Goal: Task Accomplishment & Management: Manage account settings

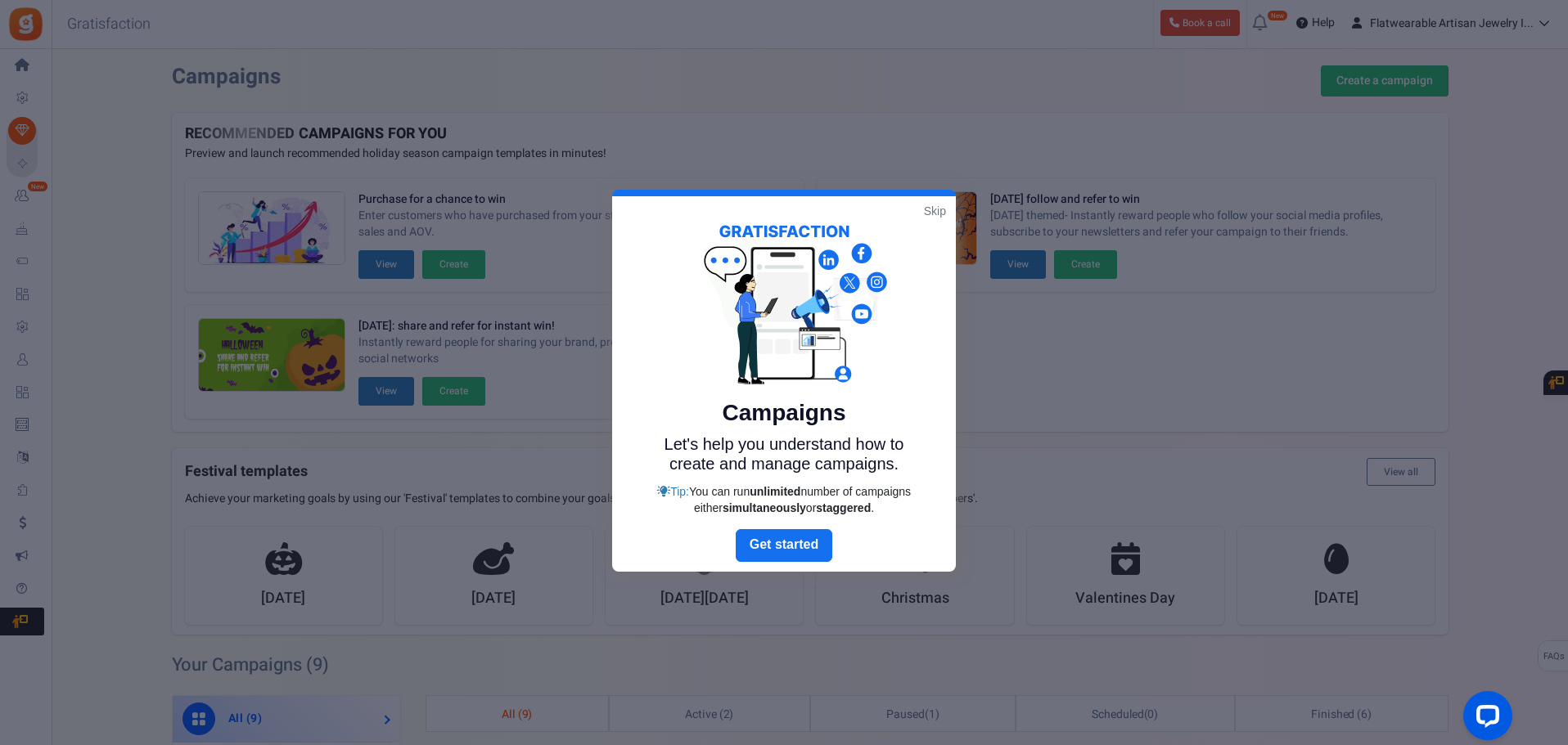
click at [933, 209] on link "Skip" at bounding box center [935, 211] width 23 height 17
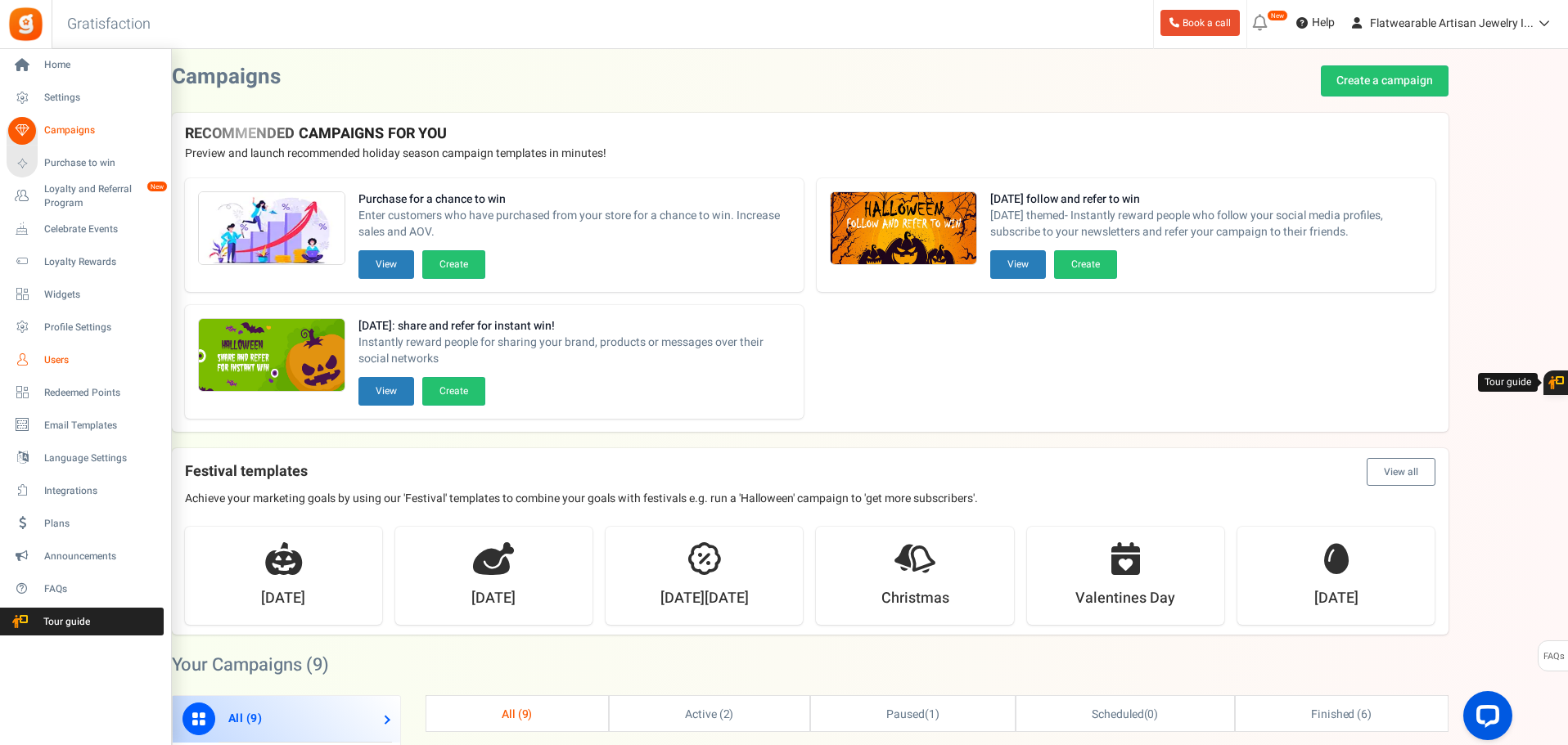
click at [27, 361] on icon at bounding box center [22, 360] width 27 height 27
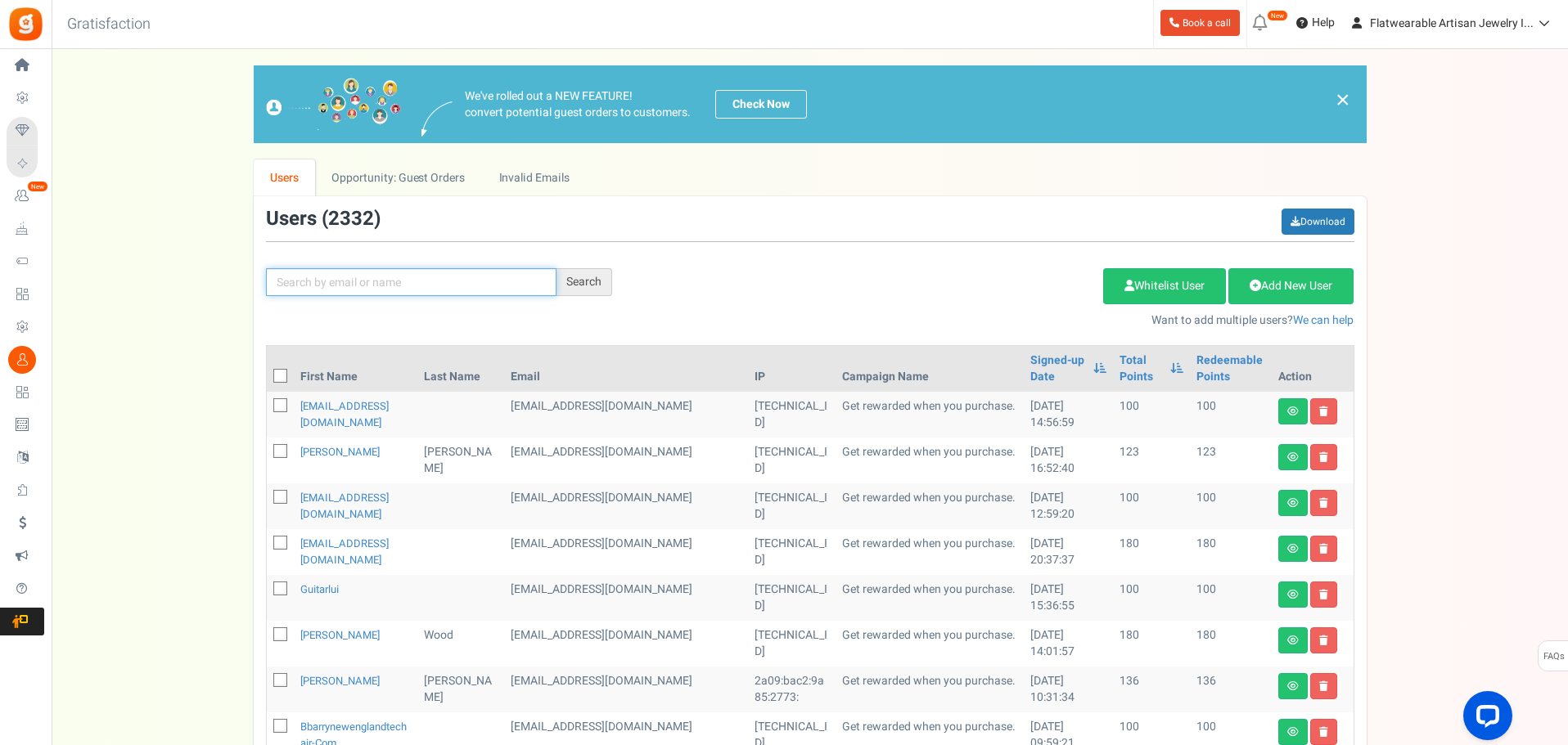
click at [483, 273] on input "text" at bounding box center [411, 282] width 290 height 27
paste input "MPMJNA@aol.com"
type input "MPMJNA@aol.com"
click at [598, 279] on div "Search" at bounding box center [584, 282] width 56 height 27
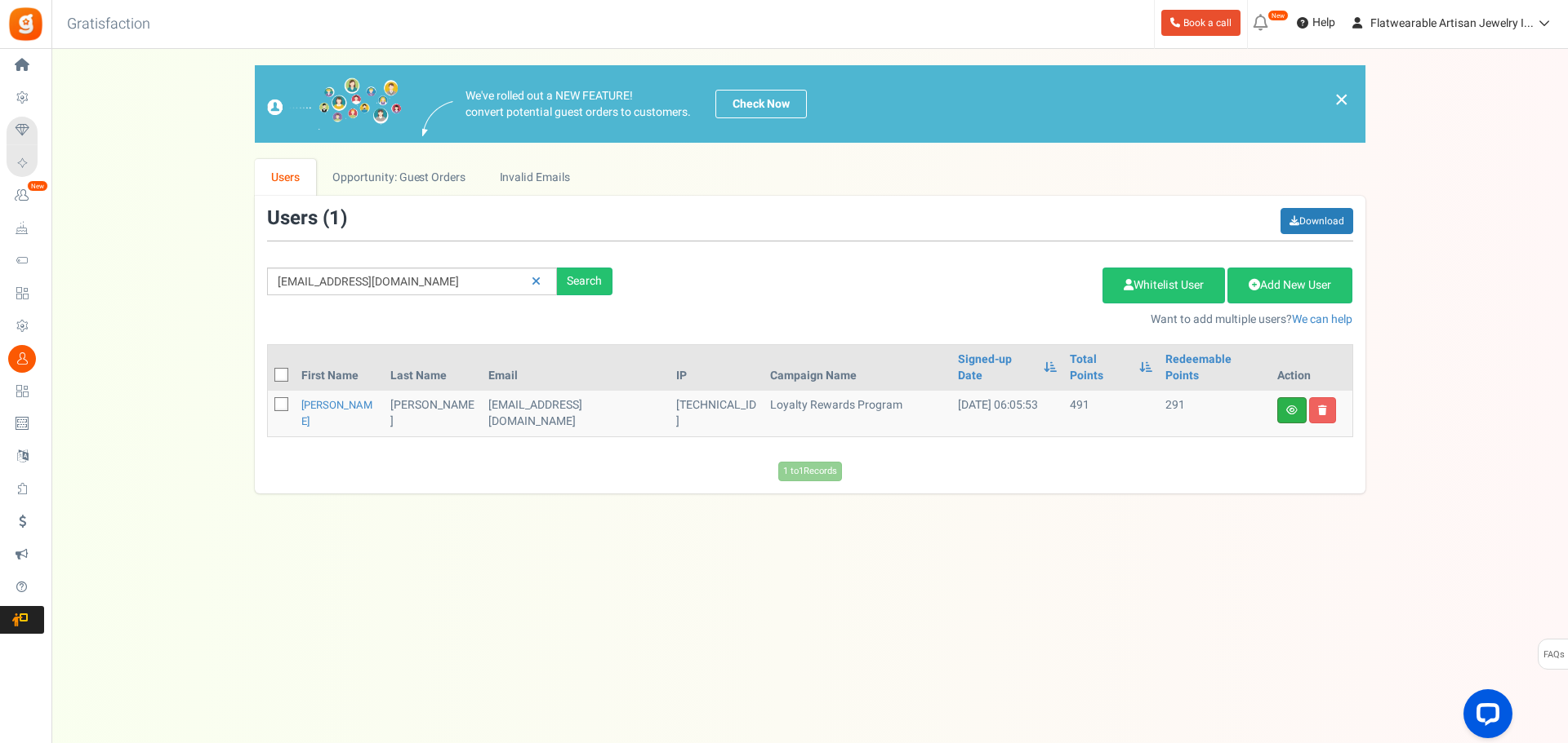
click at [1283, 398] on link at bounding box center [1292, 411] width 29 height 26
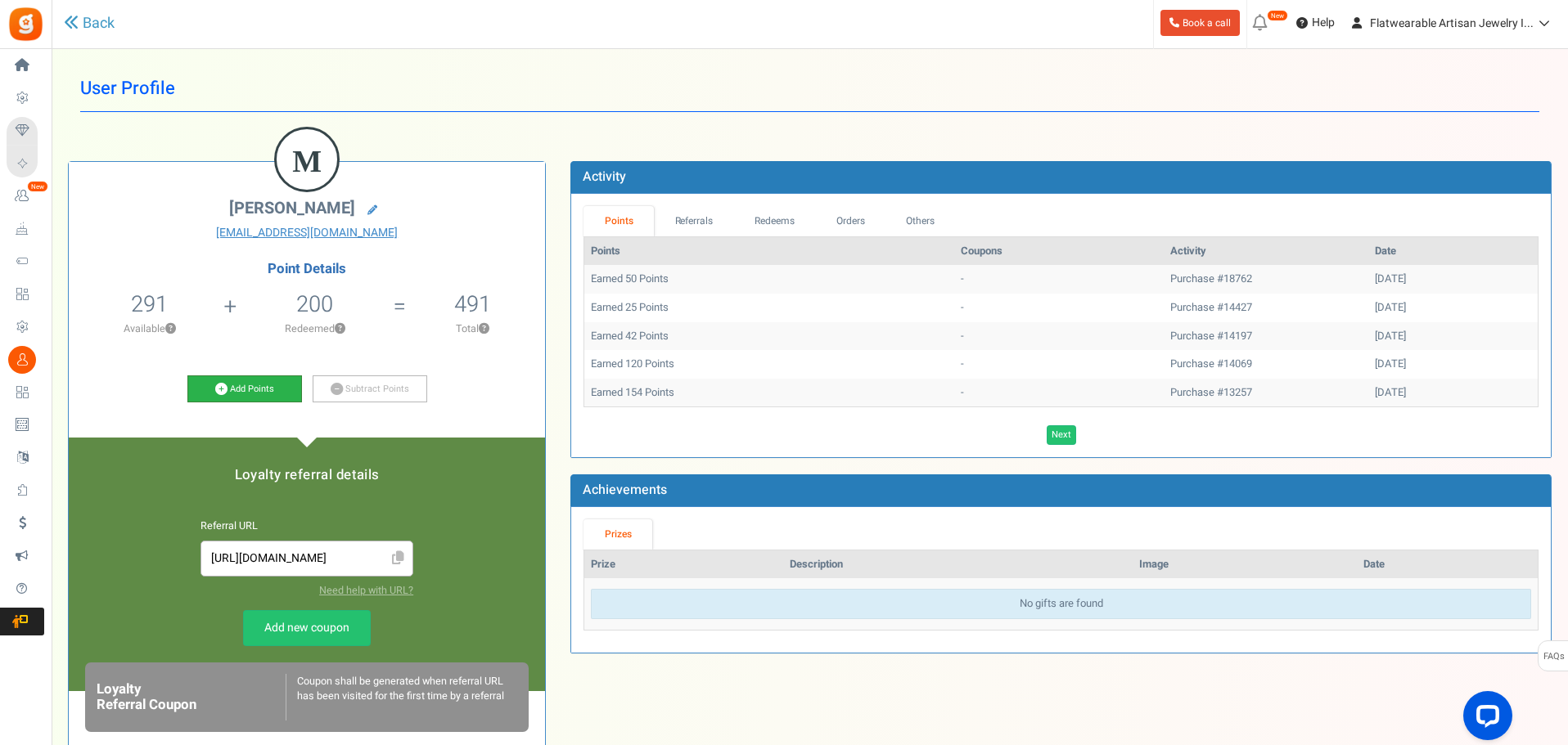
click at [250, 389] on link "Add Points" at bounding box center [244, 389] width 115 height 27
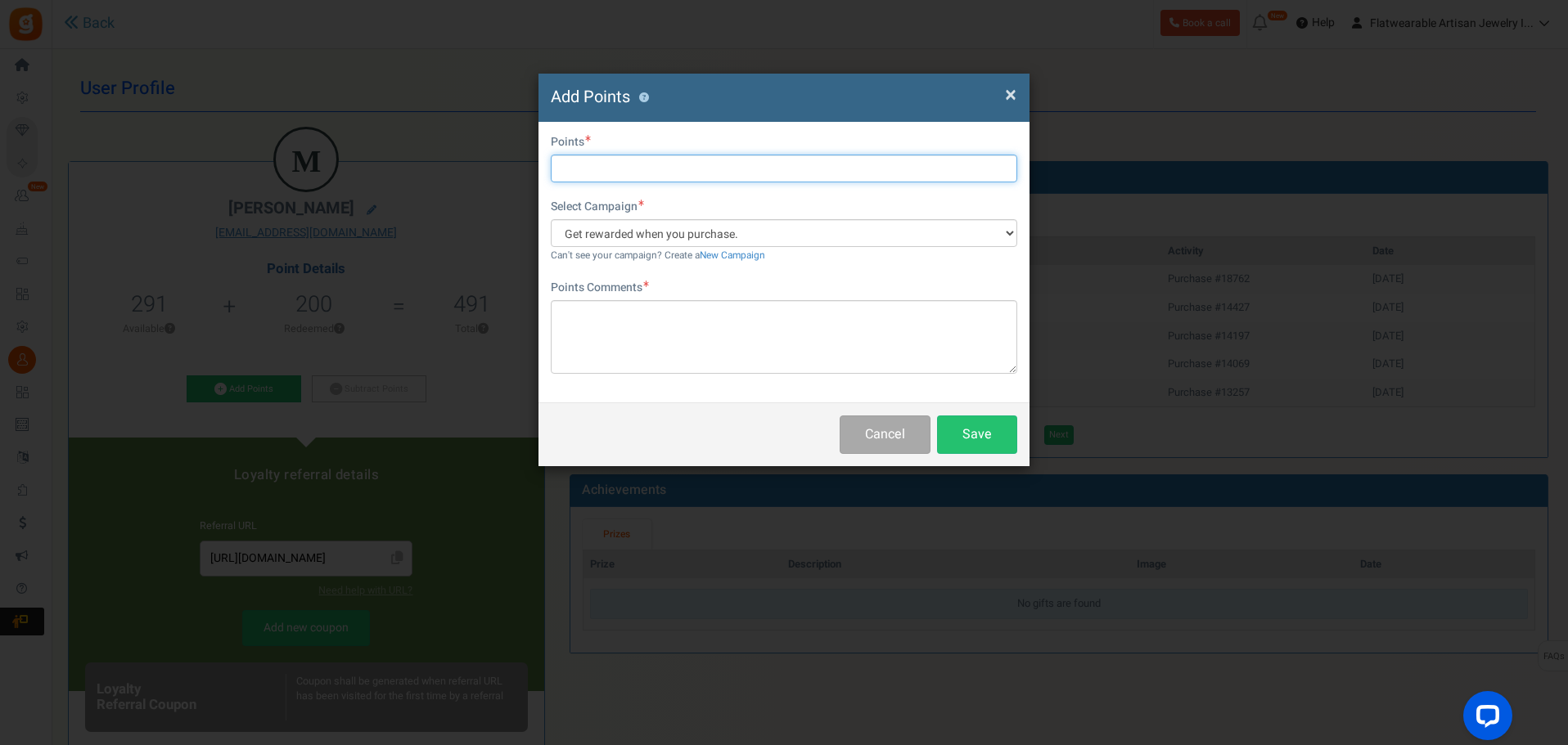
click at [602, 162] on input "text" at bounding box center [784, 169] width 467 height 27
type input "500"
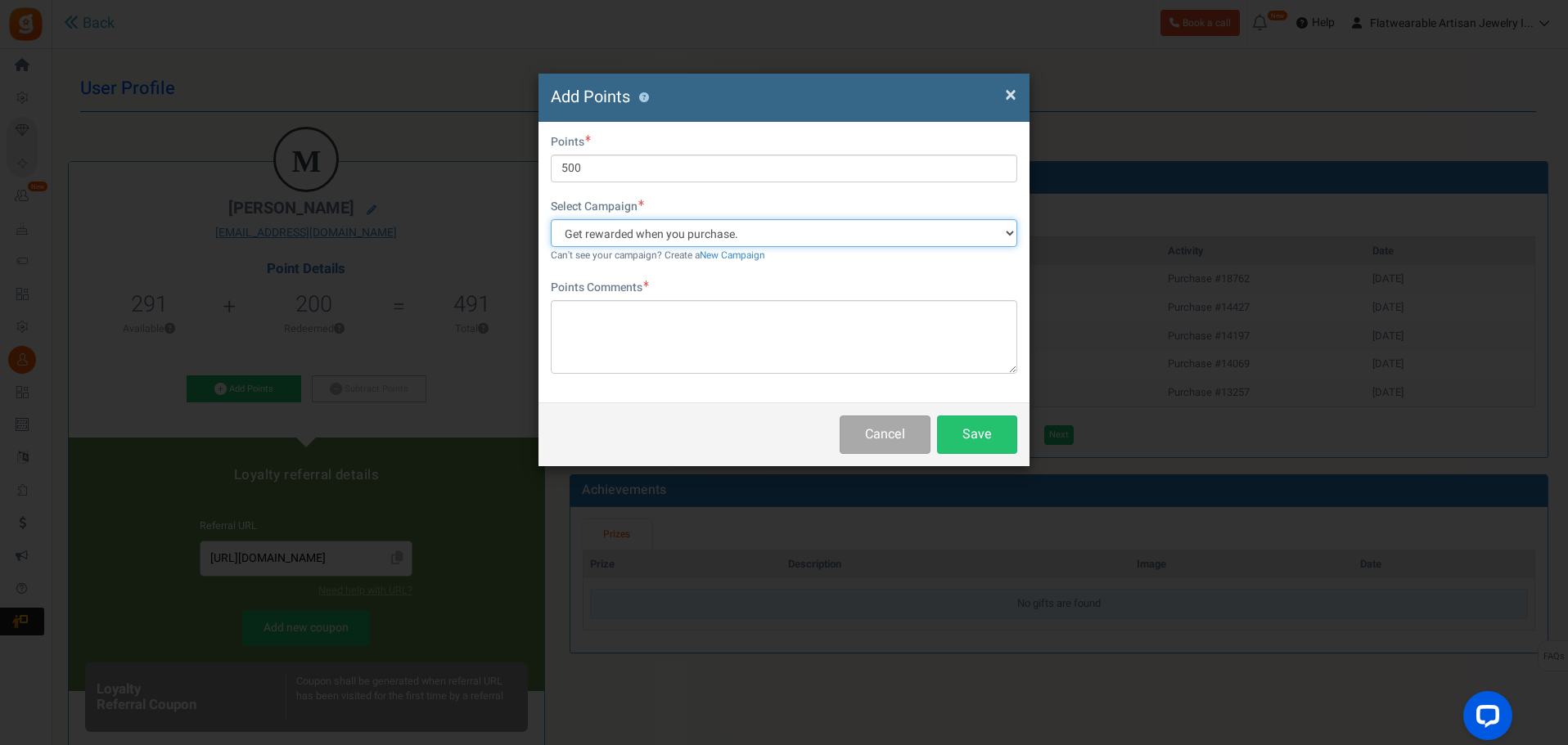
click at [705, 241] on select "Get rewarded when you purchase. Enter and refer to win!" at bounding box center [784, 233] width 467 height 27
click at [1007, 91] on span "×" at bounding box center [1011, 95] width 12 height 31
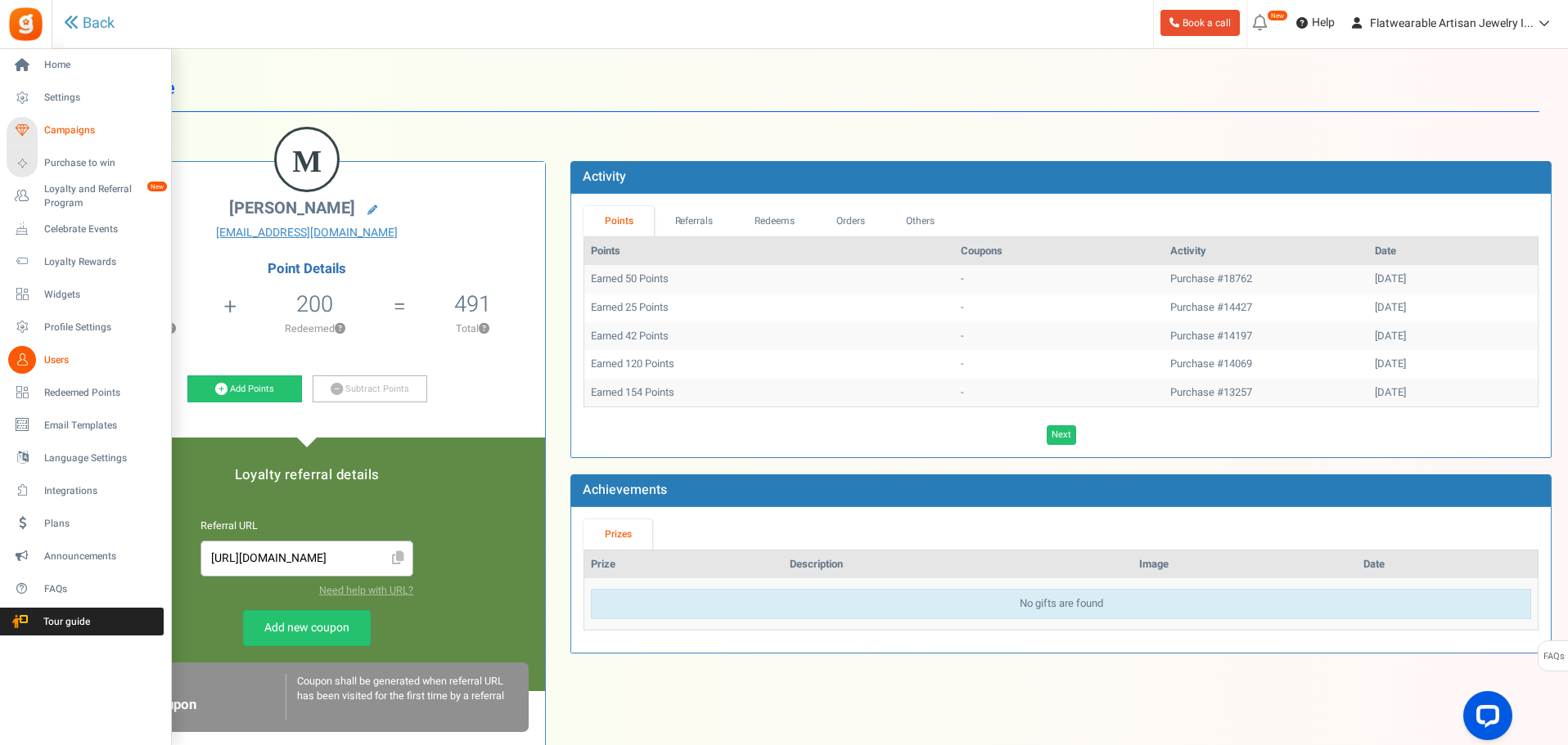
click at [70, 134] on span "Campaigns" at bounding box center [101, 130] width 115 height 14
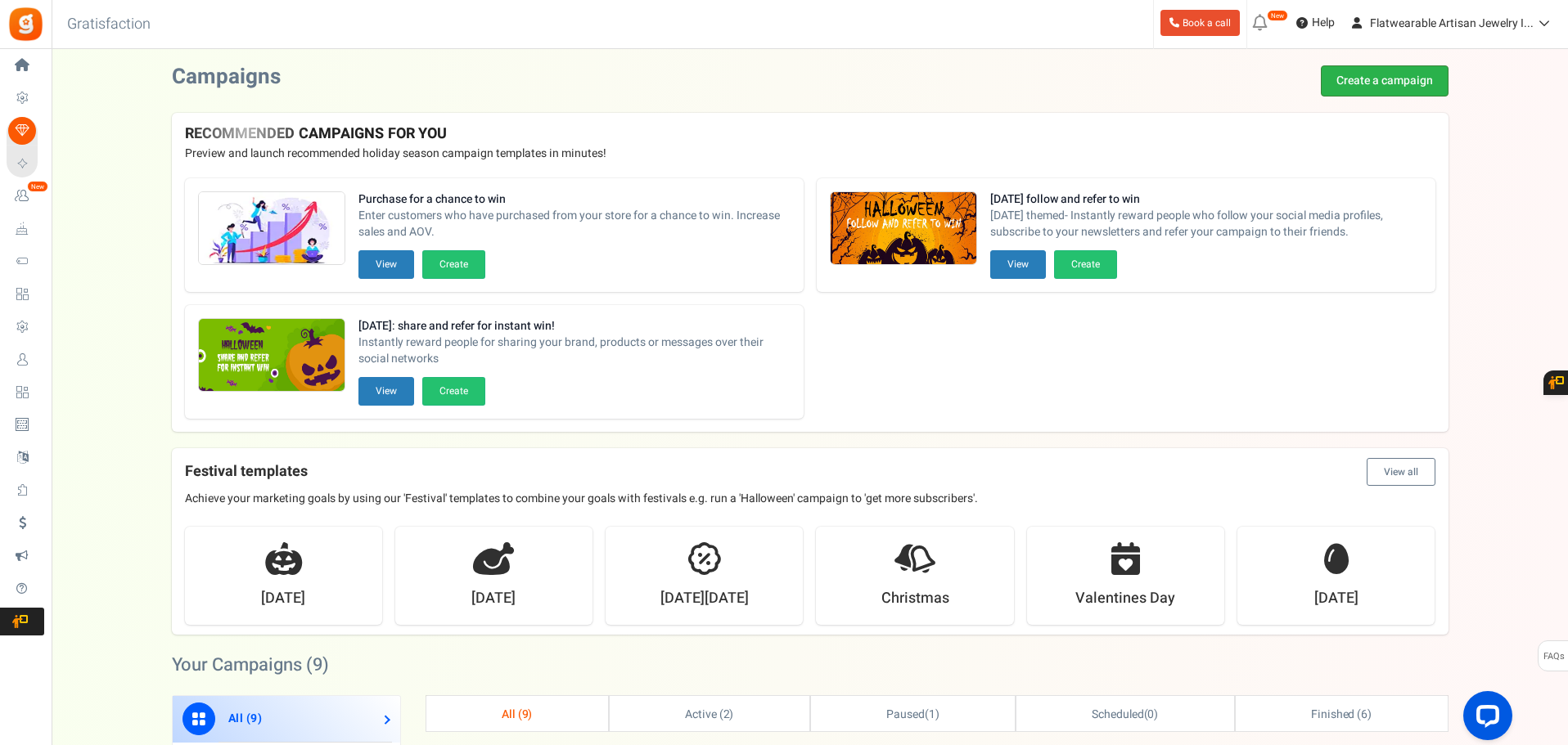
click at [1391, 91] on link "Create a campaign" at bounding box center [1385, 81] width 127 height 31
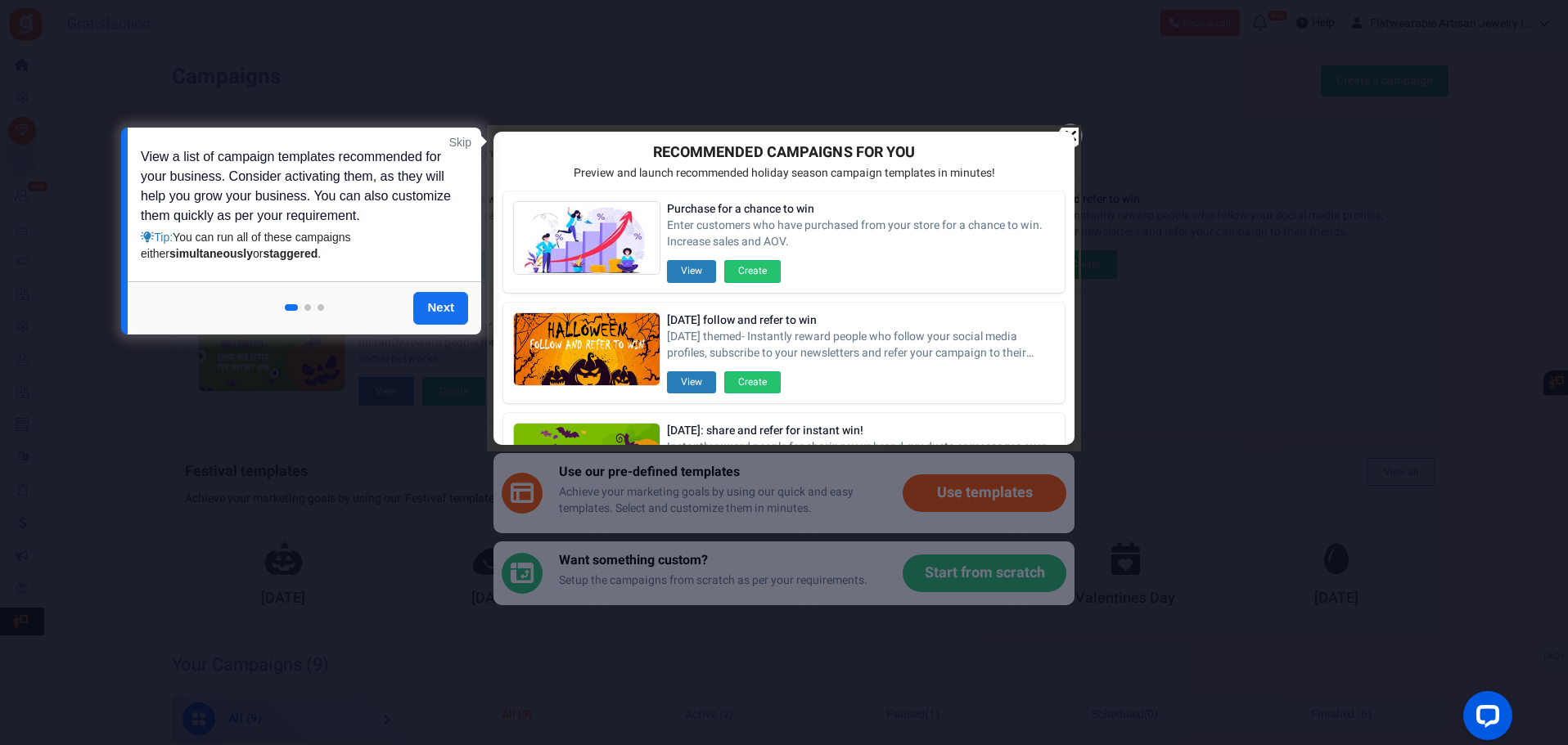
click at [463, 137] on link "Skip" at bounding box center [460, 142] width 23 height 17
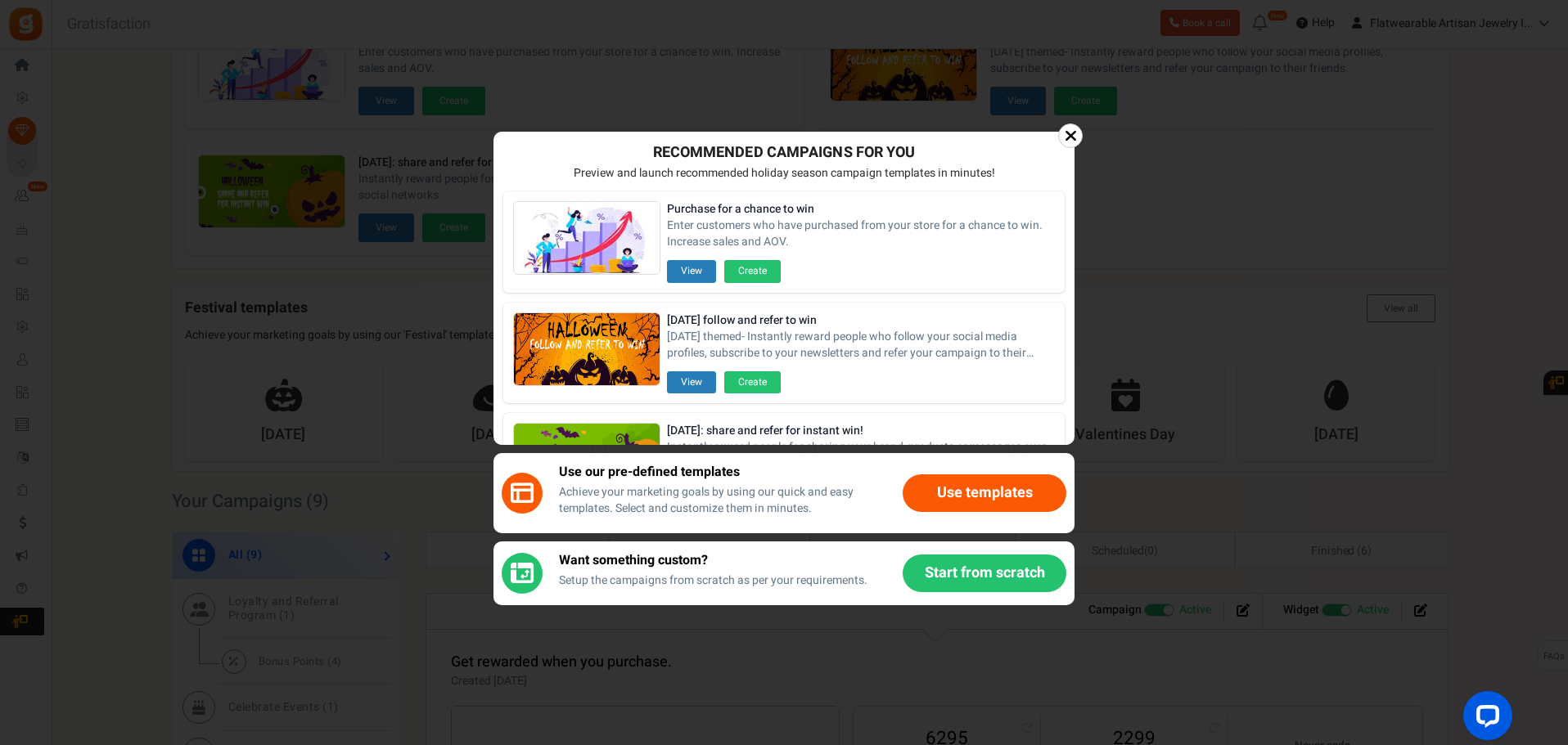
click at [972, 487] on button "Use templates" at bounding box center [985, 493] width 164 height 37
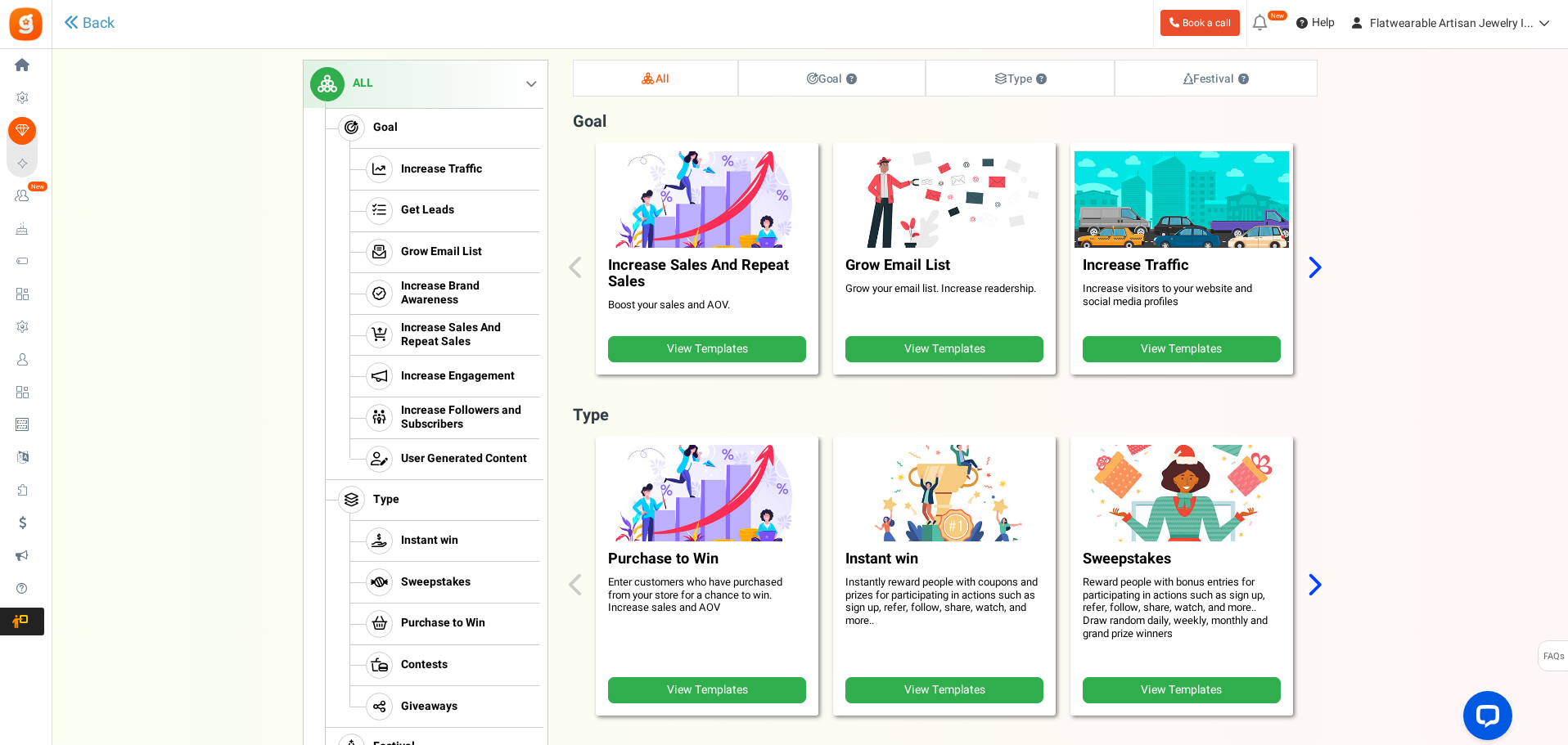
scroll to position [164, 0]
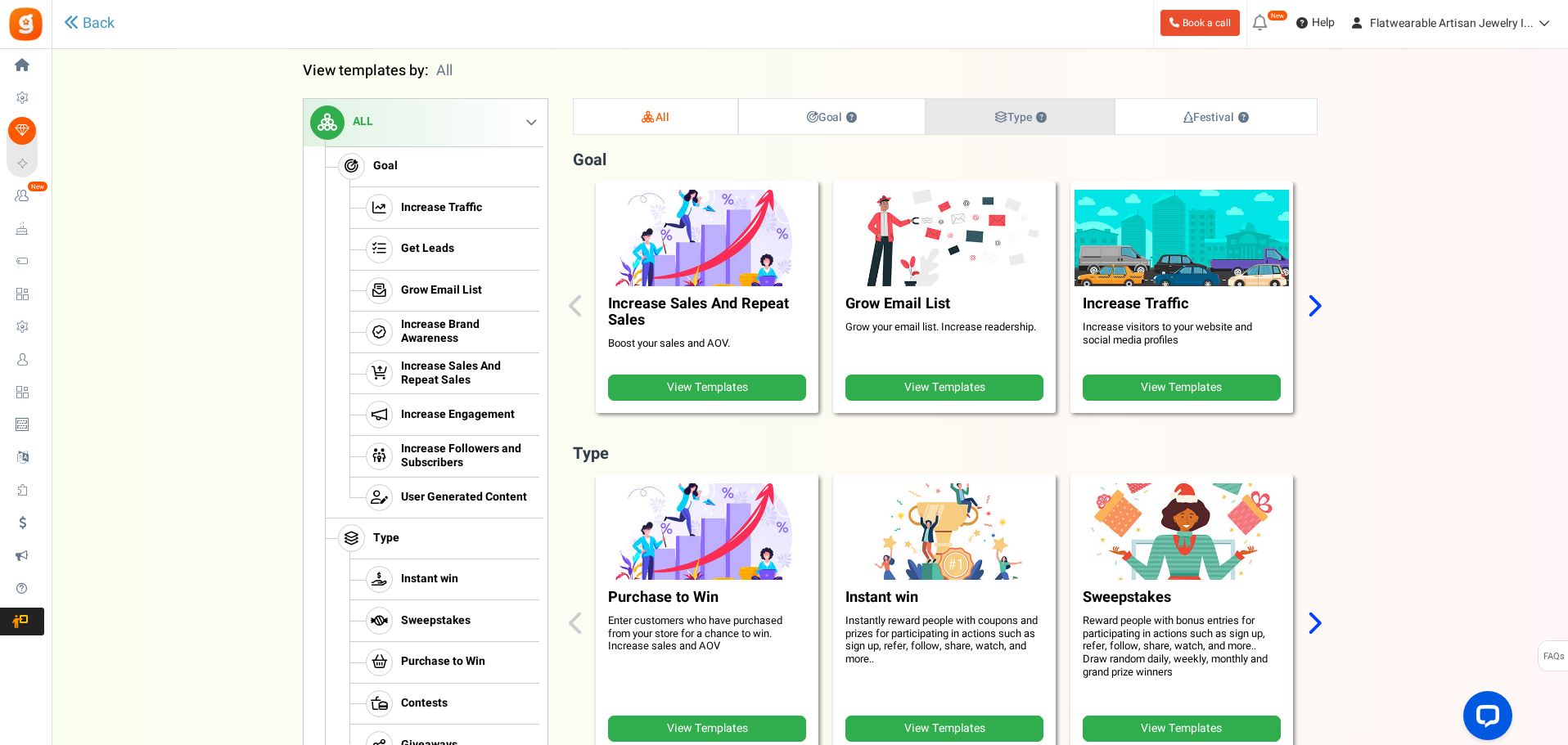
click at [994, 117] on icon at bounding box center [1000, 118] width 13 height 12
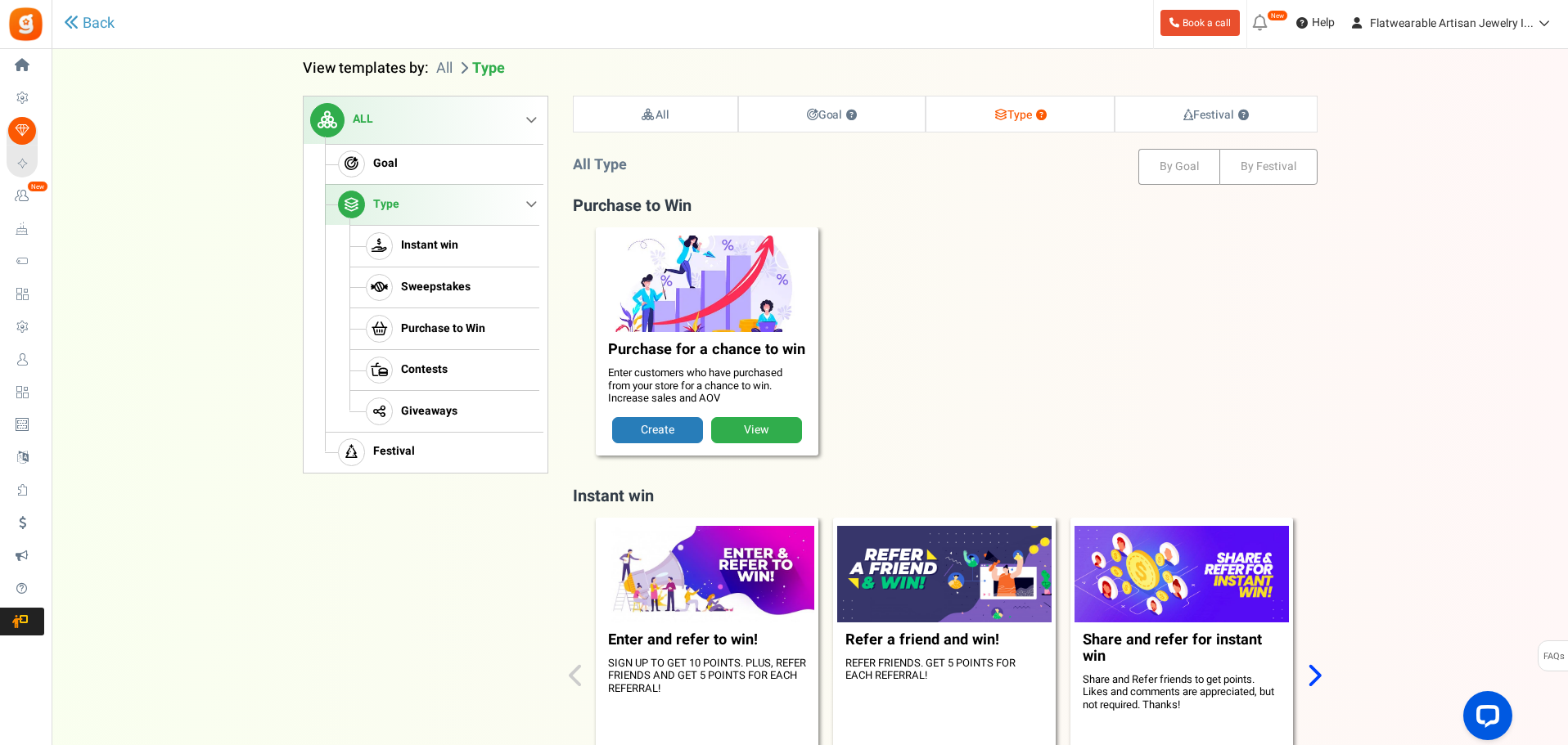
scroll to position [167, 0]
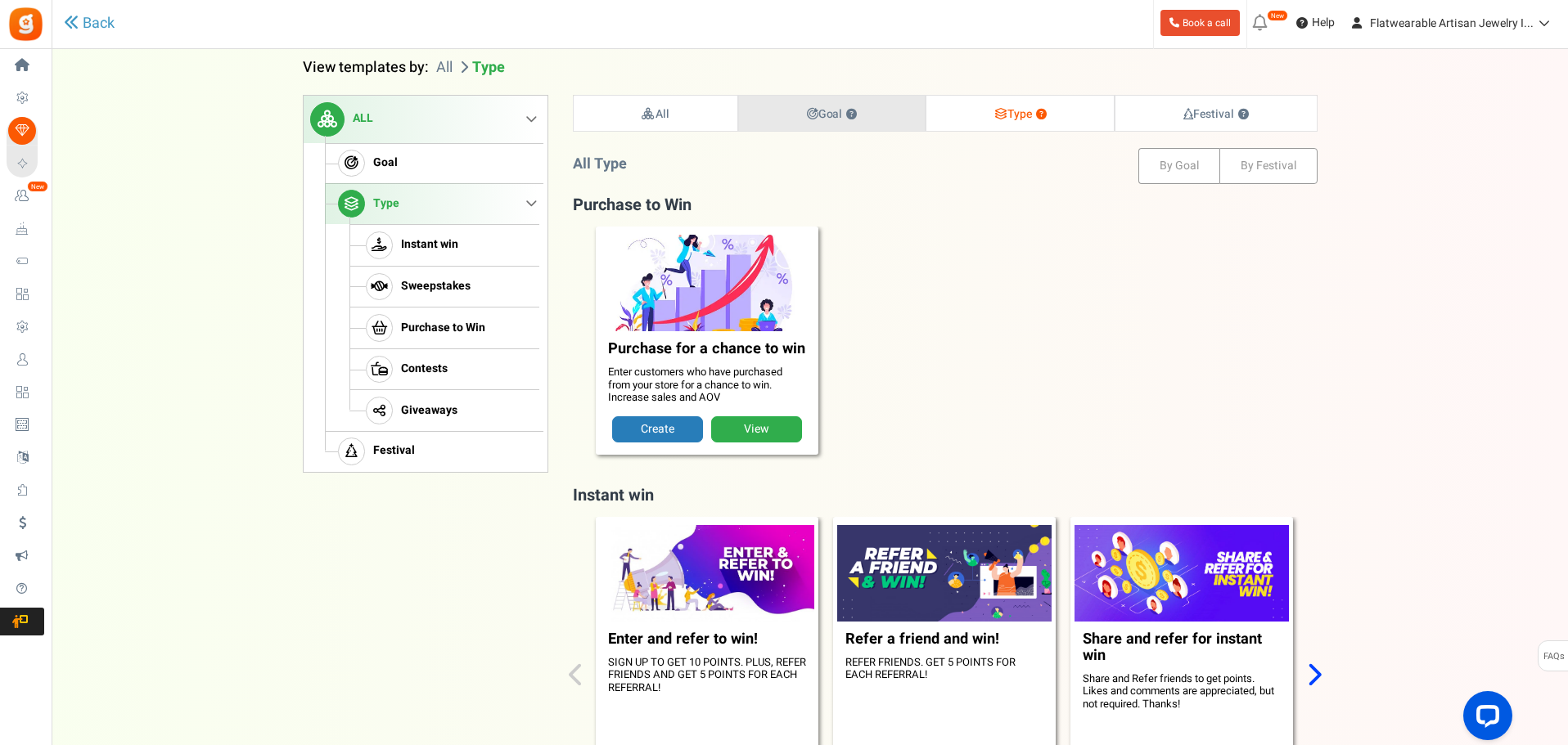
click at [836, 113] on strong "Goal ?" at bounding box center [833, 115] width 51 height 18
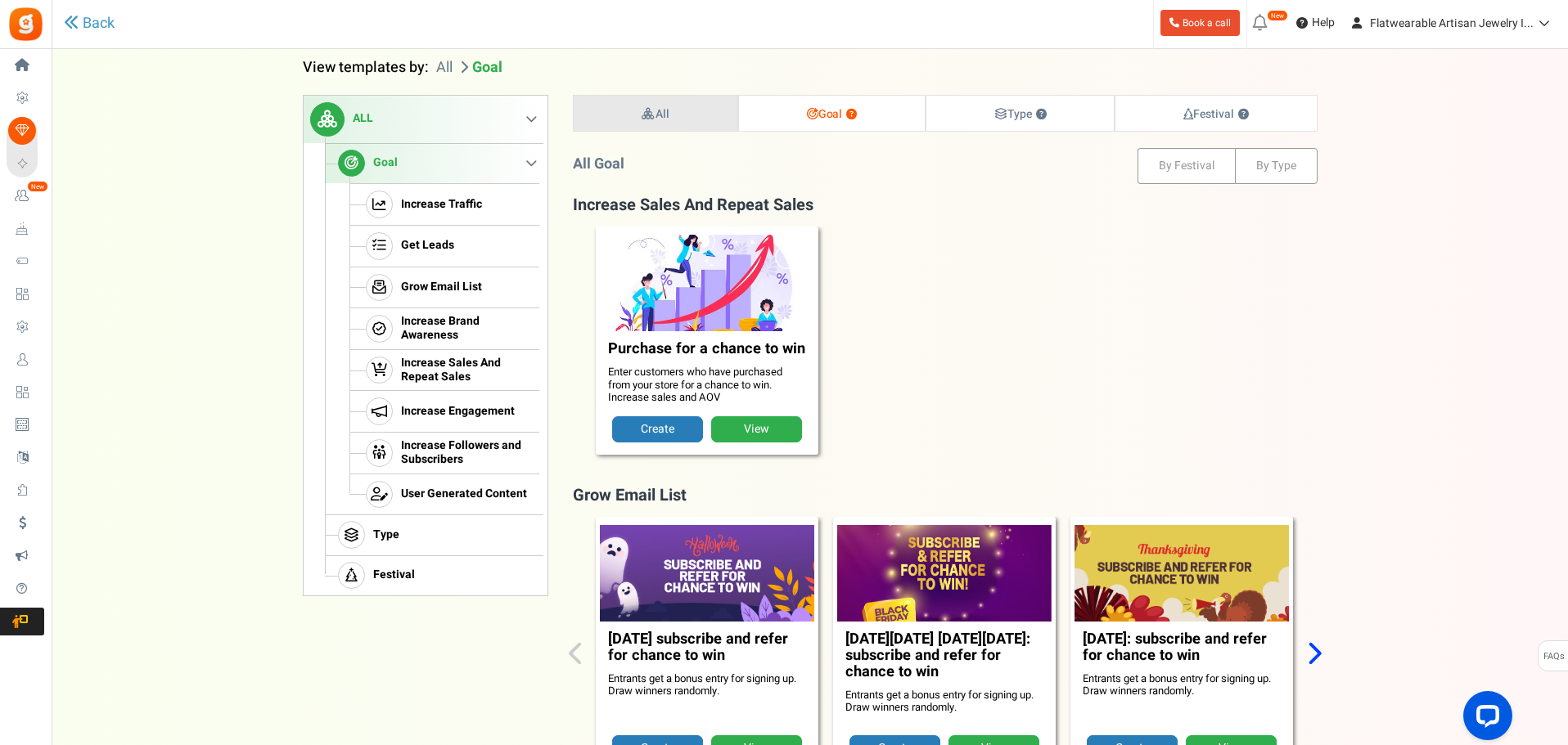
click at [681, 113] on link "All" at bounding box center [655, 114] width 164 height 35
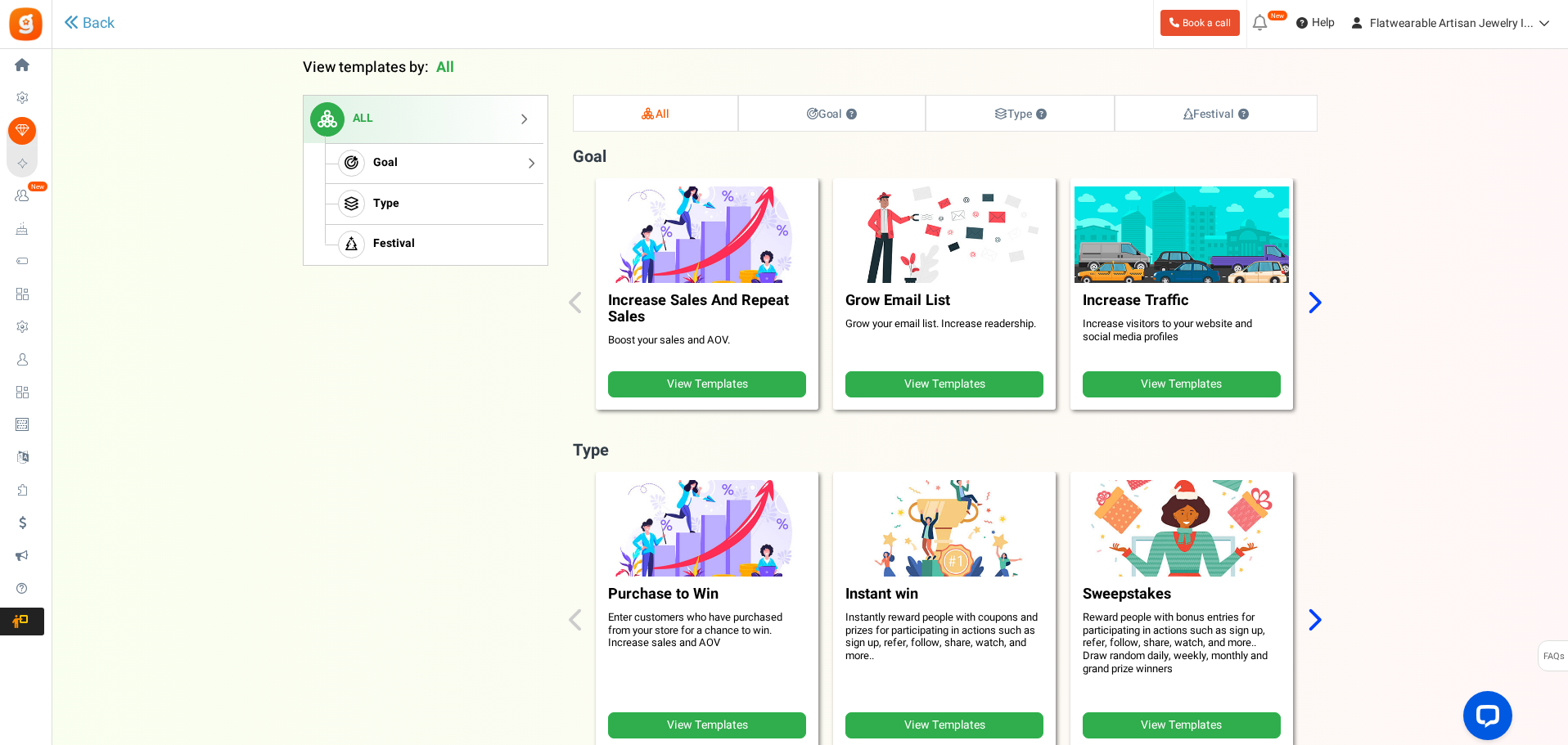
click at [394, 163] on span "Goal" at bounding box center [385, 163] width 25 height 14
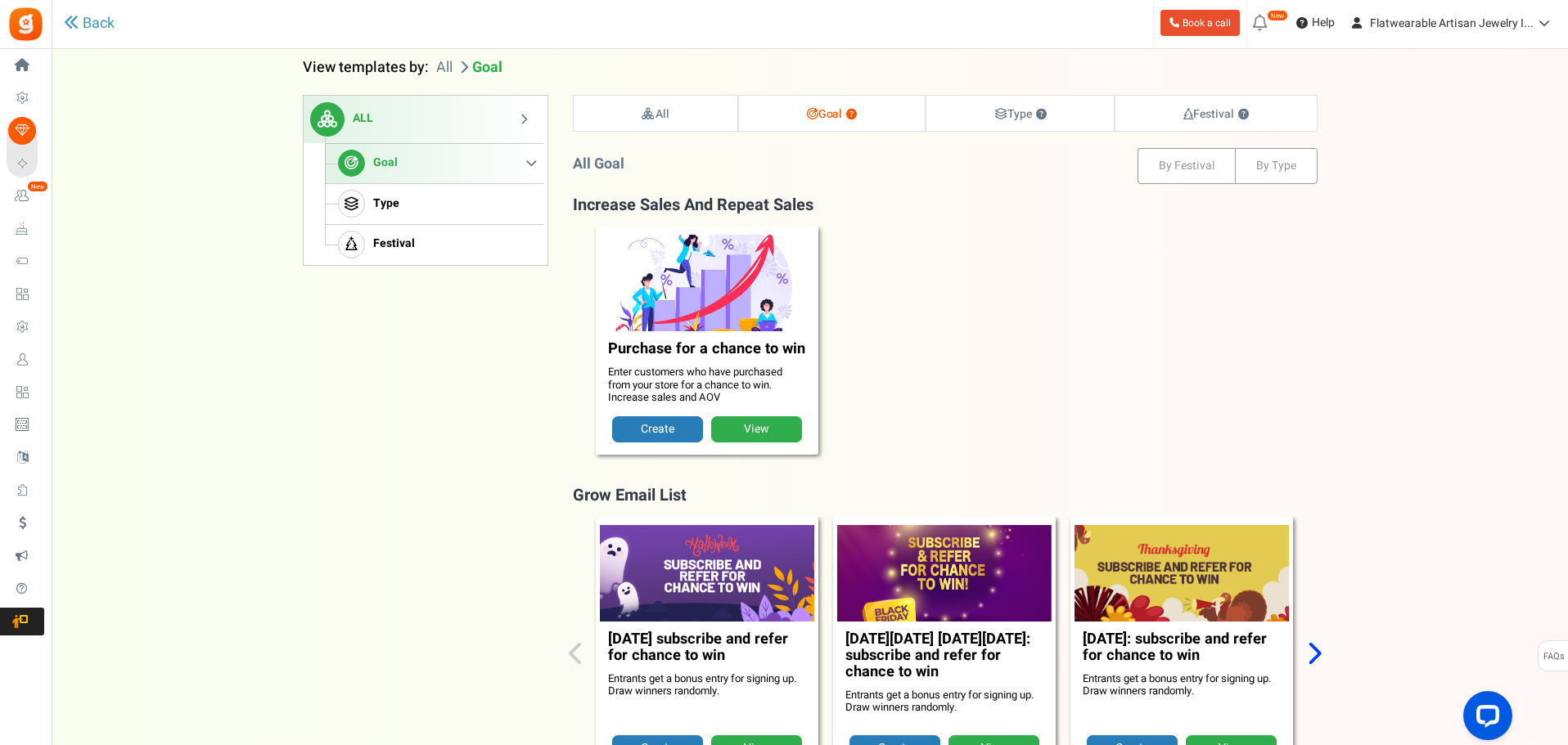
click at [394, 162] on span "Goal" at bounding box center [385, 163] width 25 height 14
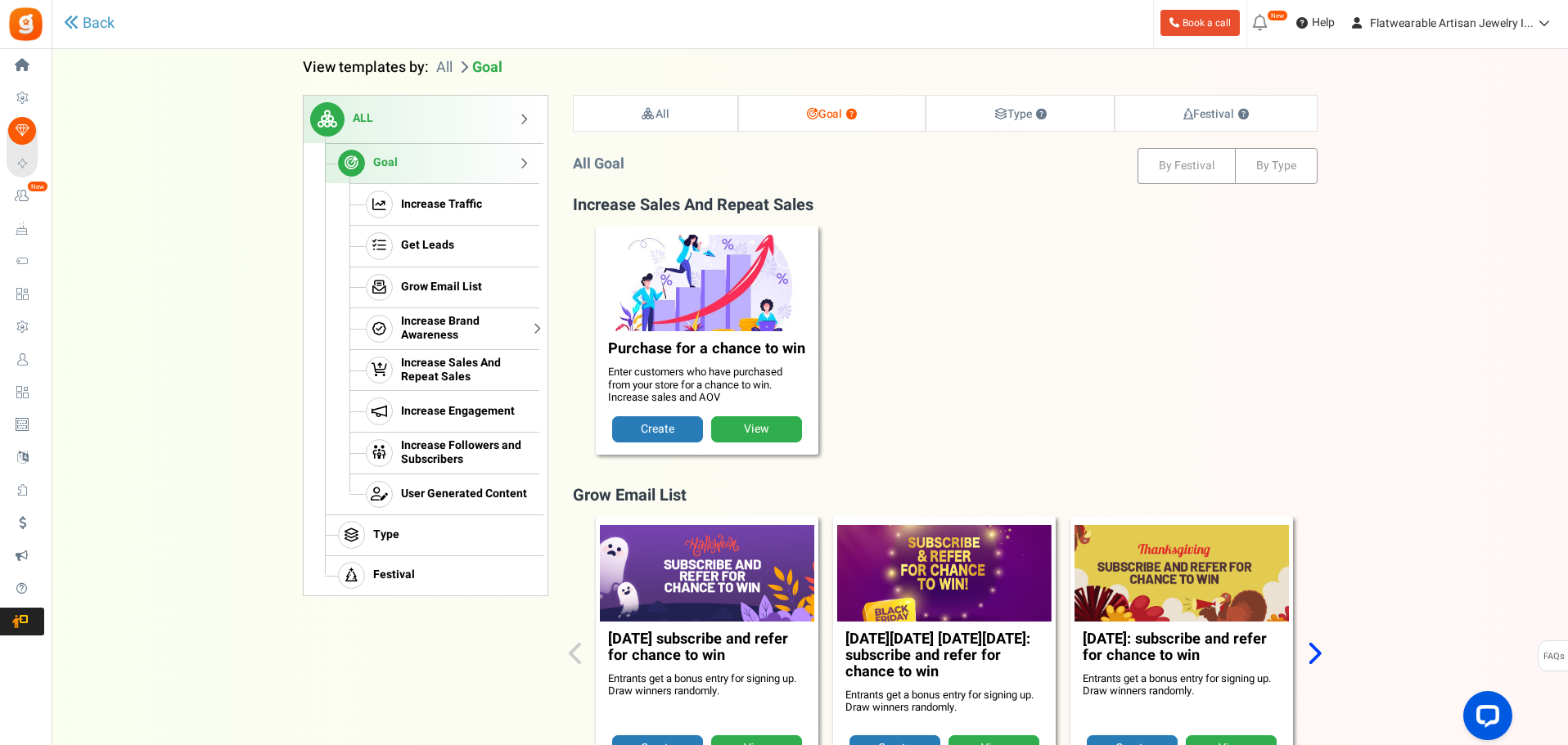
click at [434, 322] on span "Increase Brand Awareness" at bounding box center [468, 328] width 133 height 27
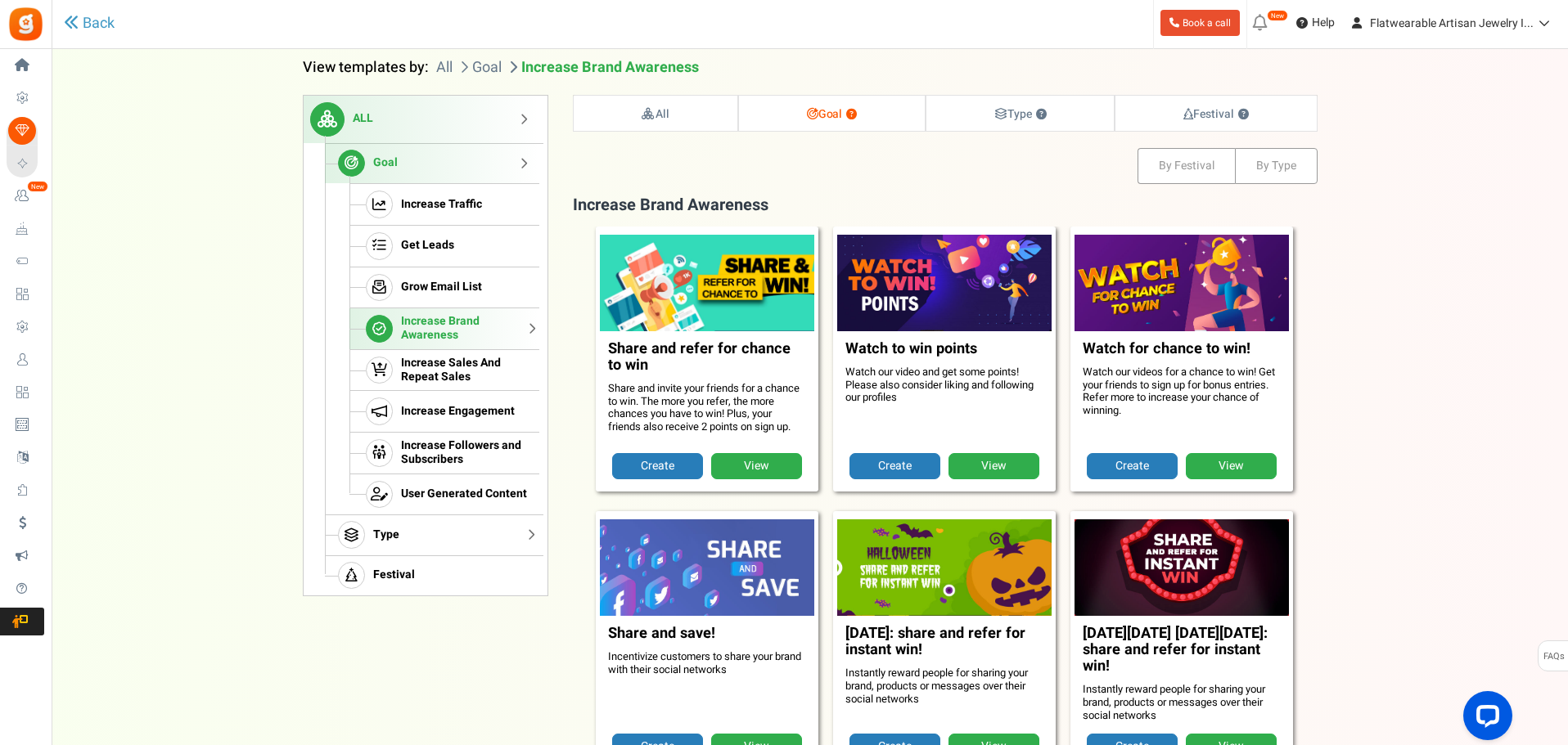
click at [362, 524] on link "Type" at bounding box center [431, 535] width 215 height 41
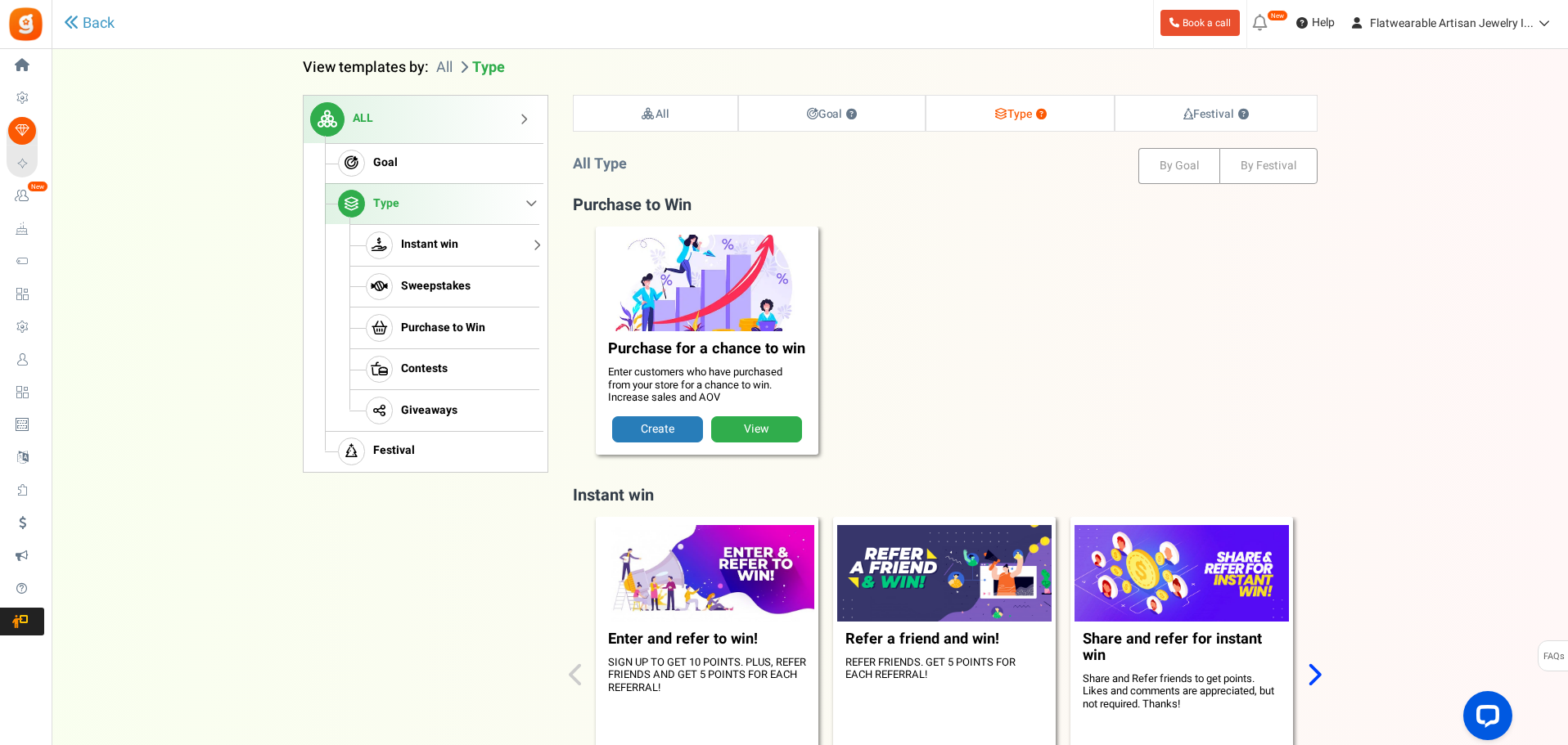
click at [423, 238] on span "Instant win" at bounding box center [430, 245] width 57 height 14
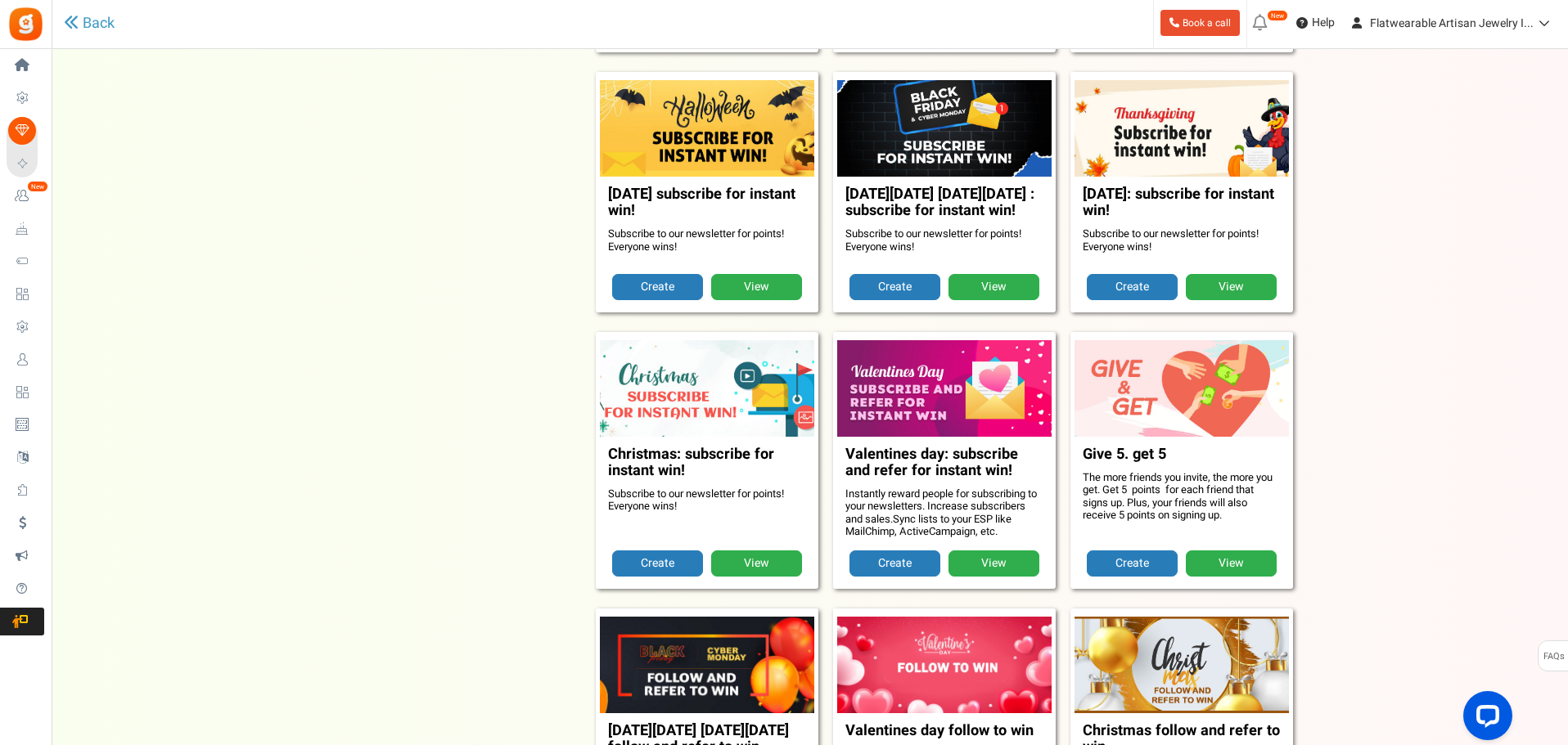
scroll to position [2622, 0]
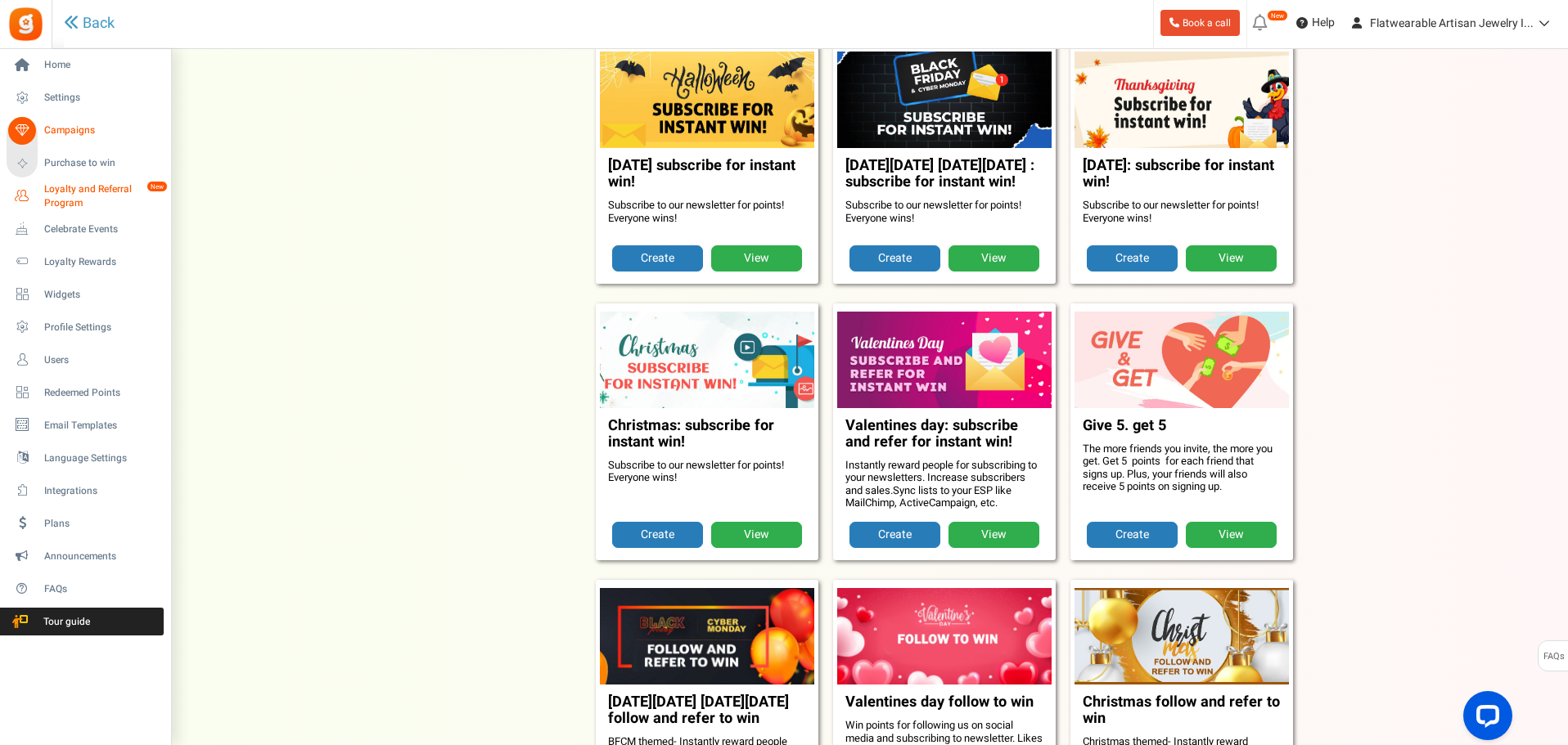
click at [67, 193] on span "Loyalty and Referral Program" at bounding box center [104, 196] width 120 height 27
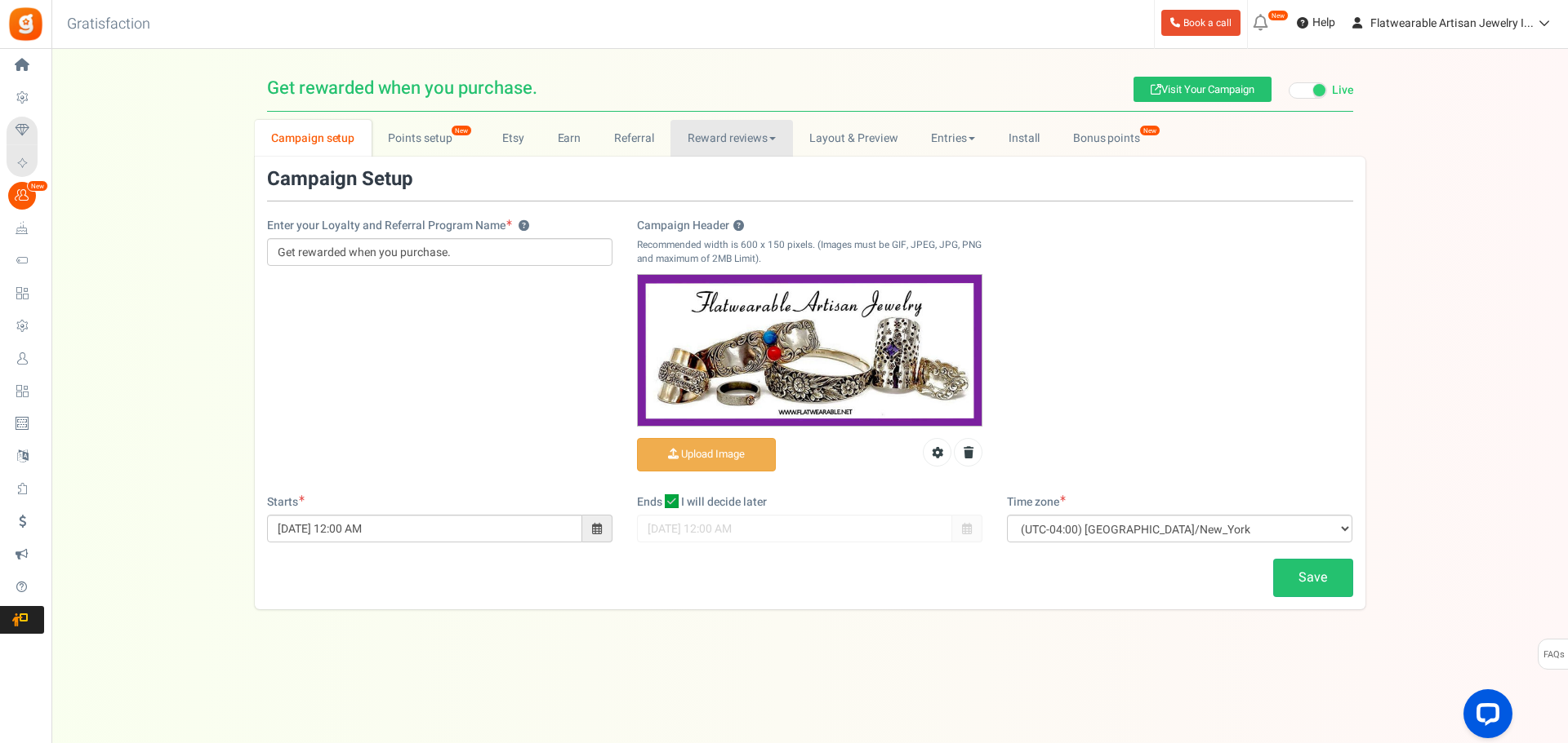
click at [725, 146] on link "Reward reviews" at bounding box center [731, 139] width 121 height 37
click at [1109, 142] on link "Bonus points New" at bounding box center [1113, 139] width 116 height 37
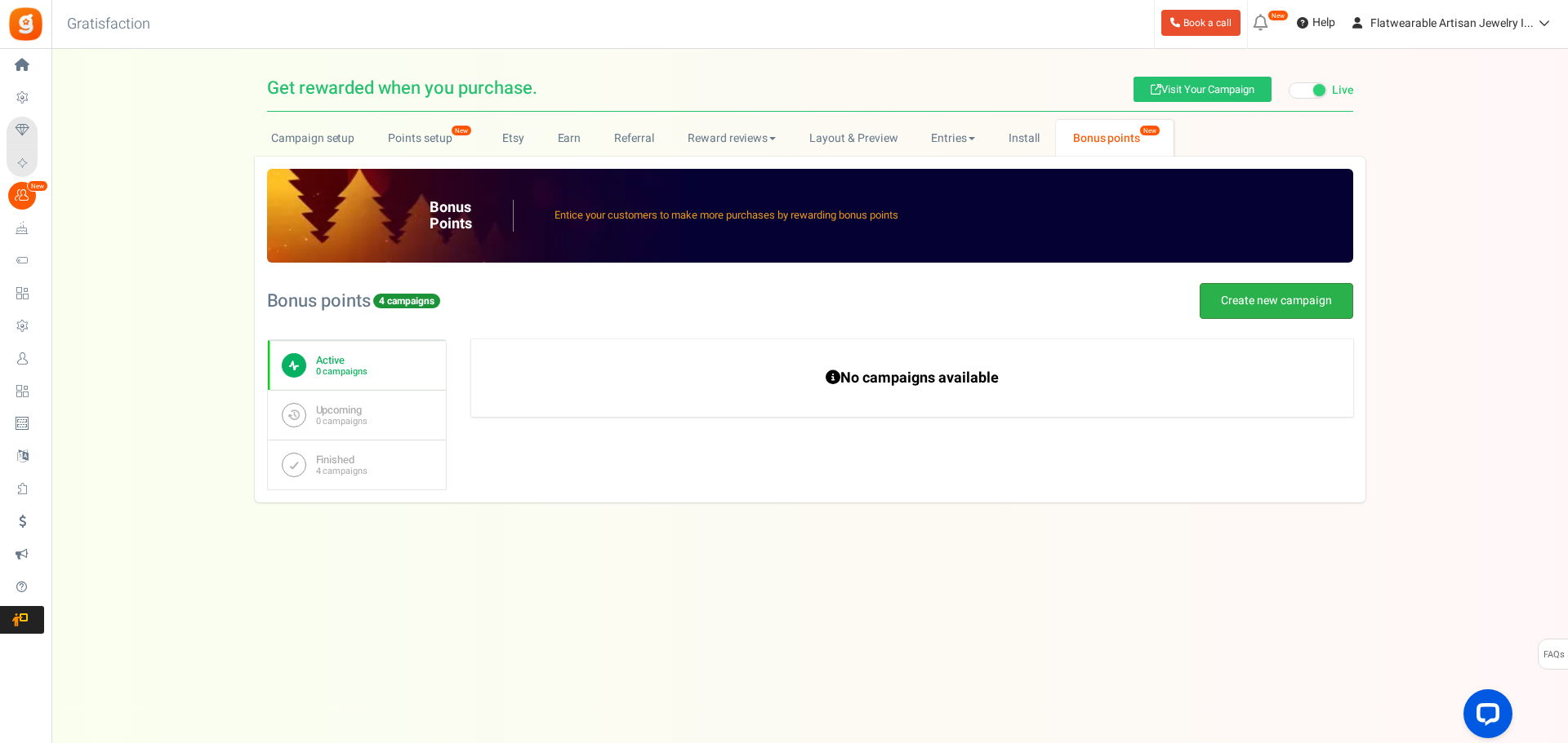
click at [1257, 306] on link "Create new campaign" at bounding box center [1276, 301] width 154 height 36
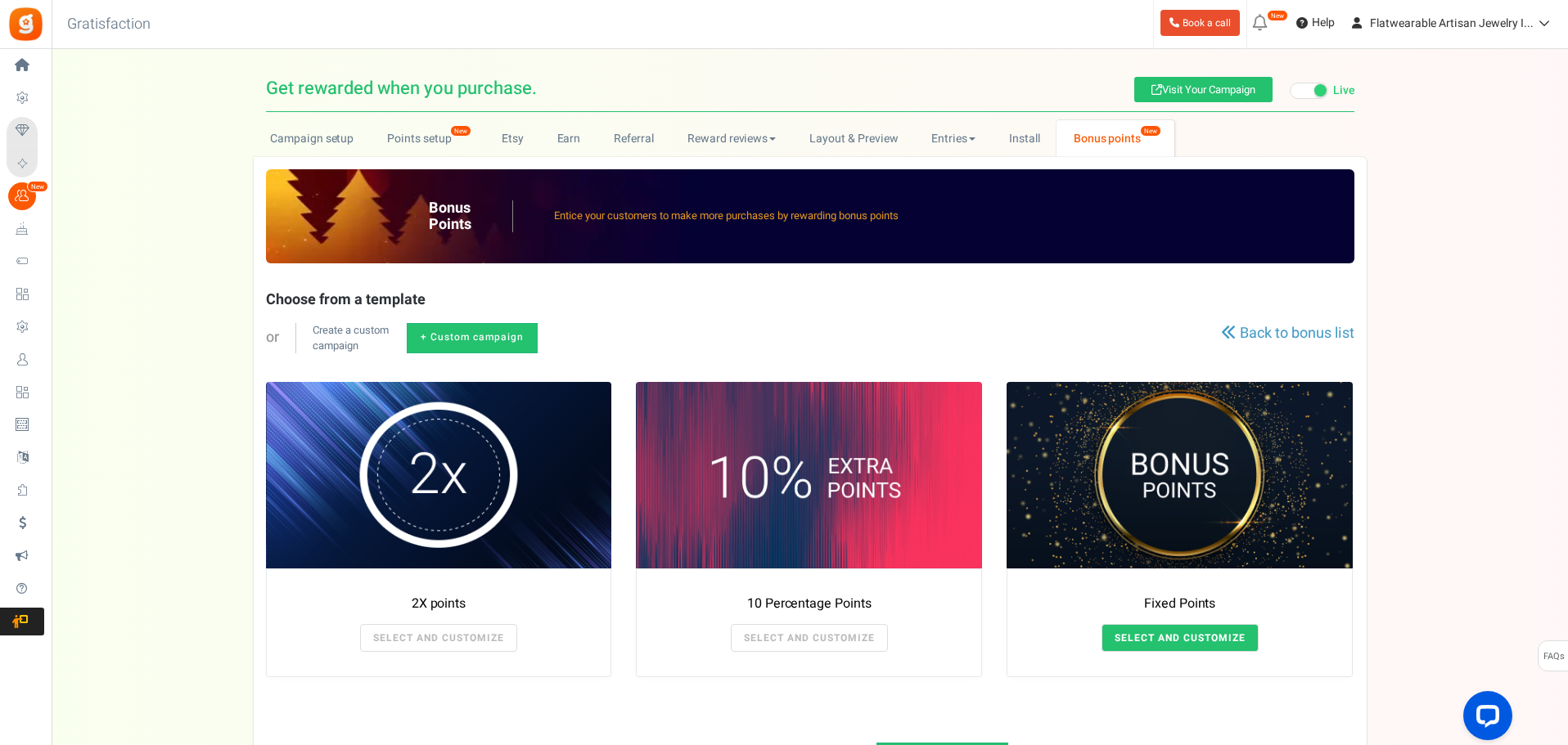
click at [1117, 634] on link "SELECT AND CUSTOMIZE" at bounding box center [1181, 638] width 157 height 27
radio input "true"
type input "125"
radio input "true"
type input "09/07/2025 12:01 AM"
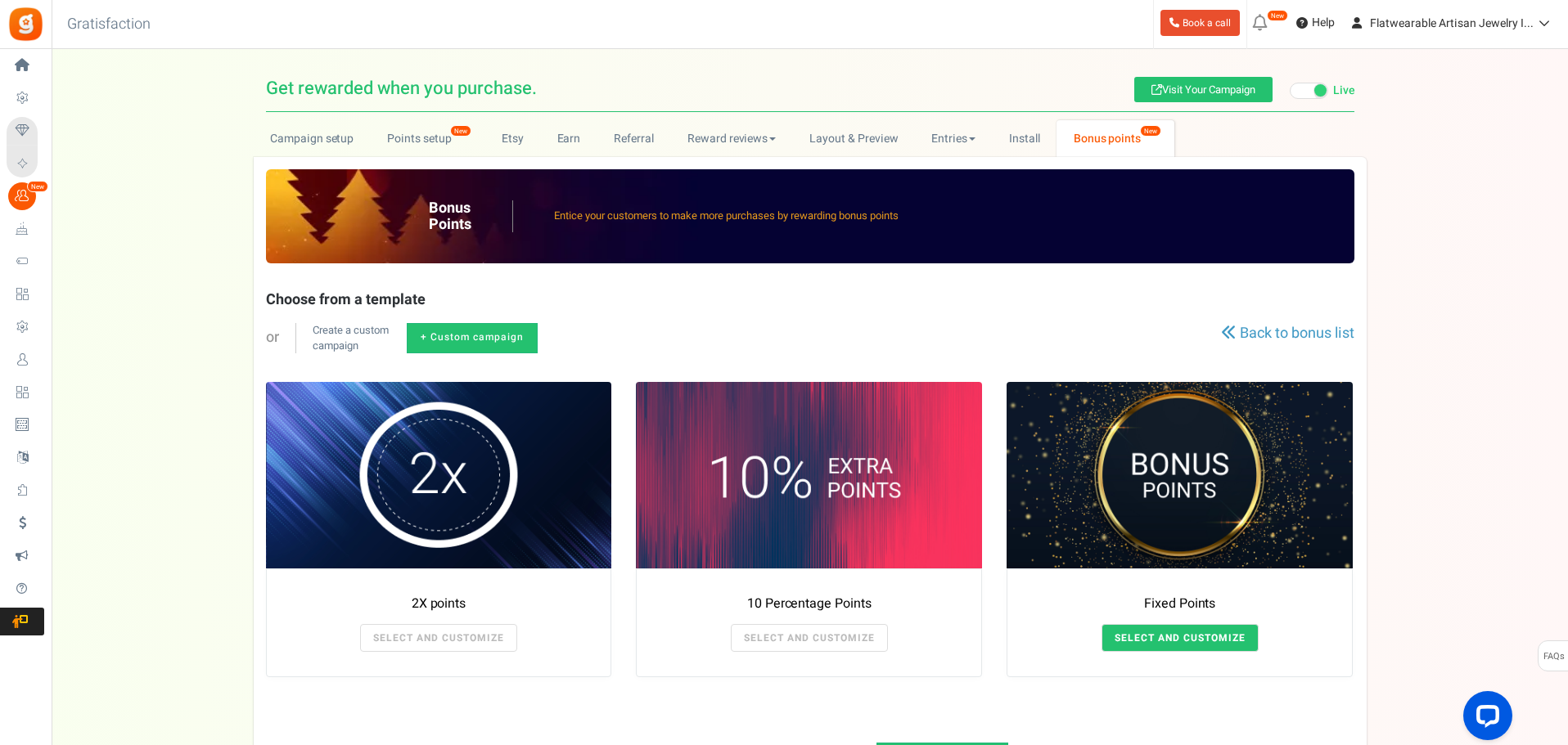
type input "10/19/2025 11:59 PM"
type textarea "Fixed Points"
type textarea "Bonus Points description"
type input "#000000"
type input "#ffbe84"
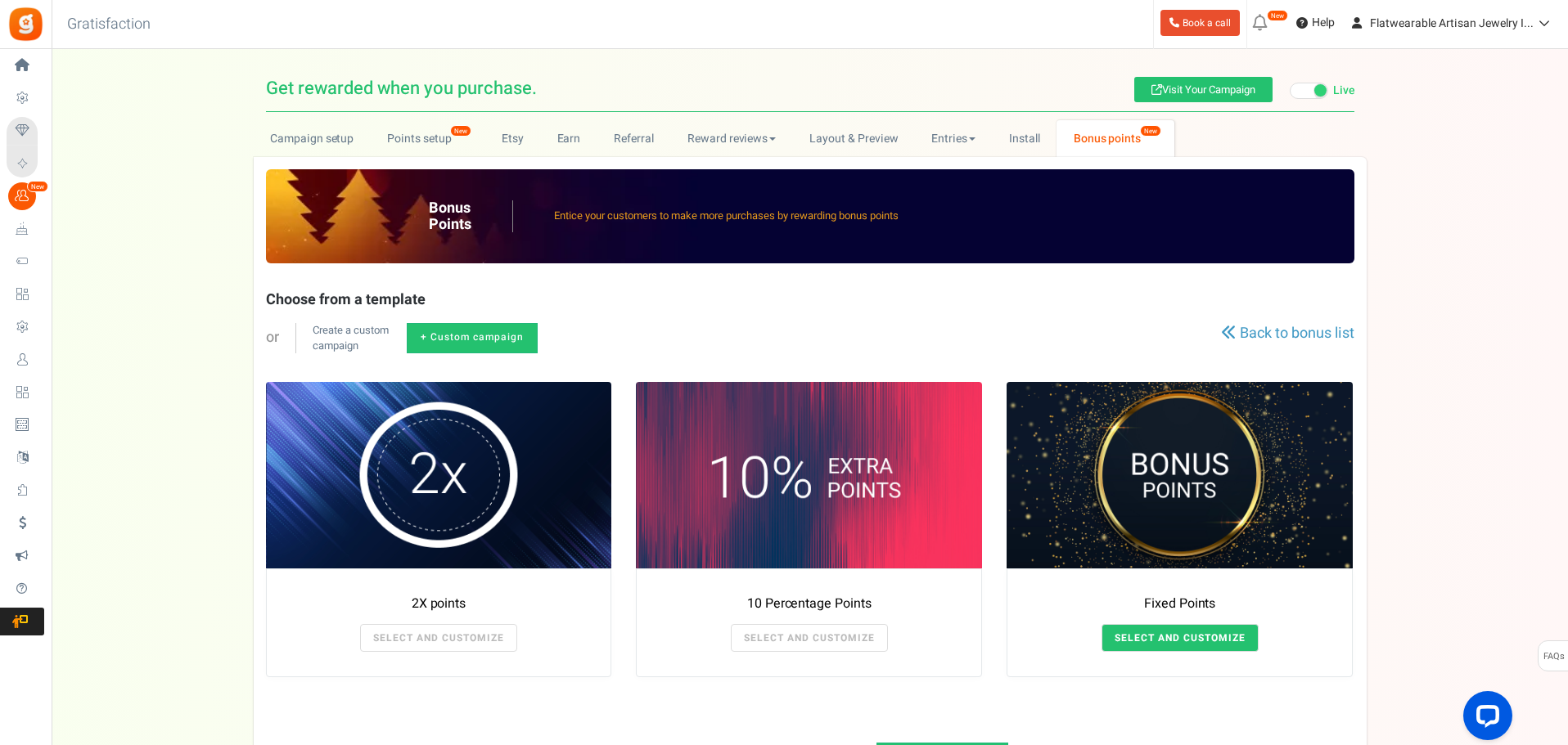
type input "#000000"
type input "#ffffff"
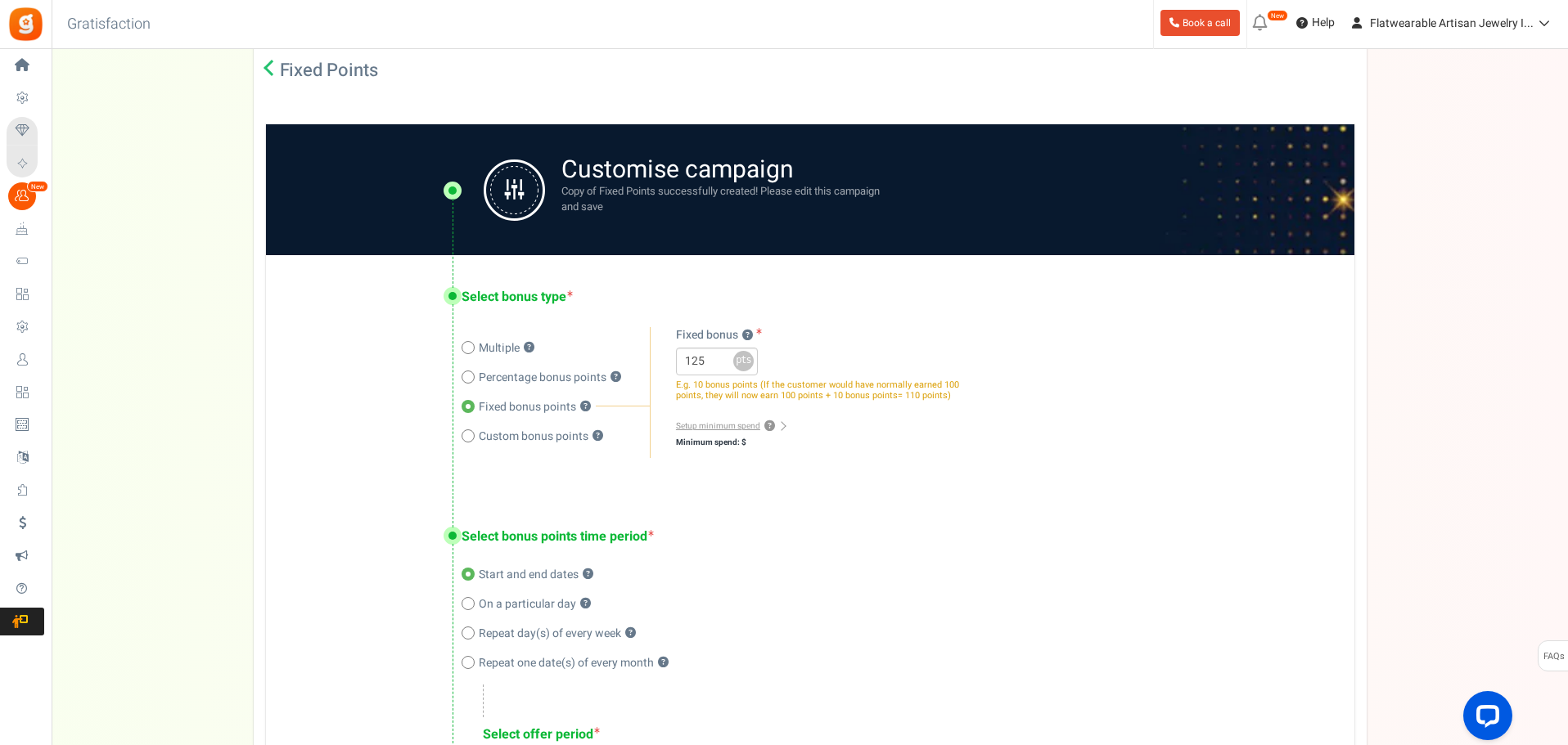
scroll to position [245, 0]
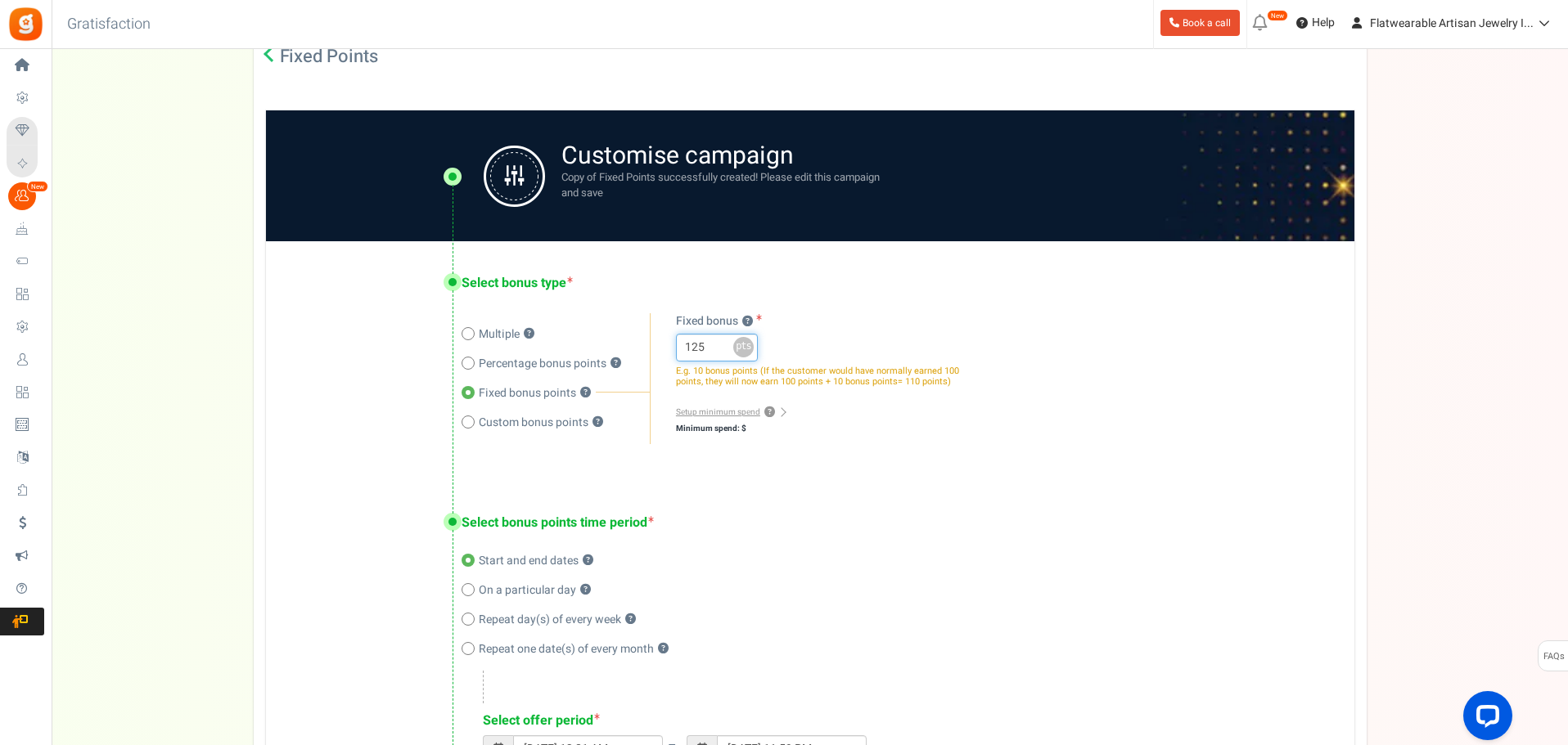
drag, startPoint x: 707, startPoint y: 349, endPoint x: 681, endPoint y: 355, distance: 26.7
click at [683, 355] on input "125" at bounding box center [717, 348] width 81 height 27
type input "500"
click at [403, 423] on div "Select bonus type Multiple ? Percentage bonus points ? Fixed bonus points ? ? ?…" at bounding box center [810, 361] width 1088 height 240
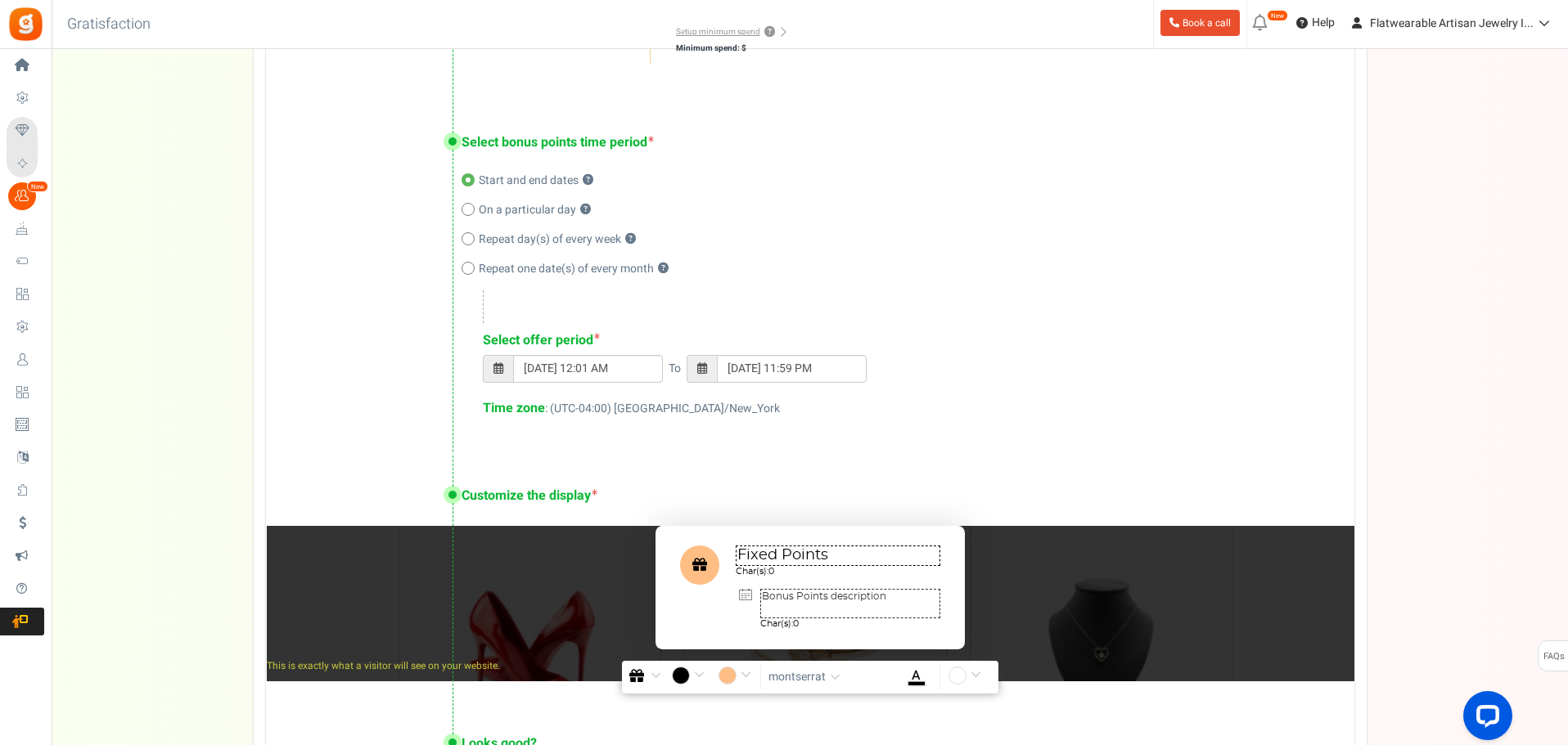
scroll to position [655, 0]
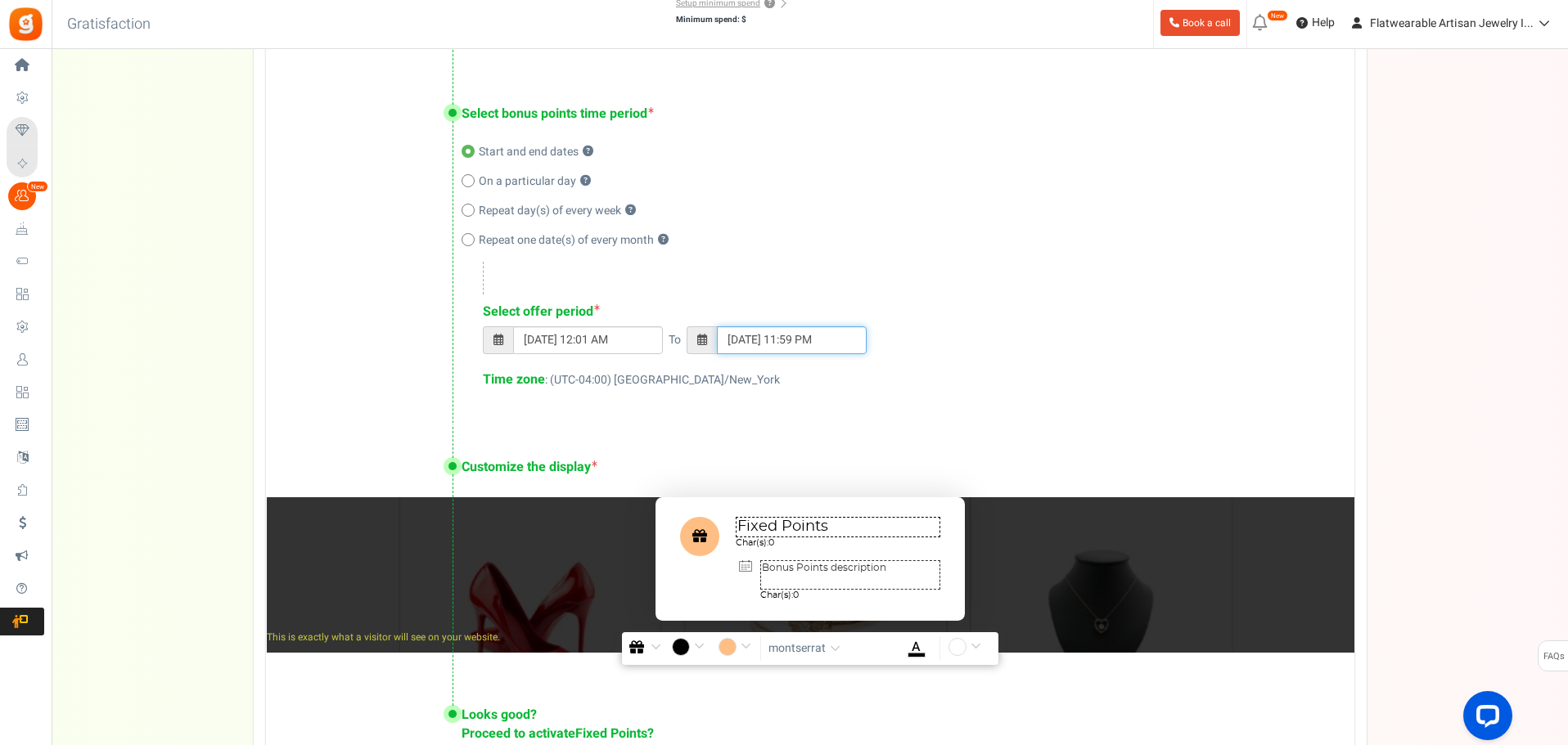
click at [739, 342] on input "10/19/2025 11:59 PM" at bounding box center [791, 340] width 150 height 27
click at [787, 344] on input "10/19/2025 11:59 PM" at bounding box center [791, 340] width 150 height 27
type input "10/19/2026 11:59 PM"
click at [942, 324] on div "Select offer period 09/07/2025 12:01 AM To 10/19/2026 11:59 PM Select a date 09…" at bounding box center [903, 346] width 839 height 86
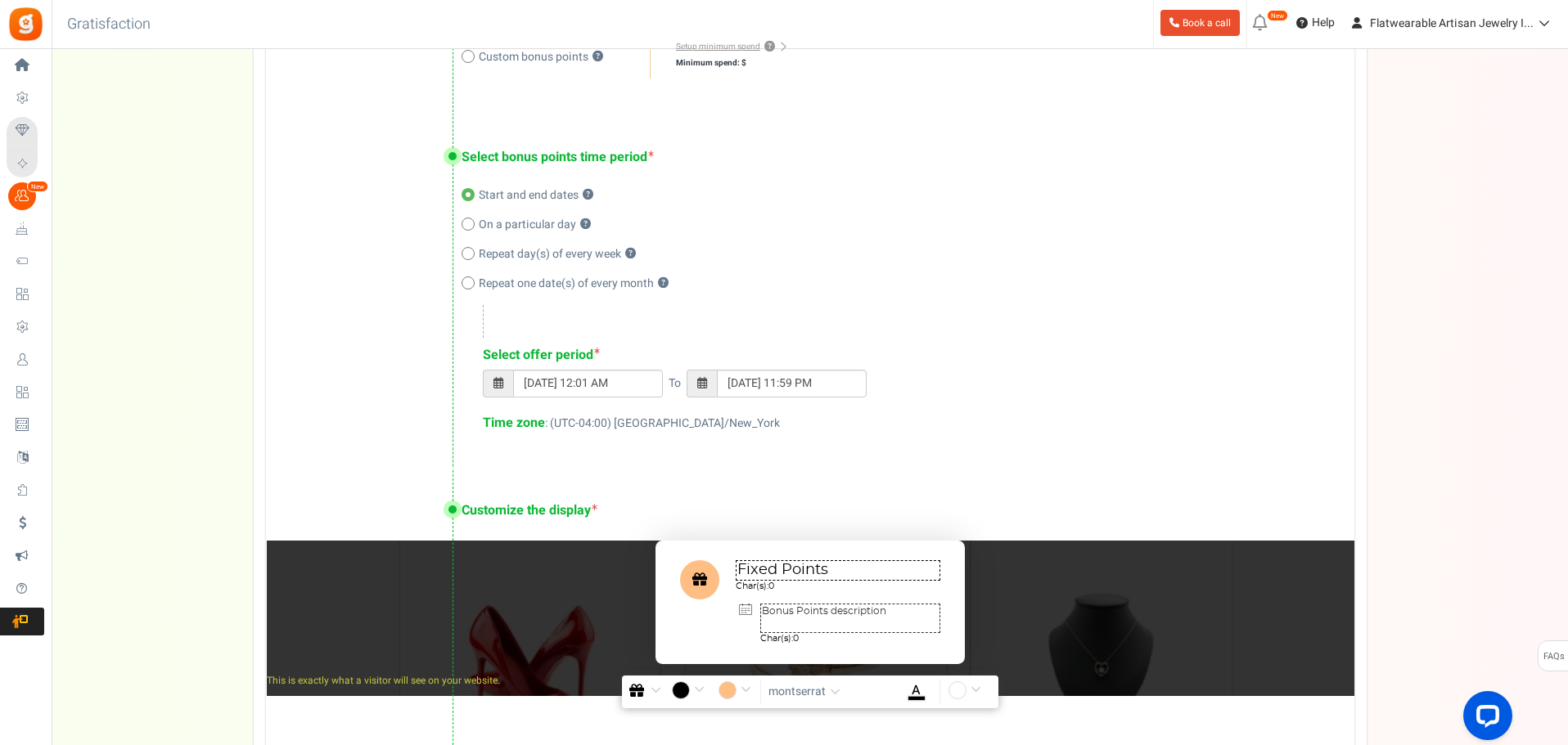
scroll to position [724, 0]
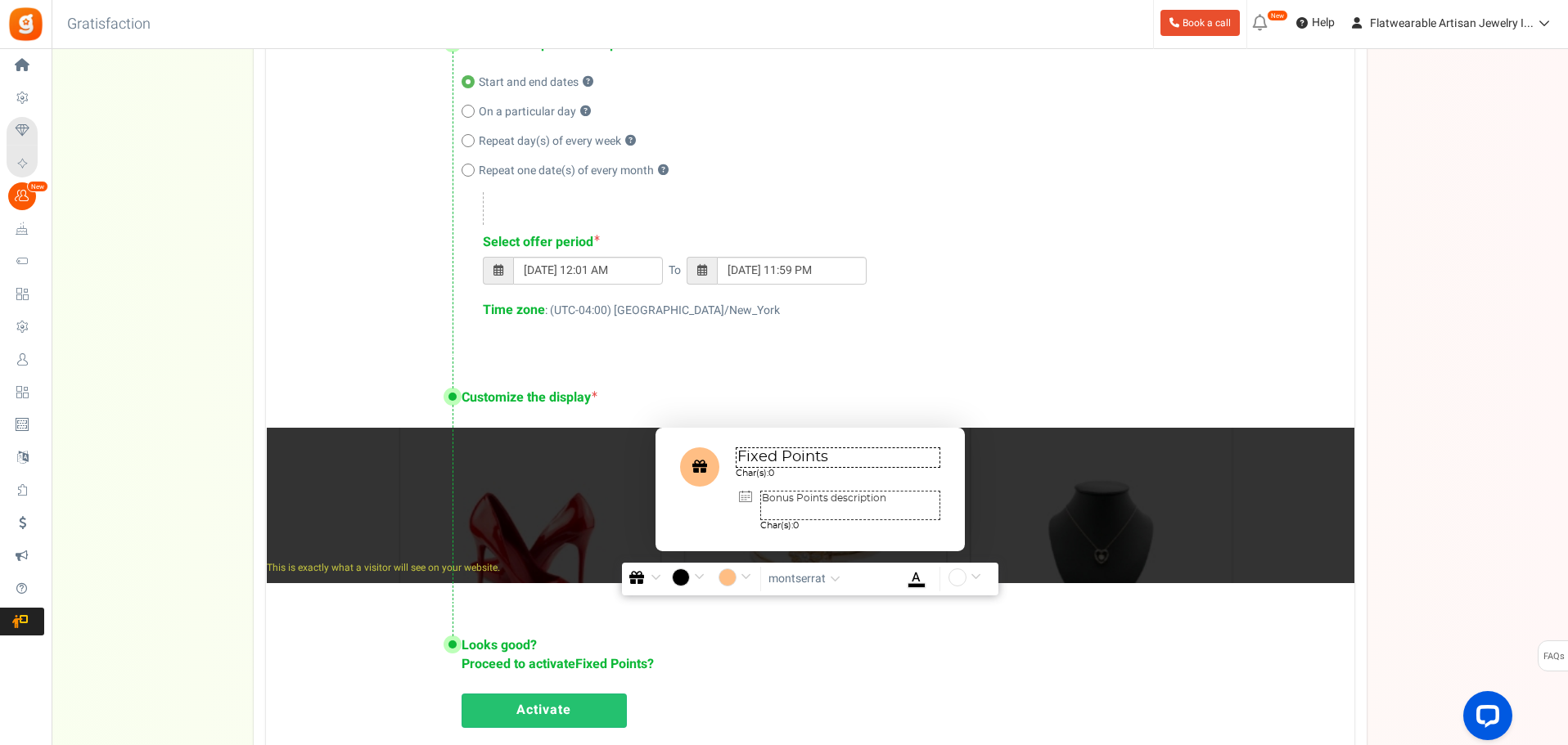
click at [820, 454] on textarea "Fixed Points" at bounding box center [837, 458] width 205 height 21
click at [838, 454] on textarea "Fixed Points" at bounding box center [837, 458] width 205 height 21
click at [843, 455] on textarea "Fixed Points" at bounding box center [837, 458] width 205 height 21
drag, startPoint x: 773, startPoint y: 460, endPoint x: 723, endPoint y: 473, distance: 51.7
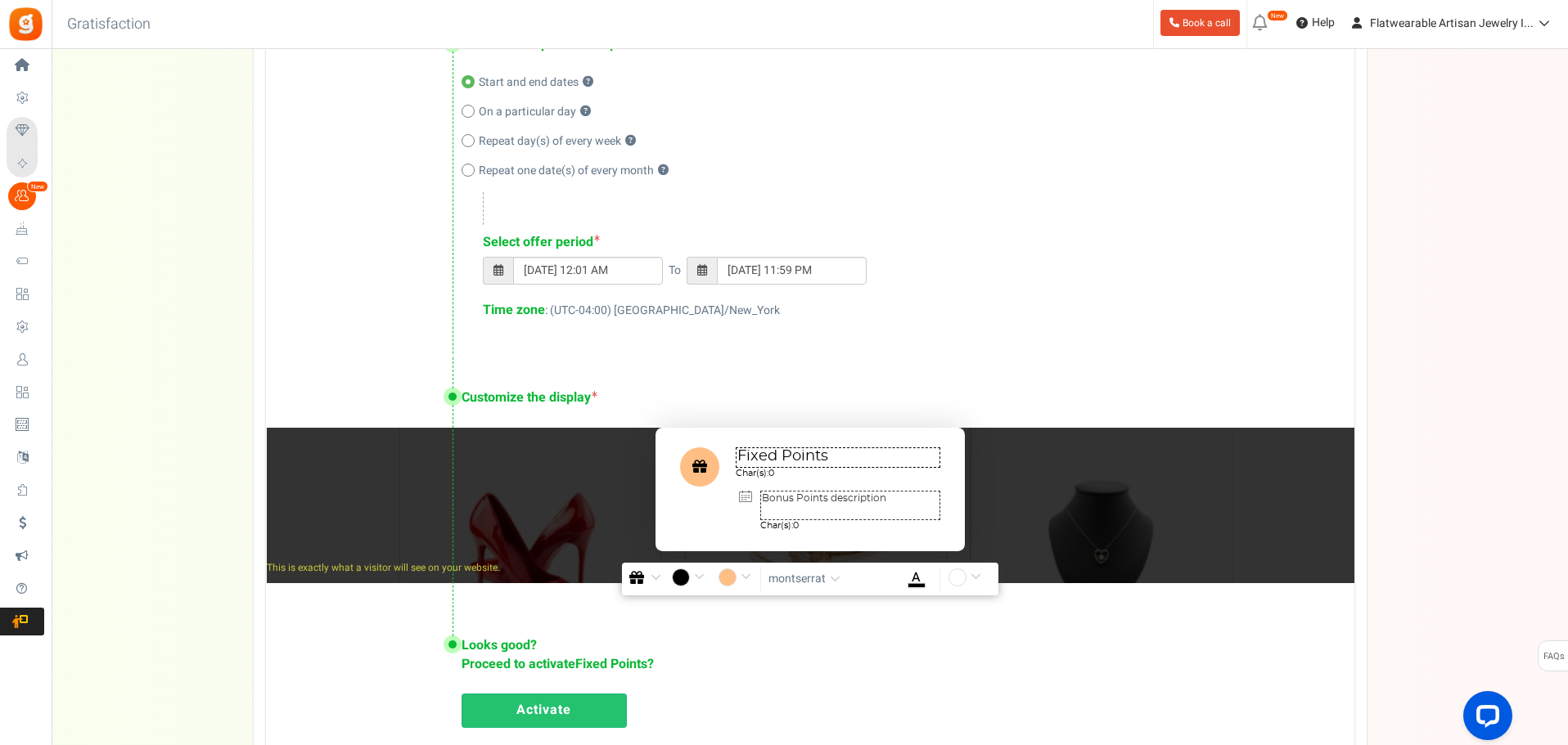
click at [723, 473] on div "Fixed Points Char(s): 0 Bonus Points description Char(s): 0" at bounding box center [811, 489] width 310 height 123
type textarea "500 Bonus Points"
click at [790, 493] on textarea "Bonus Points description" at bounding box center [851, 506] width 180 height 29
drag, startPoint x: 891, startPoint y: 502, endPoint x: 761, endPoint y: 510, distance: 130.2
click at [761, 510] on textarea "Bonus Points description" at bounding box center [851, 506] width 180 height 29
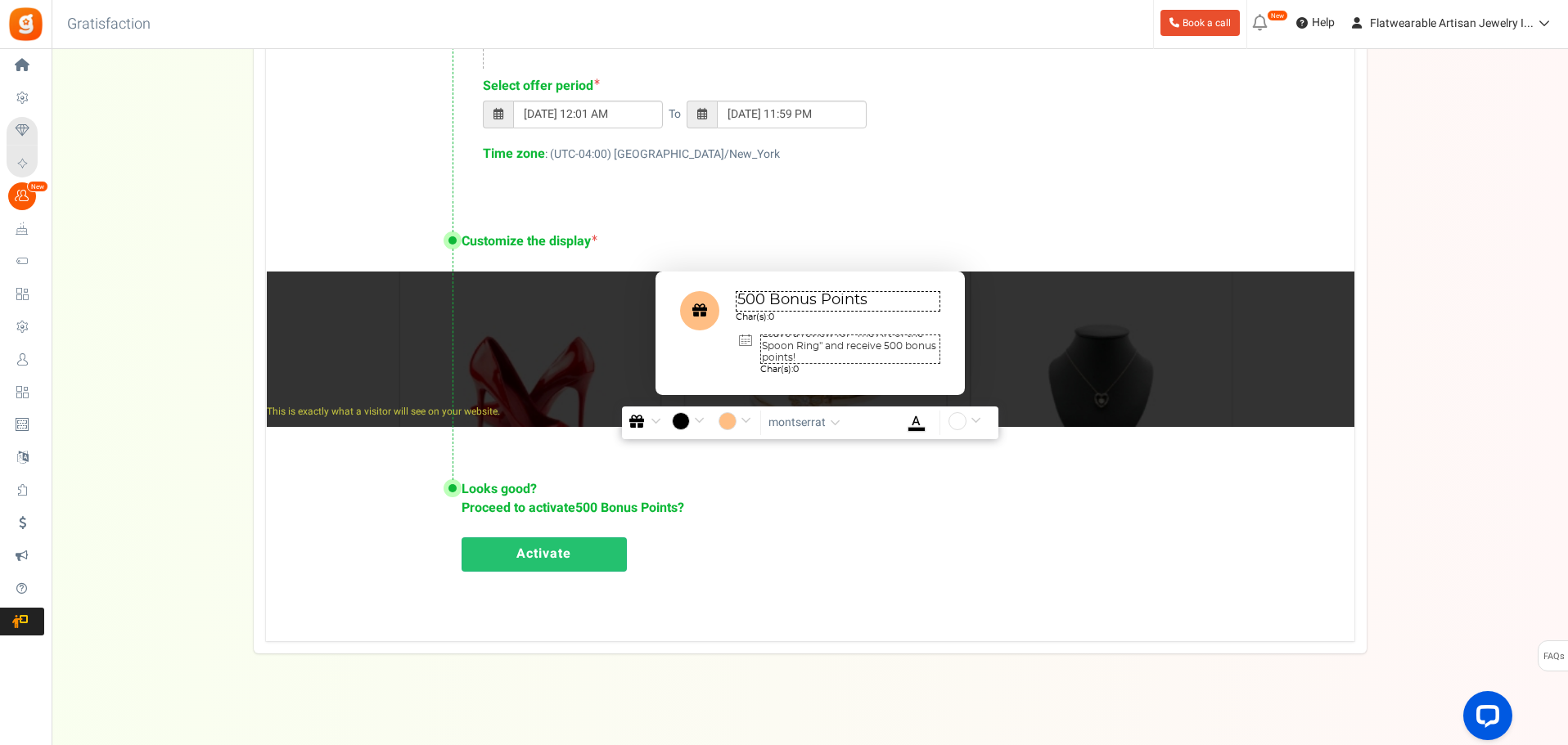
scroll to position [888, 0]
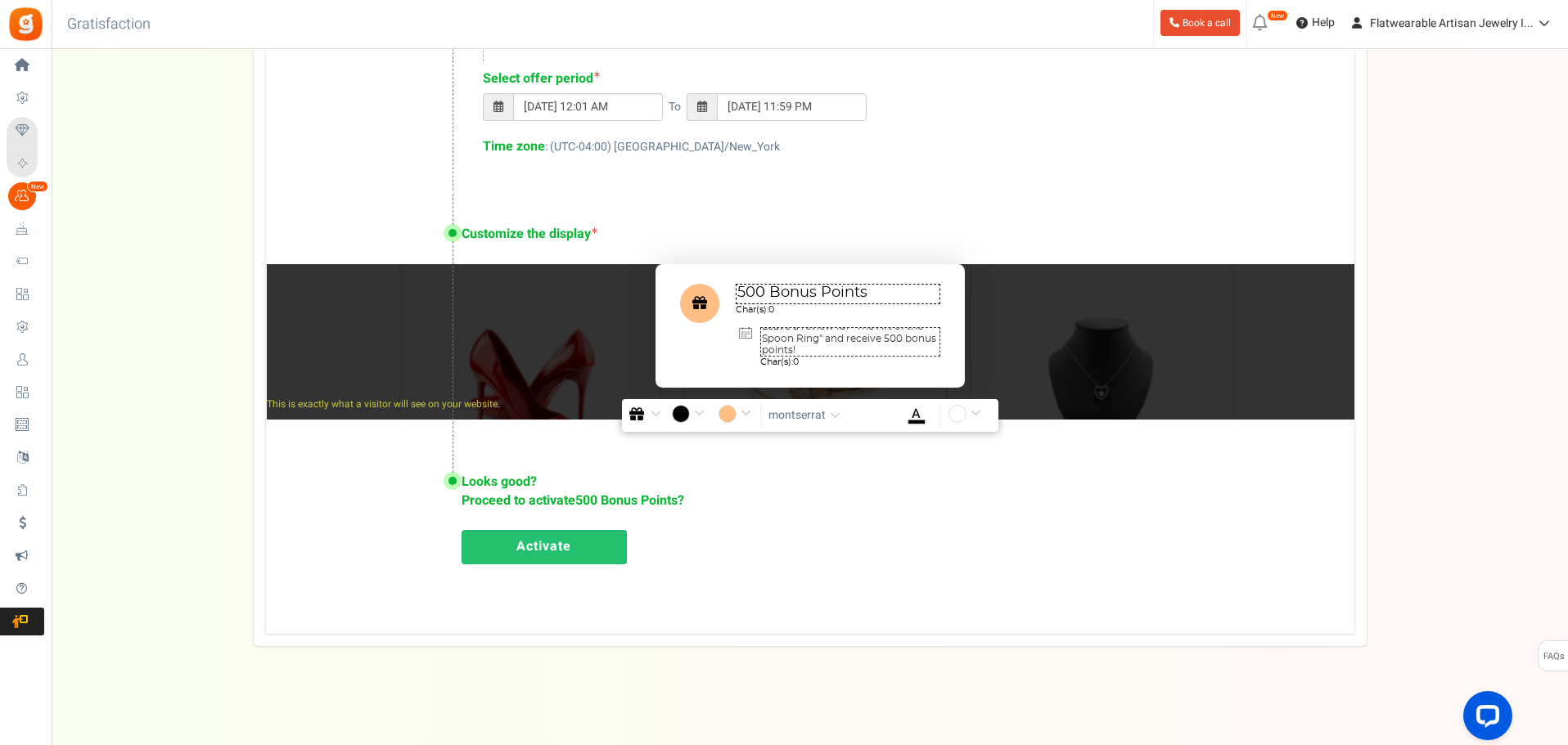
type textarea "Leave a review for "The Art of the Spoon Ring" and receive 500 bonus points!"
click at [541, 552] on link "Activate" at bounding box center [544, 547] width 166 height 34
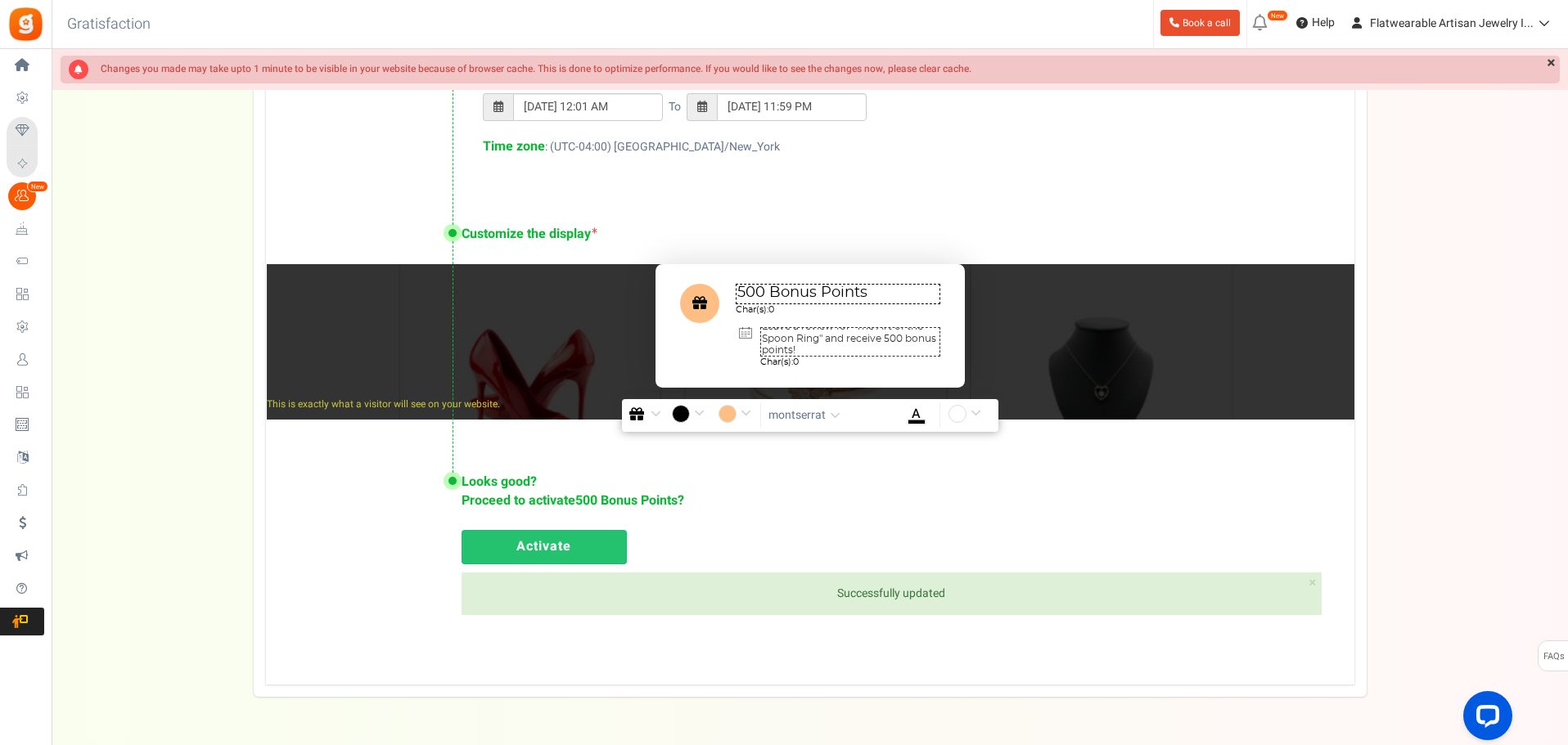
scroll to position [0, 0]
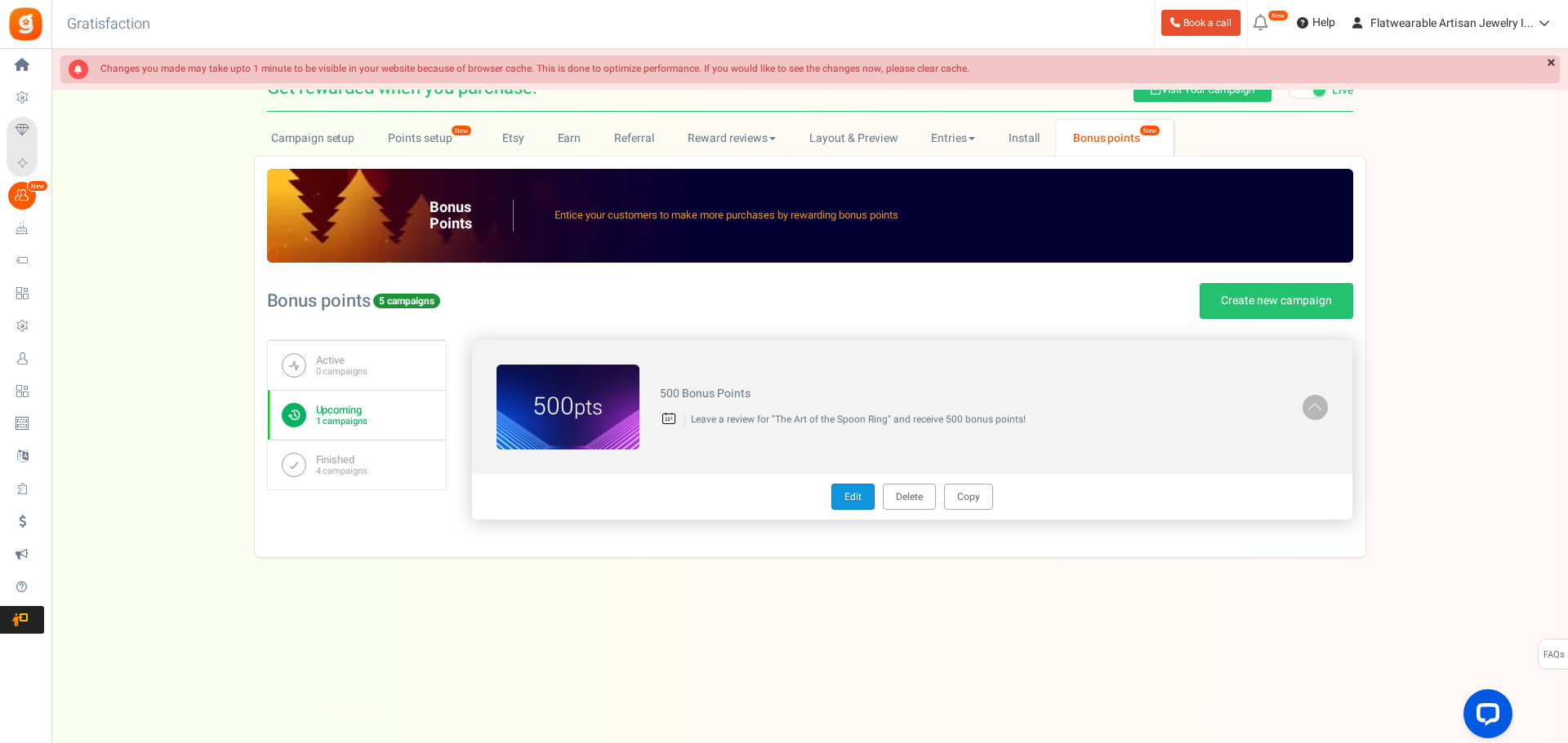
click at [849, 502] on link "Edit" at bounding box center [853, 497] width 43 height 26
radio input "true"
type input "500"
radio input "true"
type input "09/07/2025 12:01 AM"
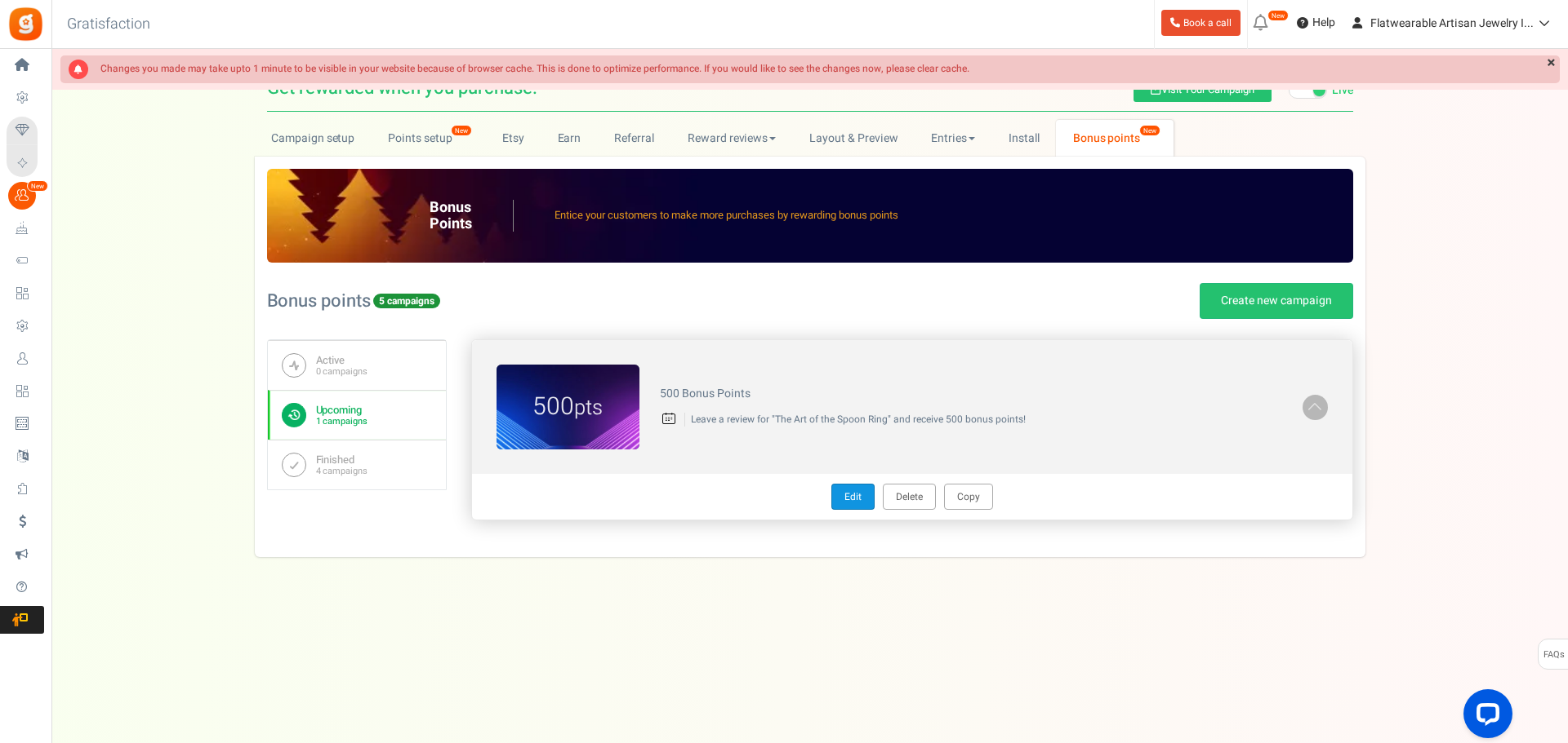
type input "10/19/2026 11:59 PM"
type textarea "500 Bonus Points"
type textarea "Leave a review for "The Art of the Spoon Ring" and receive 500 bonus points!"
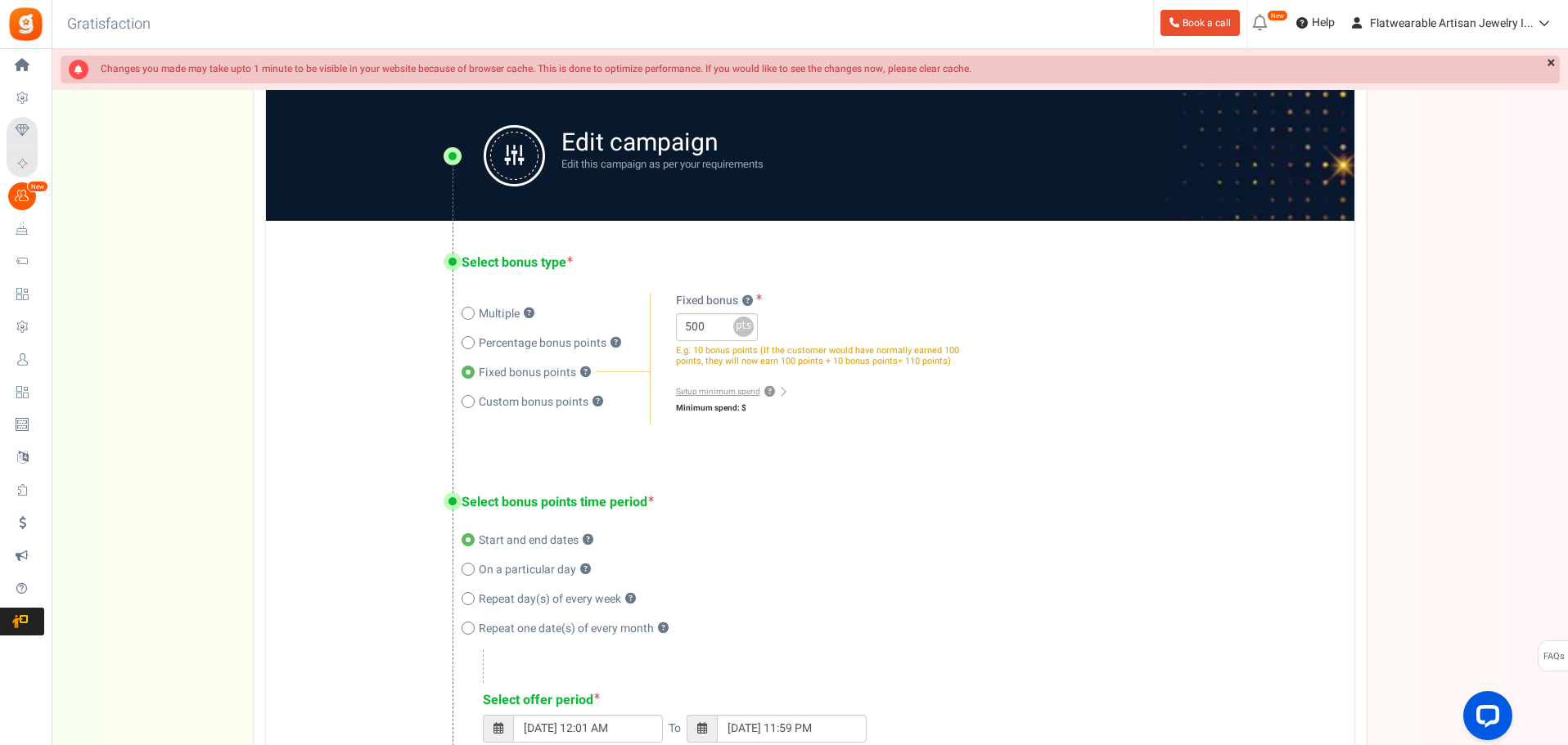
scroll to position [327, 0]
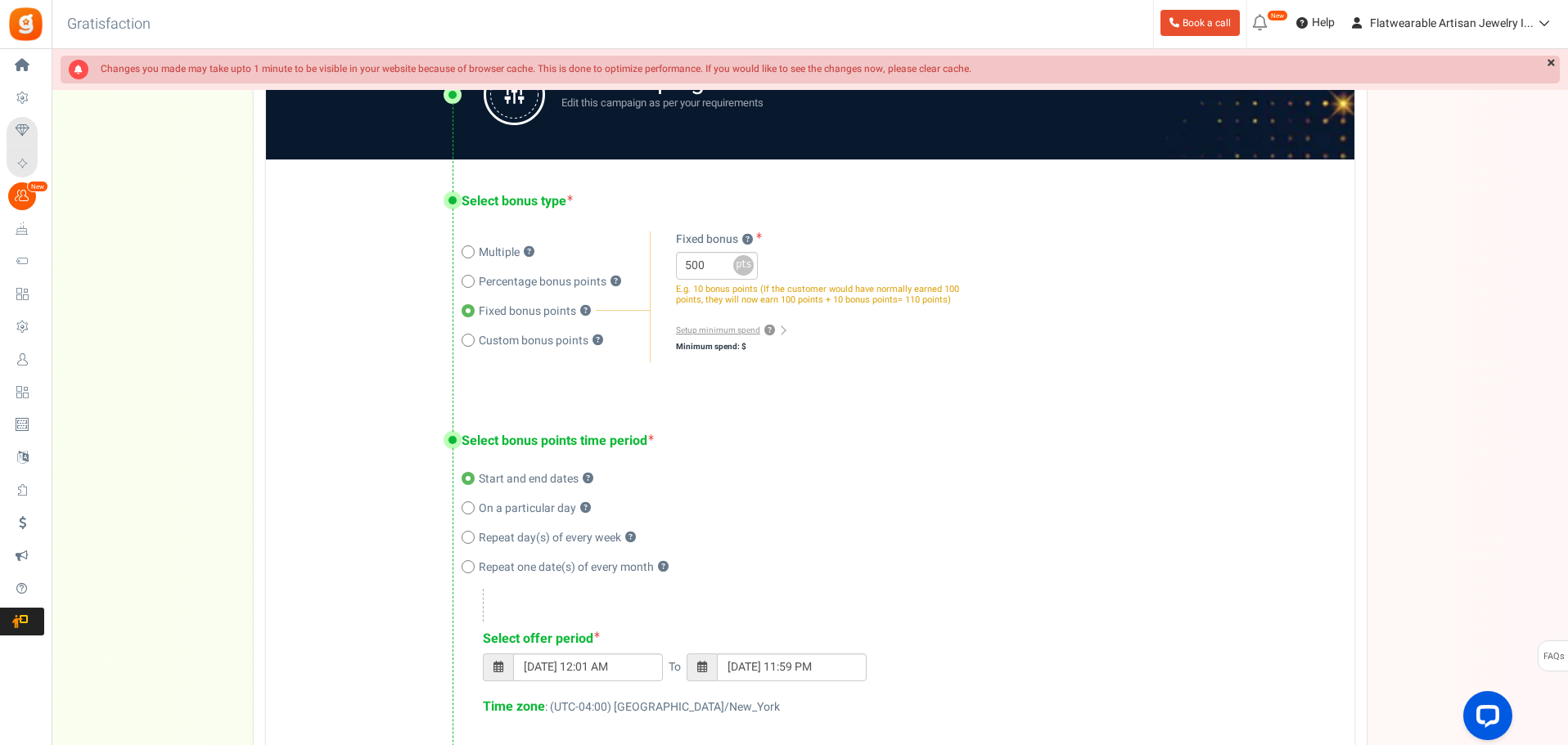
click at [468, 344] on span at bounding box center [468, 340] width 13 height 13
click at [468, 344] on input "Custom bonus points ?" at bounding box center [467, 342] width 11 height 11
radio input "true"
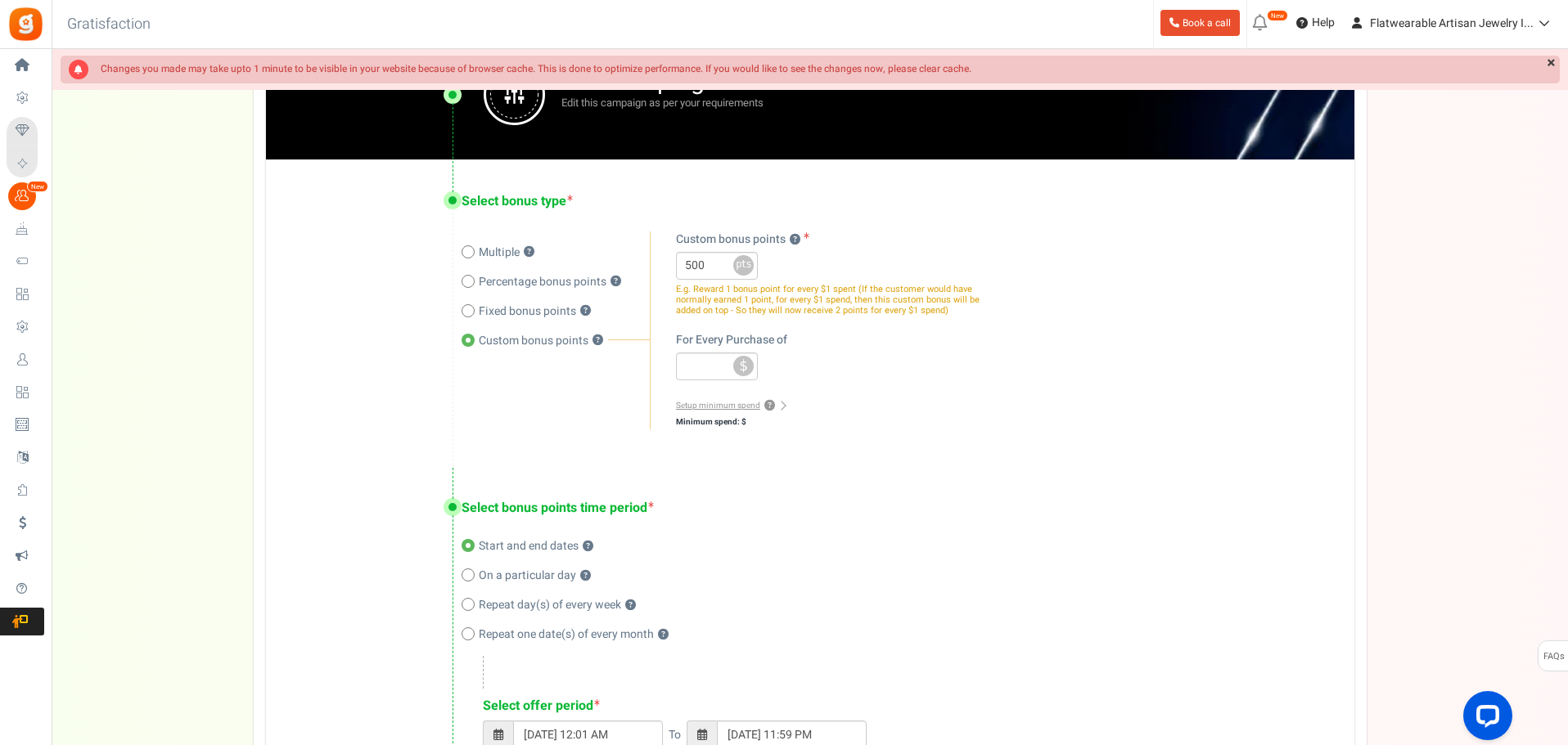
click at [474, 312] on span at bounding box center [468, 311] width 13 height 13
click at [473, 312] on input "Fixed bonus points ?" at bounding box center [467, 313] width 11 height 11
radio input "true"
radio input "false"
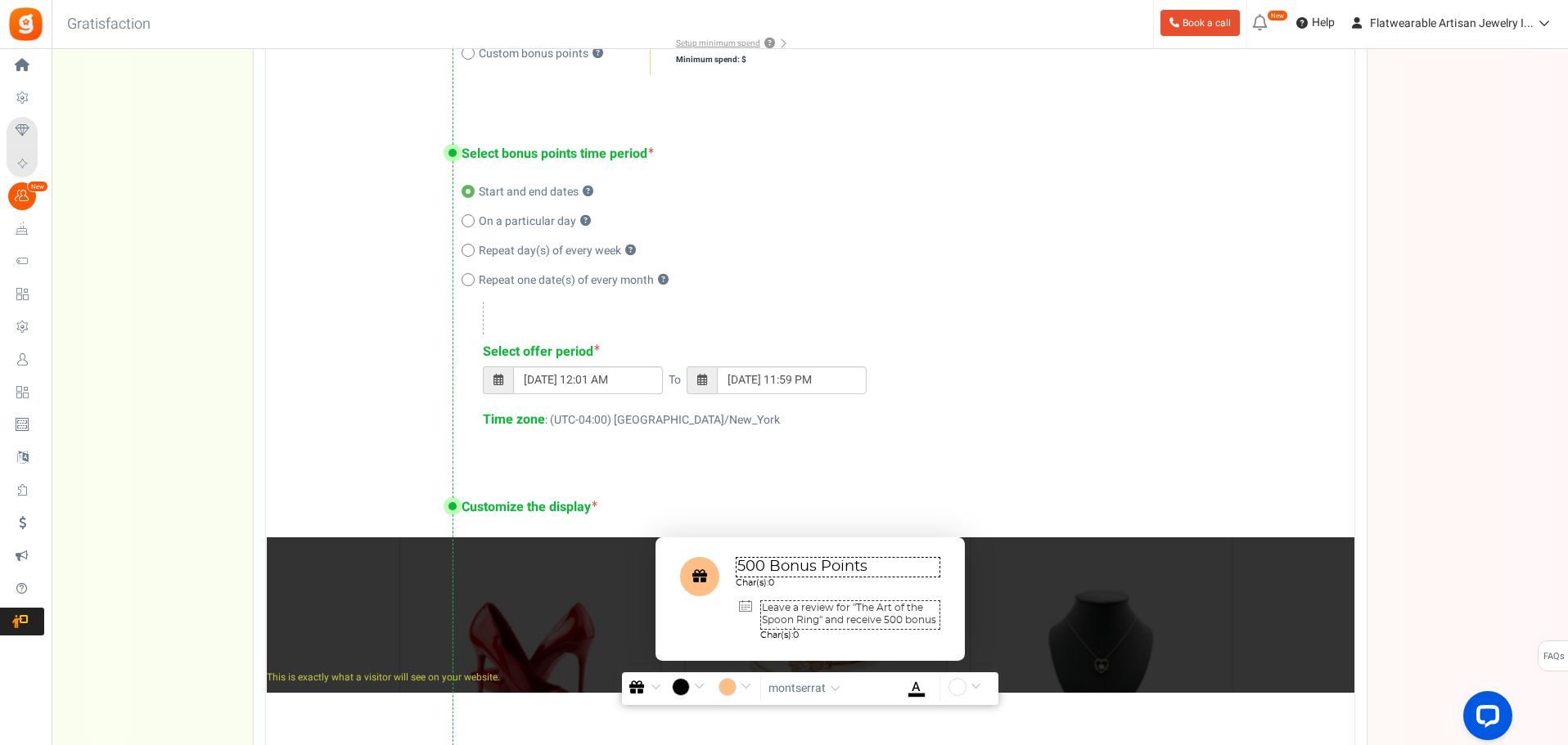
scroll to position [869, 0]
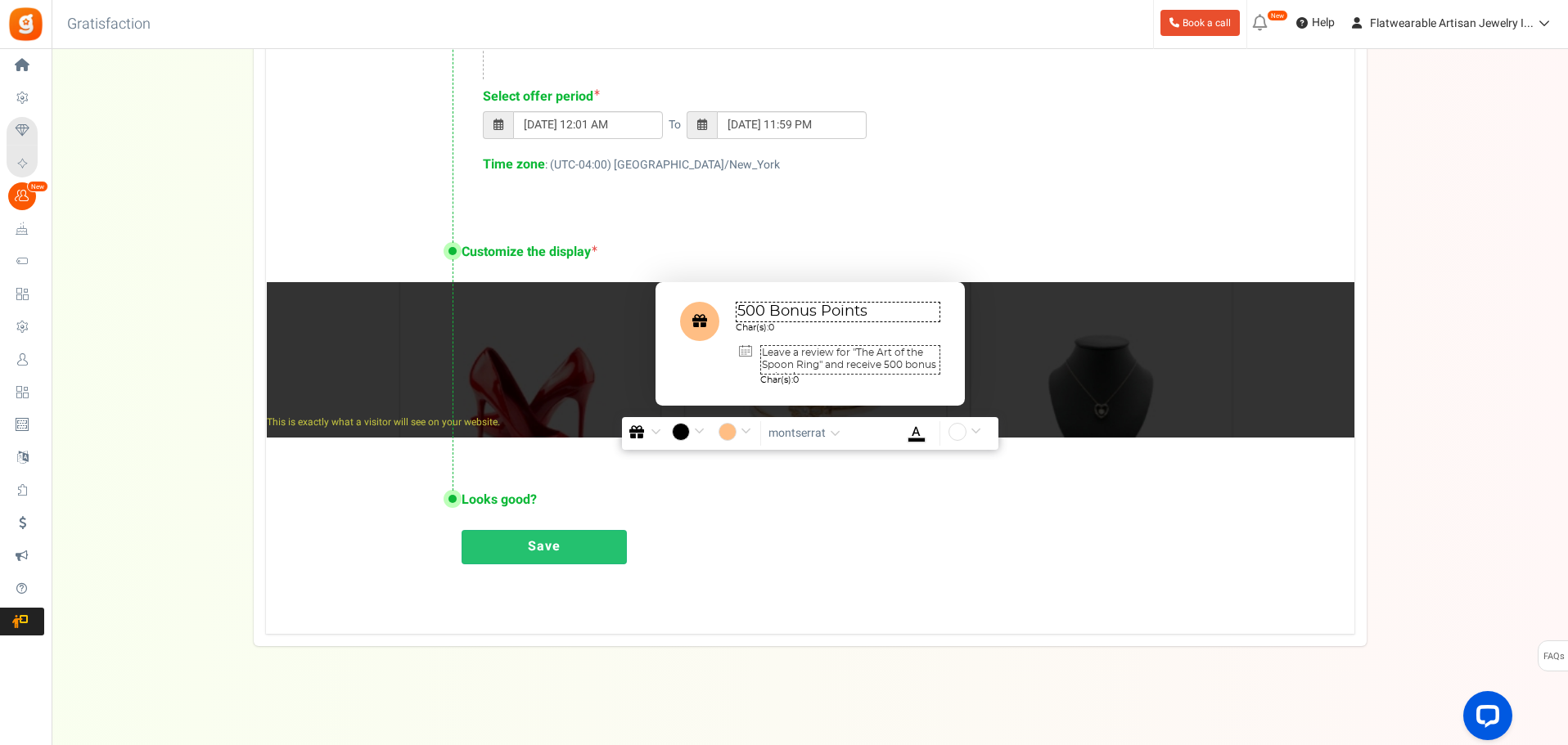
click at [567, 562] on link "Save" at bounding box center [544, 547] width 166 height 34
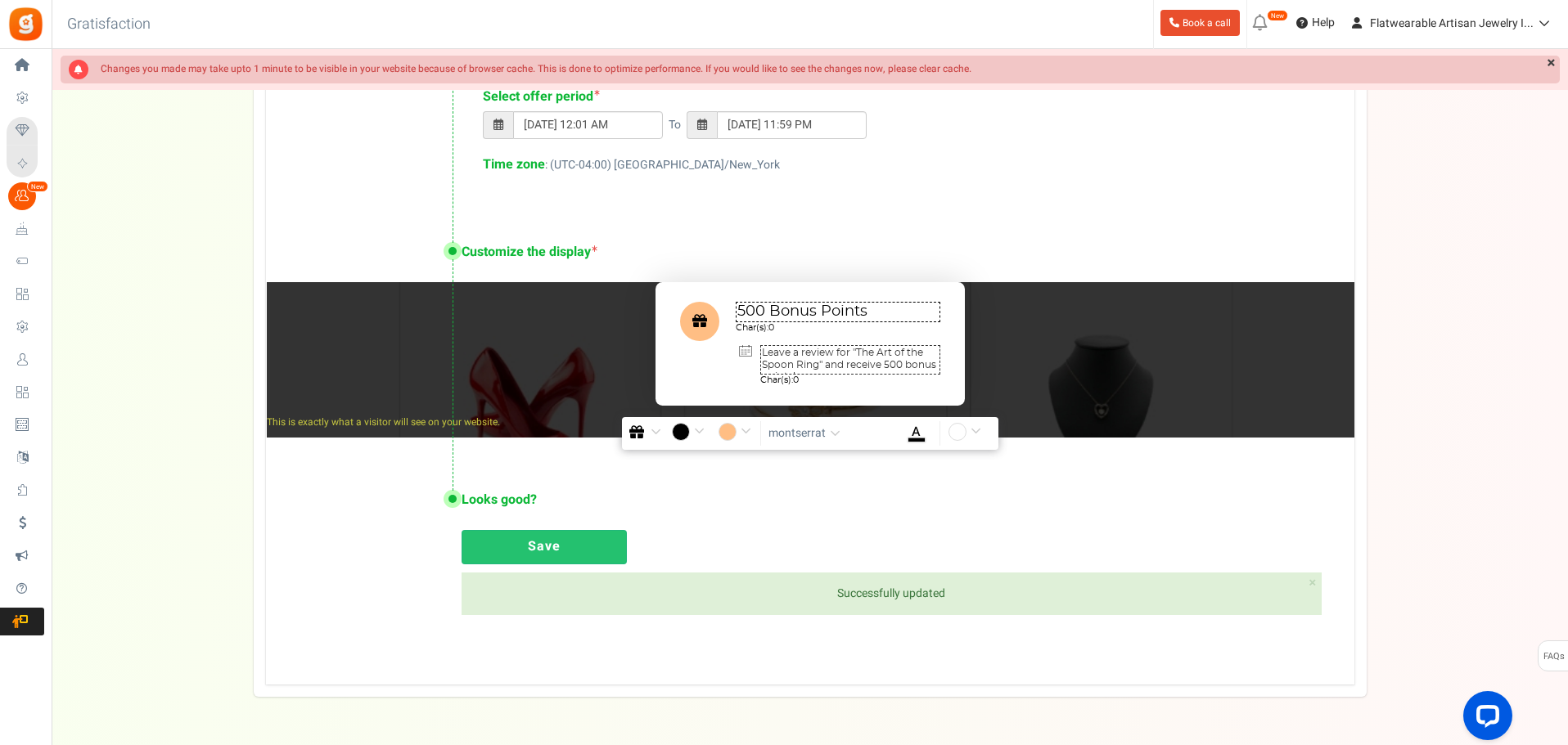
scroll to position [0, 0]
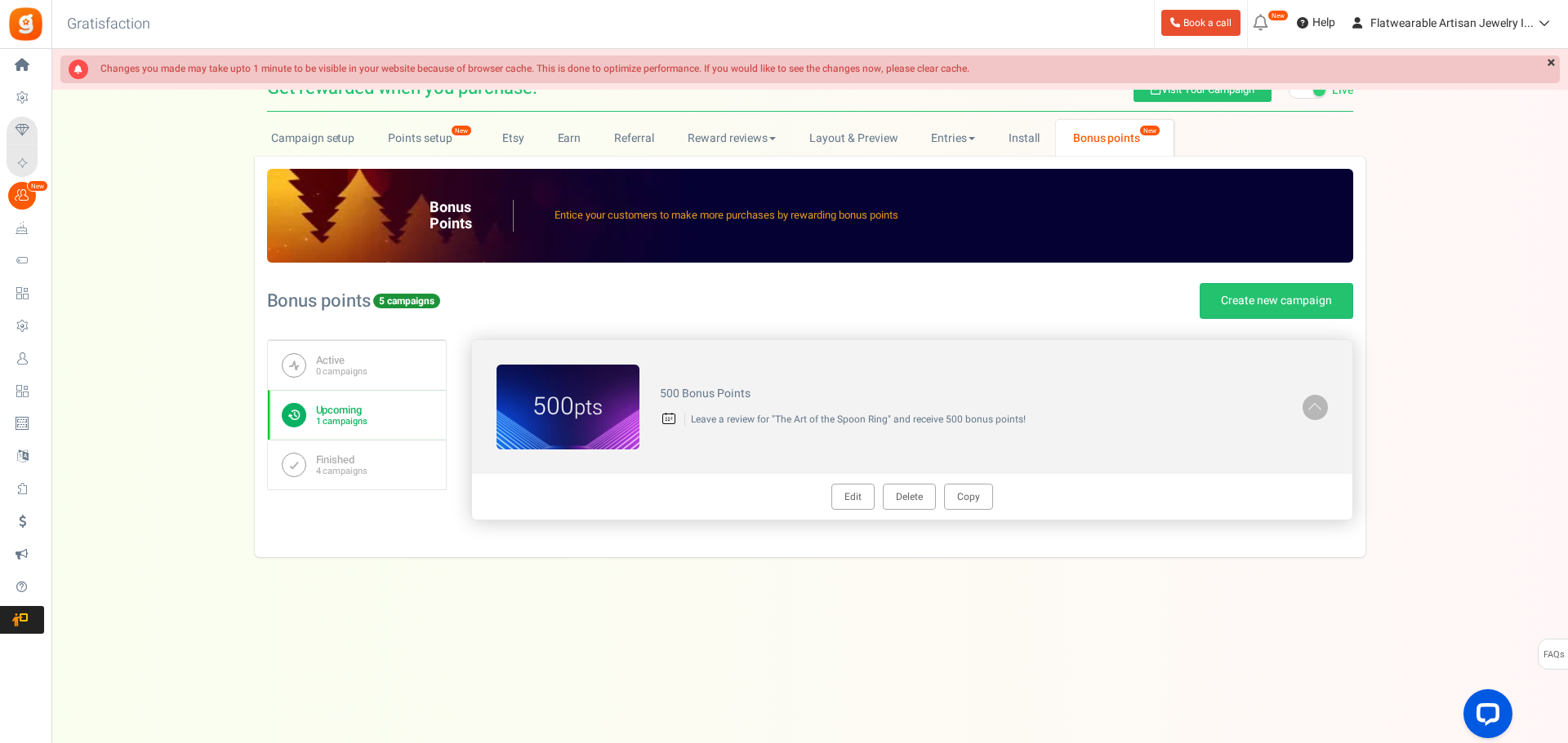
click at [1310, 411] on span at bounding box center [1315, 406] width 17 height 19
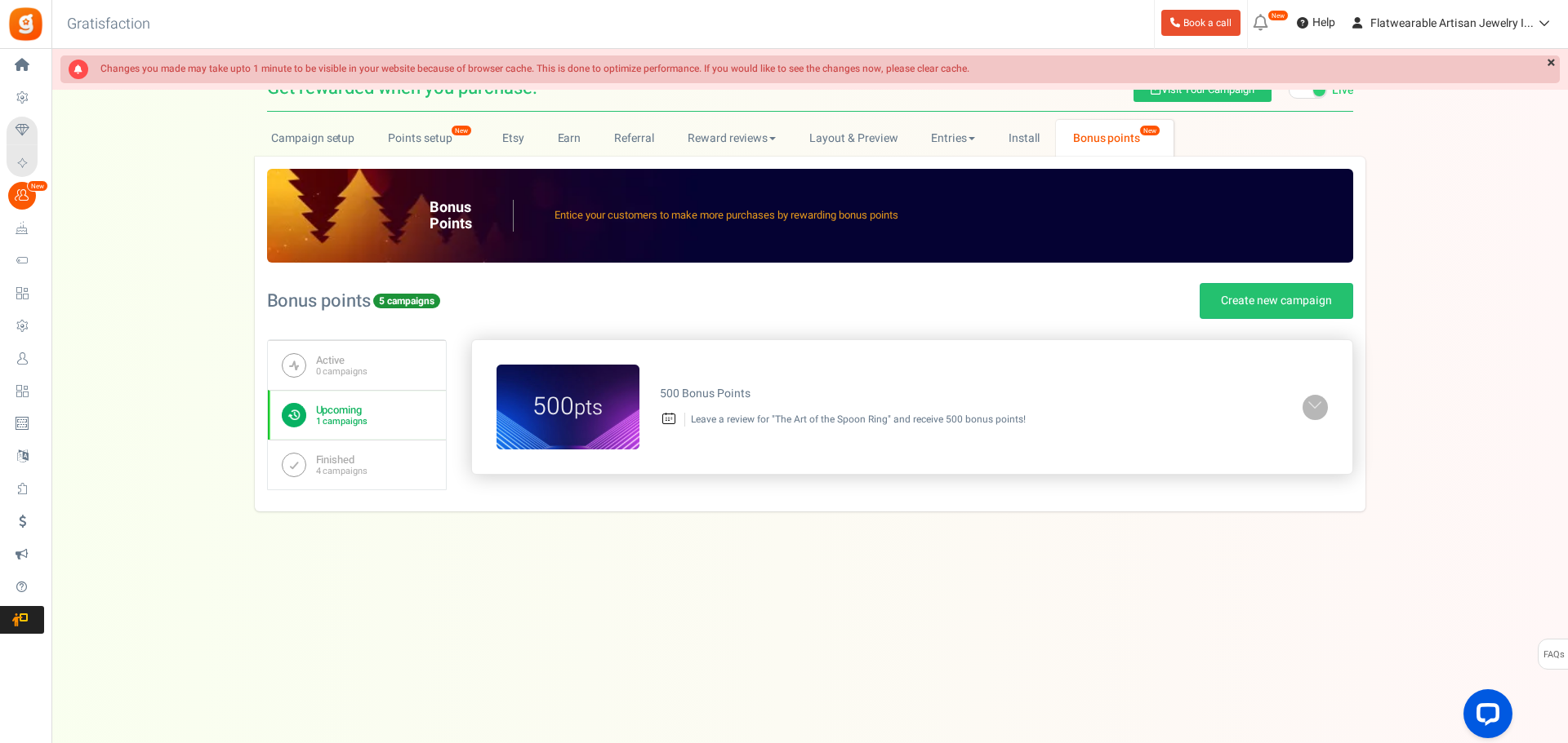
click at [1310, 411] on span at bounding box center [1315, 406] width 17 height 19
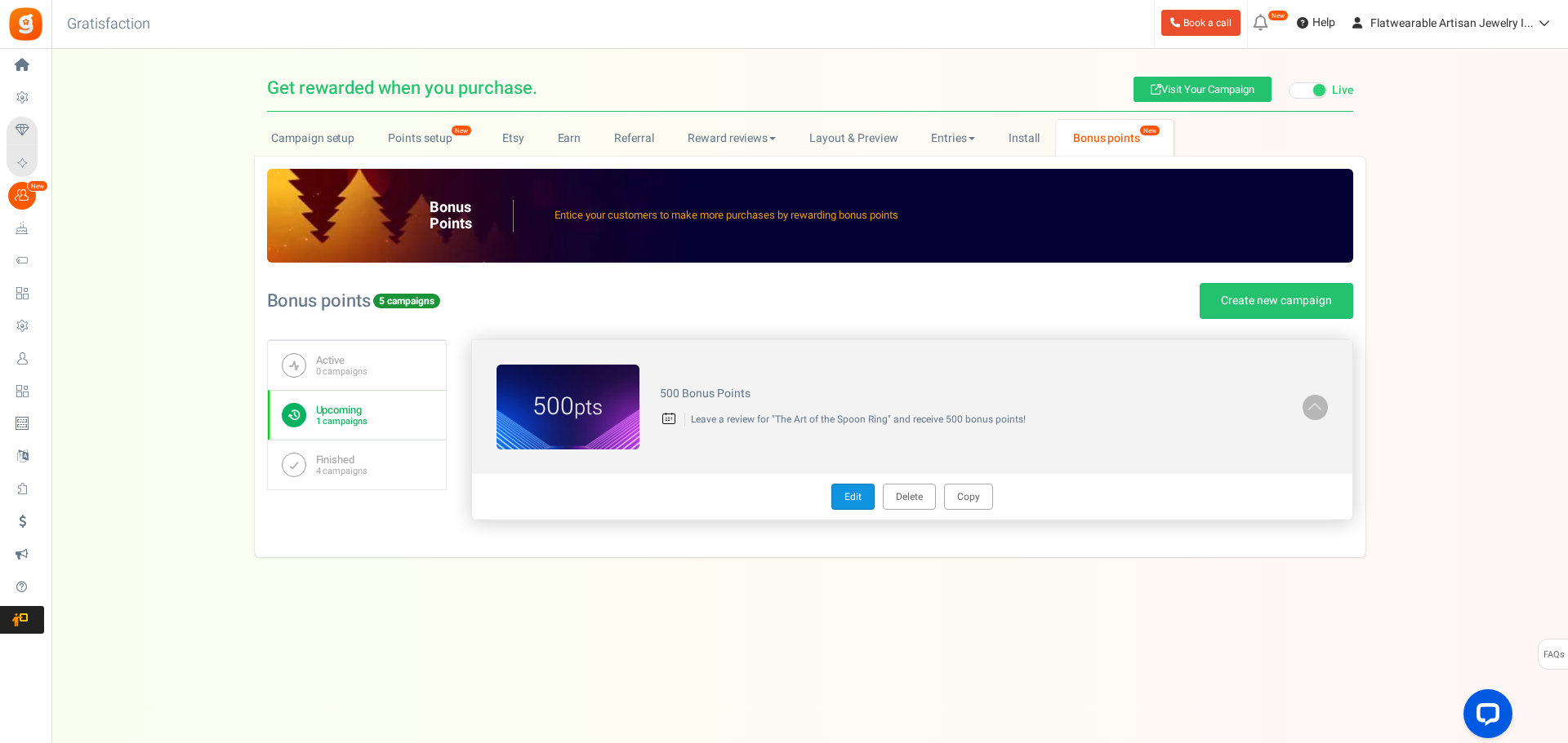
click at [857, 508] on link "Edit" at bounding box center [853, 497] width 43 height 26
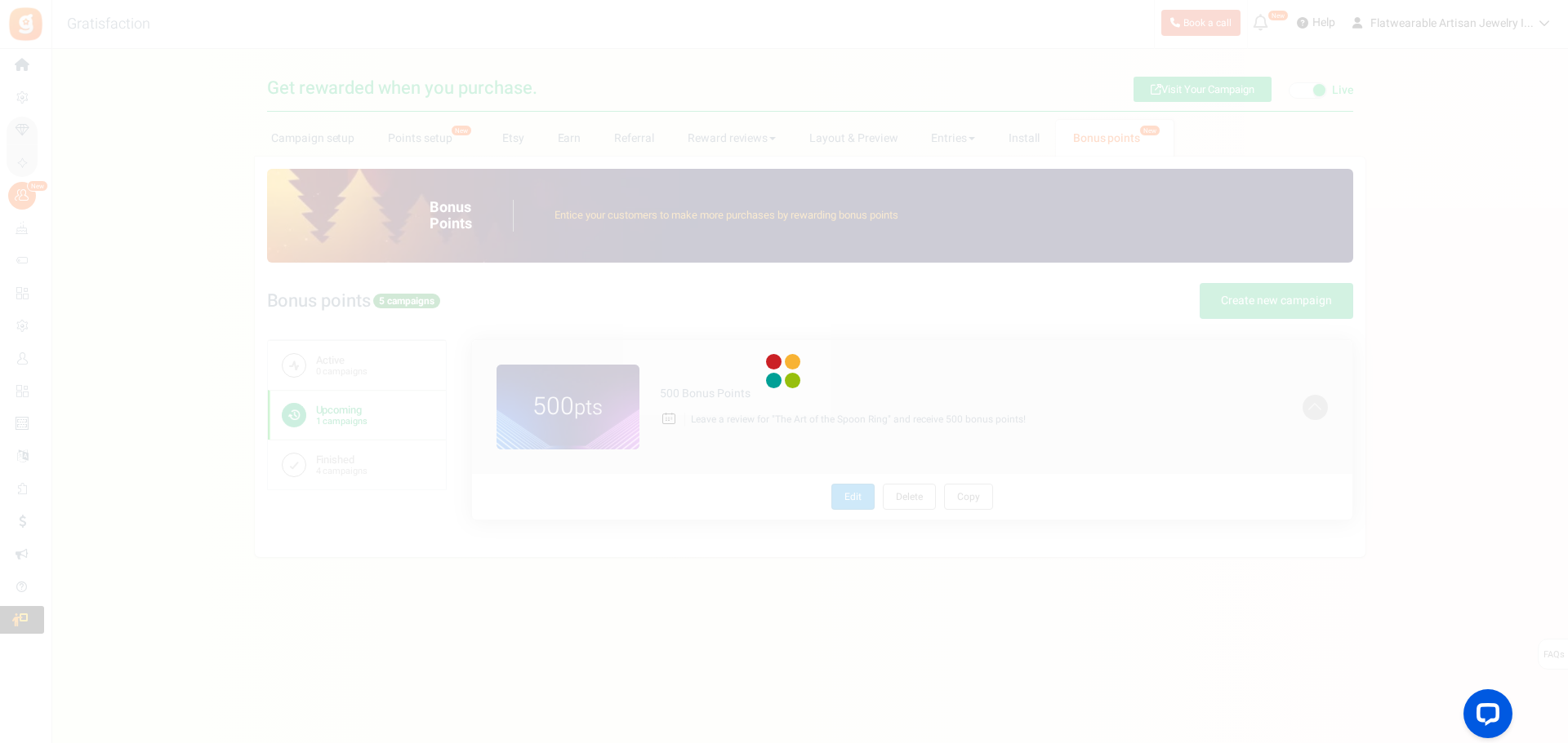
radio input "true"
type input "500"
radio input "true"
type input "09/07/2025 12:01 AM"
type input "10/19/2026 11:59 PM"
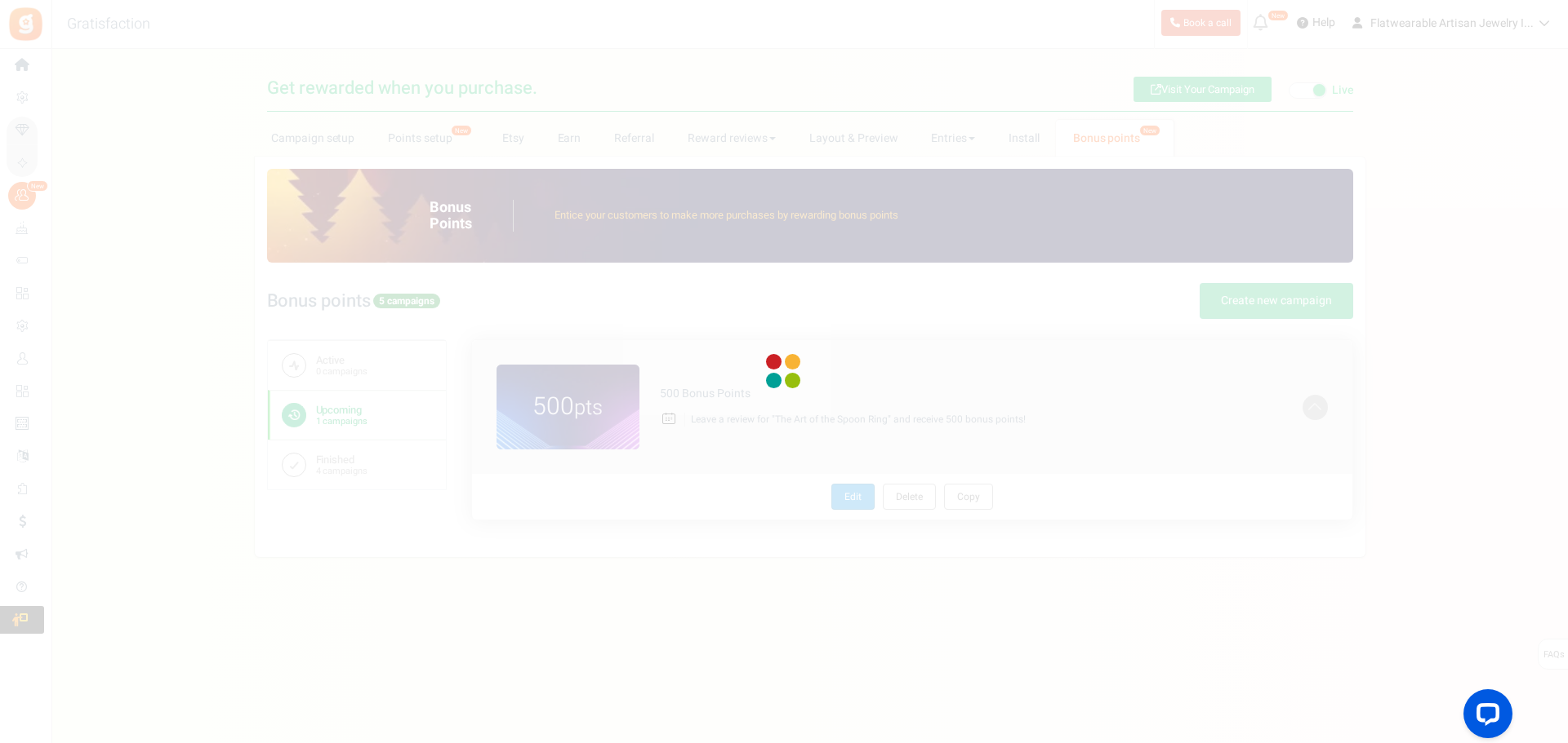
type textarea "500 Bonus Points"
type textarea "Leave a review for "The Art of the Spoon Ring" and receive 500 bonus points!"
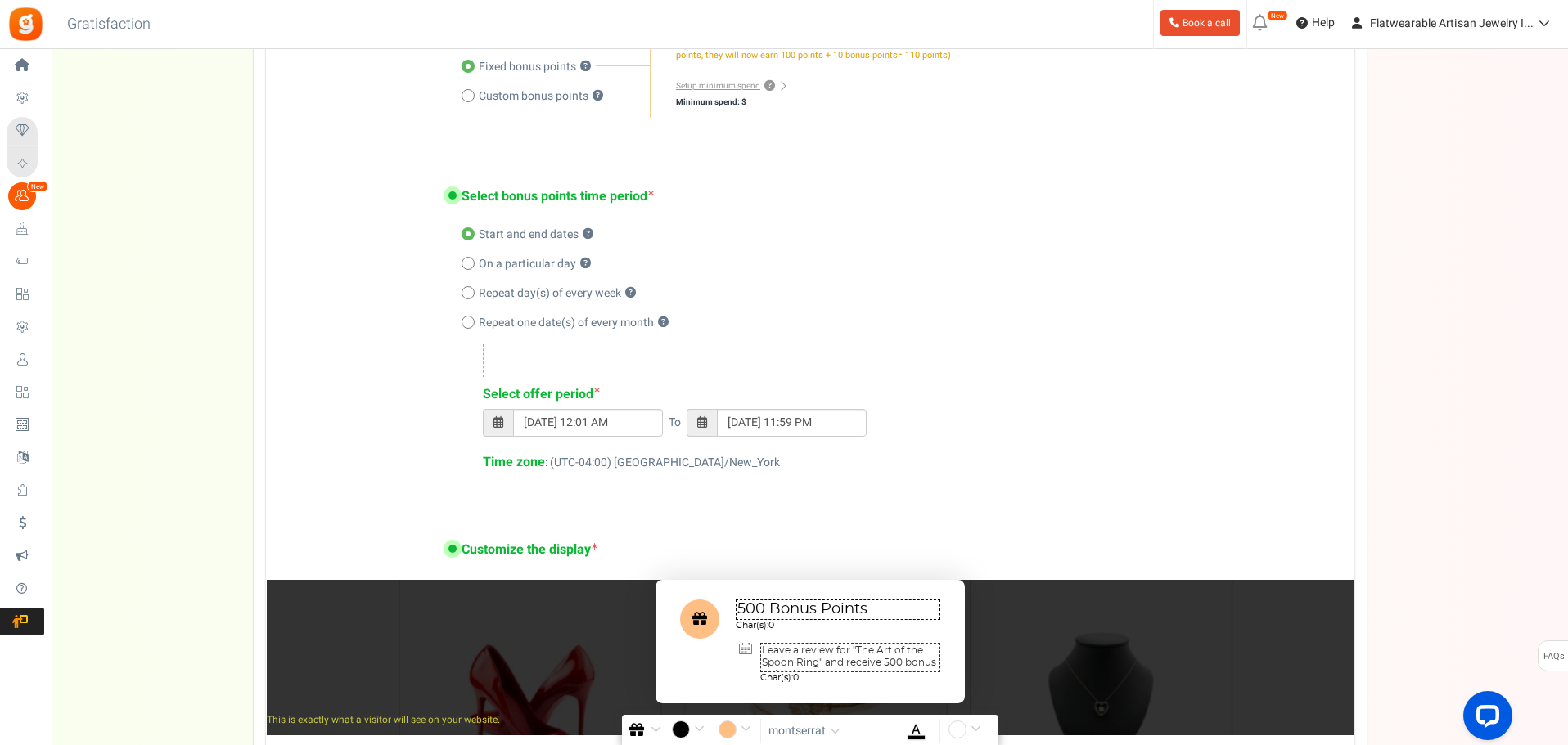
scroll to position [572, 0]
type input "09/07/2025 11:59 PM"
click at [551, 423] on input "09/07/2025 12:01 AM" at bounding box center [587, 422] width 150 height 27
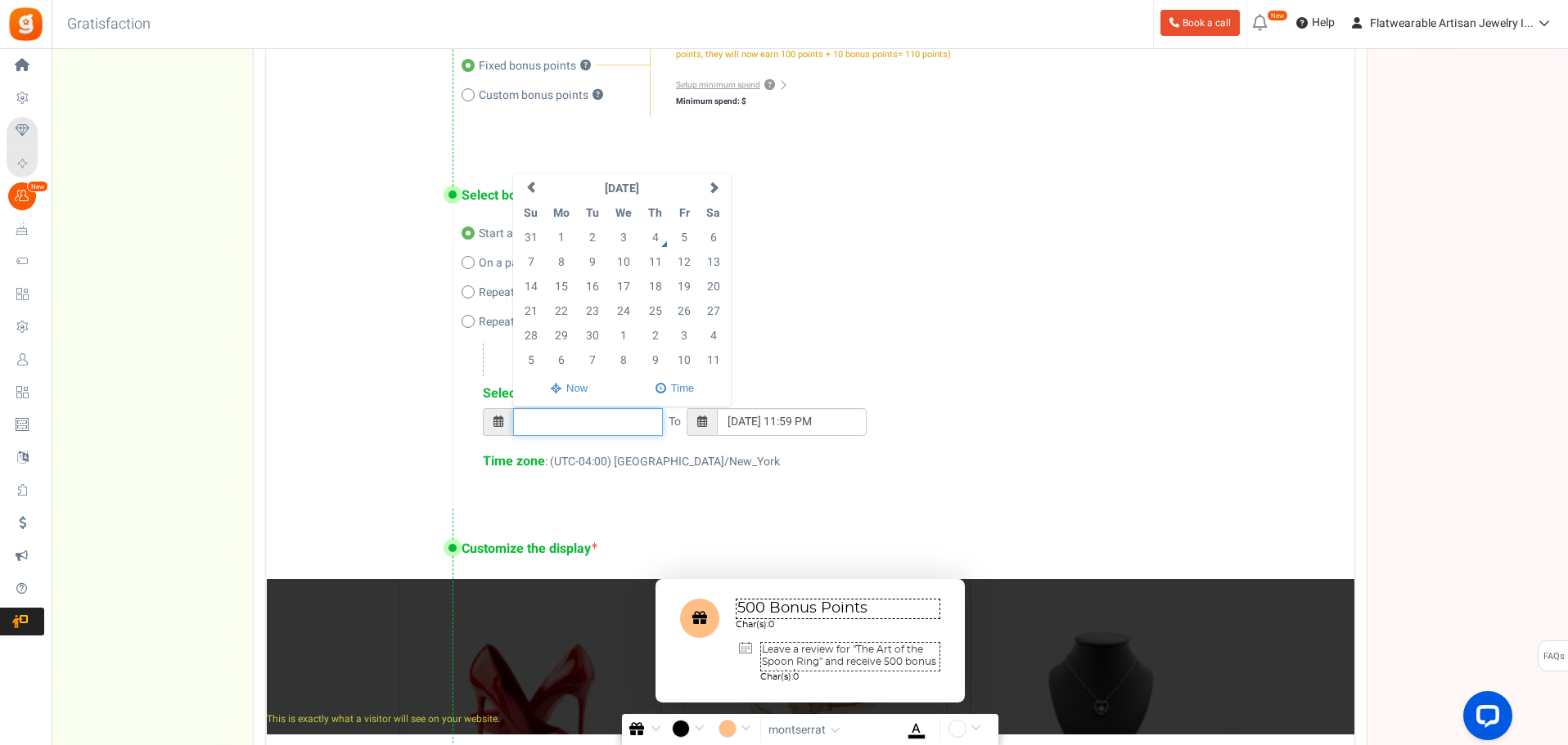
type input "4"
click at [657, 240] on td "4" at bounding box center [655, 237] width 30 height 25
click at [652, 233] on td "4" at bounding box center [655, 237] width 30 height 25
click at [901, 250] on div "Select bonus points time period Start and end dates ? On a particular day ? Rep…" at bounding box center [810, 330] width 1088 height 354
type input "[DATE] 07:40 AM"
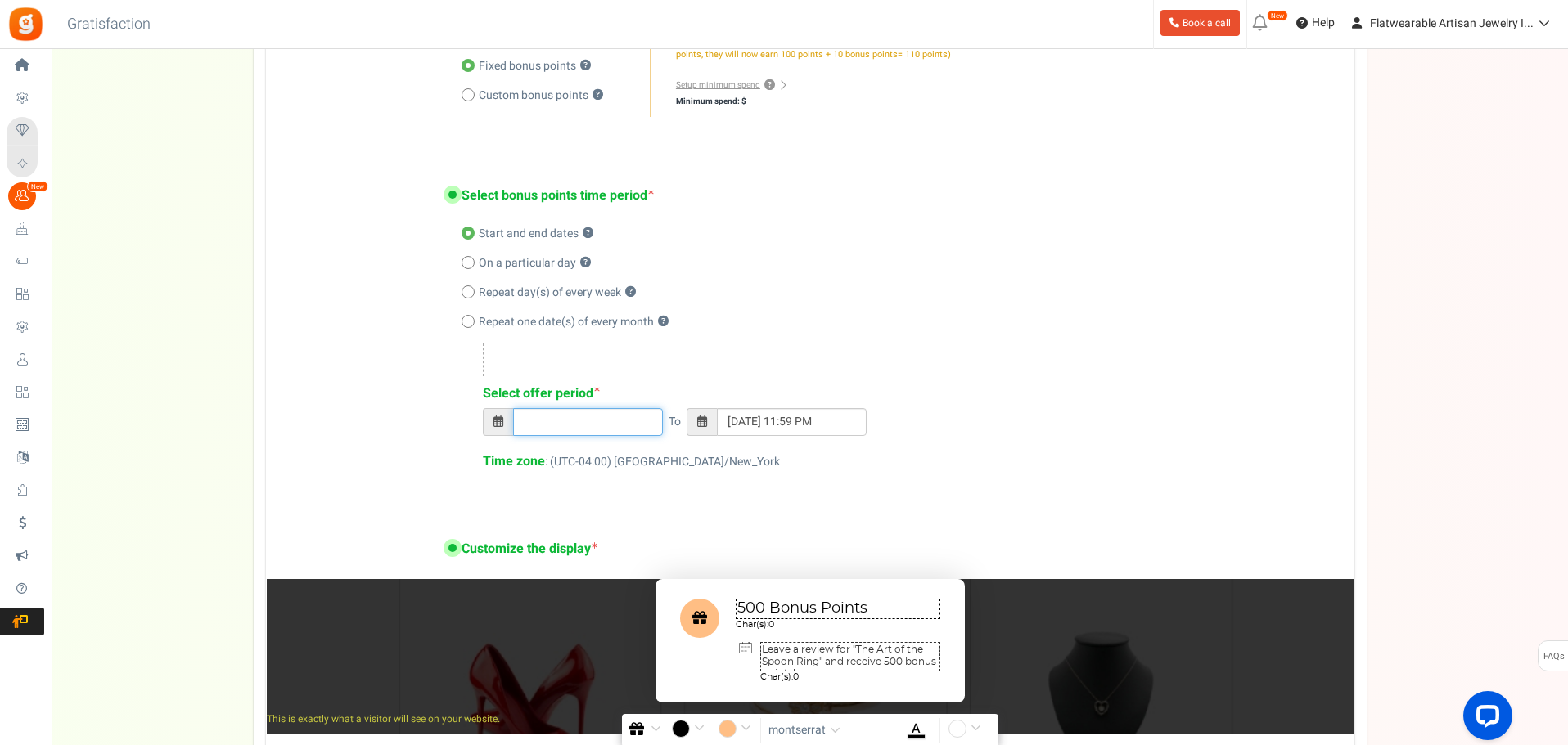
type input "[DATE] 11:59 PM"
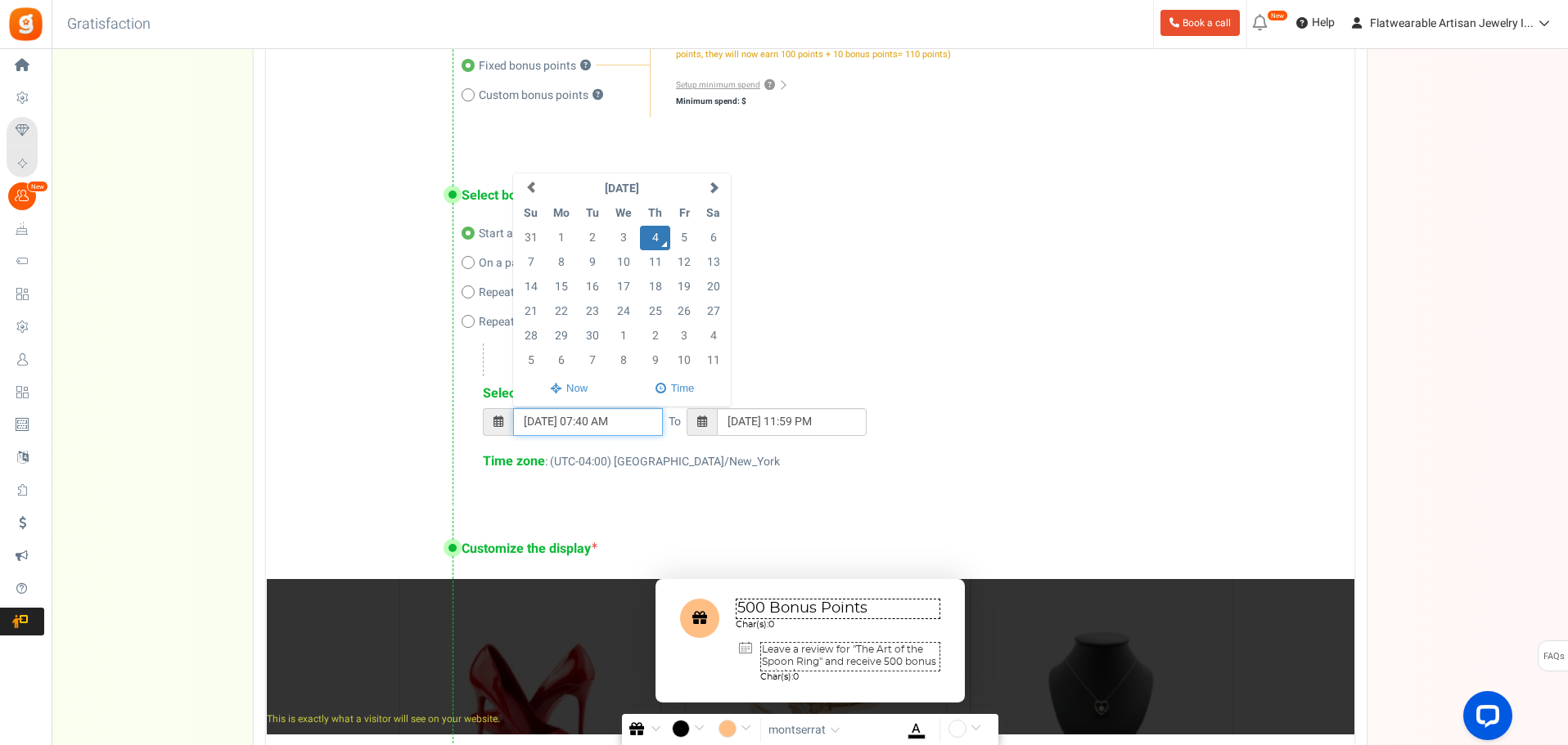
click at [610, 422] on input "[DATE] 07:40 AM" at bounding box center [587, 422] width 150 height 27
click at [659, 231] on td "4" at bounding box center [655, 237] width 30 height 25
click at [1172, 249] on div "Select bonus points time period Start and end dates ? On a particular day ? Rep…" at bounding box center [810, 330] width 1088 height 354
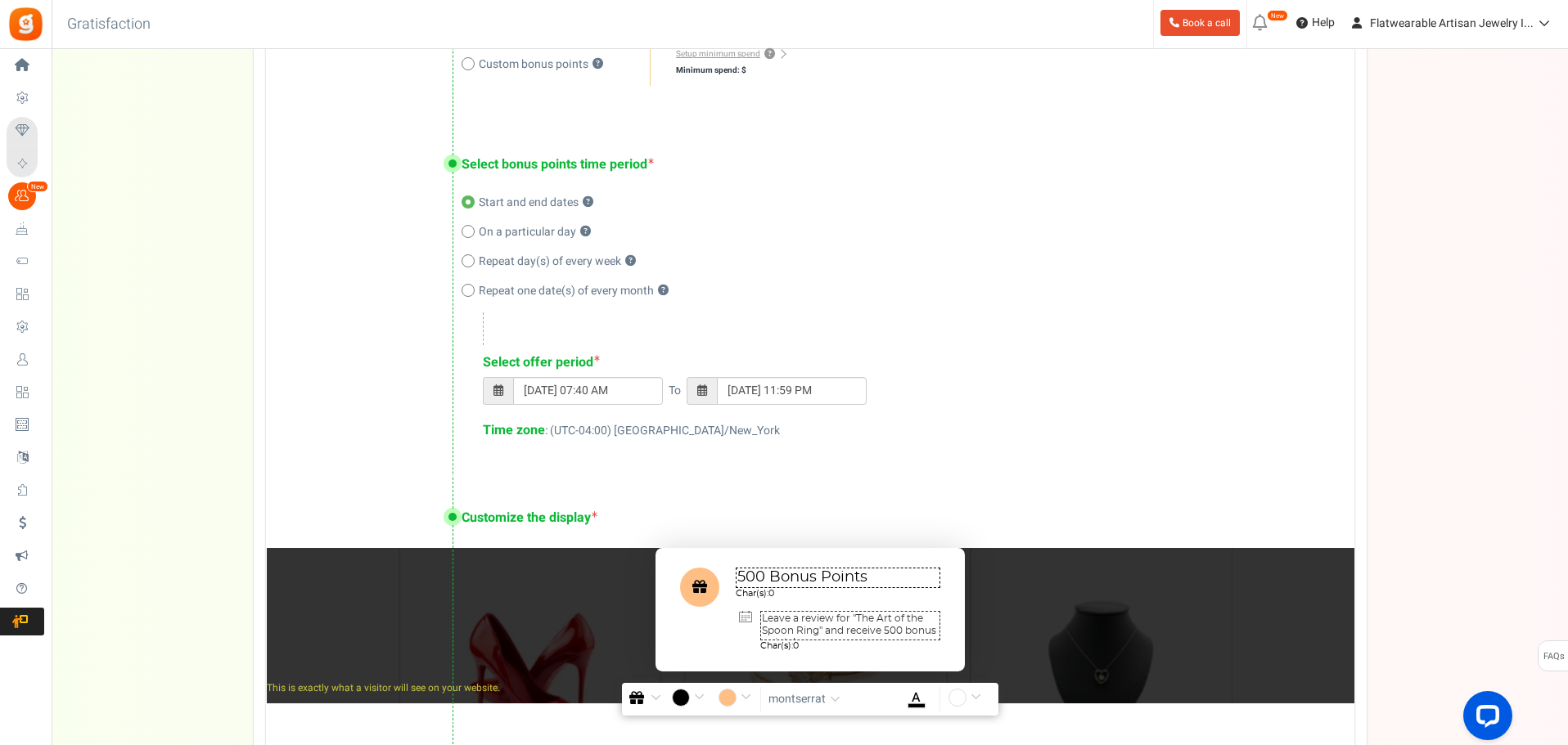
scroll to position [869, 0]
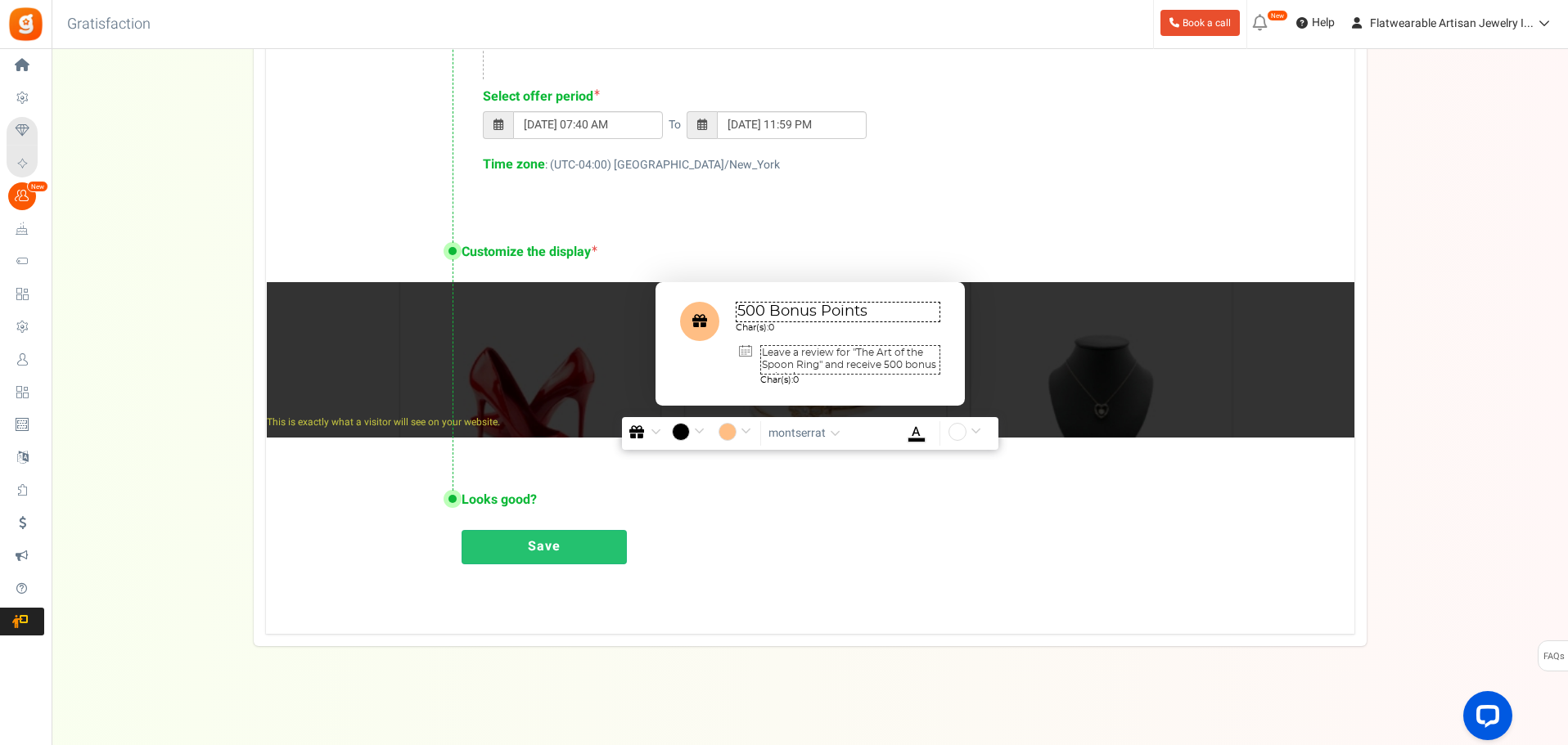
click at [562, 546] on link "Save" at bounding box center [544, 547] width 166 height 34
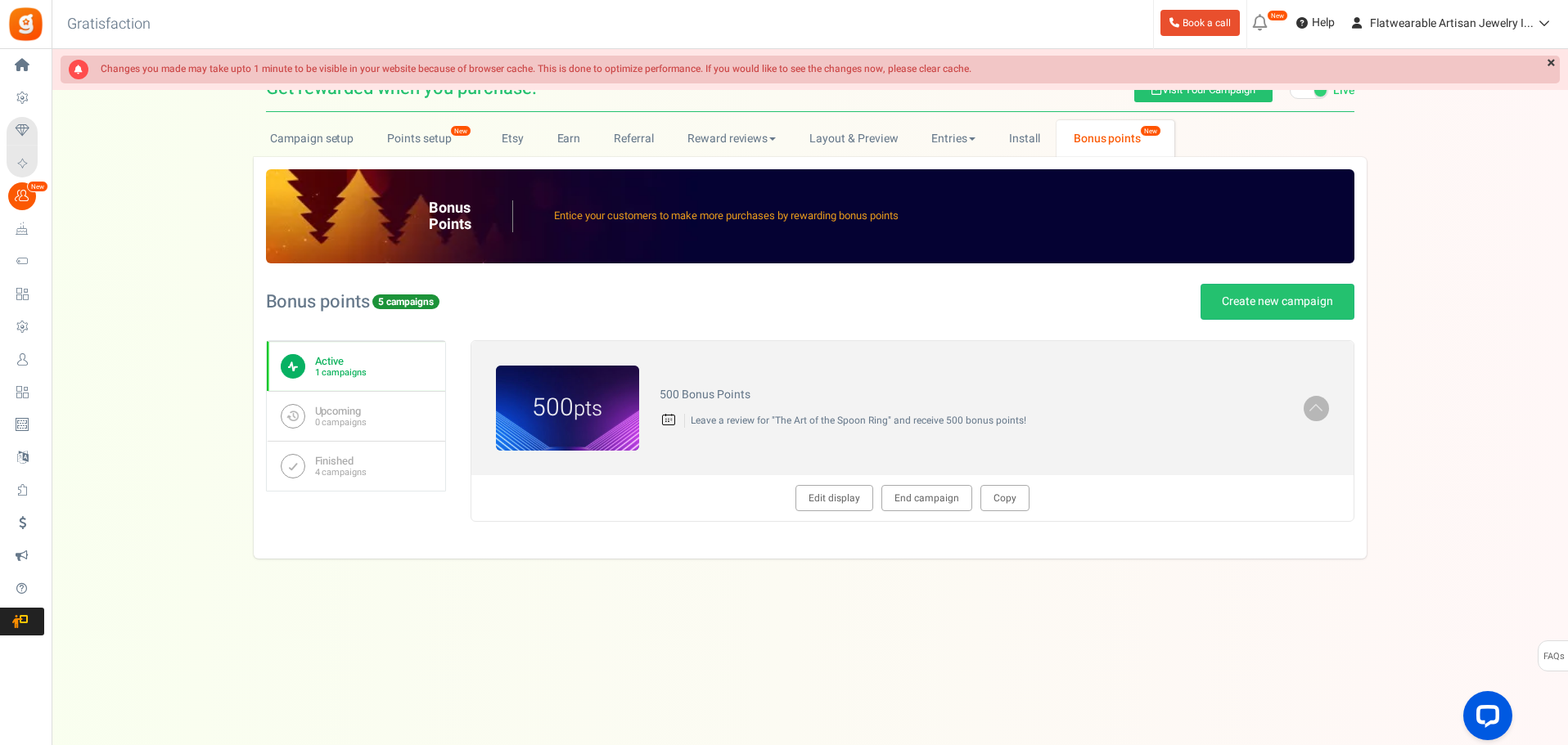
scroll to position [0, 0]
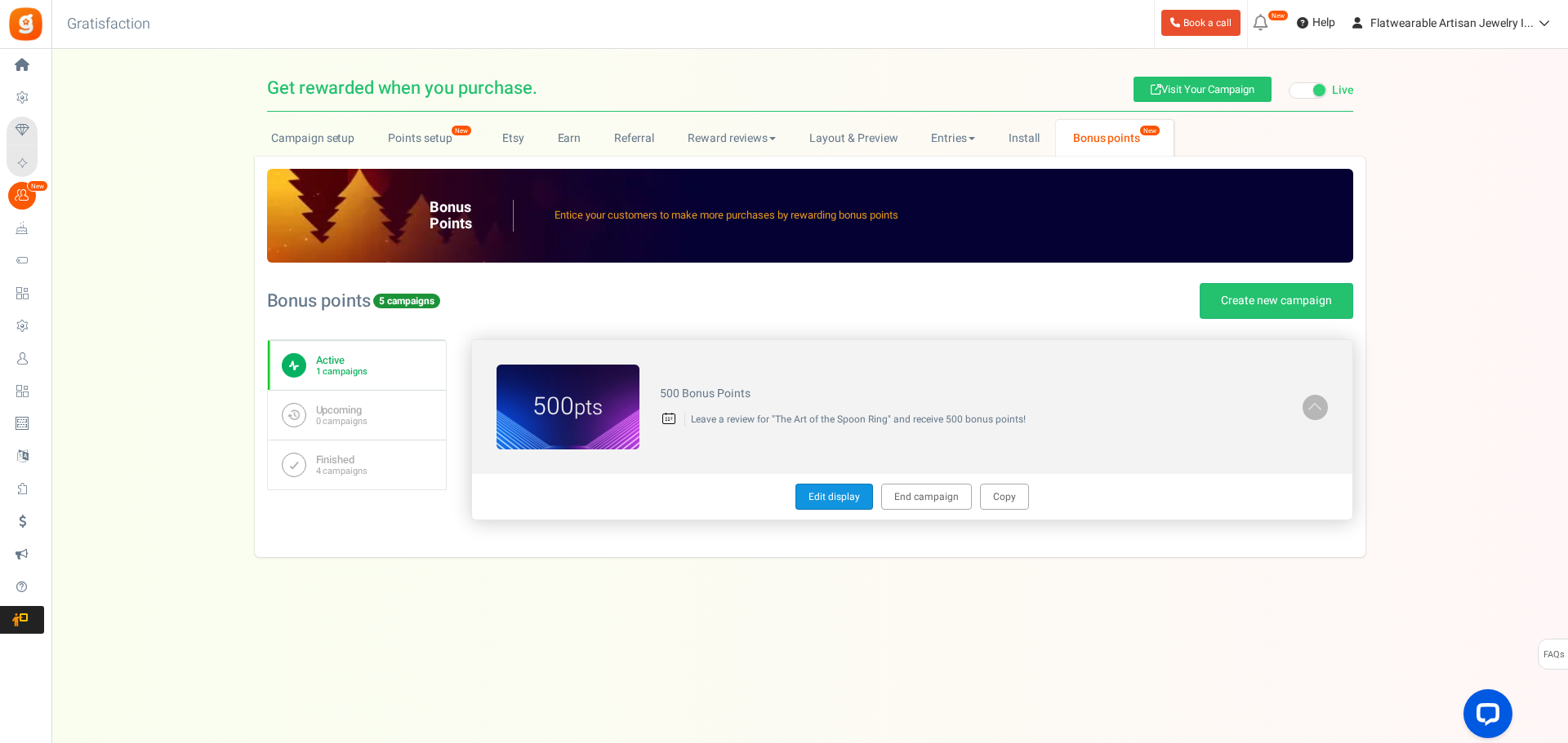
click at [834, 490] on link "Edit display" at bounding box center [833, 497] width 77 height 26
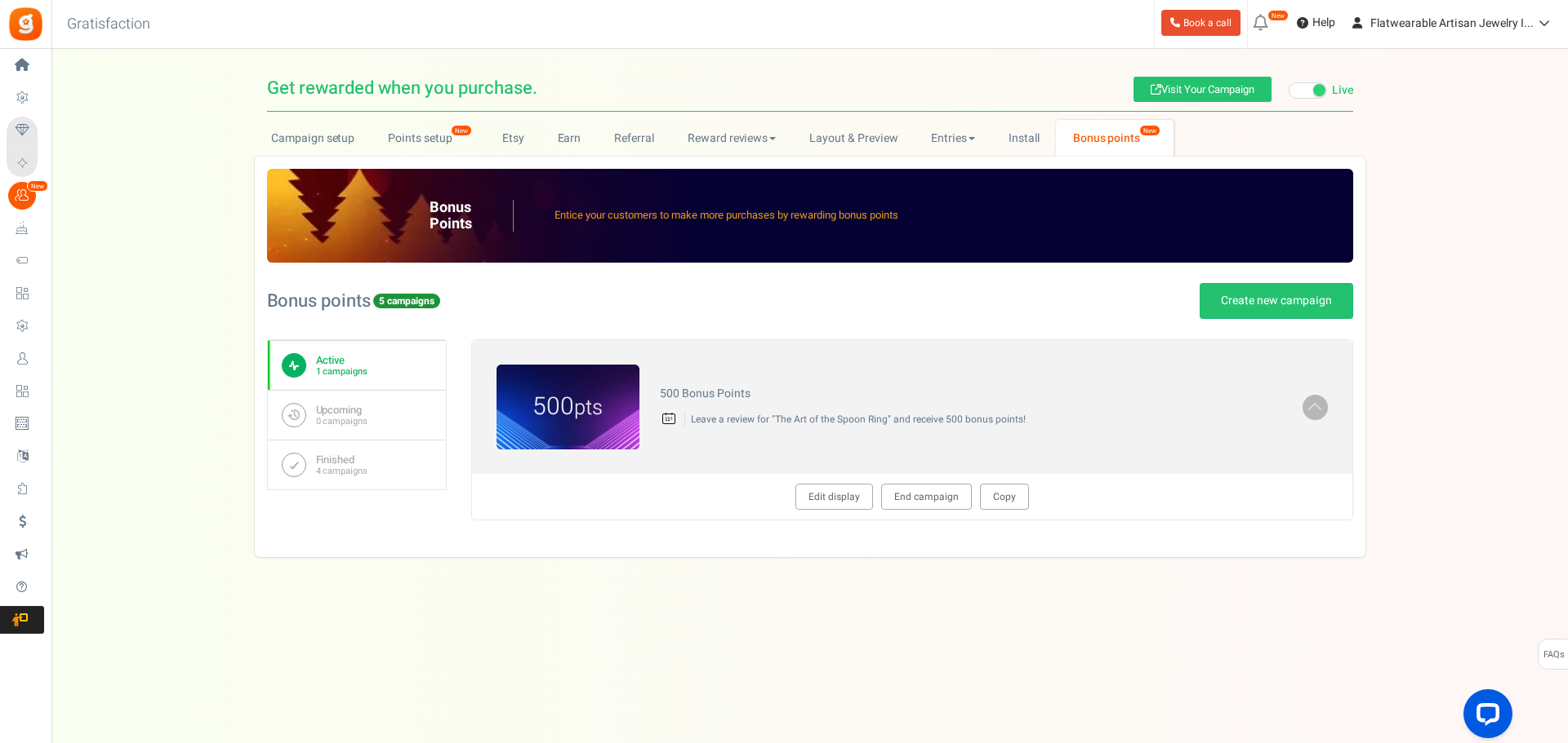
type textarea "500 Bonus Points"
type textarea "Leave a review for "The Art of the Spoon Ring" and receive 500 bonus points!"
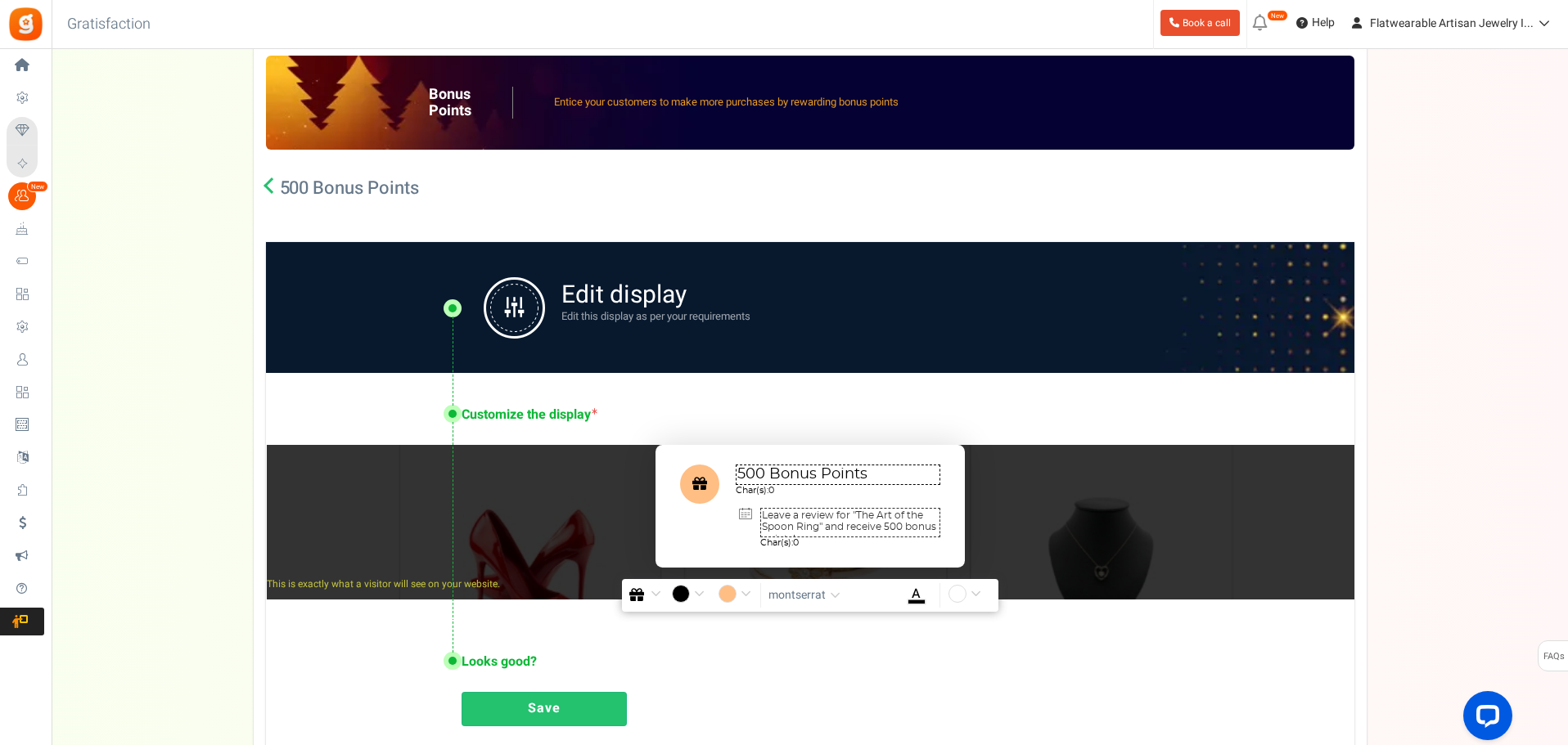
scroll to position [112, 0]
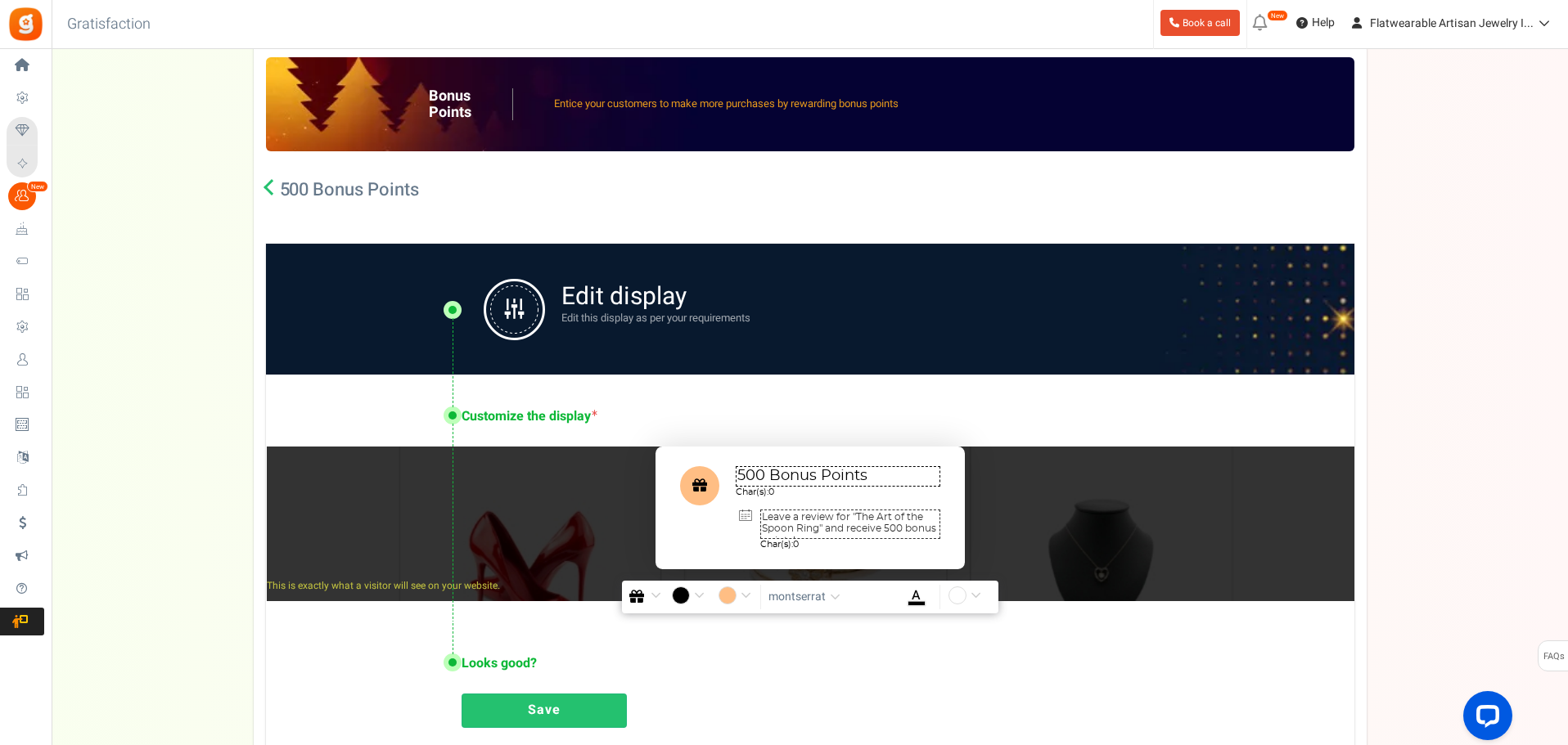
click at [267, 185] on icon at bounding box center [272, 187] width 17 height 17
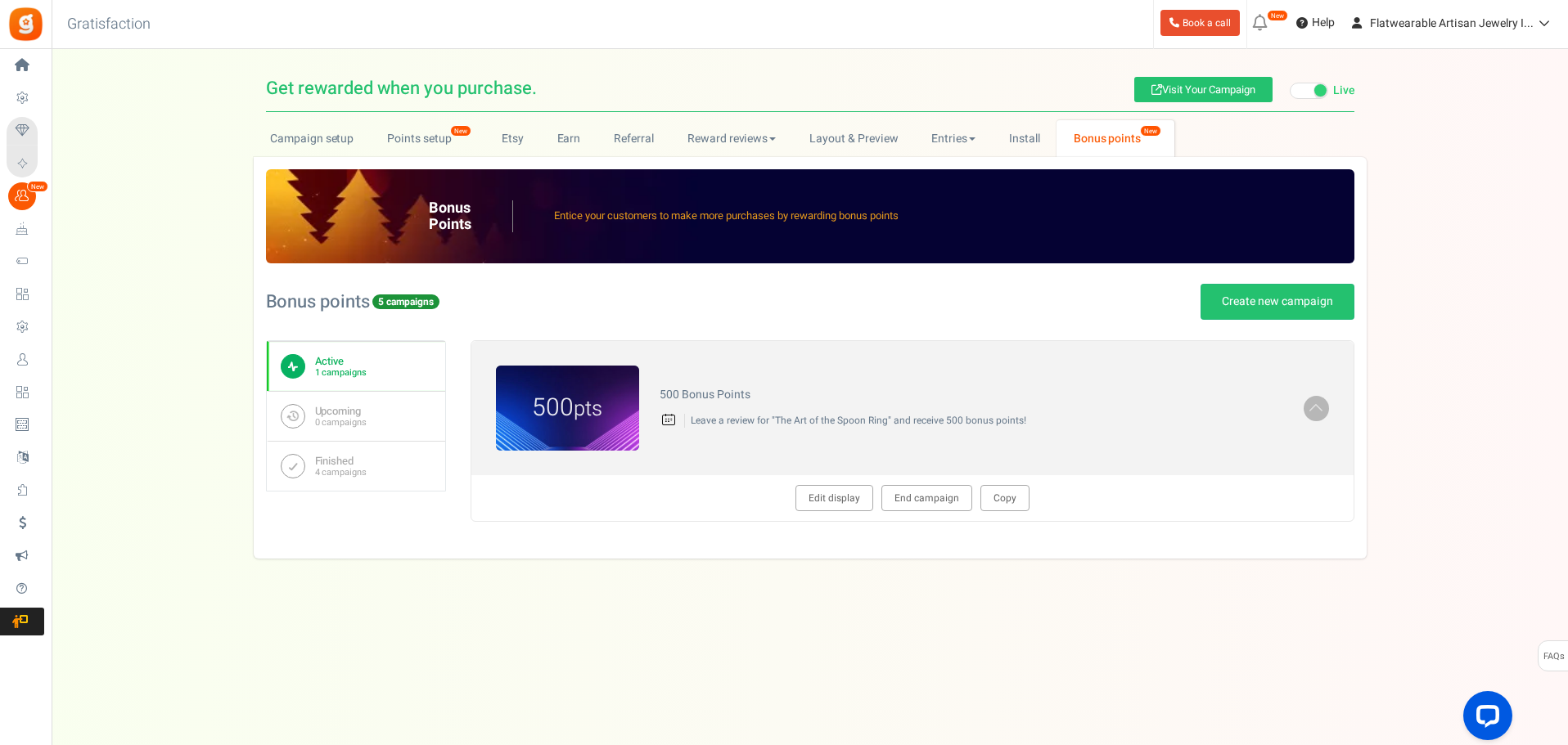
scroll to position [0, 0]
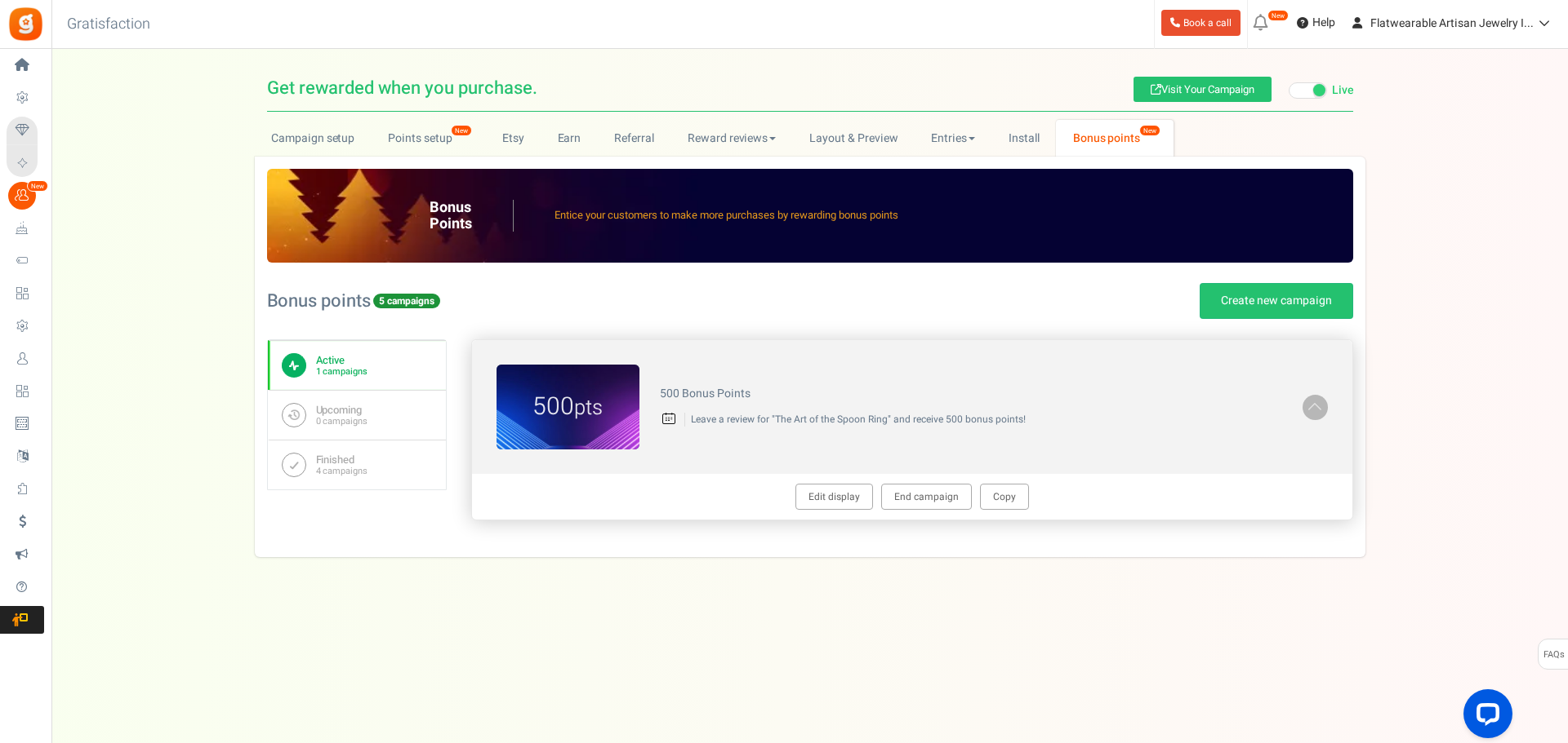
click at [620, 398] on figcaption "500 pts" at bounding box center [568, 408] width 143 height 35
click at [720, 418] on p "Leave a review for "The Art of the Spoon Ring" and receive 500 bonus points!" at bounding box center [983, 419] width 598 height 14
click at [707, 393] on h4 "500 Bonus Points" at bounding box center [970, 394] width 622 height 13
click at [941, 502] on link "End campaign" at bounding box center [926, 497] width 91 height 26
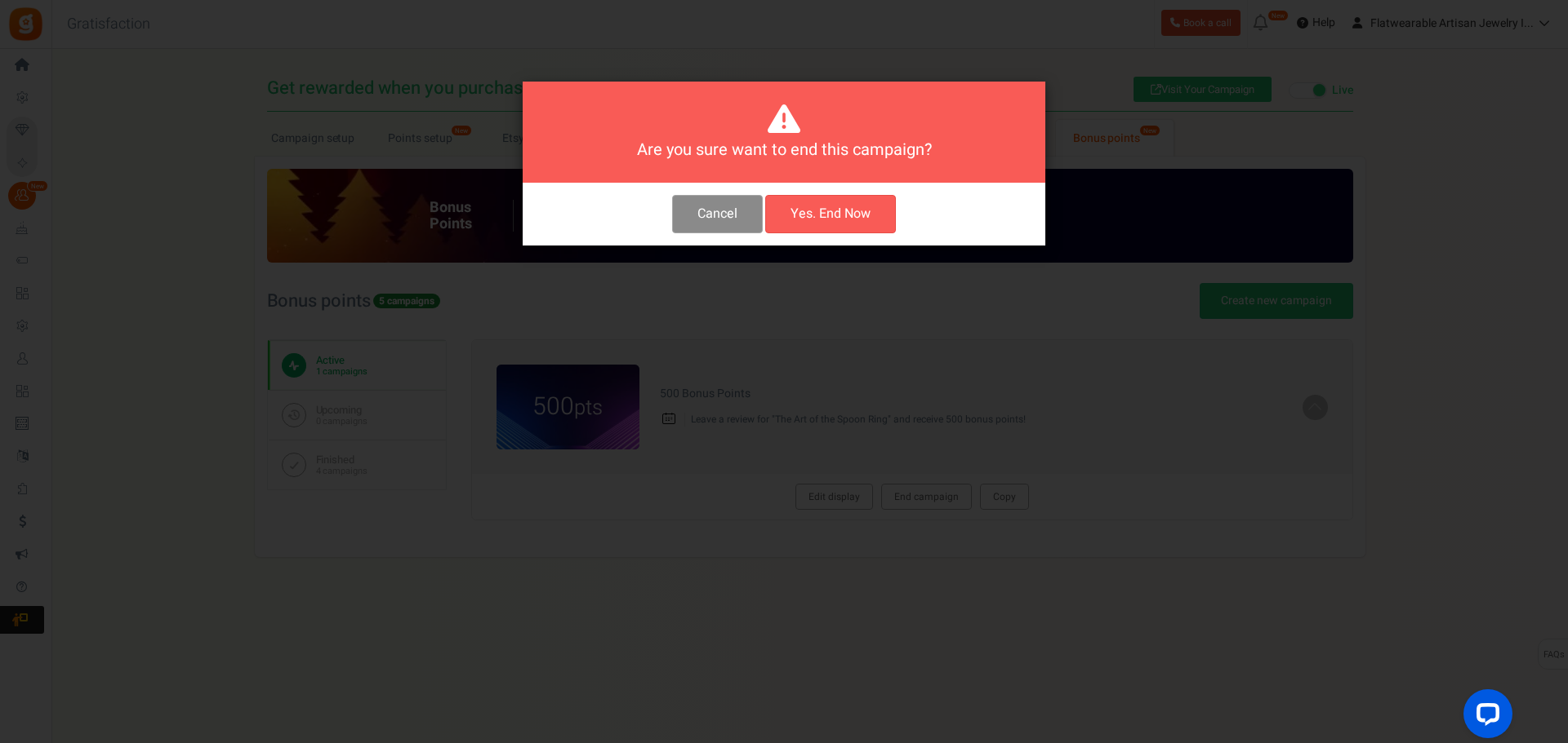
click at [716, 213] on button "Cancel" at bounding box center [717, 214] width 91 height 38
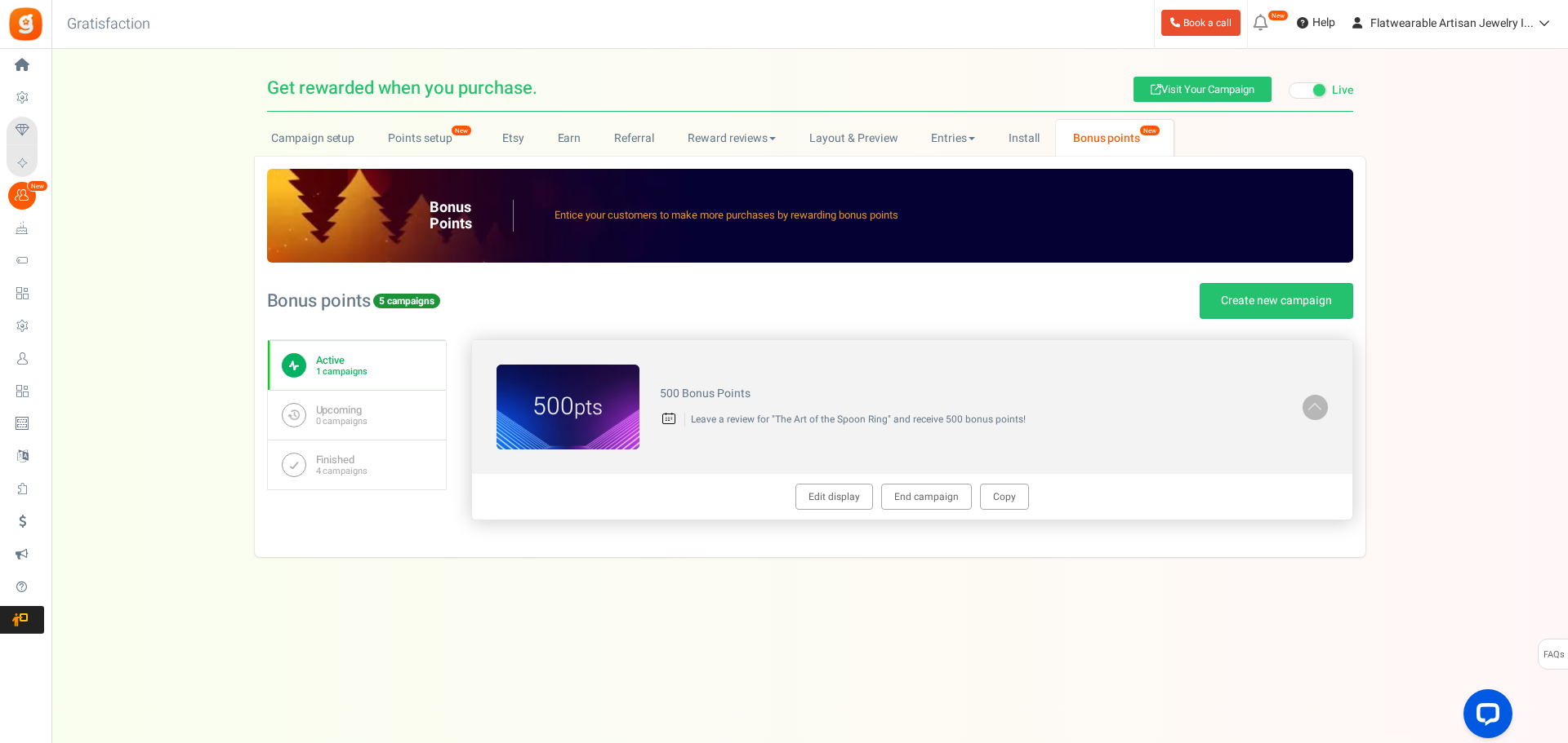
click at [1316, 403] on span at bounding box center [1315, 406] width 17 height 19
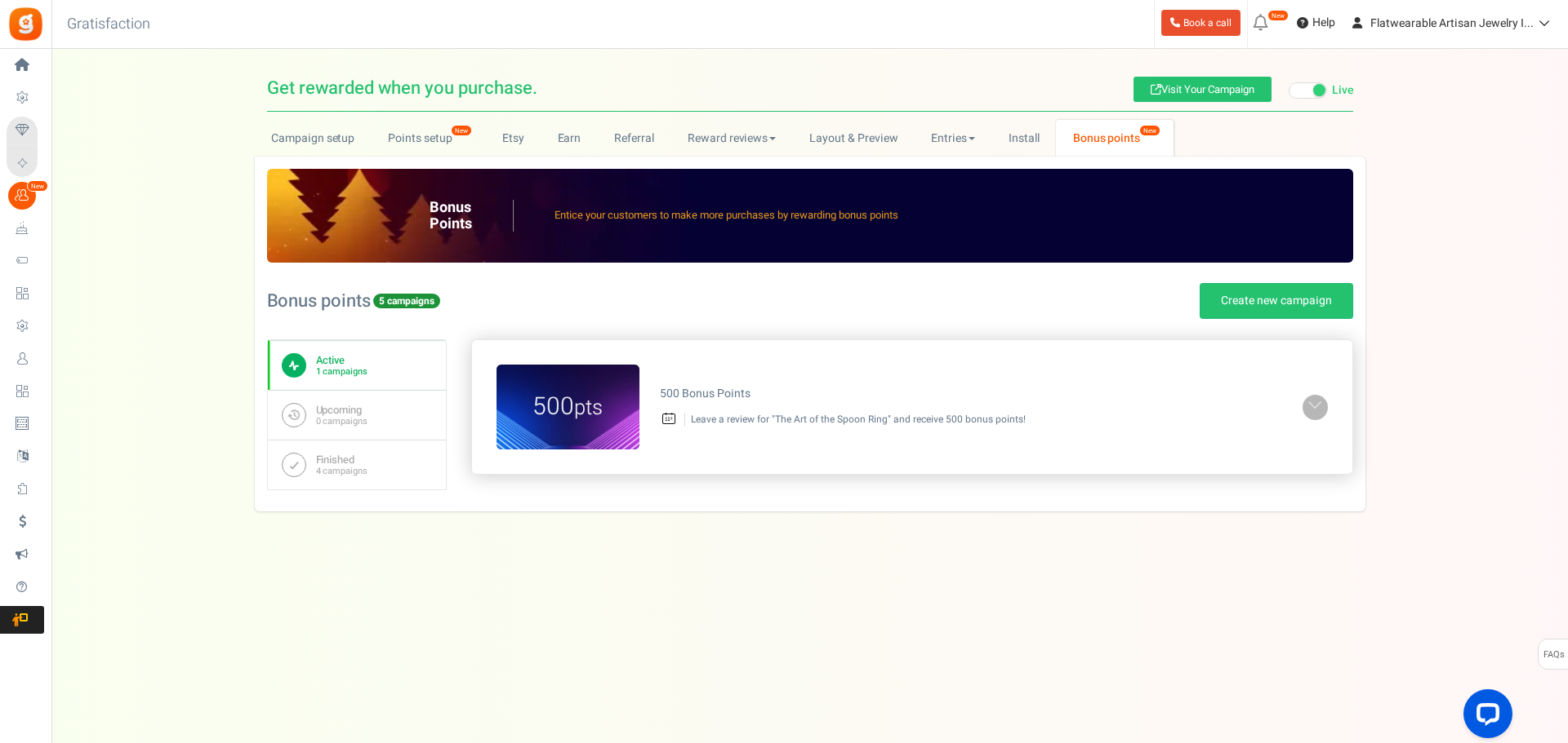
click at [1316, 403] on span at bounding box center [1315, 406] width 17 height 19
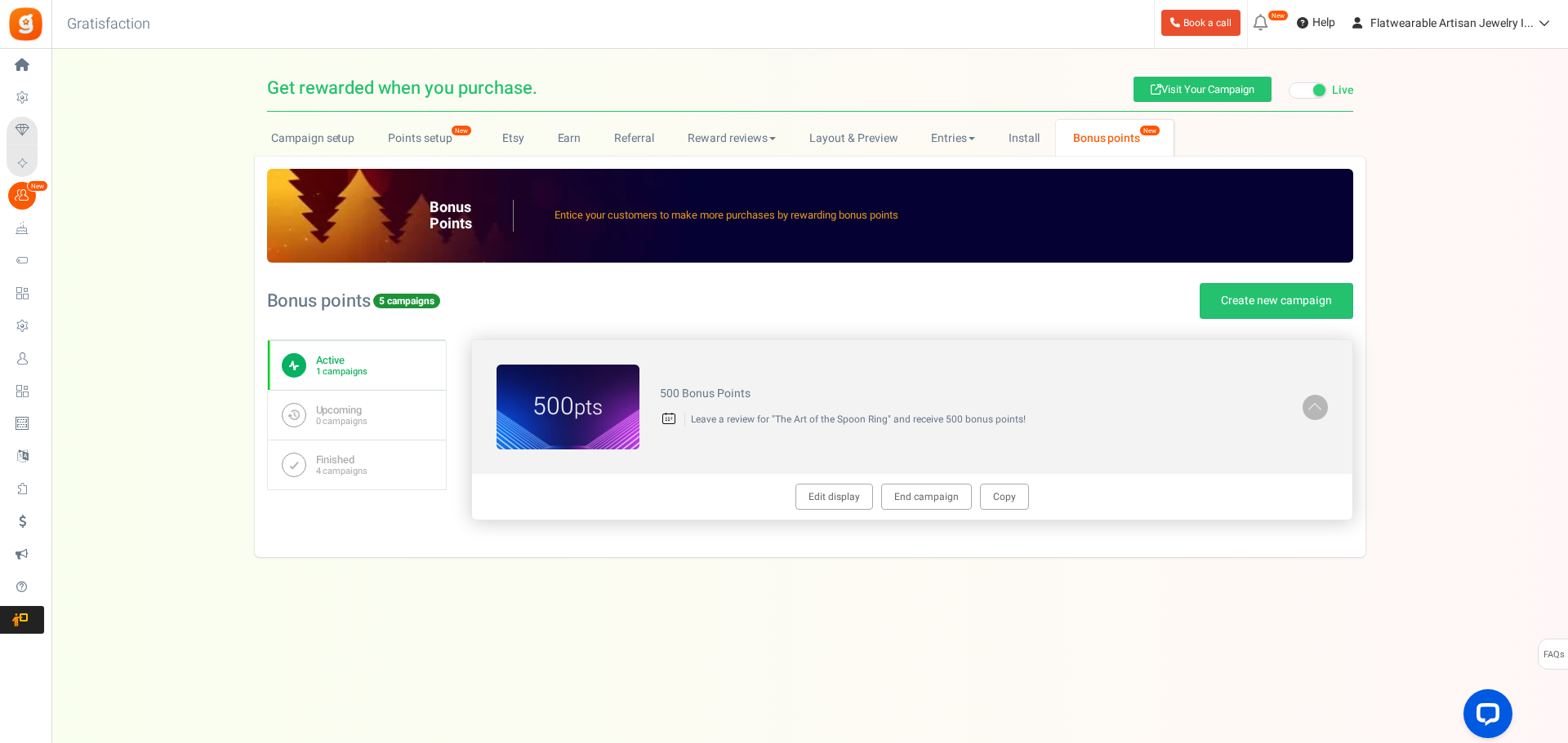
click at [610, 397] on figcaption "500 pts" at bounding box center [568, 408] width 143 height 35
click at [556, 411] on figcaption "500 pts" at bounding box center [568, 408] width 143 height 35
click at [351, 352] on link "Active 1 campaigns" at bounding box center [357, 365] width 178 height 50
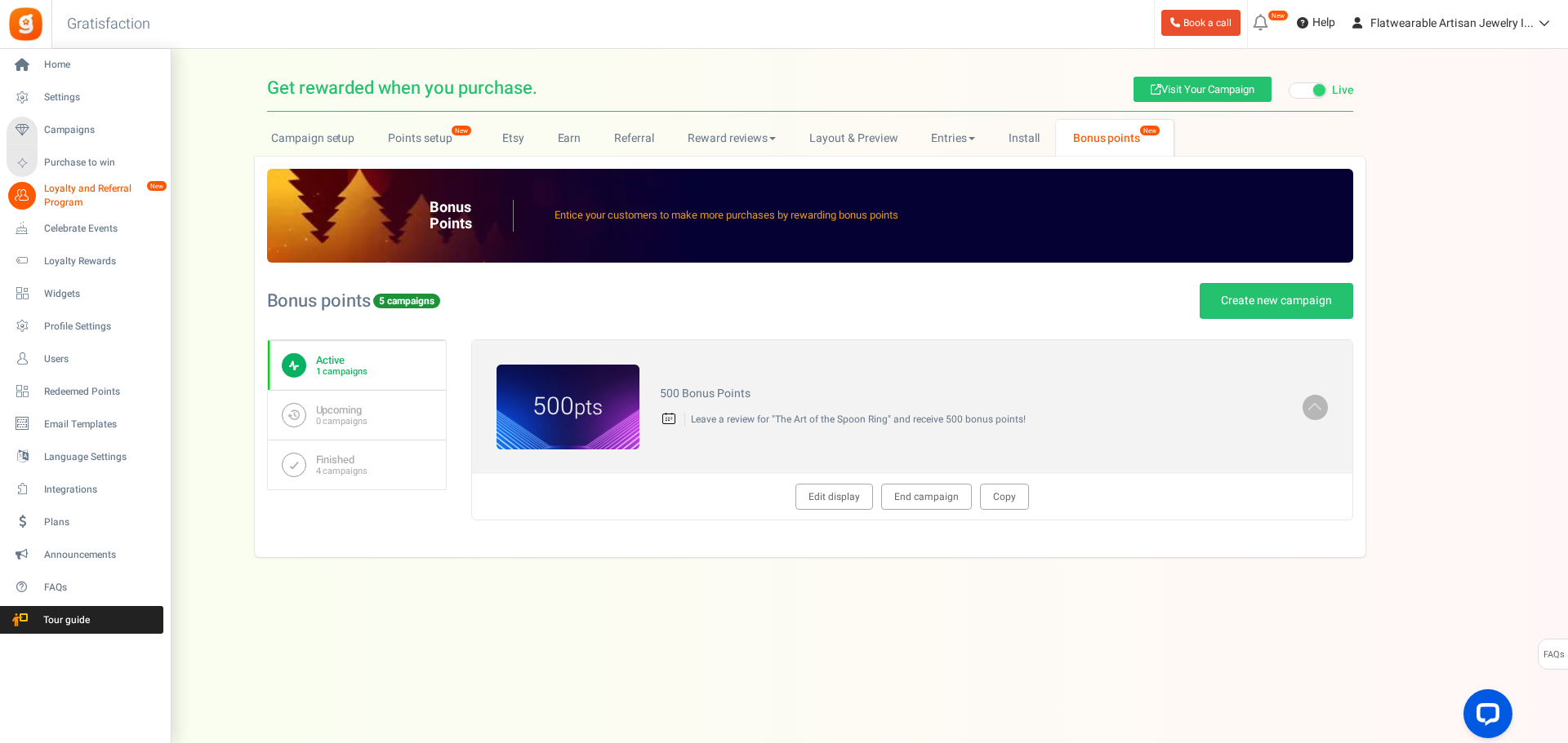
click at [72, 196] on span "Loyalty and Referral Program" at bounding box center [104, 196] width 119 height 27
click at [66, 191] on span "Loyalty and Referral Program" at bounding box center [104, 196] width 119 height 27
click at [65, 129] on span "Campaigns" at bounding box center [101, 130] width 114 height 14
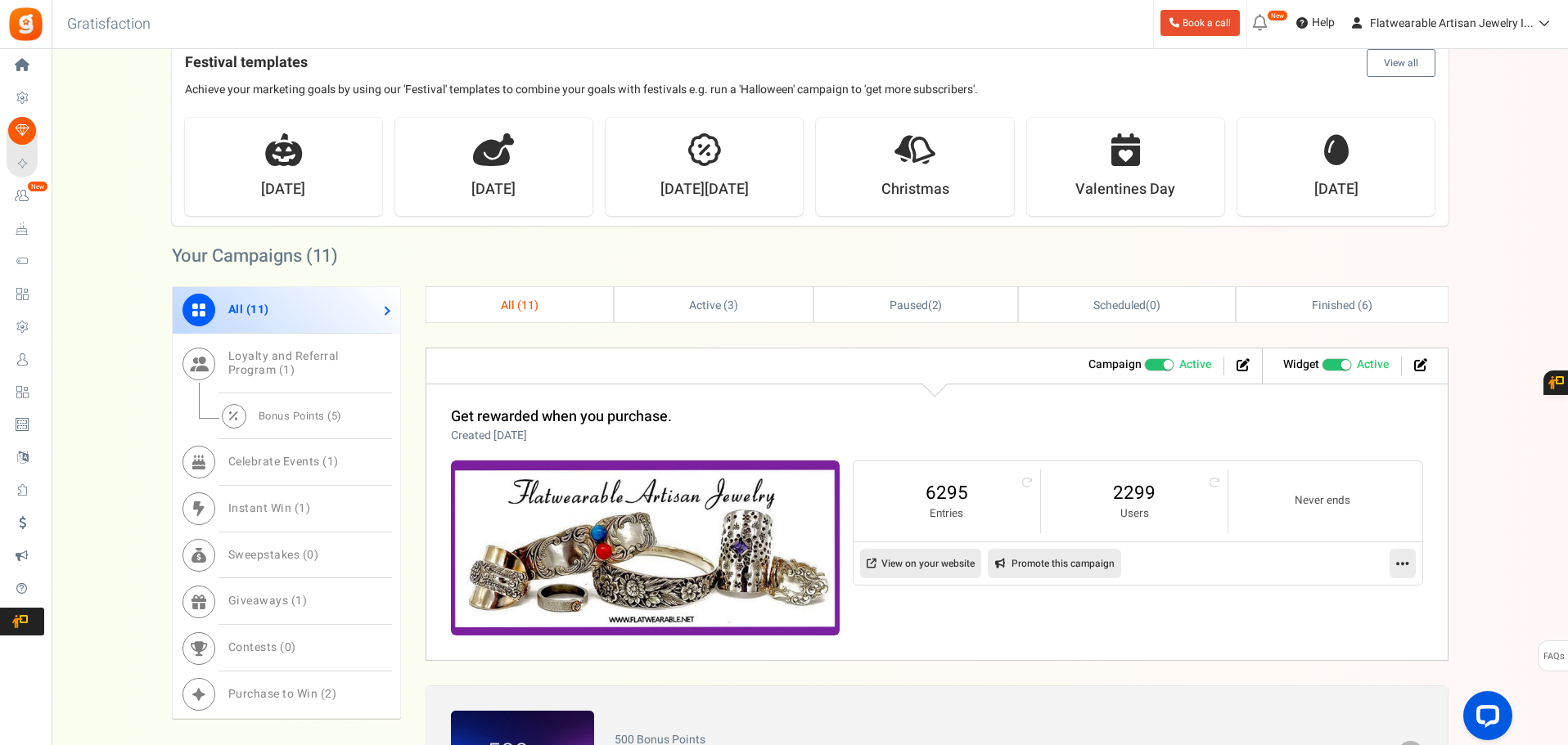
scroll to position [900, 0]
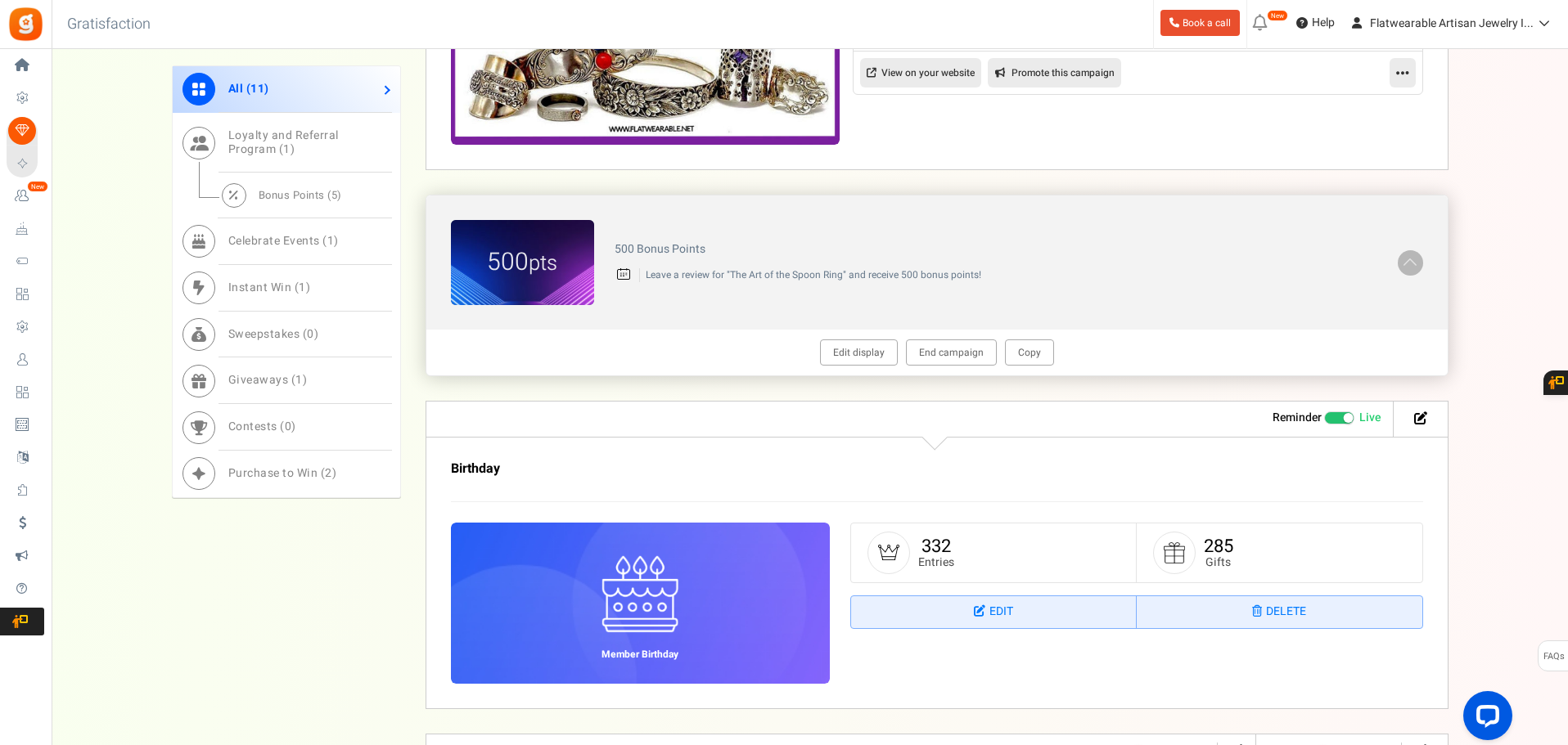
click at [765, 271] on p "Leave a review for "The Art of the Spoon Ring" and receive 500 bonus points!" at bounding box center [1008, 275] width 738 height 14
click at [602, 257] on div "500 Bonus Points Leave a review for "The Art of the Spoon Ring" and receive 500…" at bounding box center [996, 263] width 804 height 56
click at [535, 239] on img at bounding box center [523, 263] width 143 height 85
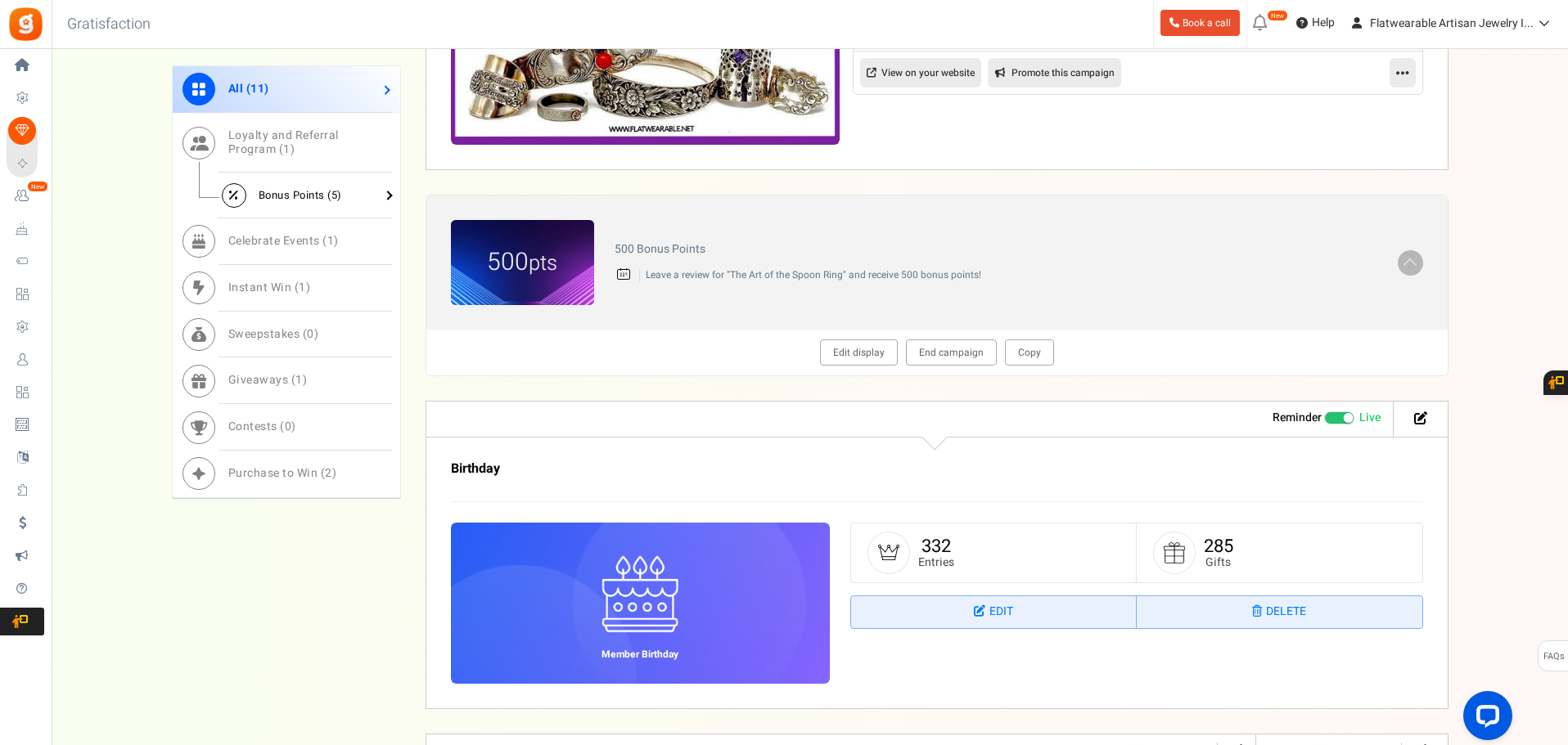
click at [259, 190] on span "Bonus Points ( 5 )" at bounding box center [300, 195] width 83 height 16
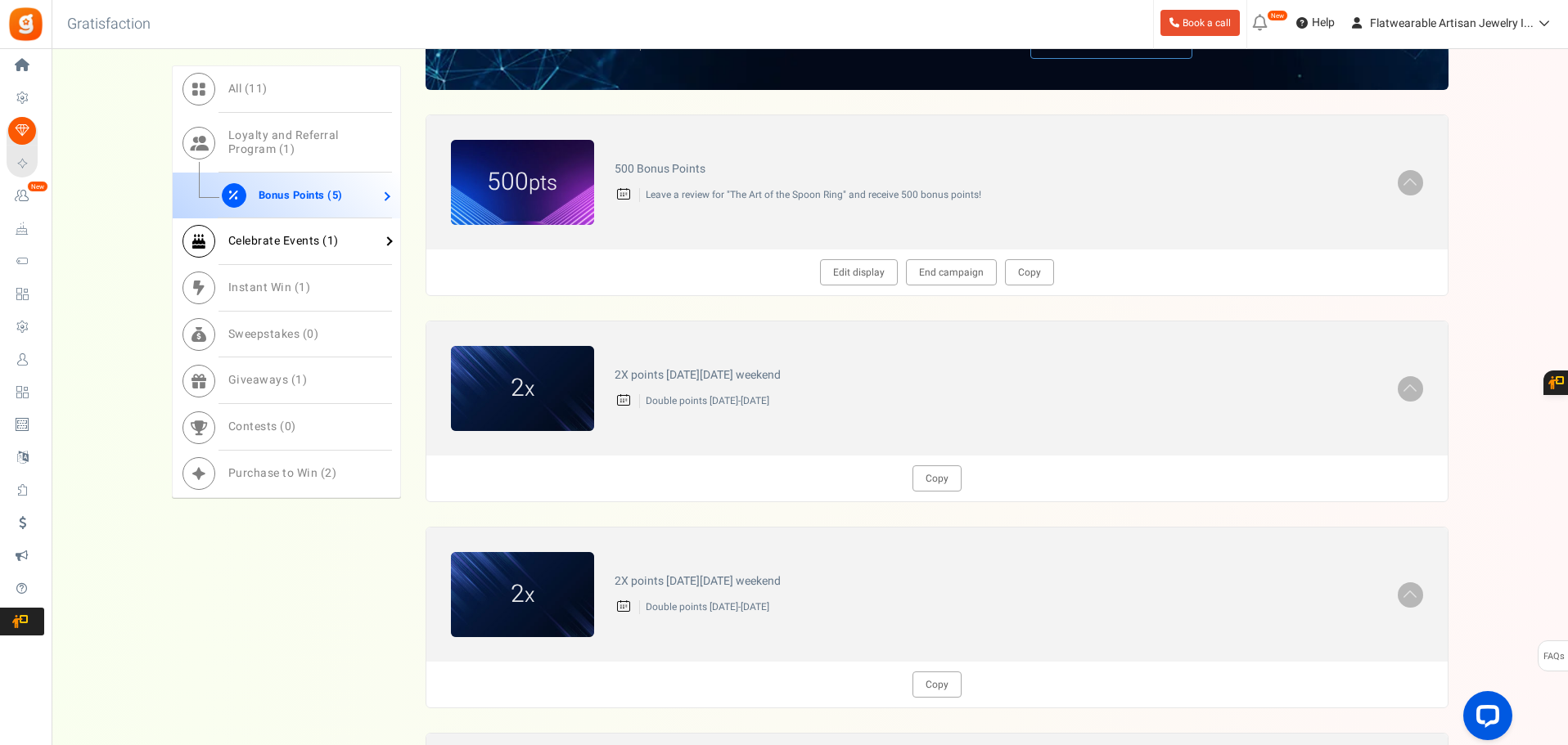
scroll to position [655, 0]
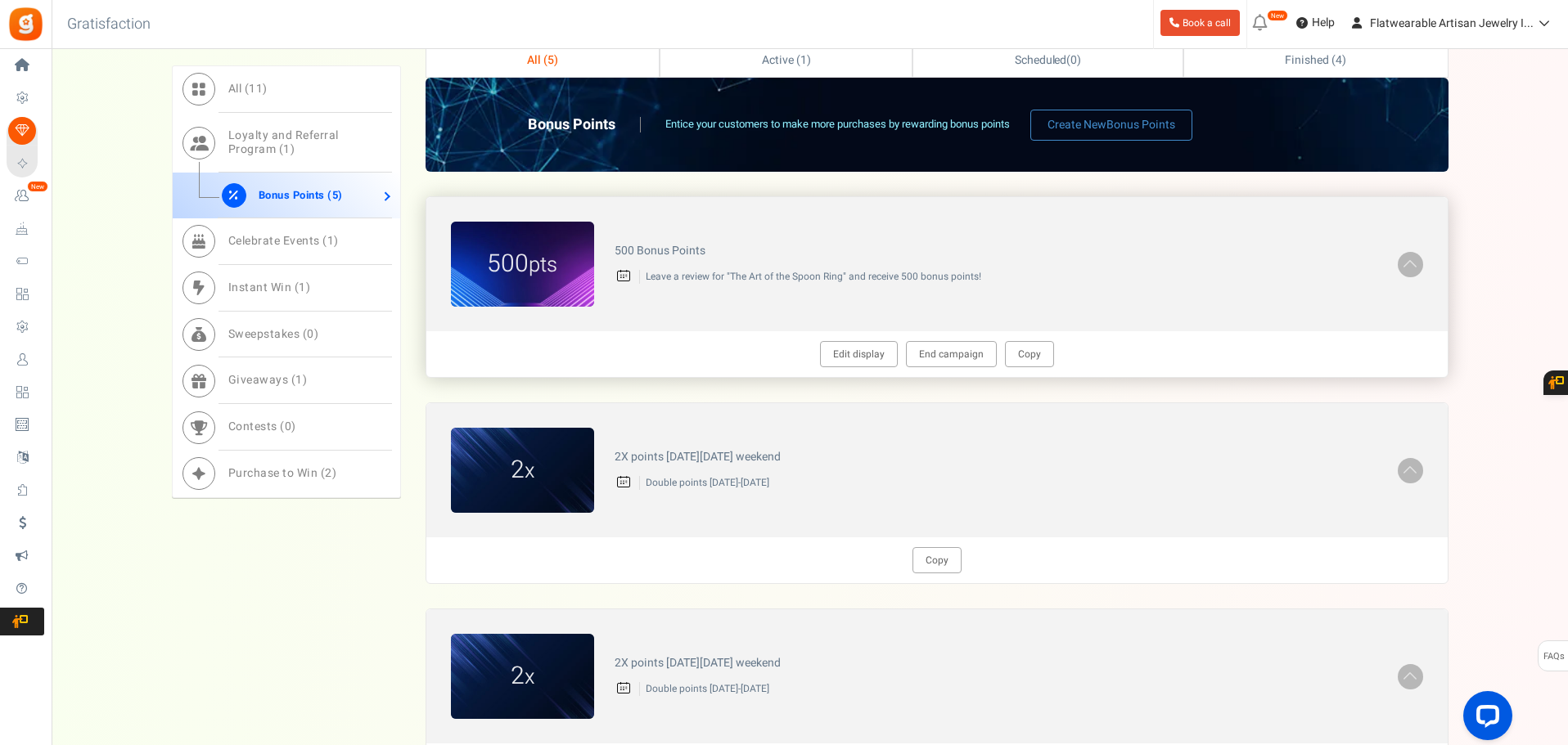
click at [655, 267] on div "500 Bonus Points Leave a review for "The Art of the Spoon Ring" and receive 500…" at bounding box center [996, 264] width 804 height 56
click at [567, 283] on img at bounding box center [523, 264] width 143 height 85
click at [490, 252] on figcaption "500 pts" at bounding box center [523, 265] width 143 height 35
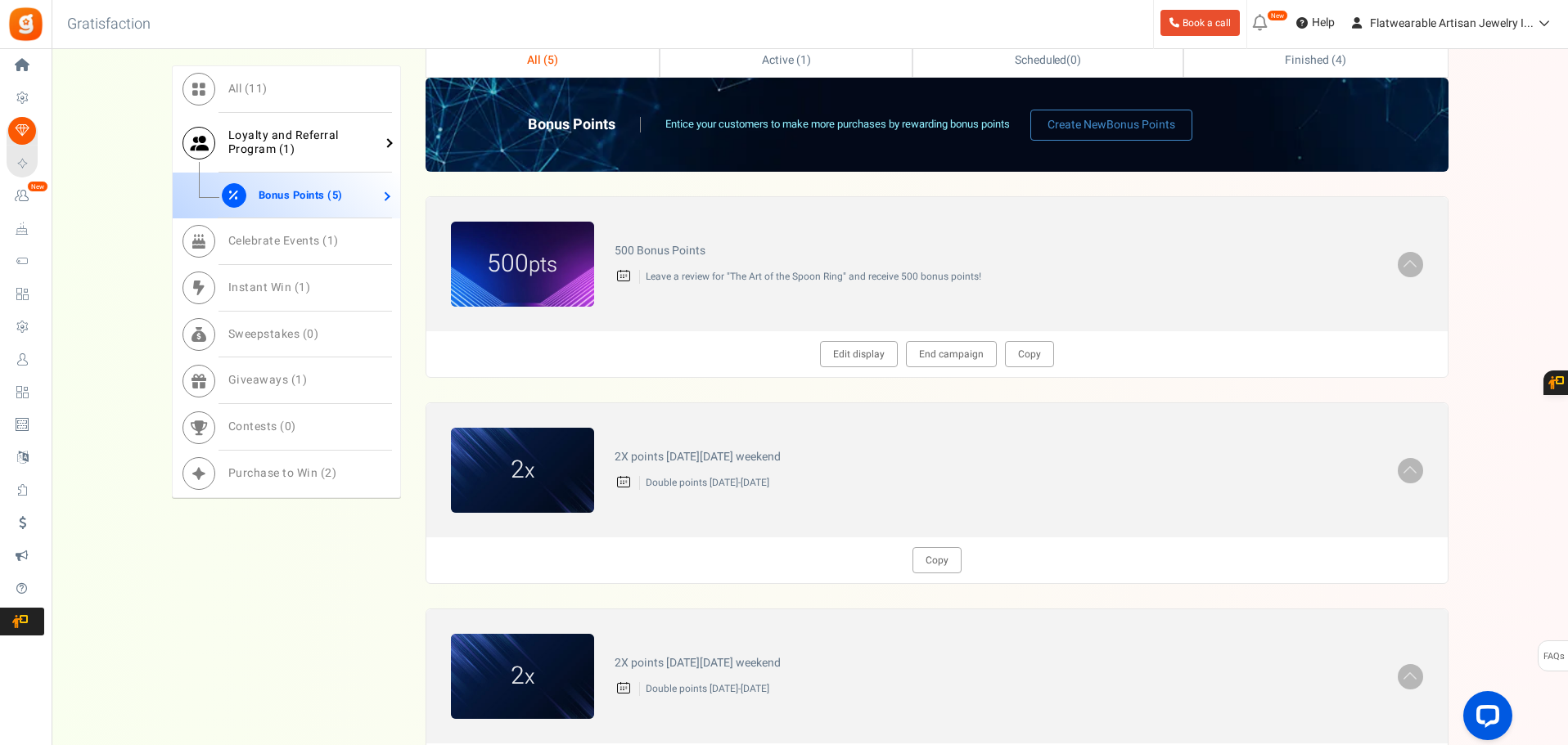
click at [290, 139] on span "Loyalty and Referral Program ( 1 )" at bounding box center [283, 142] width 111 height 31
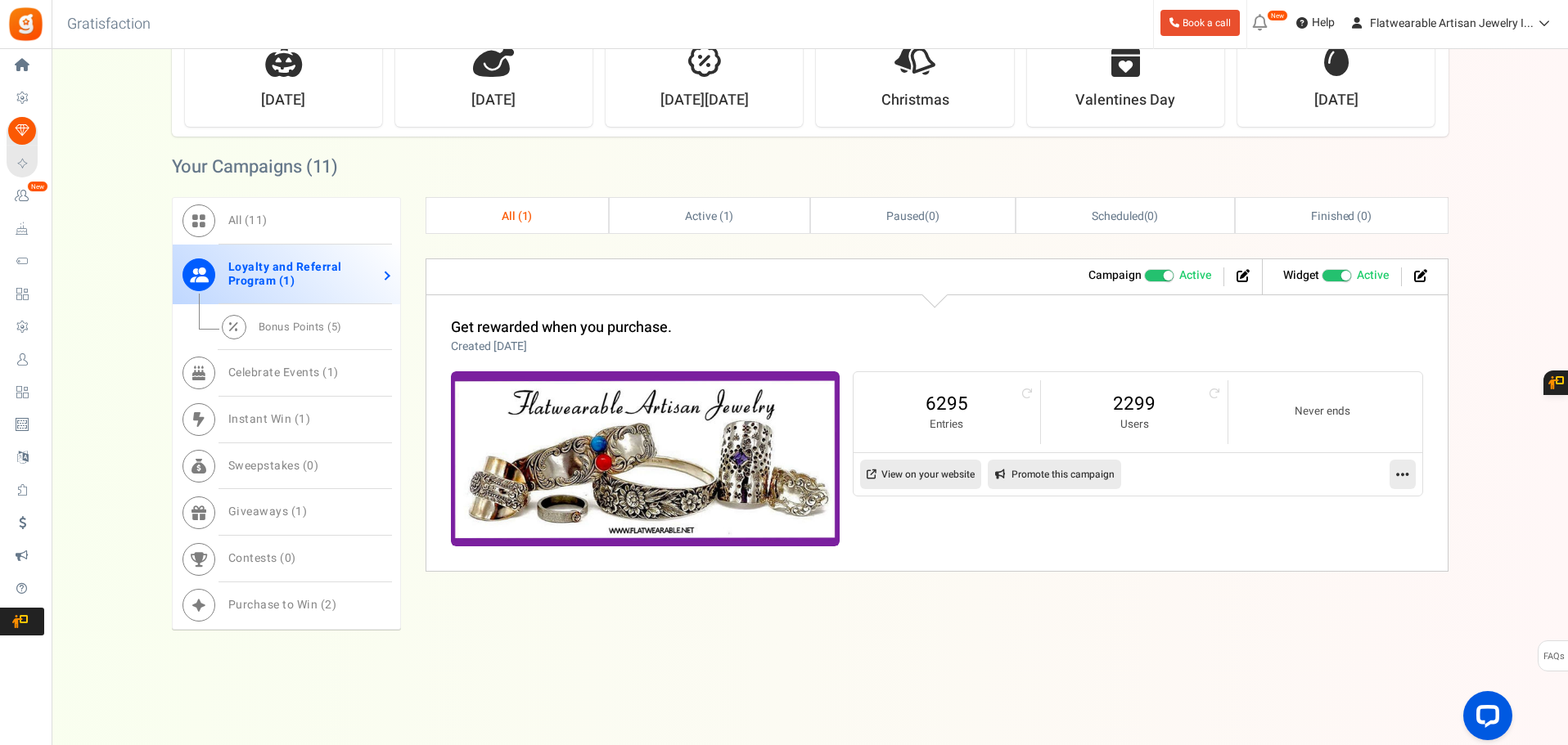
scroll to position [498, 0]
click at [701, 218] on span "Active ( 1 )" at bounding box center [710, 217] width 49 height 18
click at [502, 213] on span "All ( 1 )" at bounding box center [517, 217] width 29 height 18
click at [299, 321] on span "Bonus Points ( 5 )" at bounding box center [300, 327] width 83 height 16
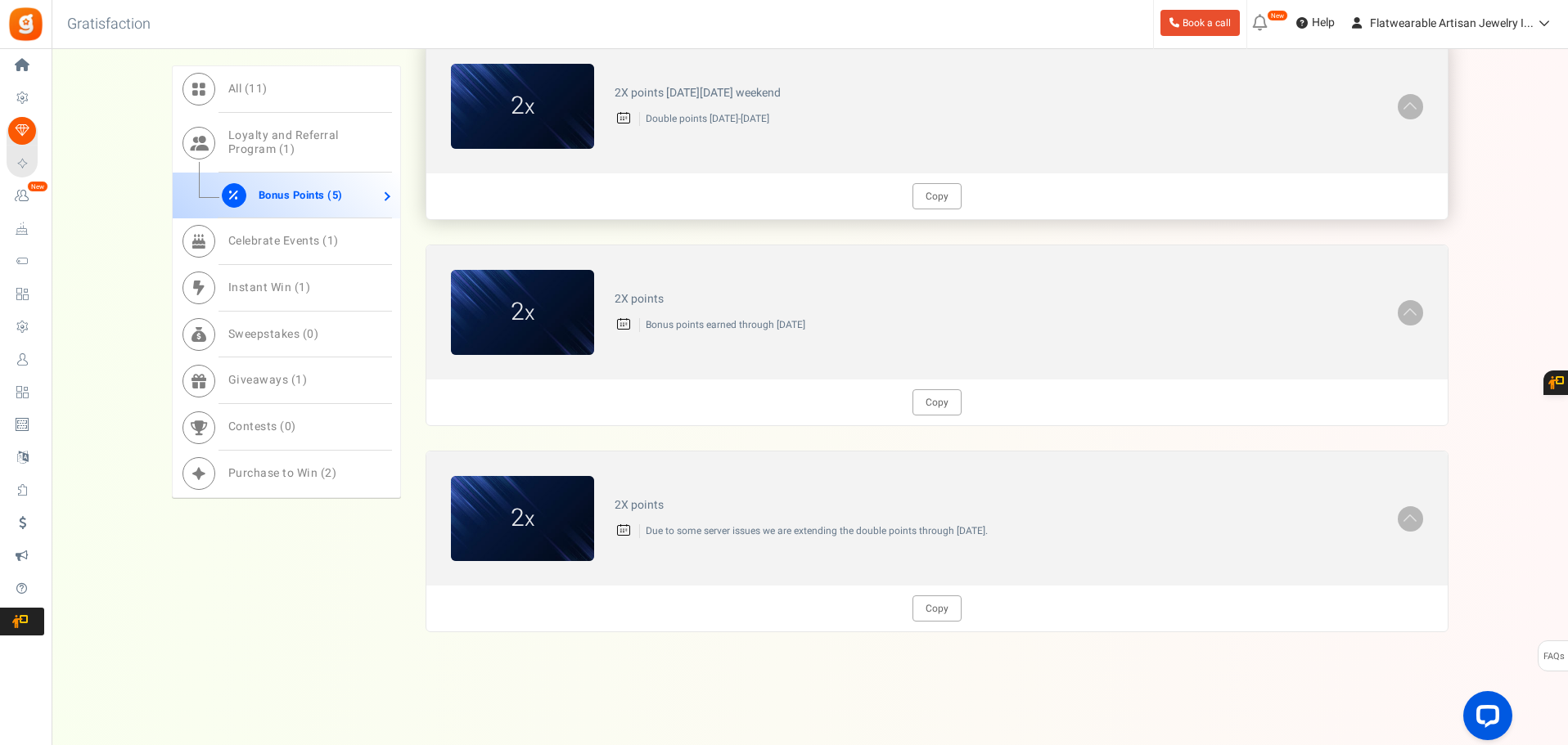
scroll to position [1227, 0]
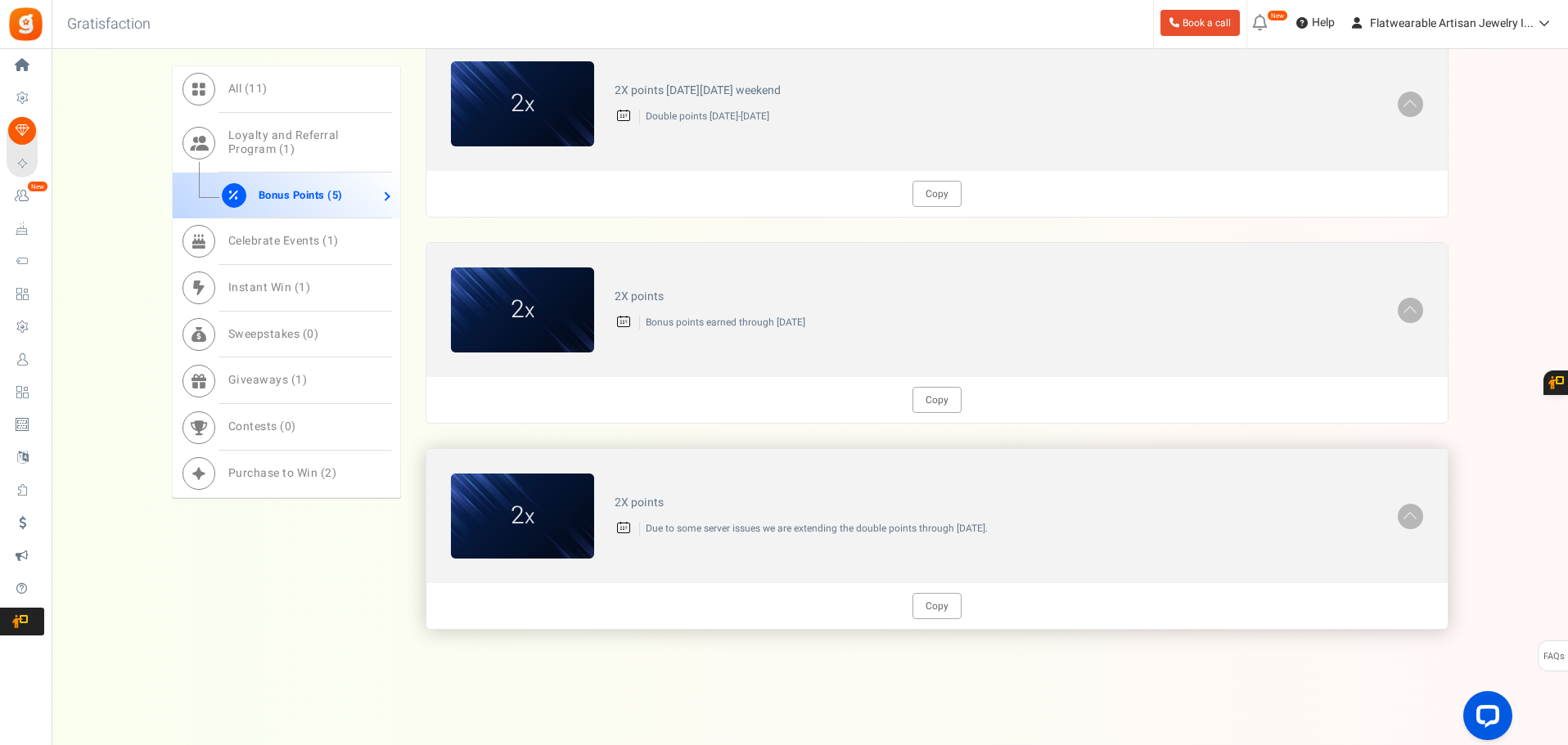
click at [1414, 518] on span at bounding box center [1410, 515] width 17 height 19
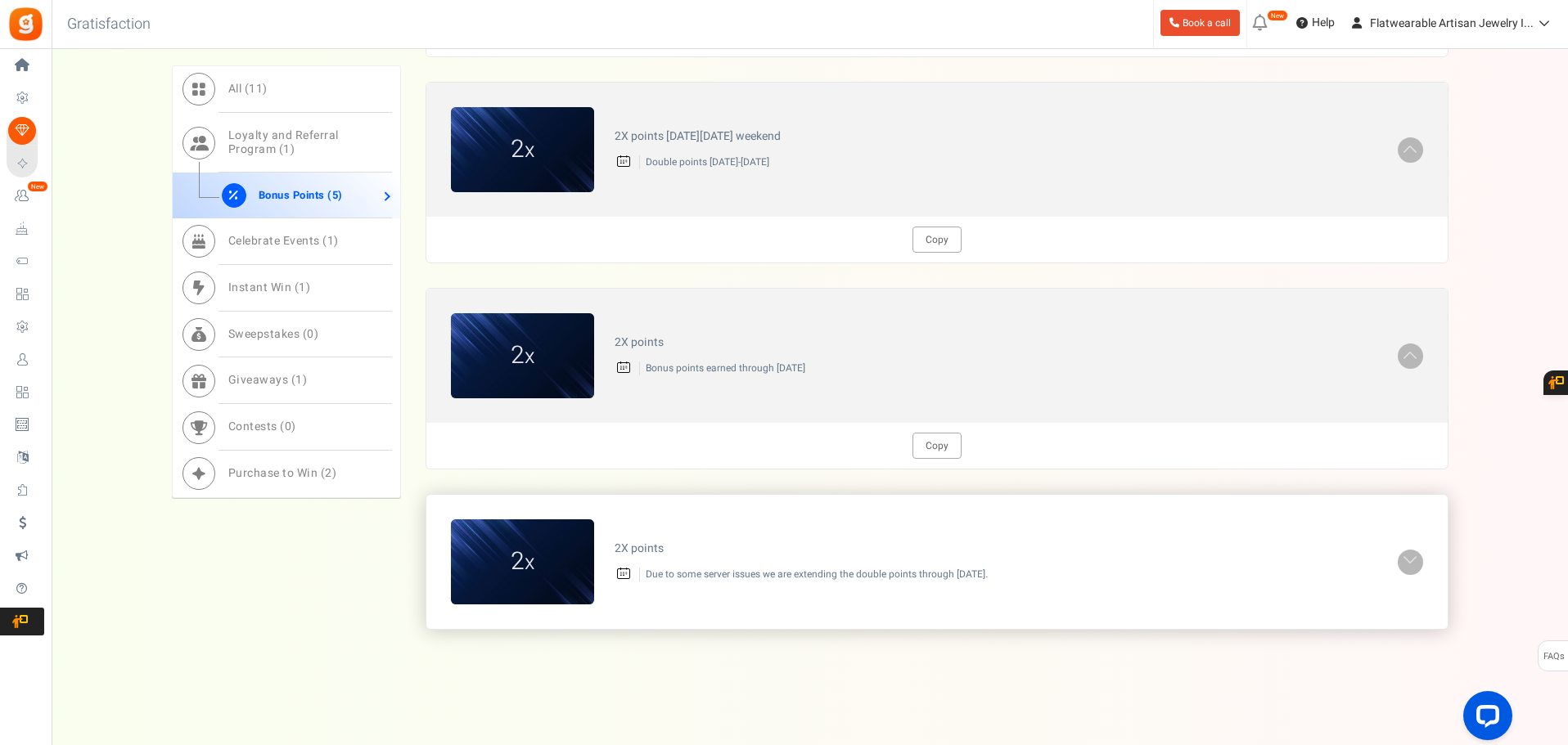
click at [1409, 557] on span at bounding box center [1410, 561] width 17 height 19
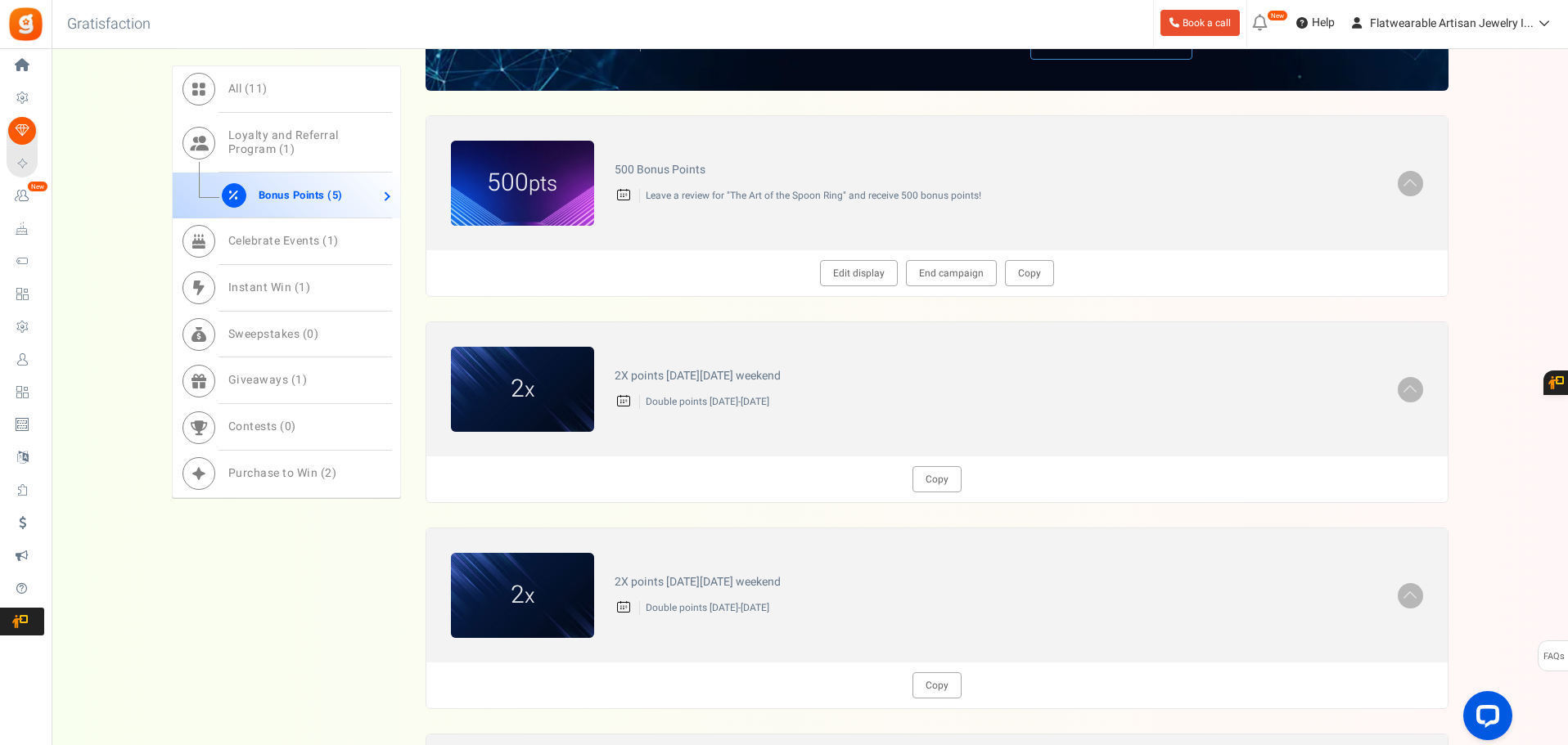
scroll to position [572, 0]
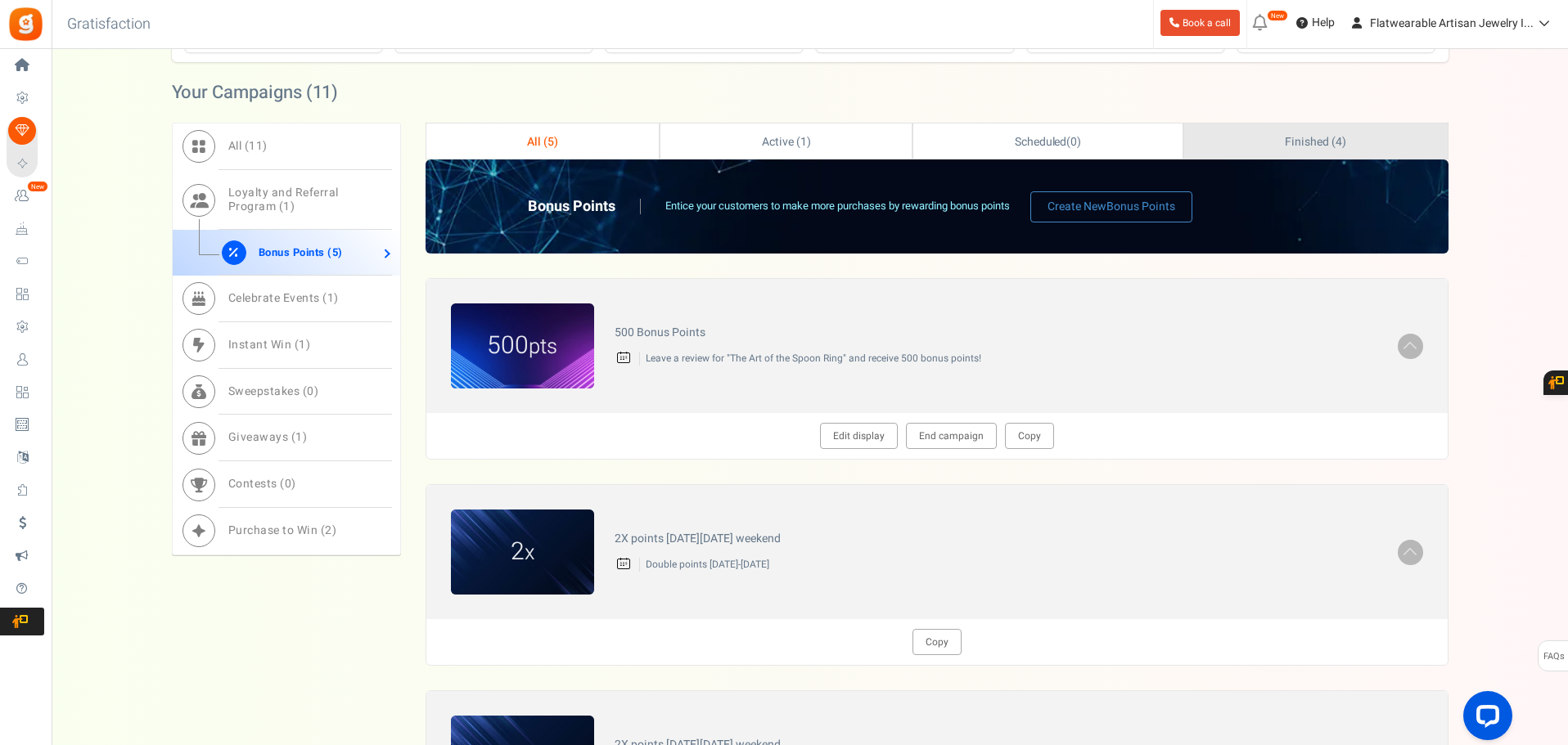
click at [1306, 140] on span "Finished ( 4 )" at bounding box center [1316, 142] width 61 height 18
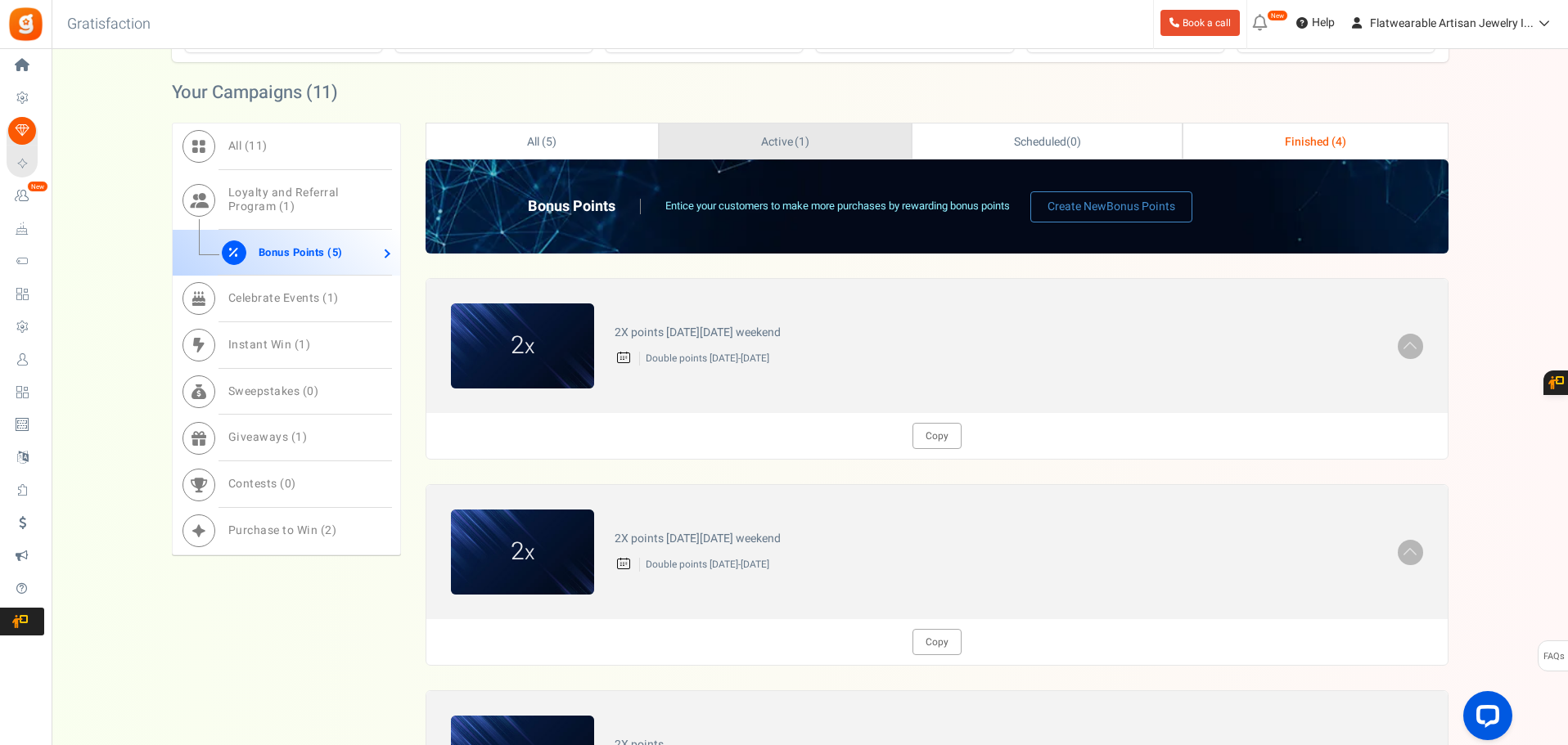
click at [762, 135] on span "Active ( 1 )" at bounding box center [785, 142] width 49 height 18
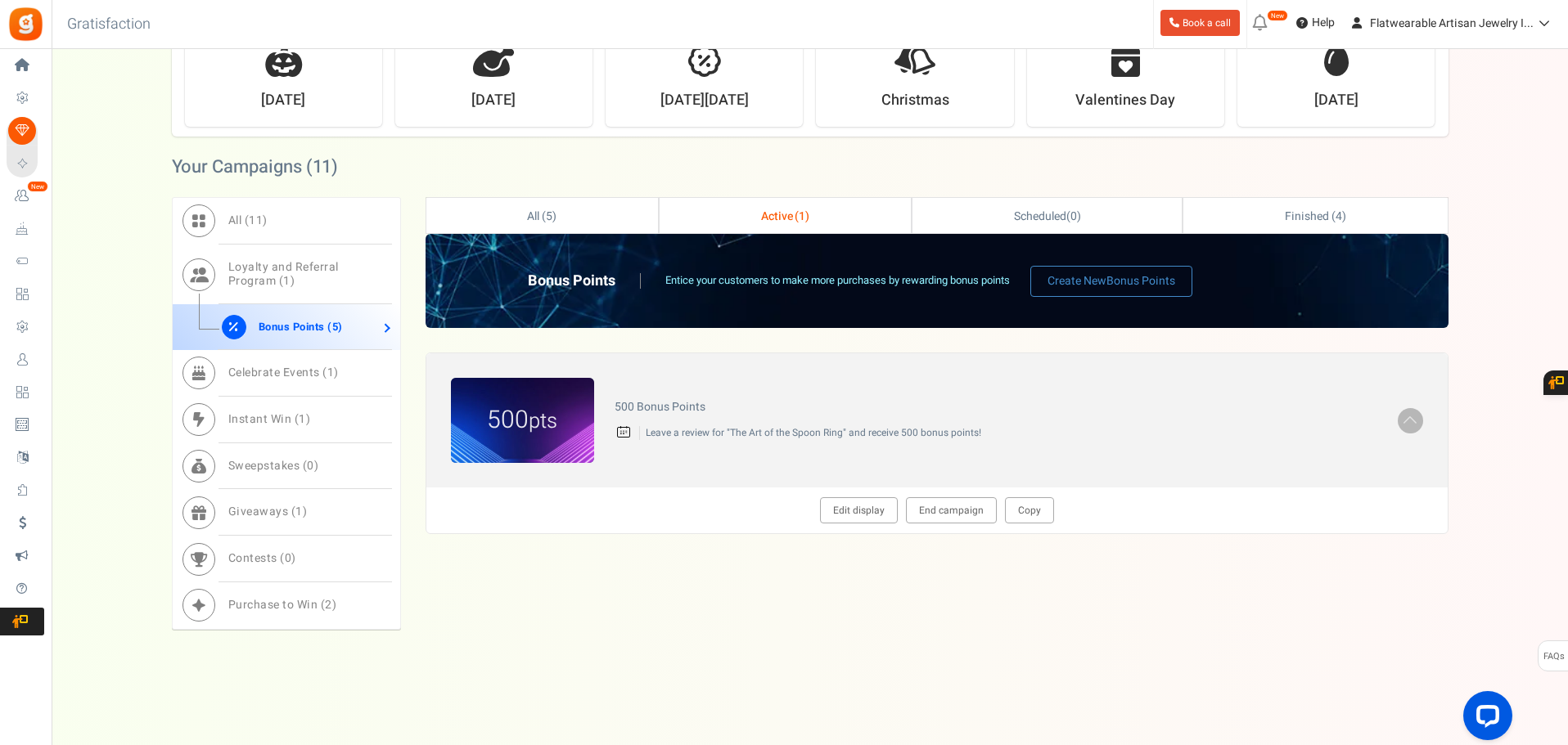
scroll to position [498, 0]
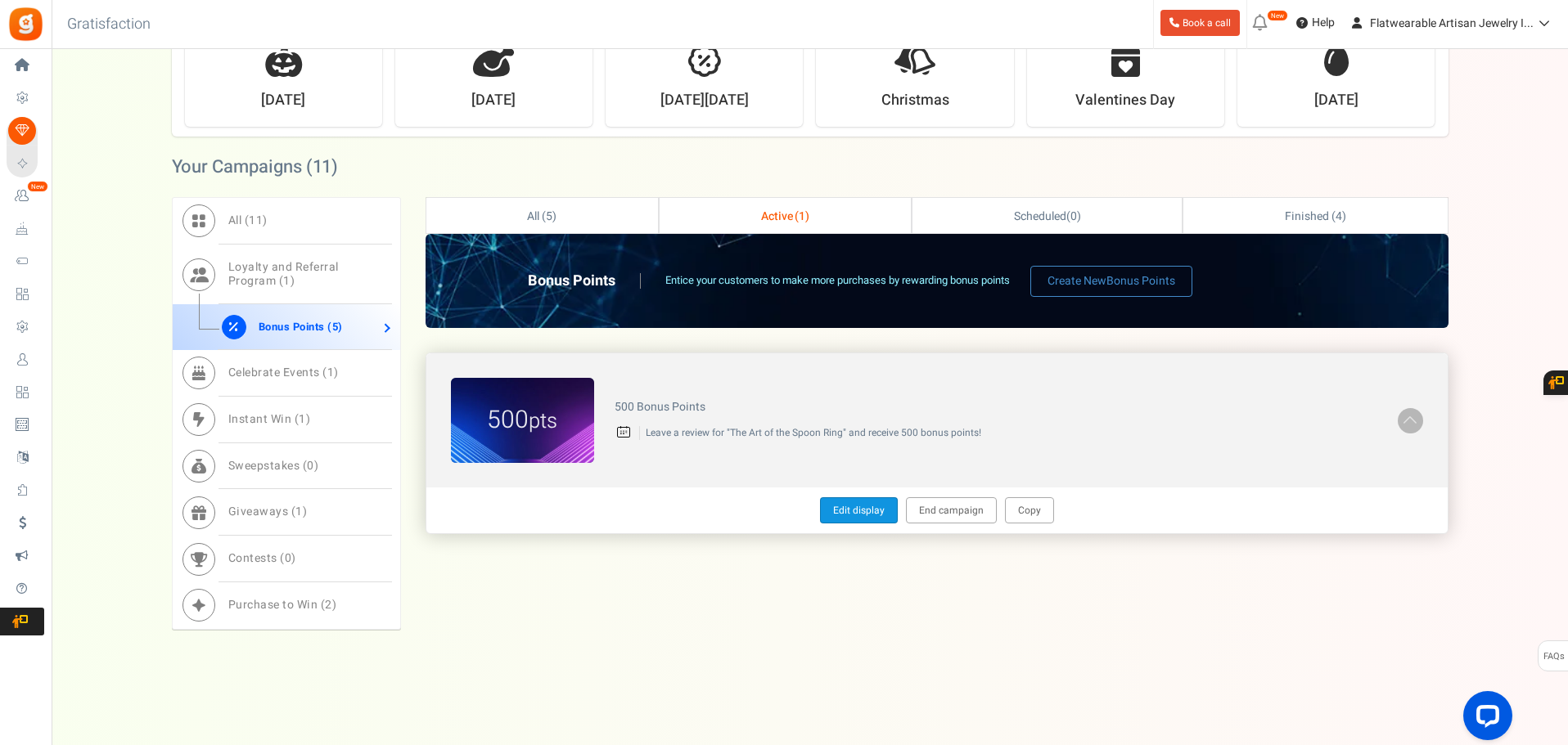
click at [871, 503] on link "Edit display" at bounding box center [858, 511] width 77 height 26
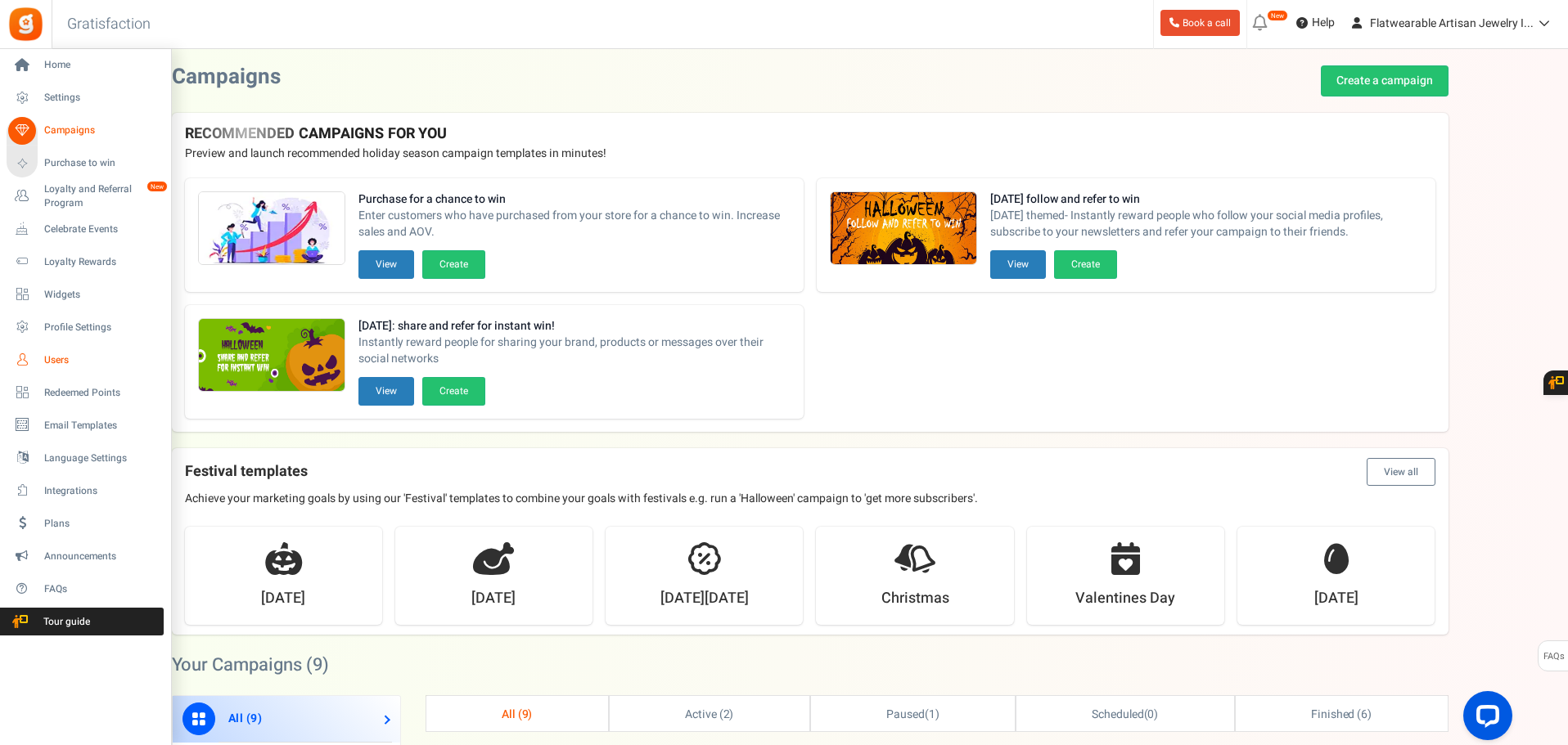
click at [56, 361] on span "Users" at bounding box center [101, 361] width 115 height 14
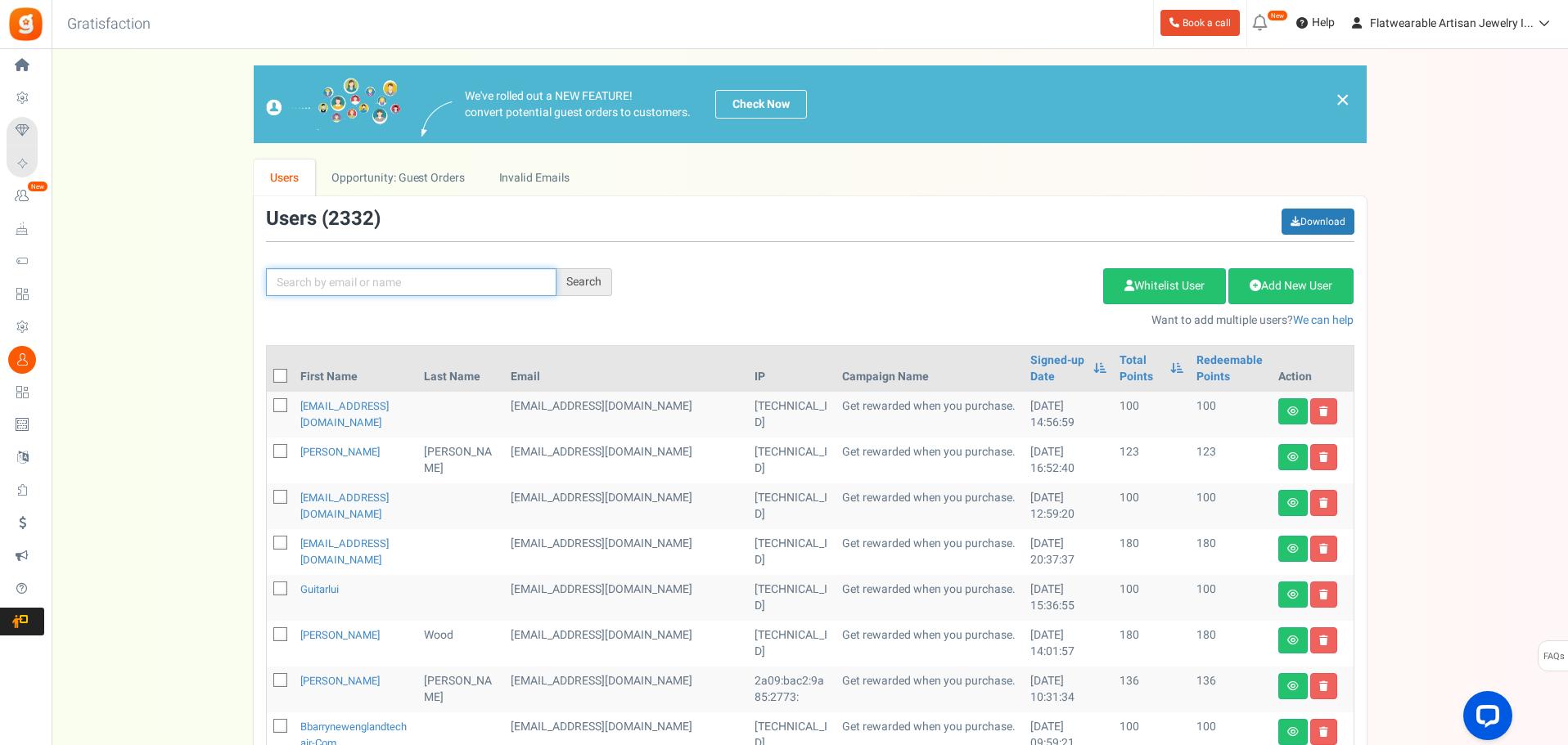
click at [300, 290] on input "text" at bounding box center [411, 282] width 290 height 27
paste input "[EMAIL_ADDRESS][DOMAIN_NAME]"
type input "[EMAIL_ADDRESS][DOMAIN_NAME]"
click at [601, 281] on div "Search" at bounding box center [584, 282] width 56 height 27
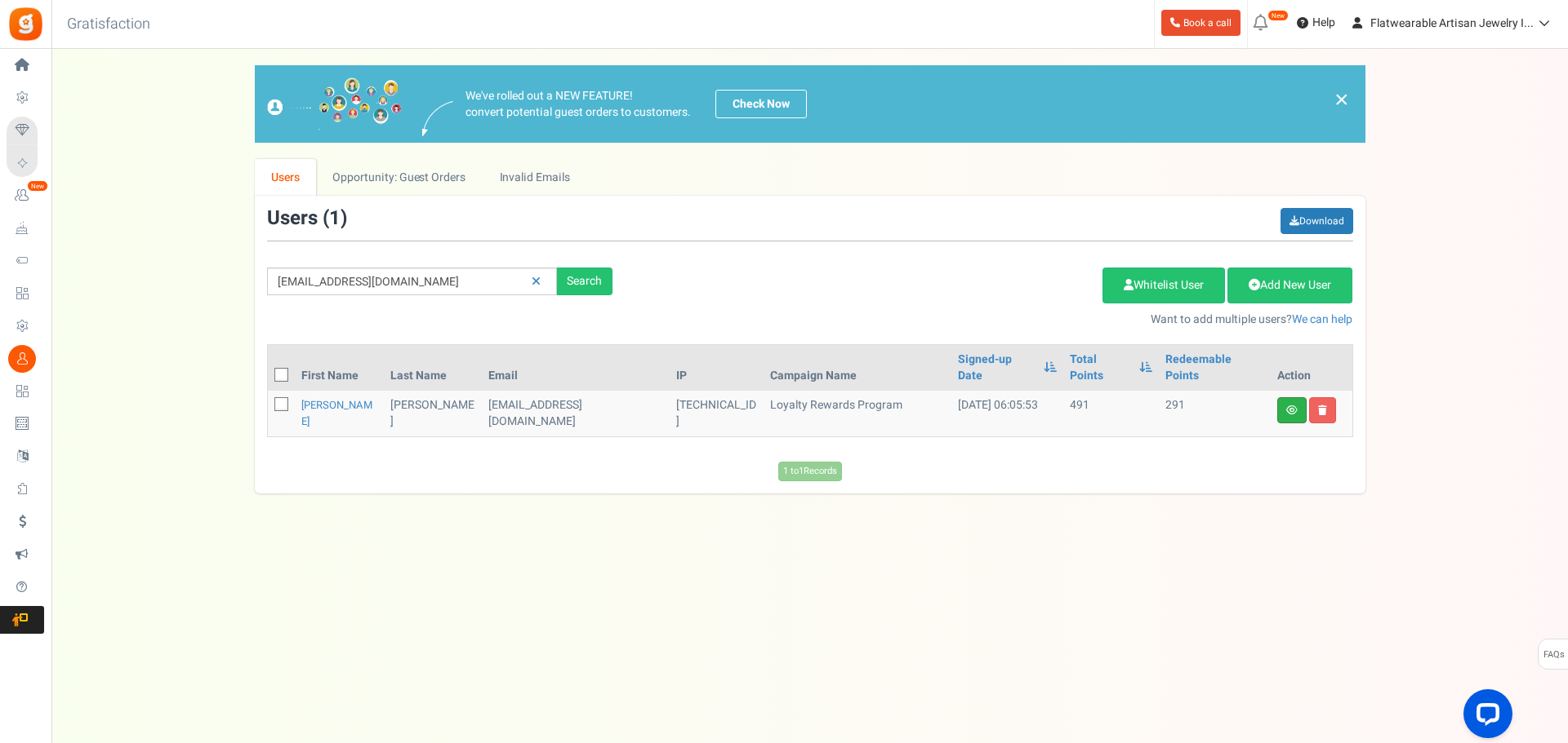
click at [1285, 401] on link at bounding box center [1292, 411] width 29 height 26
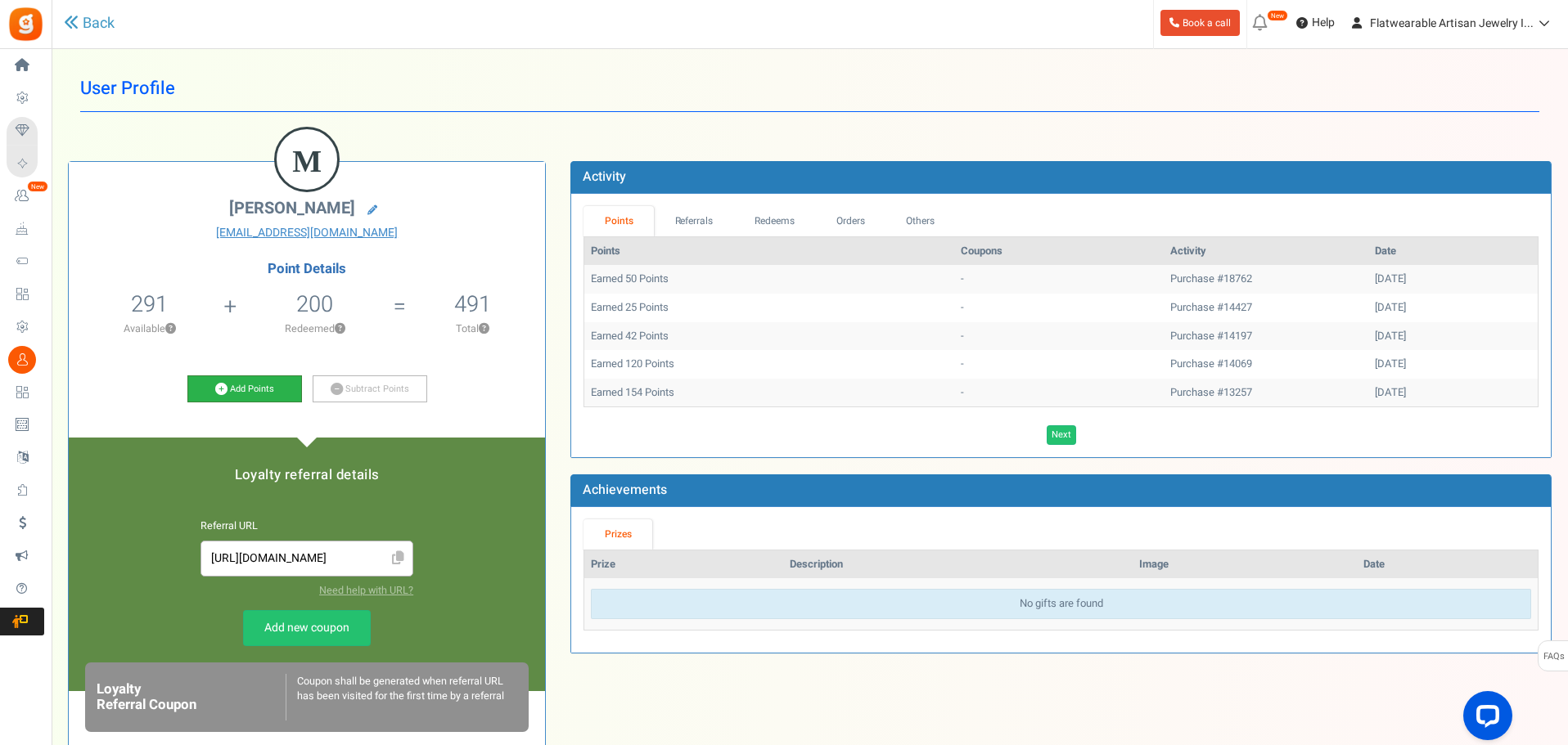
click at [272, 388] on link "Add Points" at bounding box center [244, 389] width 115 height 27
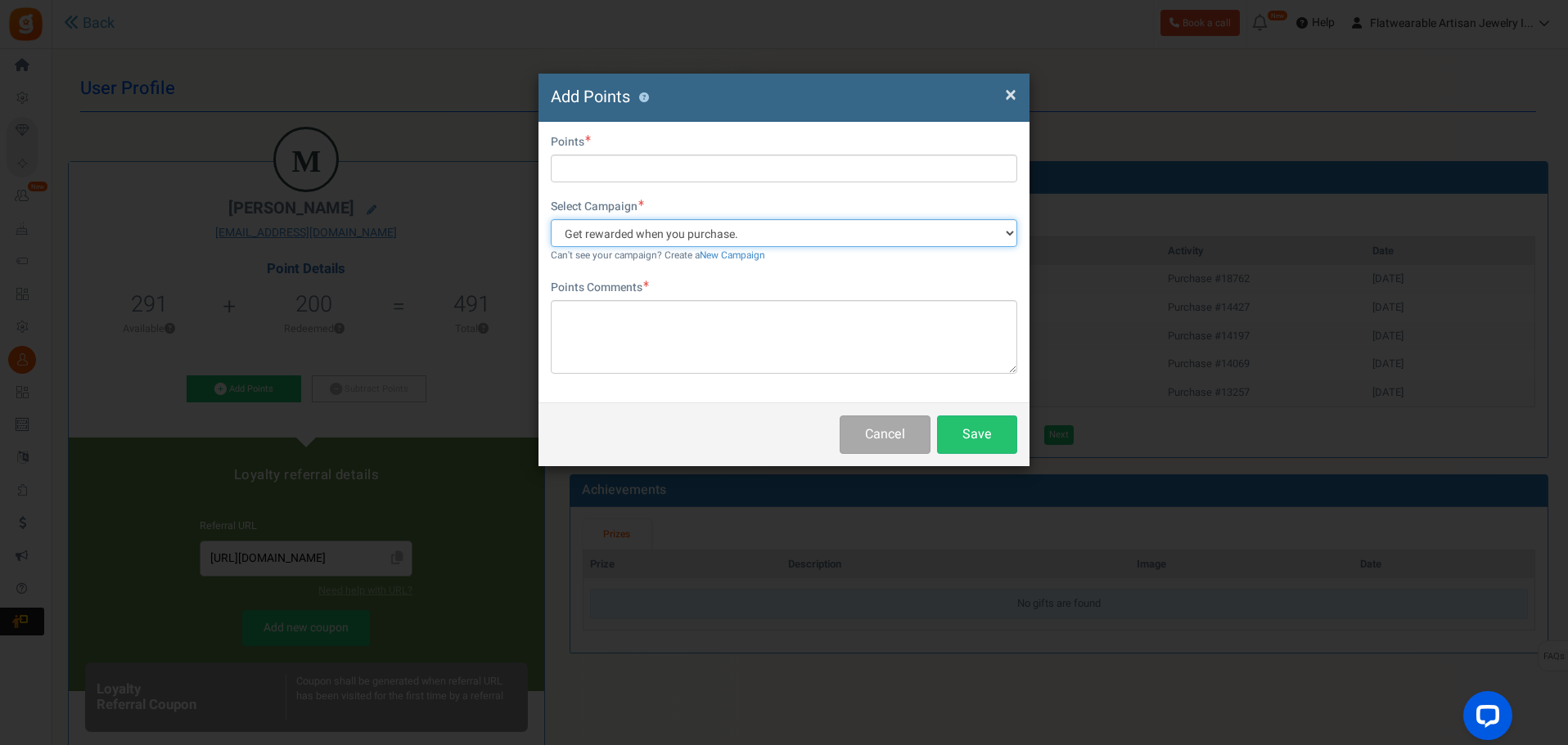
click at [725, 233] on select "Get rewarded when you purchase. Enter and refer to win!" at bounding box center [784, 233] width 467 height 27
click at [735, 255] on link "New Campaign" at bounding box center [733, 256] width 66 height 14
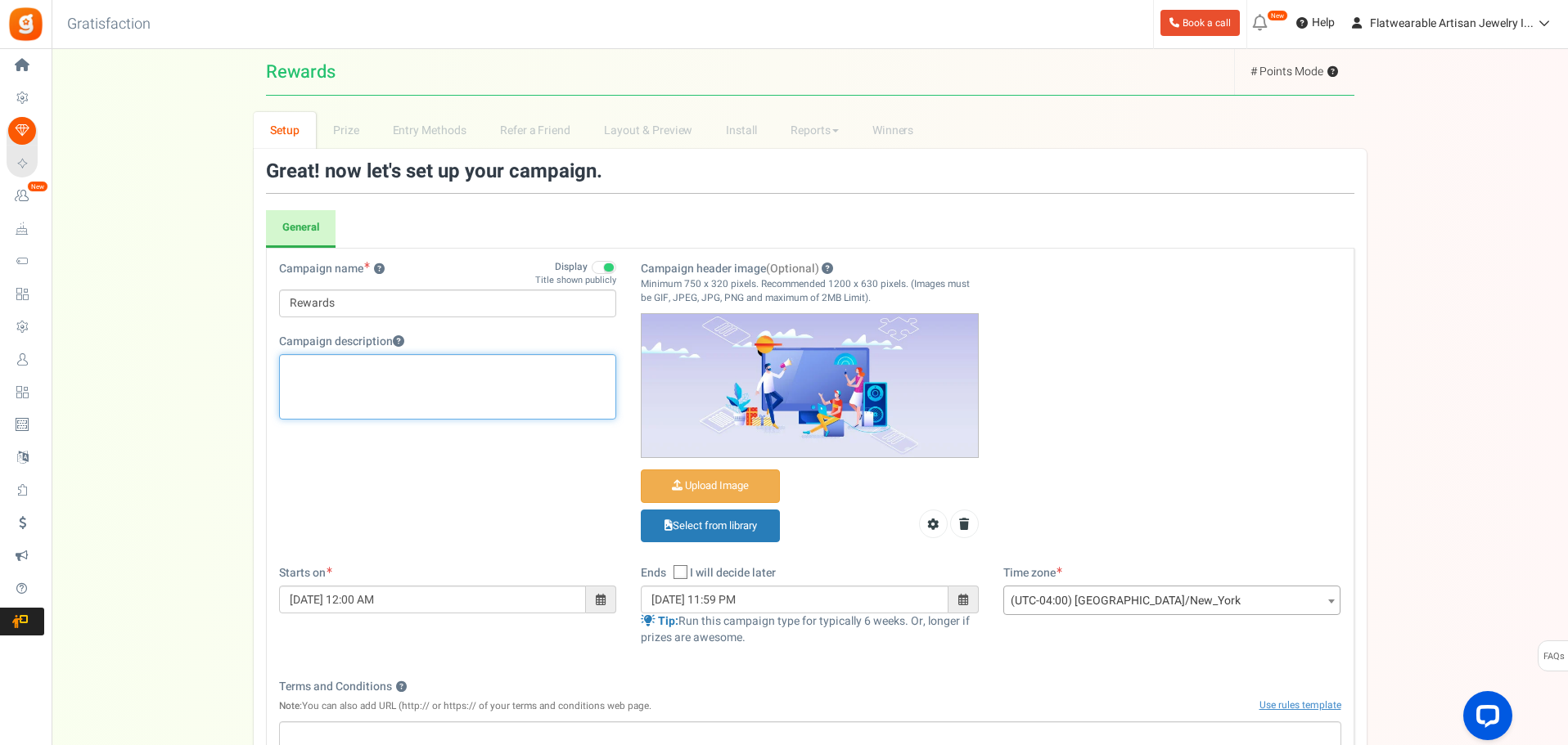
click at [359, 375] on p "Editor, competition_desc" at bounding box center [448, 368] width 317 height 17
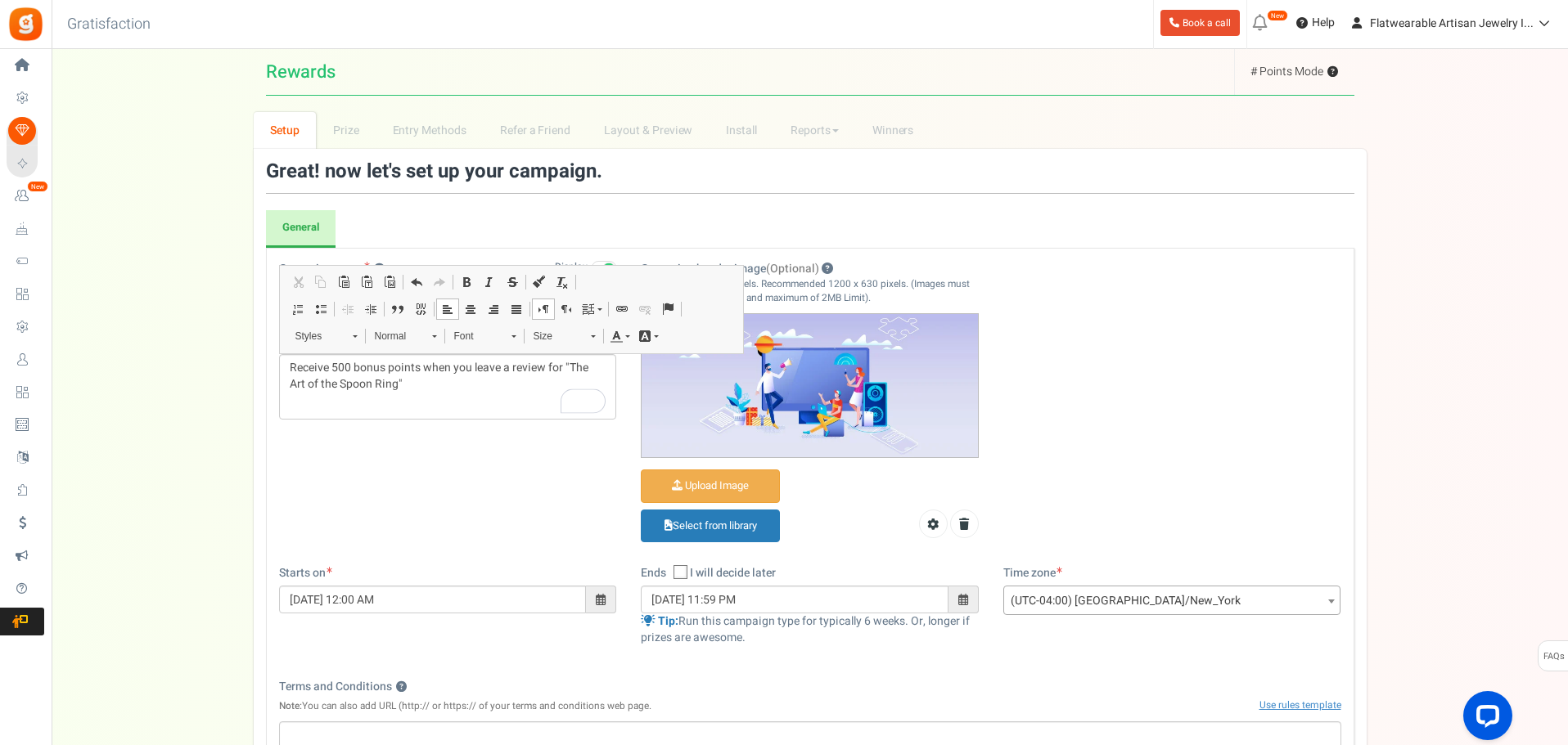
click at [469, 547] on div "Campaign name ? Display Title shown publicly Rewards This will be shown to the …" at bounding box center [810, 413] width 1087 height 305
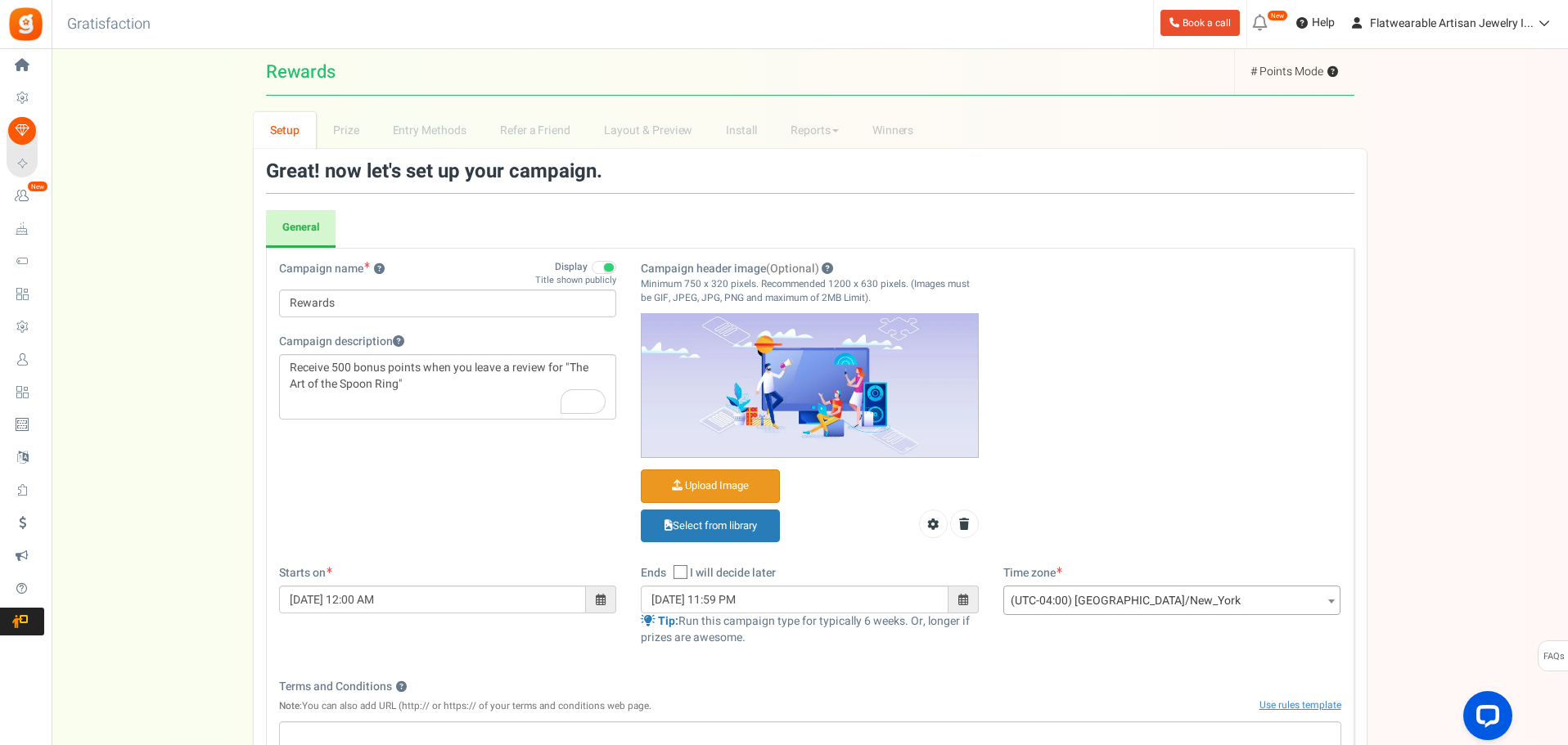
click at [745, 489] on input "Campaign header image (Optional)" at bounding box center [710, 486] width 137 height 32
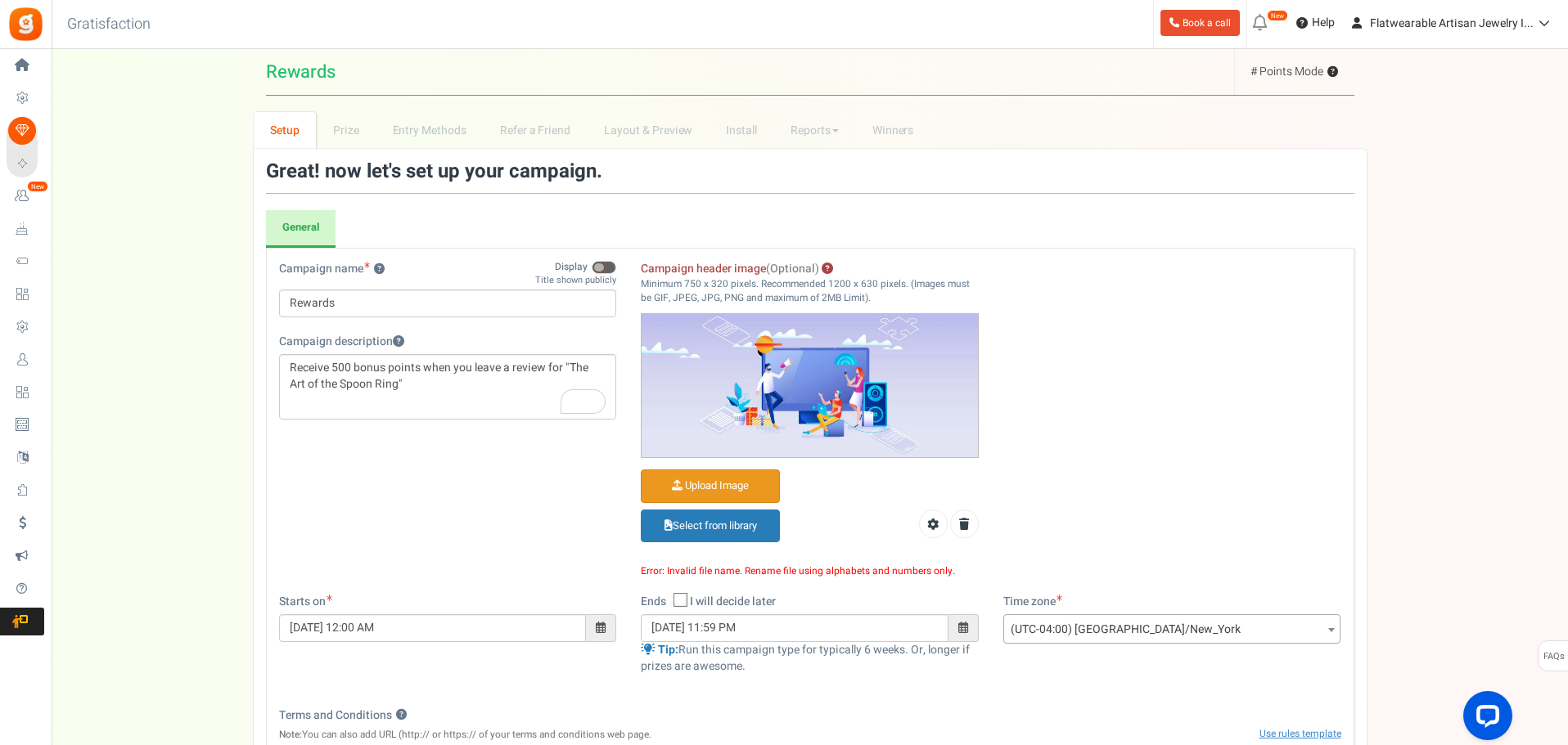
click at [735, 487] on input "Campaign header image (Optional)" at bounding box center [710, 486] width 137 height 32
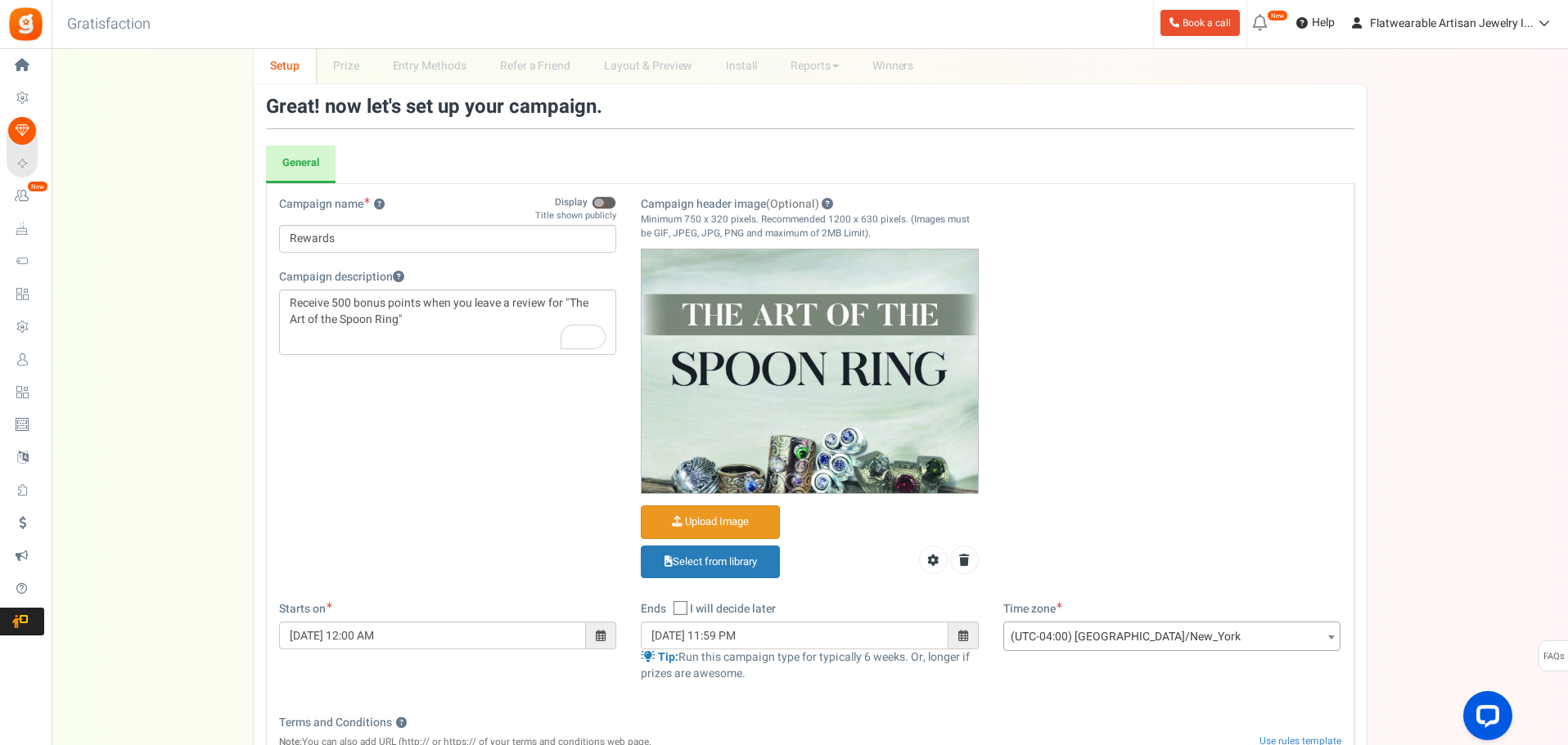
scroll to position [164, 0]
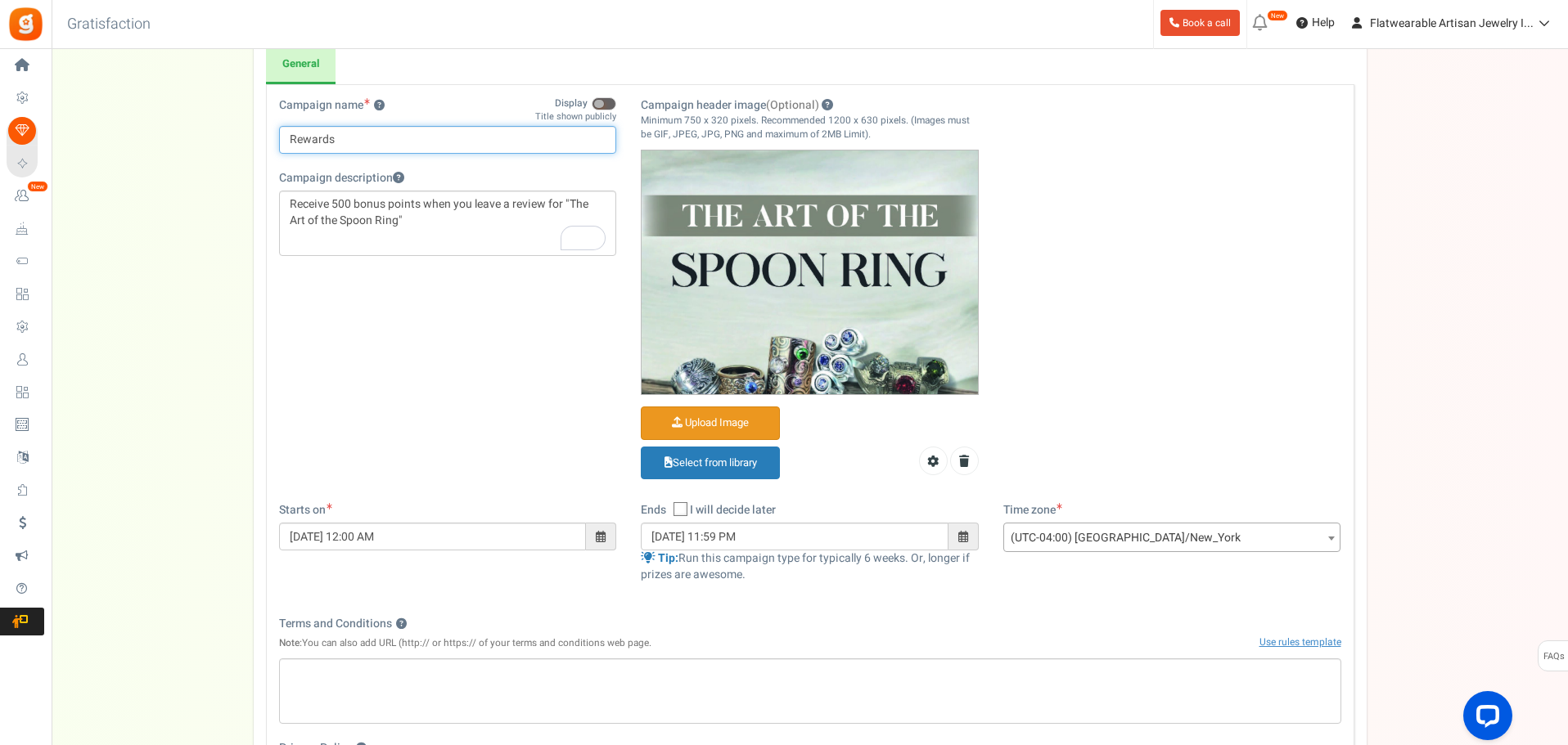
click at [288, 138] on input "Rewards" at bounding box center [448, 140] width 338 height 27
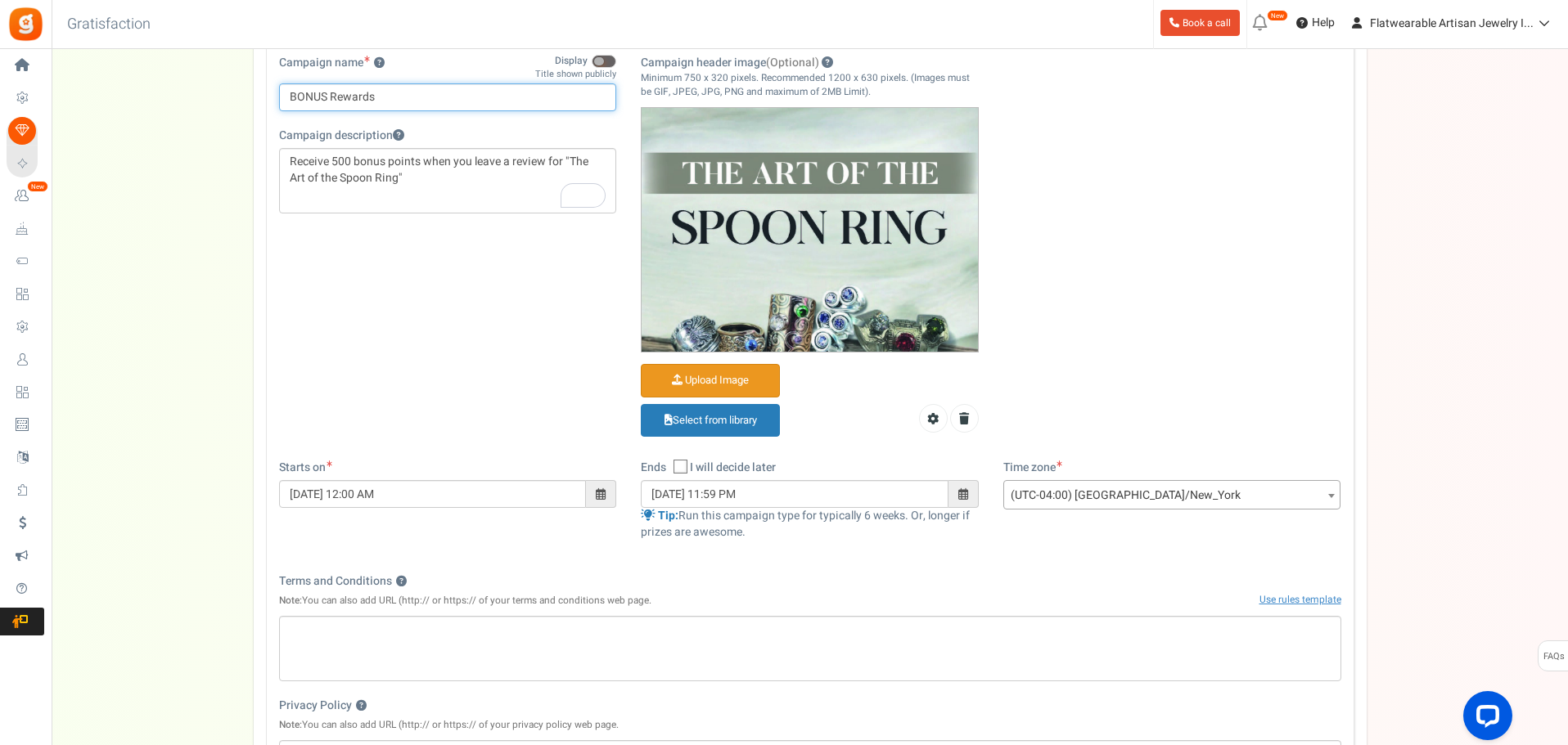
scroll to position [245, 0]
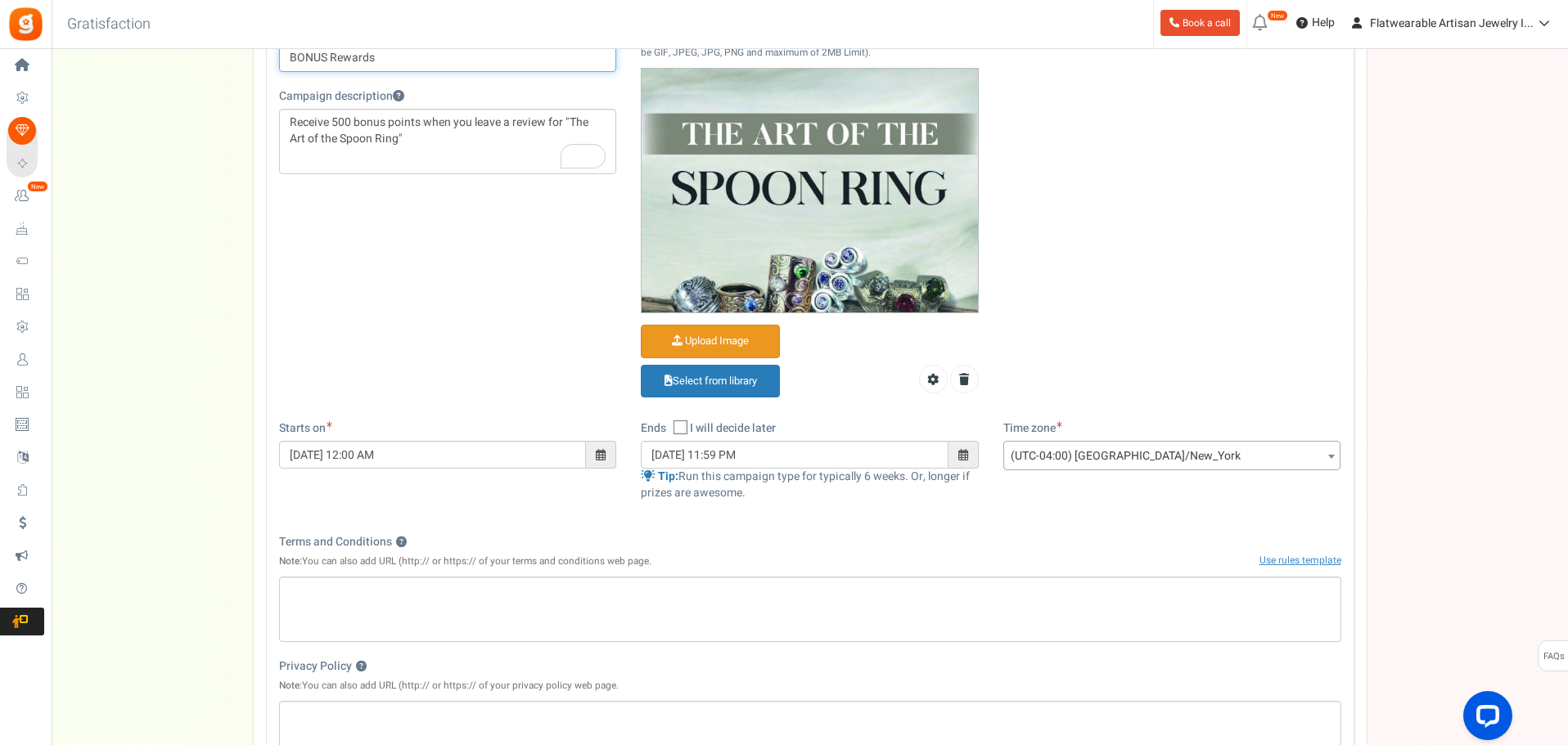
type input "BONUS Rewards"
drag, startPoint x: 680, startPoint y: 426, endPoint x: 710, endPoint y: 423, distance: 30.1
click at [680, 426] on icon at bounding box center [682, 428] width 11 height 11
click at [668, 426] on input "I will decide later" at bounding box center [662, 428] width 11 height 11
checkbox input "true"
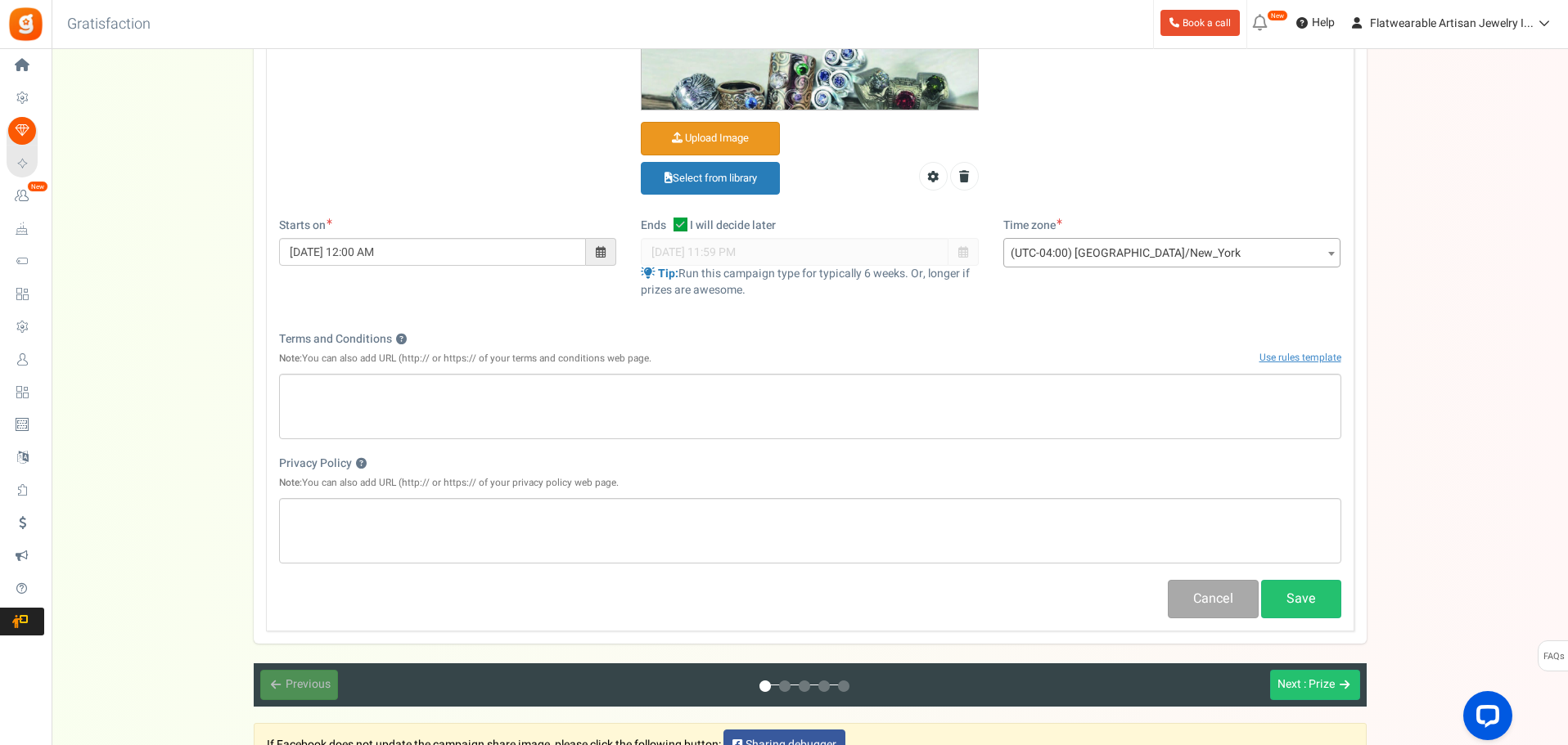
scroll to position [491, 0]
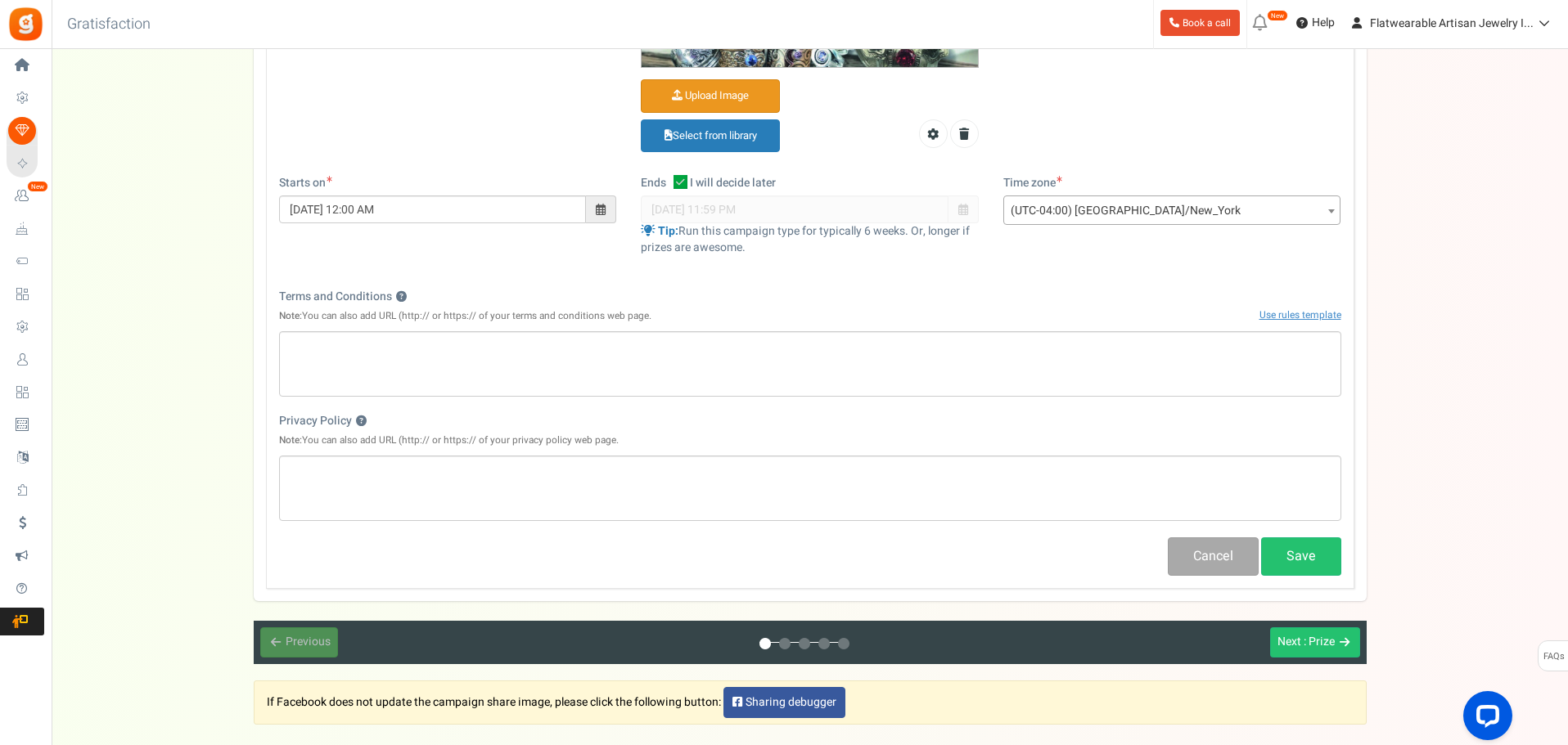
click at [1303, 534] on div "Campaign name ? Display Title shown publicly BONUS Rewards This will be shown t…" at bounding box center [810, 174] width 1088 height 833
click at [1302, 573] on button "Save" at bounding box center [1301, 556] width 80 height 38
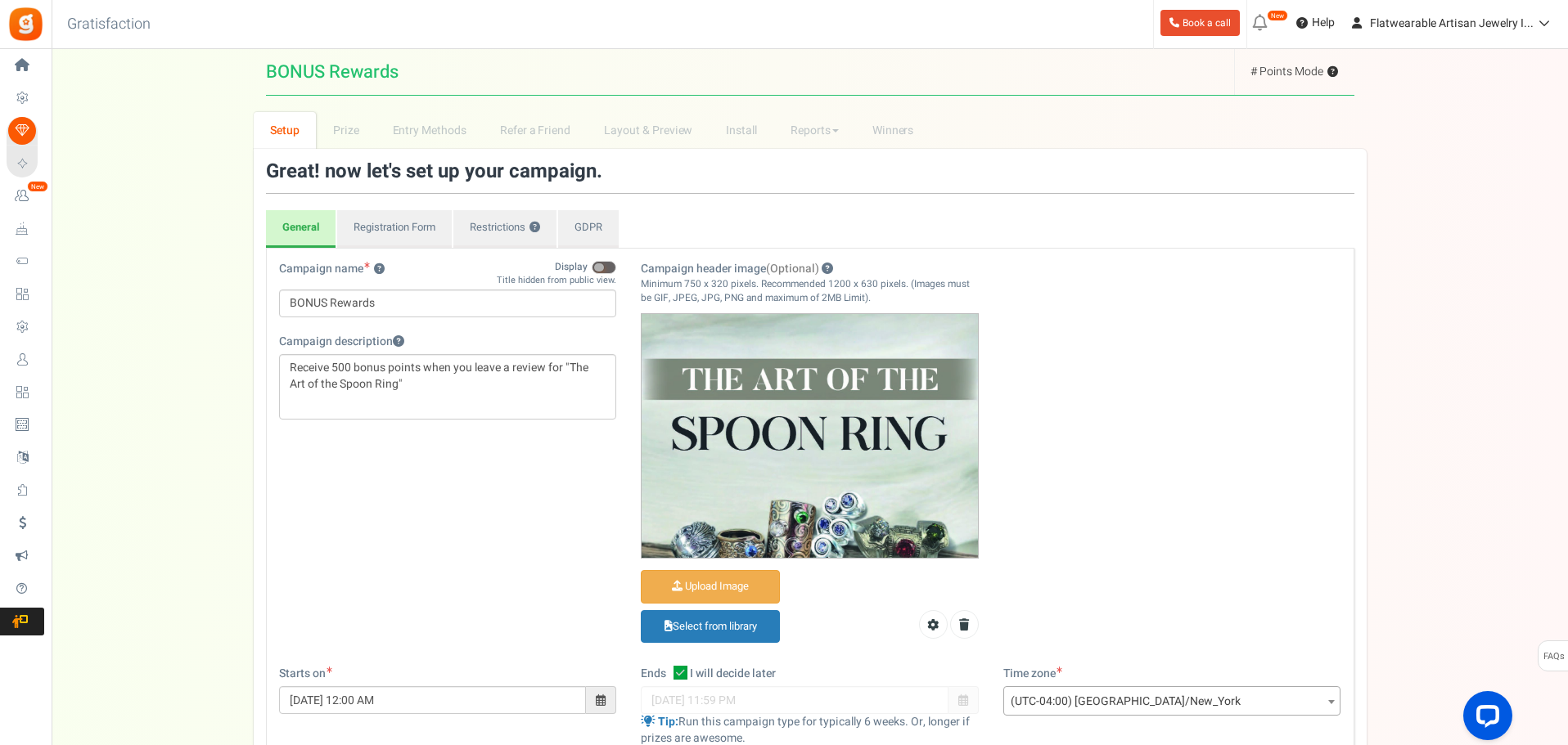
click at [977, 218] on ul "General Registration Form Restrictions ? GDPR" at bounding box center [810, 229] width 1088 height 37
click at [380, 225] on link "Registration Form" at bounding box center [394, 229] width 115 height 37
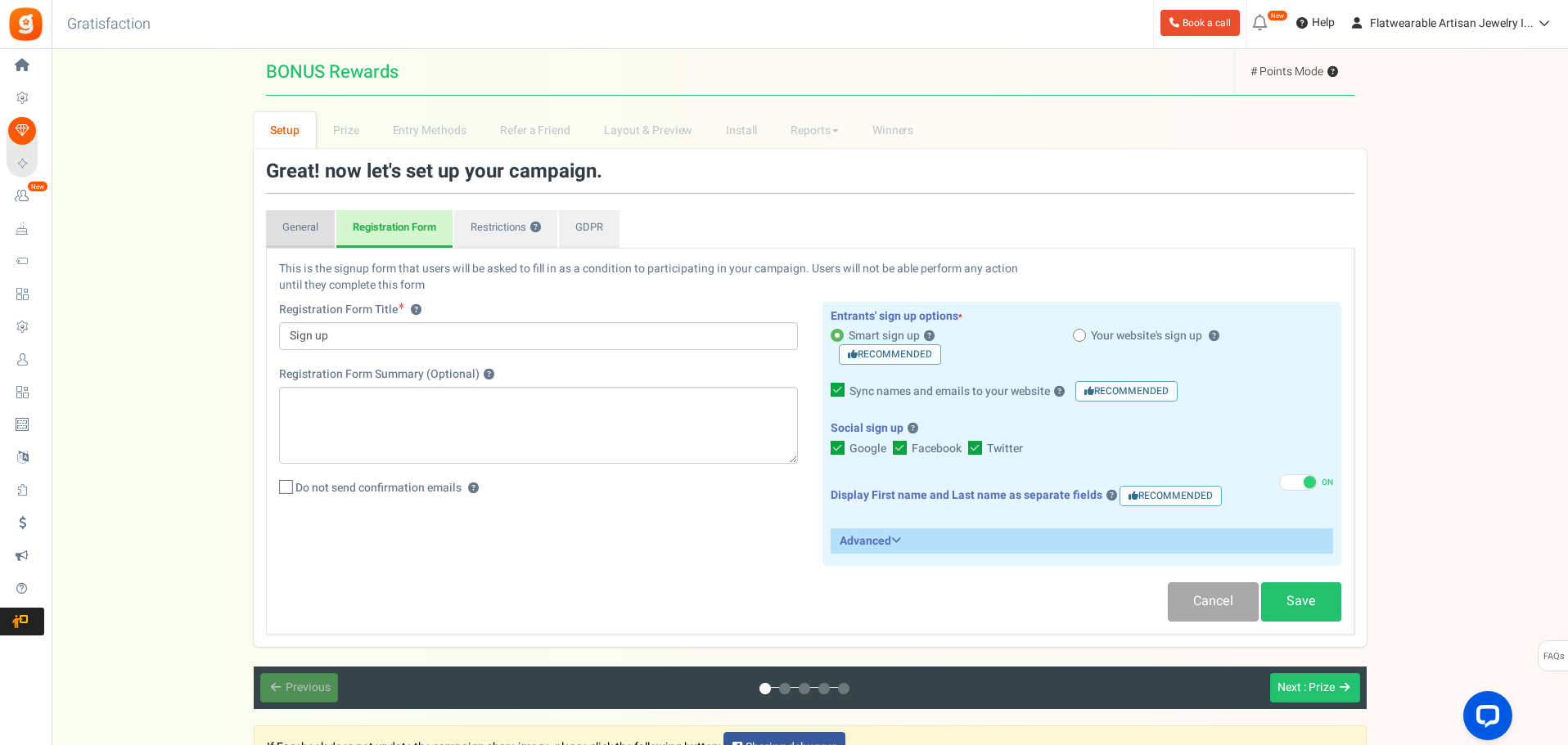
click at [280, 226] on link "General" at bounding box center [300, 229] width 69 height 37
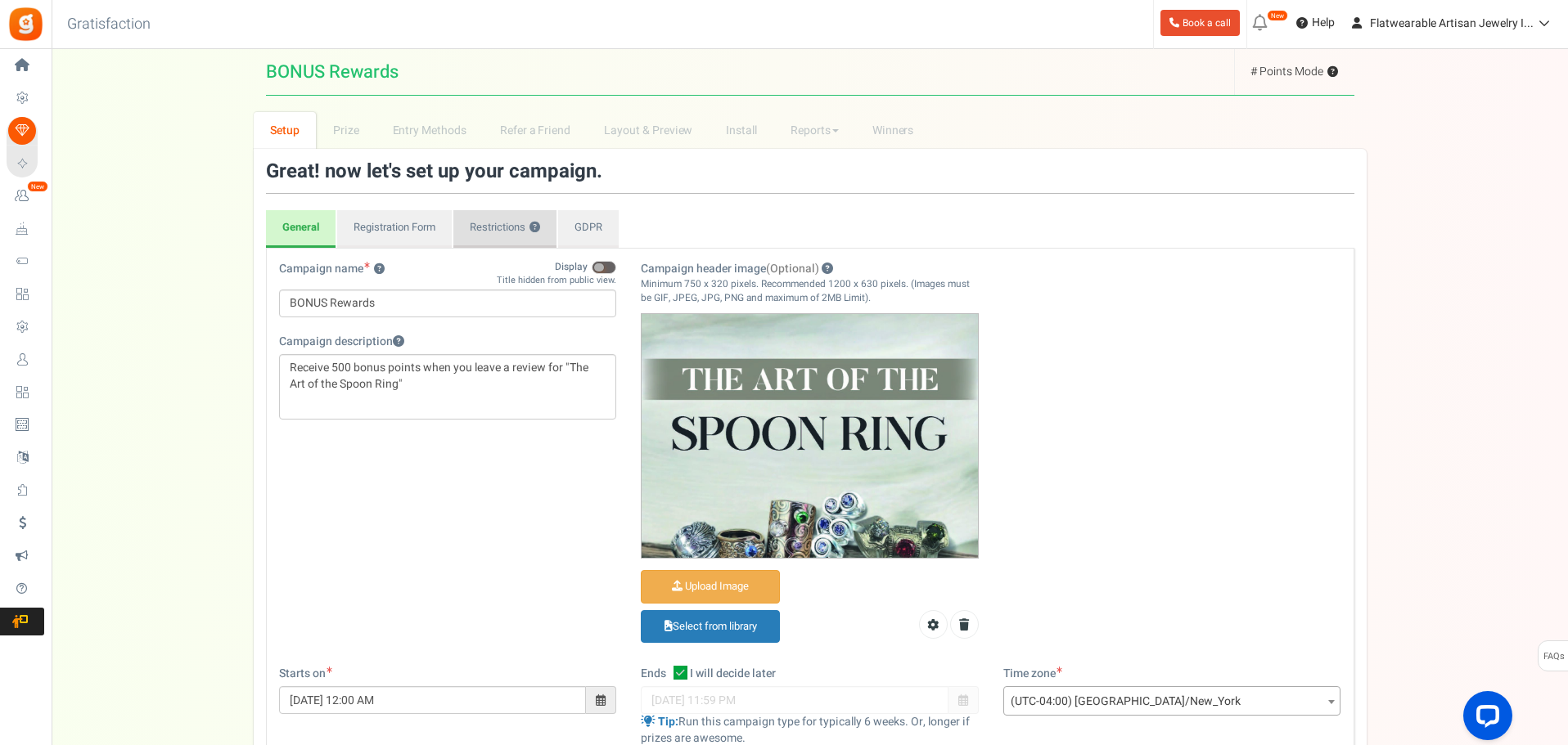
click at [503, 233] on link "Restrictions ?" at bounding box center [504, 229] width 103 height 37
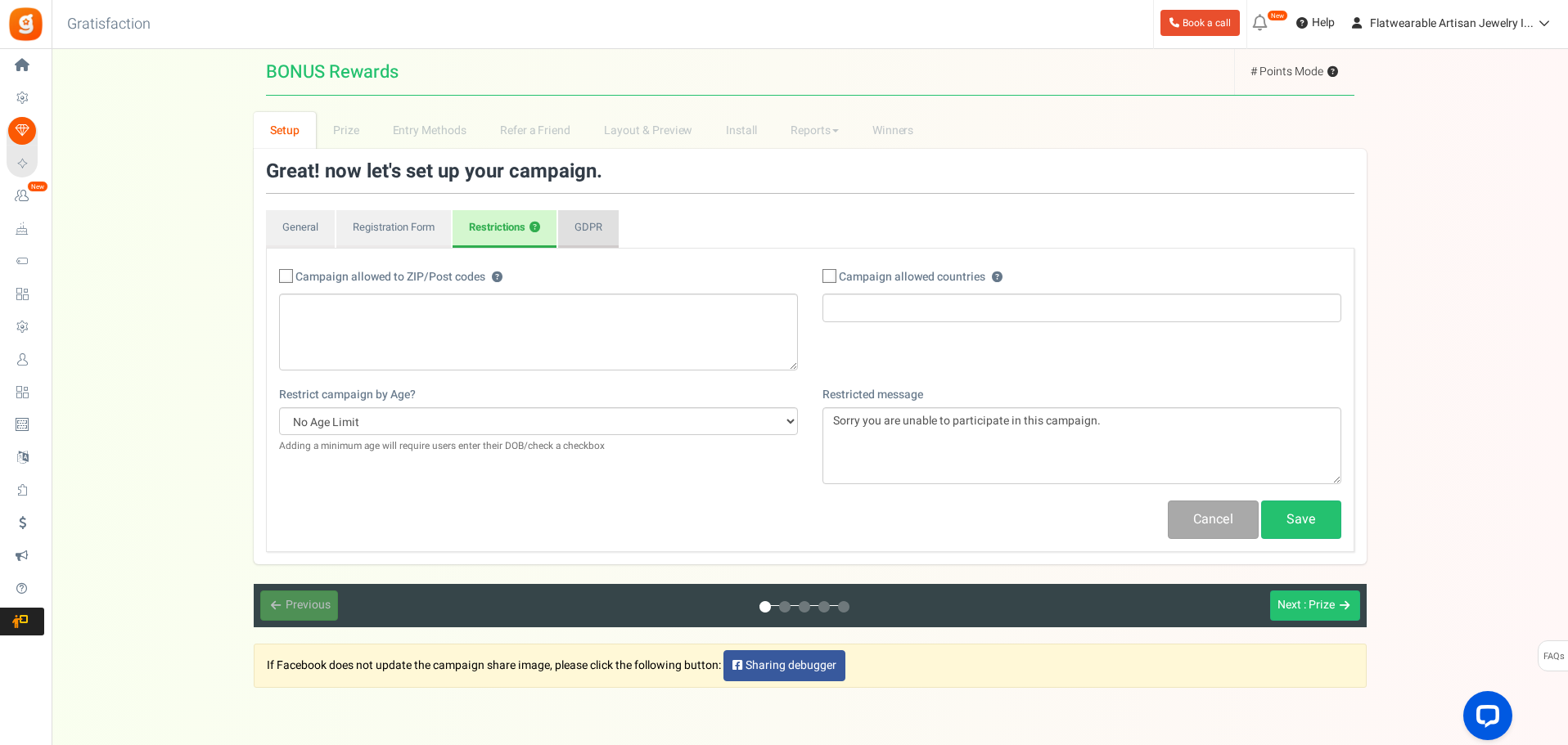
click at [585, 235] on link "GDPR" at bounding box center [588, 229] width 61 height 37
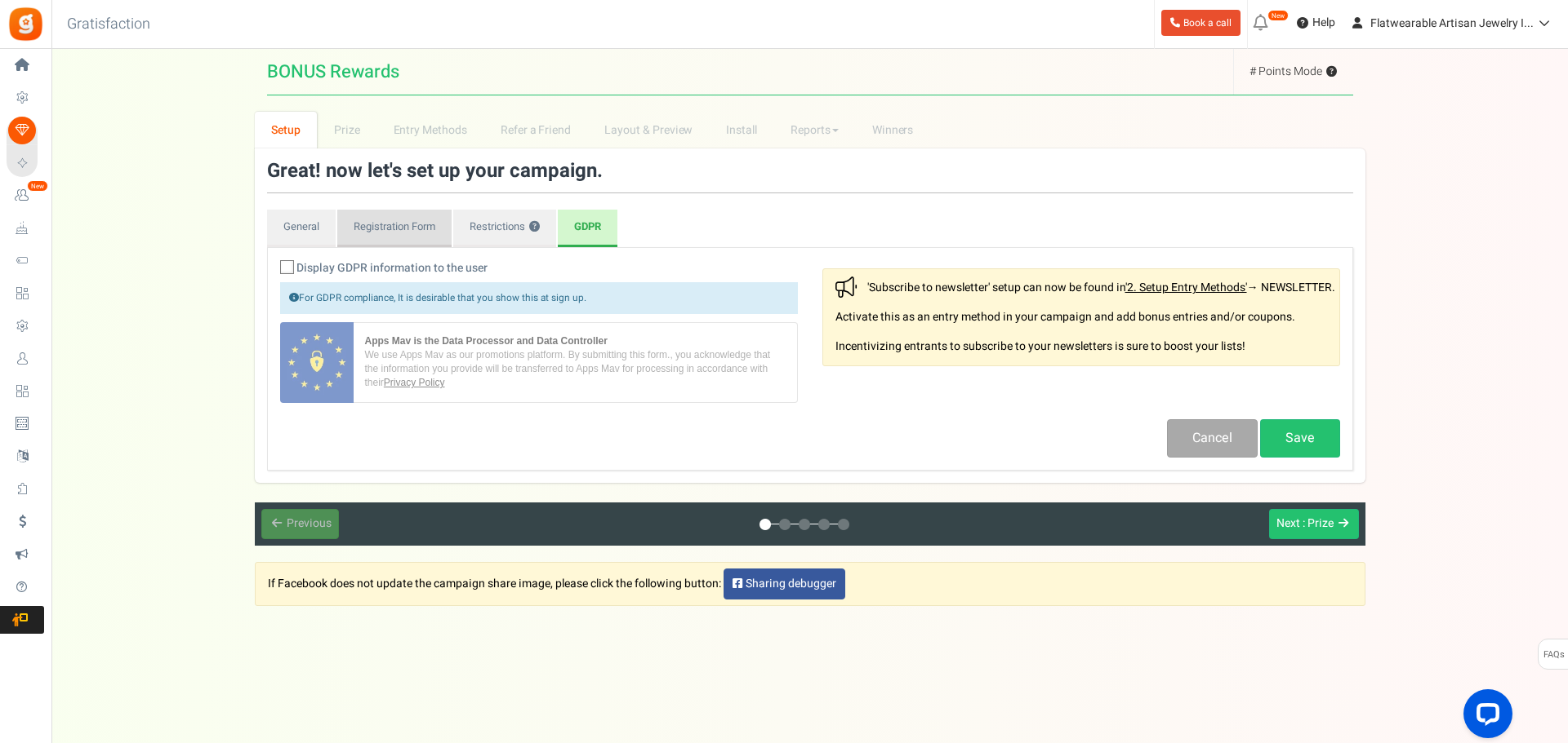
click at [398, 225] on link "Registration Form" at bounding box center [394, 229] width 114 height 37
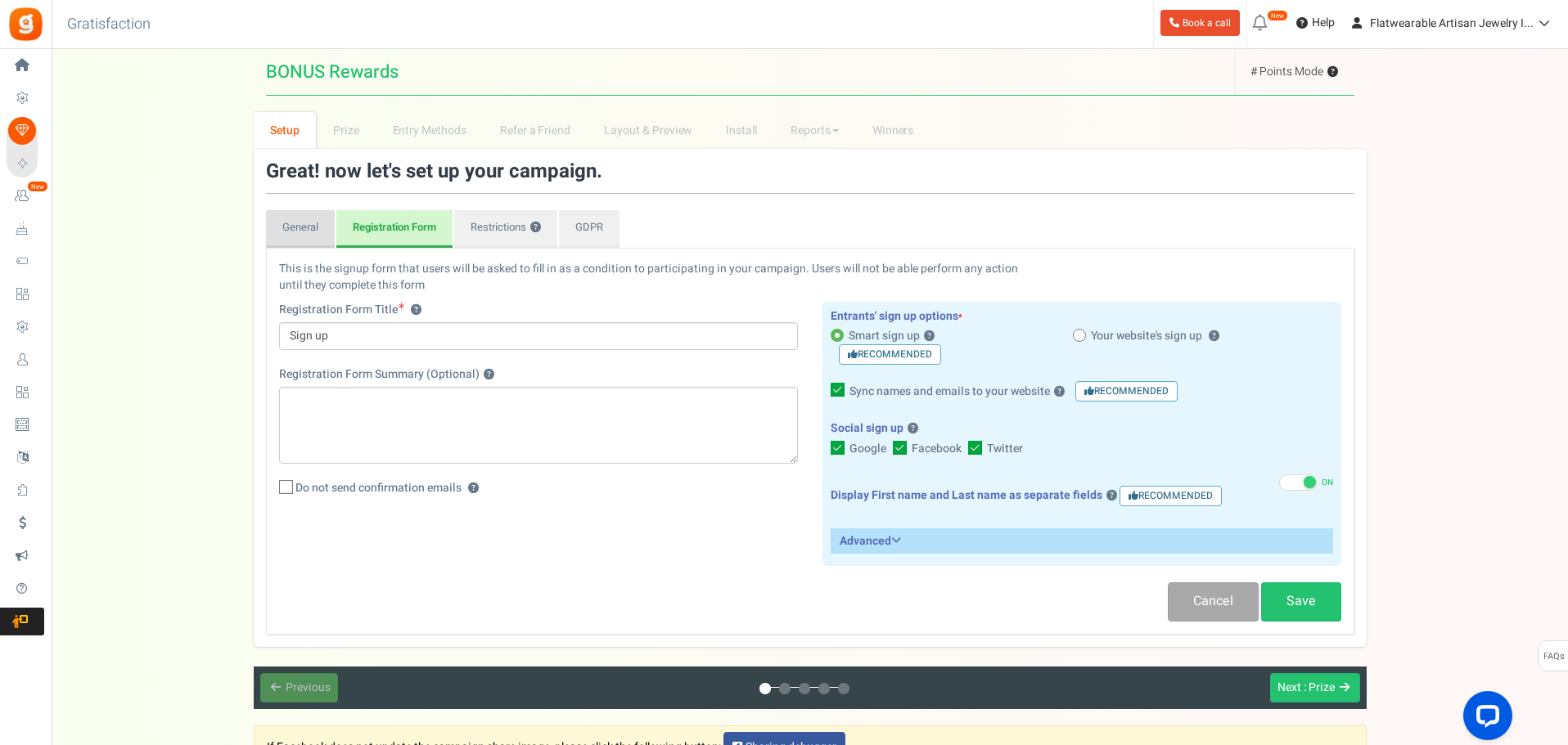
click at [310, 230] on link "General" at bounding box center [300, 229] width 69 height 37
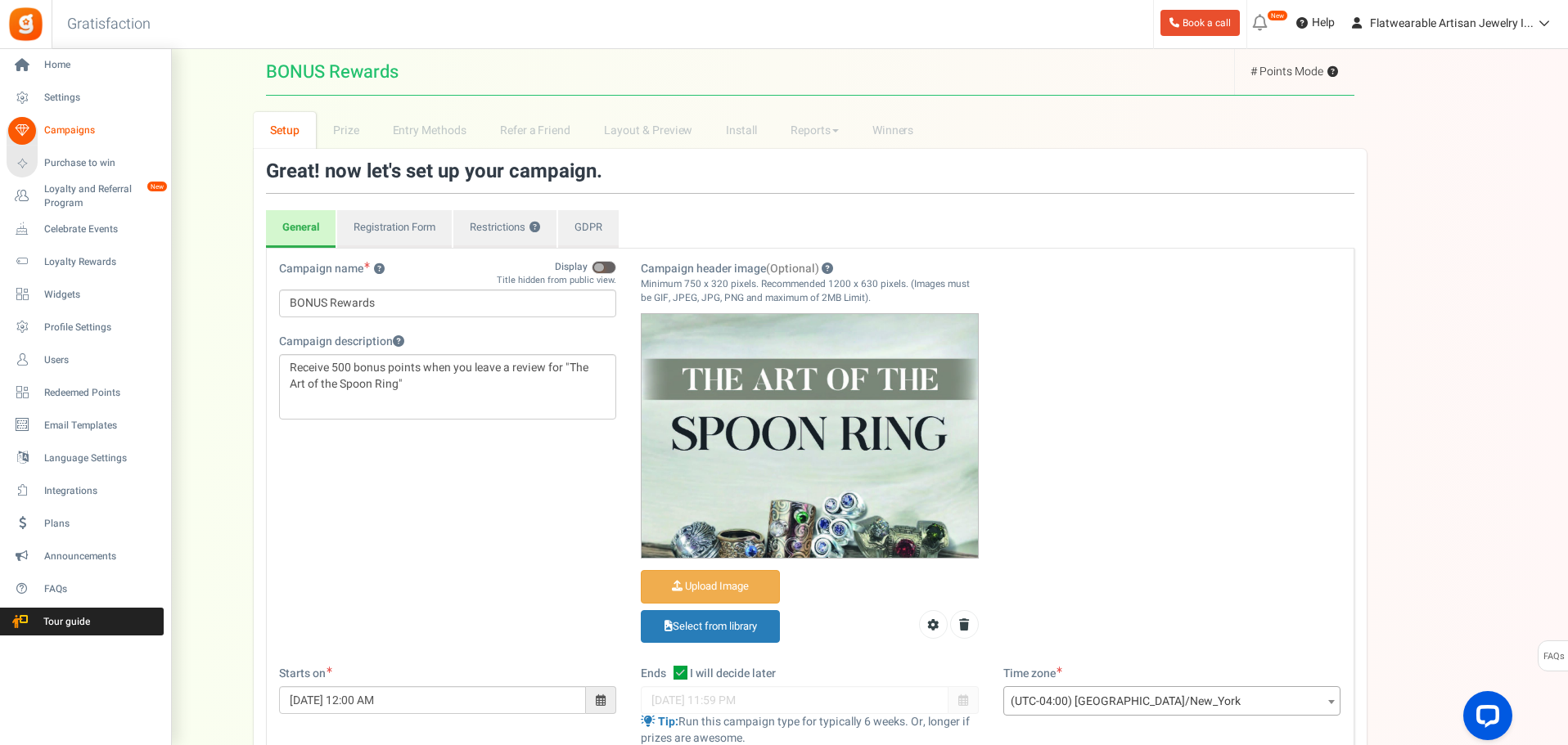
click at [76, 129] on span "Campaigns" at bounding box center [101, 130] width 115 height 14
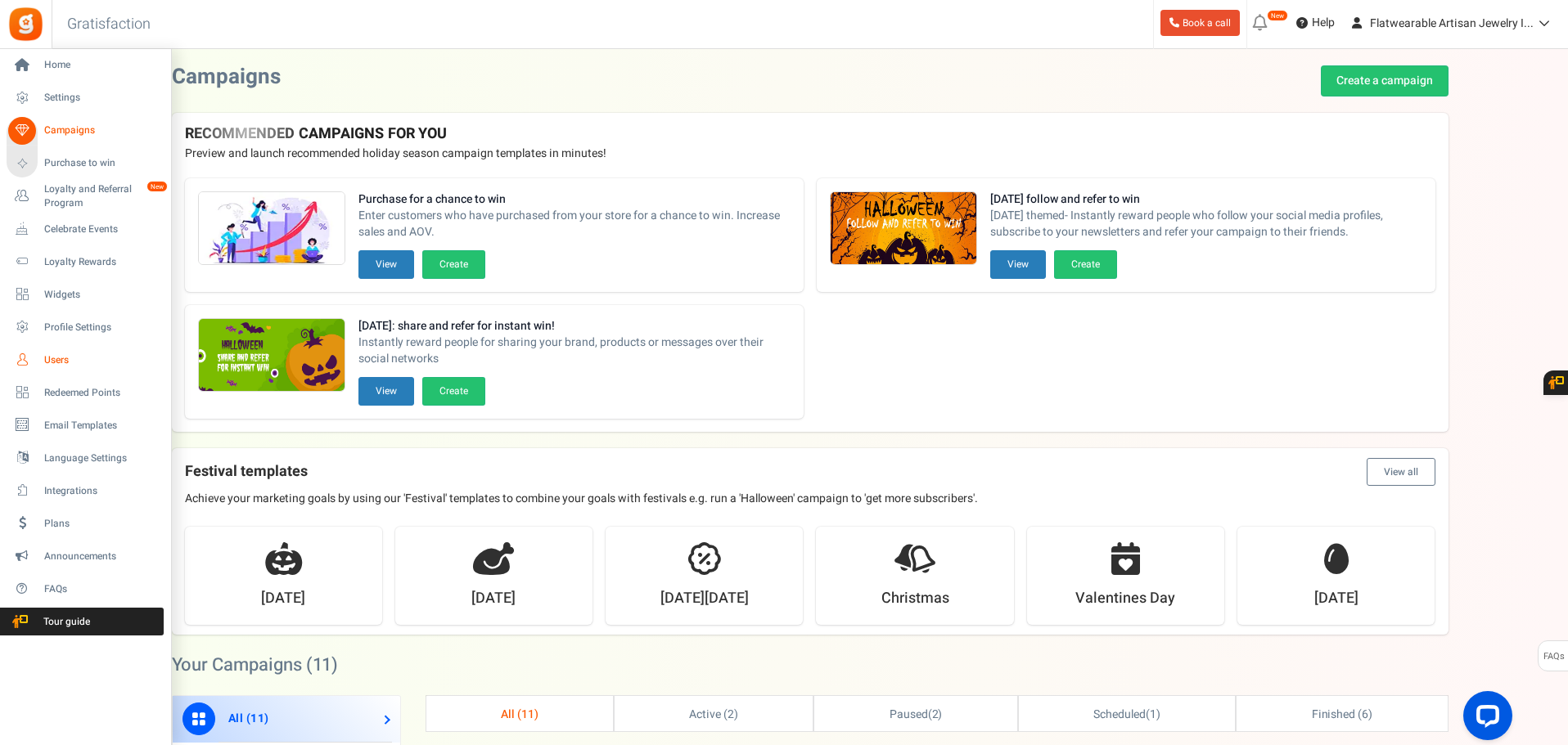
click at [18, 359] on icon at bounding box center [22, 360] width 27 height 27
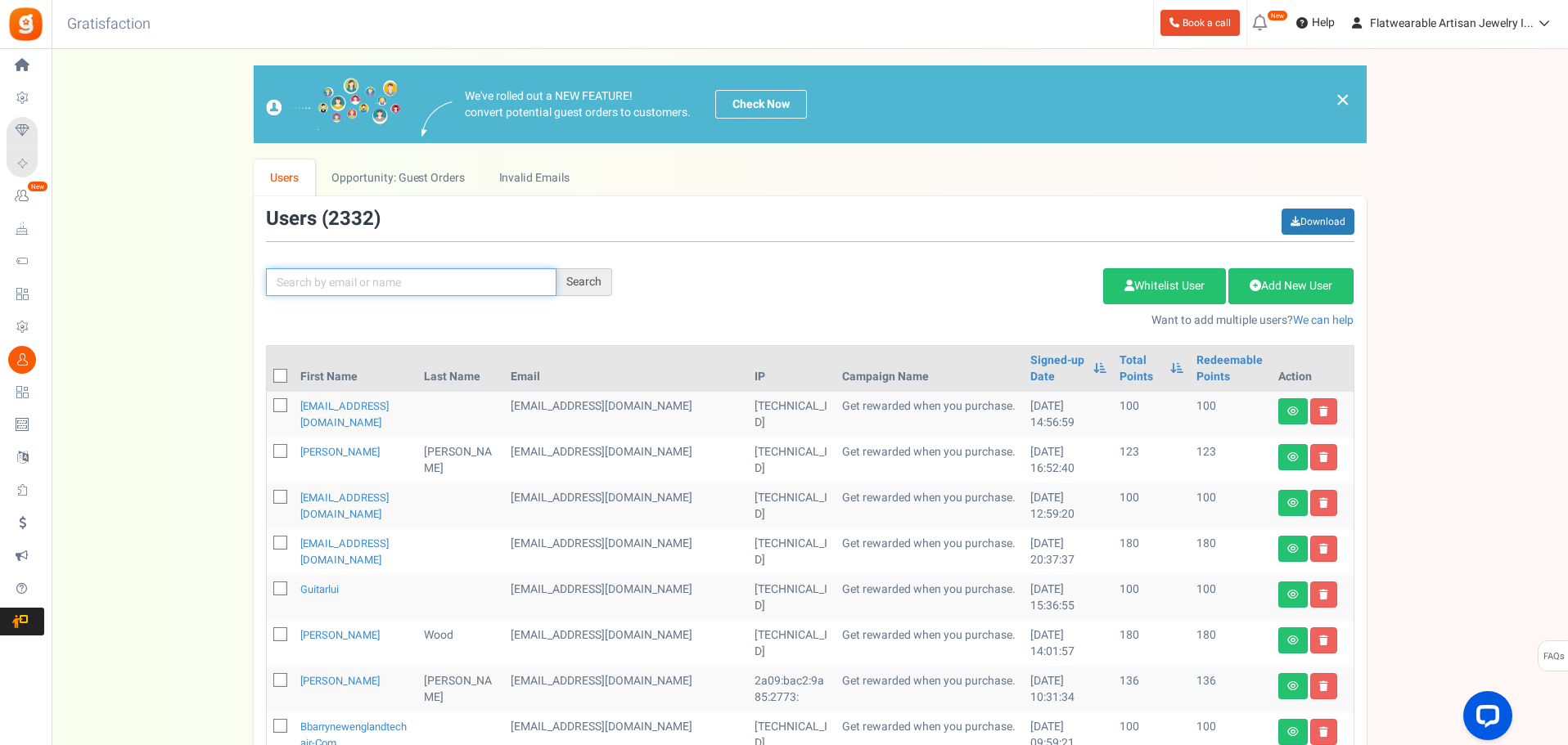
click at [320, 281] on input "text" at bounding box center [411, 282] width 290 height 27
paste input "MPMJNA@aol.com"
type input "MPMJNA@aol.com"
click at [567, 278] on div "Search" at bounding box center [584, 282] width 56 height 27
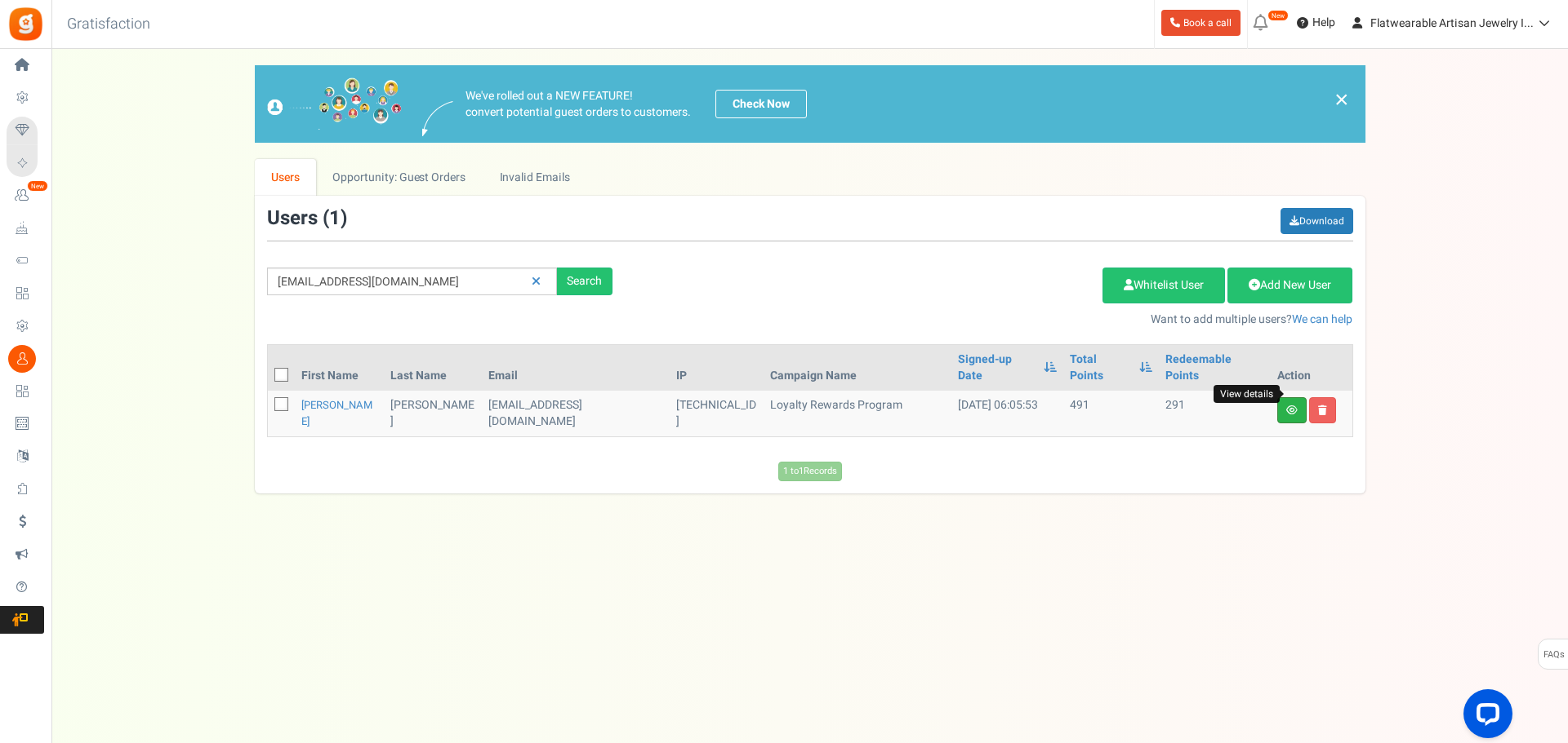
click at [1287, 406] on icon at bounding box center [1292, 411] width 12 height 10
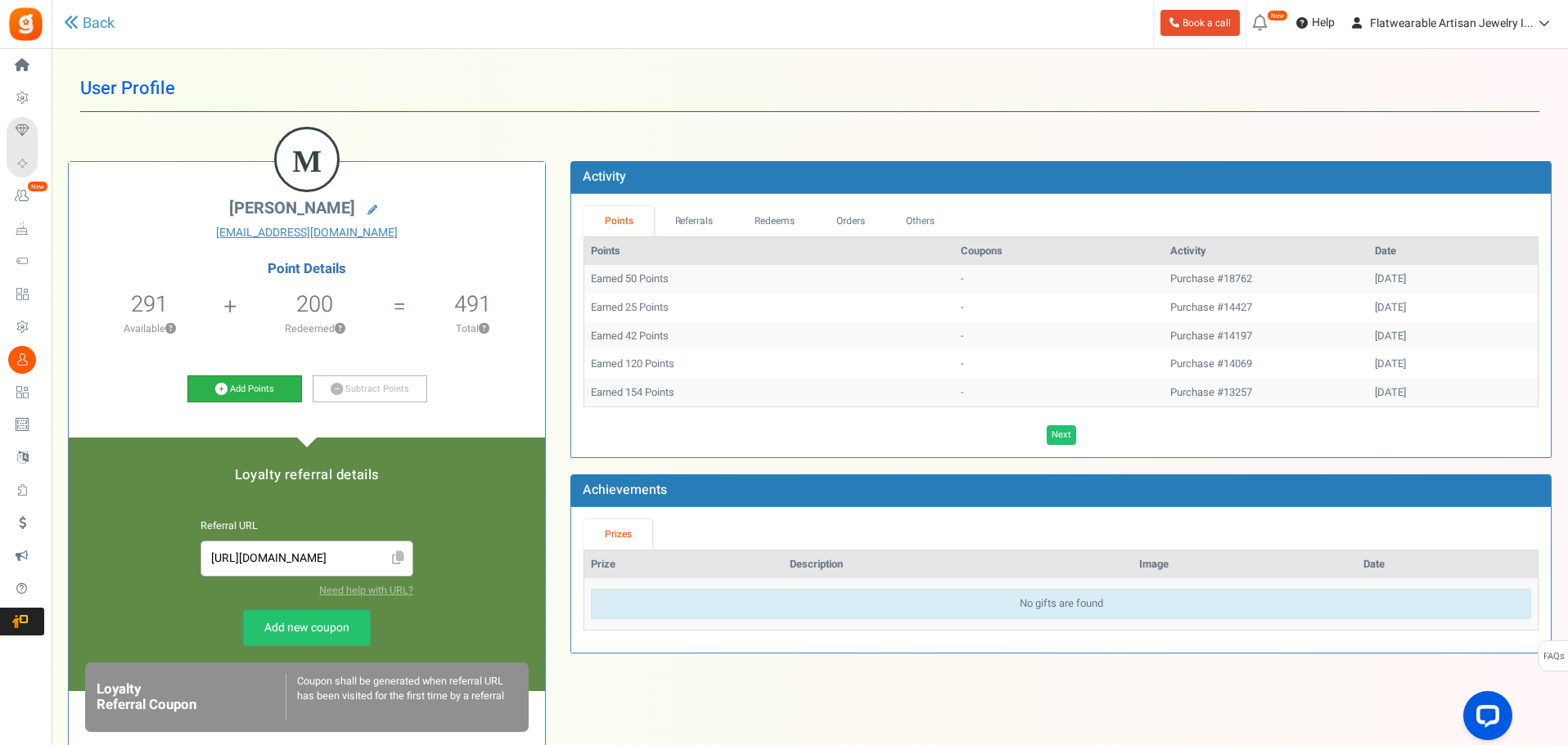
click at [233, 394] on link "Add Points" at bounding box center [244, 389] width 115 height 27
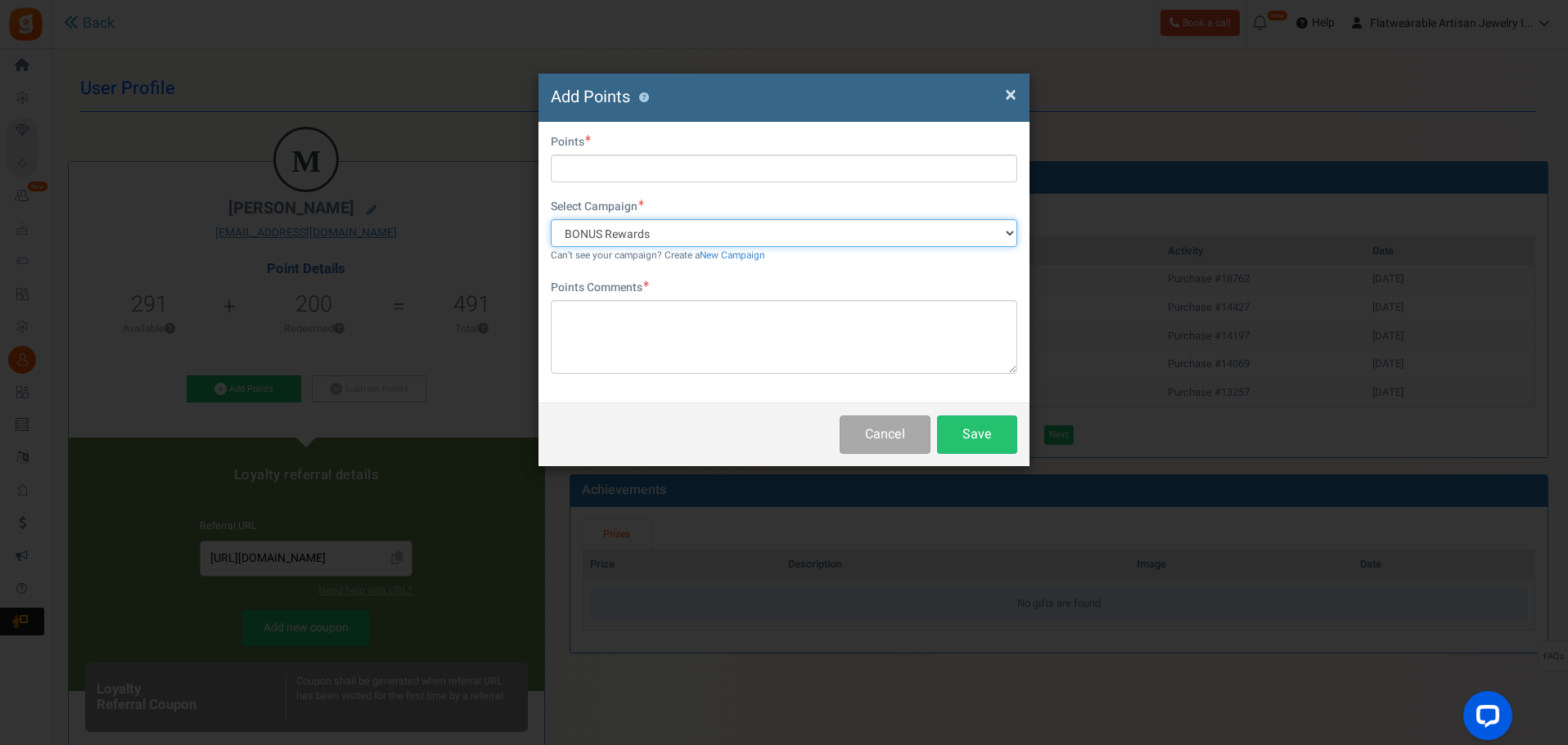
click at [695, 232] on select "BONUS Rewards Get rewarded when you purchase. Enter and refer to win!" at bounding box center [784, 233] width 467 height 27
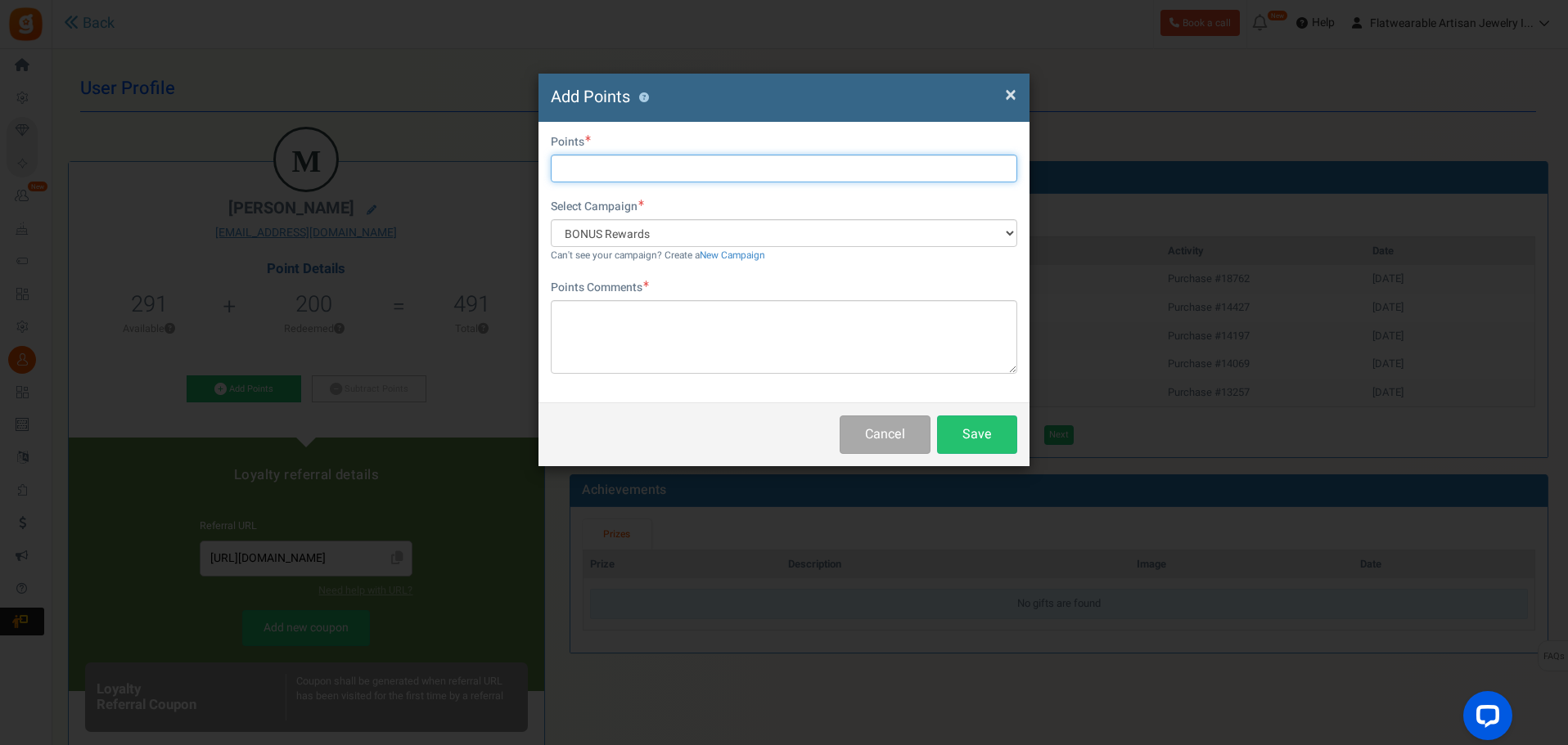
click at [649, 166] on input "text" at bounding box center [784, 169] width 467 height 27
type input "500"
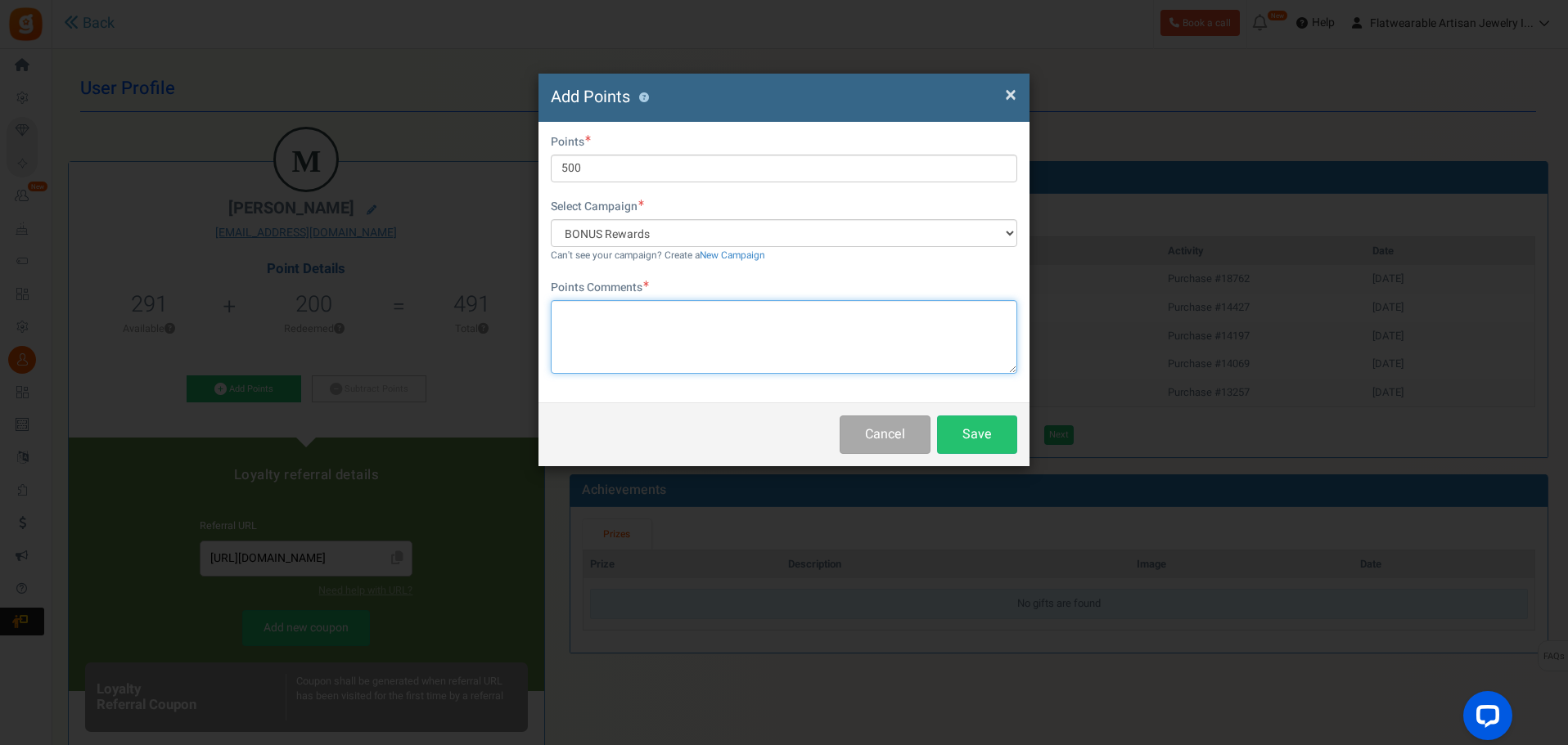
click at [703, 345] on textarea at bounding box center [784, 336] width 467 height 74
type textarea "Thank you for your book review"
click at [979, 424] on button "Save" at bounding box center [978, 434] width 80 height 38
click at [1010, 93] on span "×" at bounding box center [1011, 95] width 12 height 31
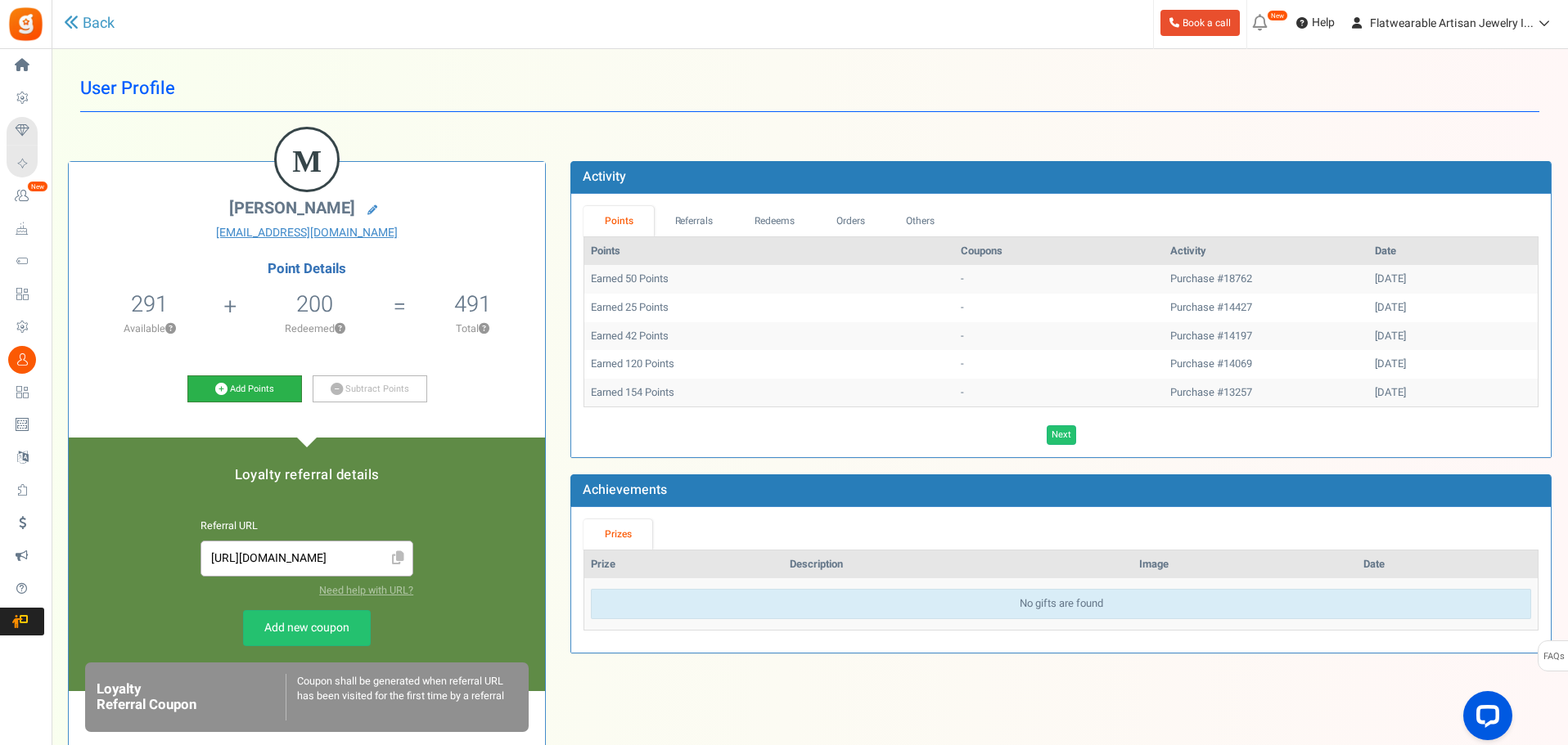
click at [272, 389] on link "Add Points" at bounding box center [244, 389] width 115 height 27
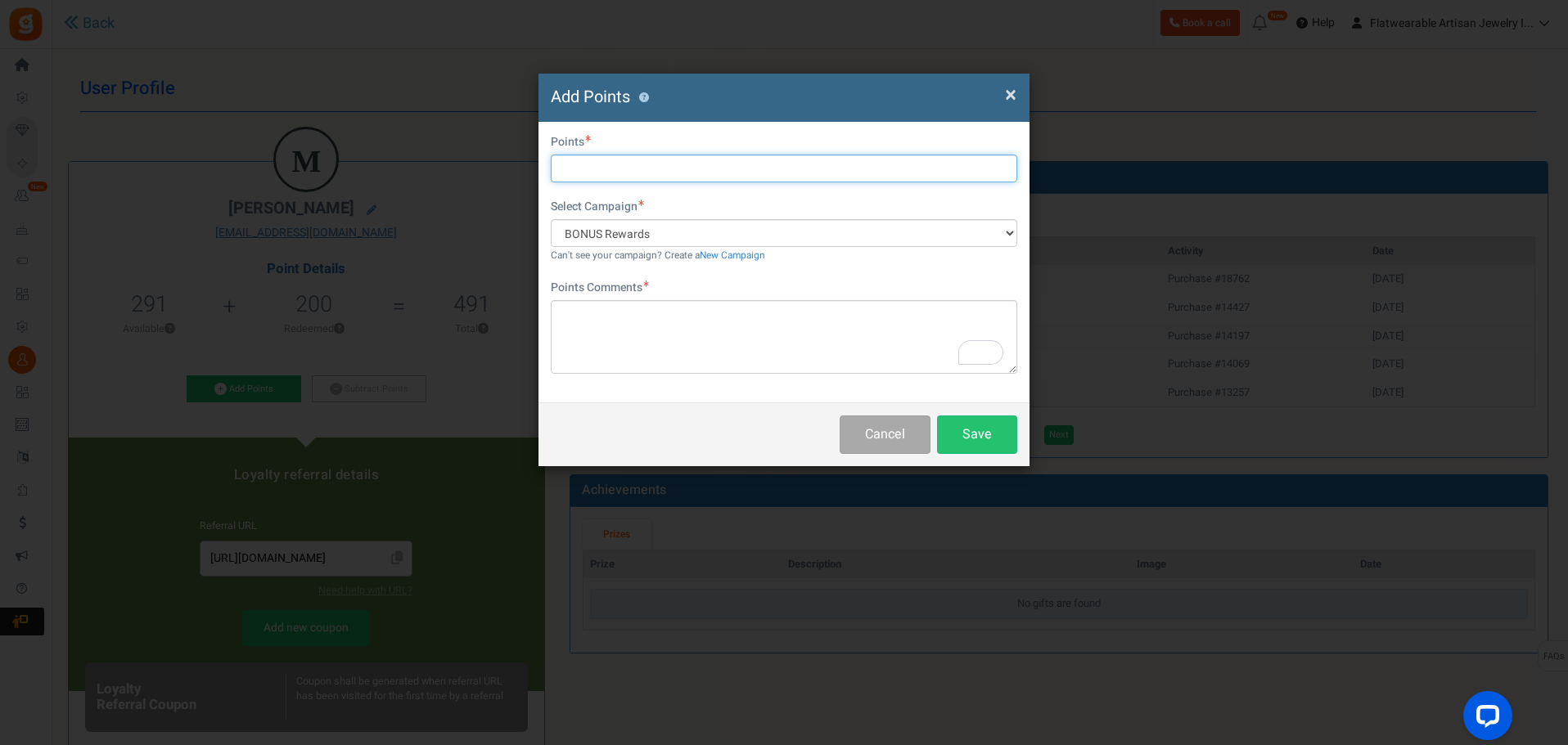
click at [621, 160] on input "text" at bounding box center [784, 169] width 467 height 27
type input "500"
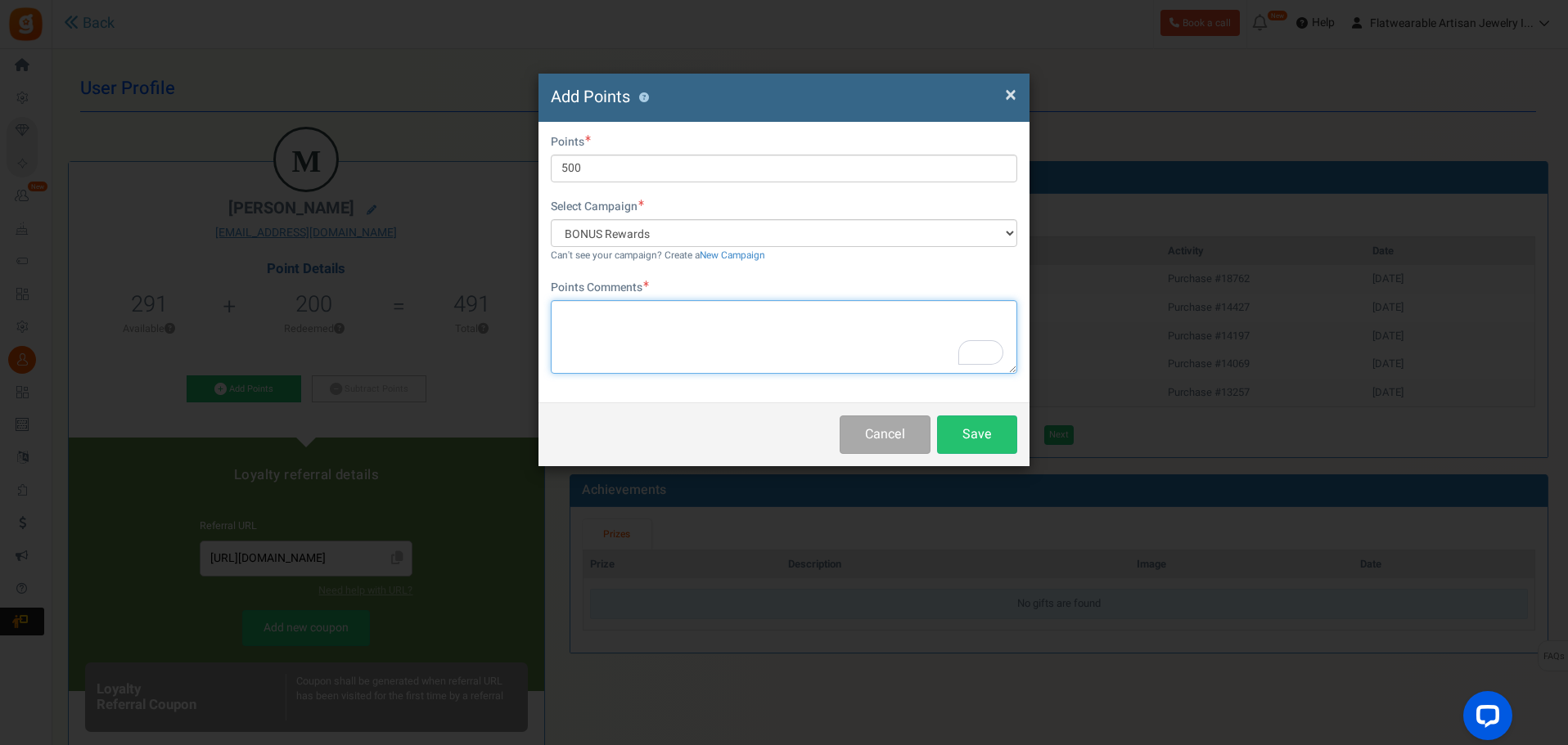
click at [627, 329] on textarea "To enrich screen reader interactions, please activate Accessibility in Grammarl…" at bounding box center [784, 336] width 467 height 74
type textarea "Thank you for your book review."
click at [994, 433] on button "Save" at bounding box center [978, 434] width 80 height 38
click at [971, 438] on button "Save" at bounding box center [978, 434] width 80 height 38
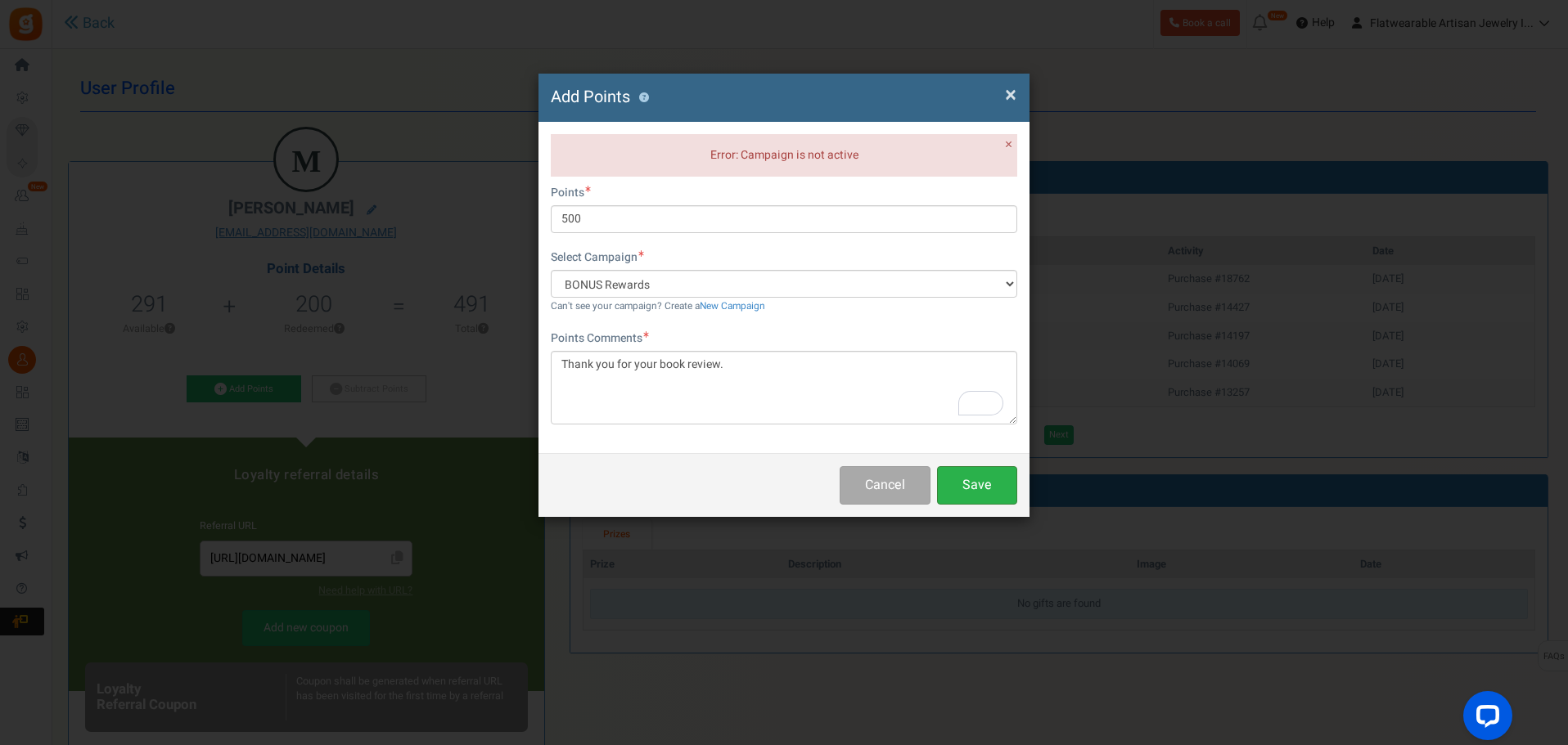
click at [975, 485] on button "Save" at bounding box center [978, 485] width 80 height 38
click at [979, 498] on button "Save" at bounding box center [978, 485] width 80 height 38
click at [1007, 91] on span "×" at bounding box center [1011, 95] width 12 height 31
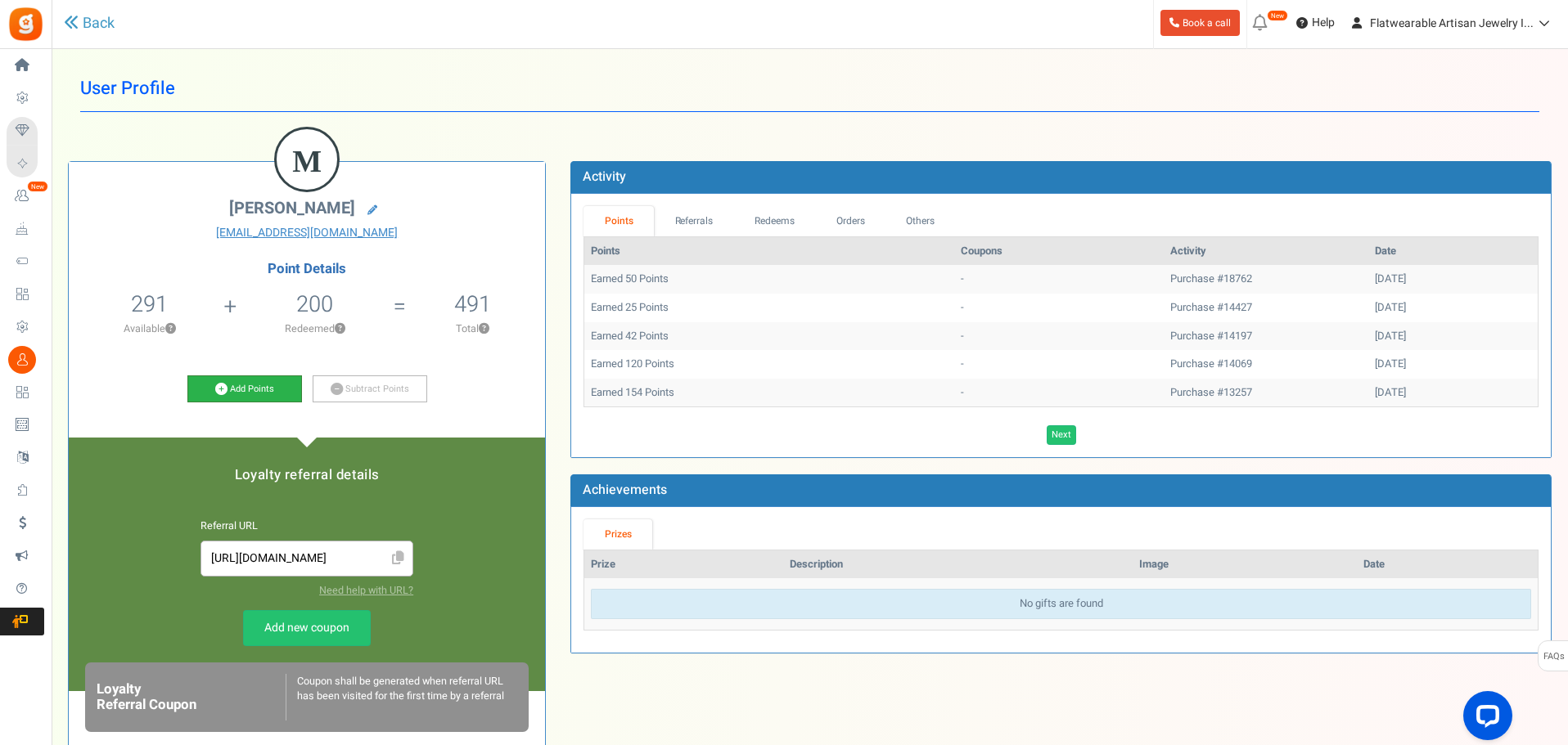
click at [241, 391] on link "Add Points" at bounding box center [244, 389] width 115 height 27
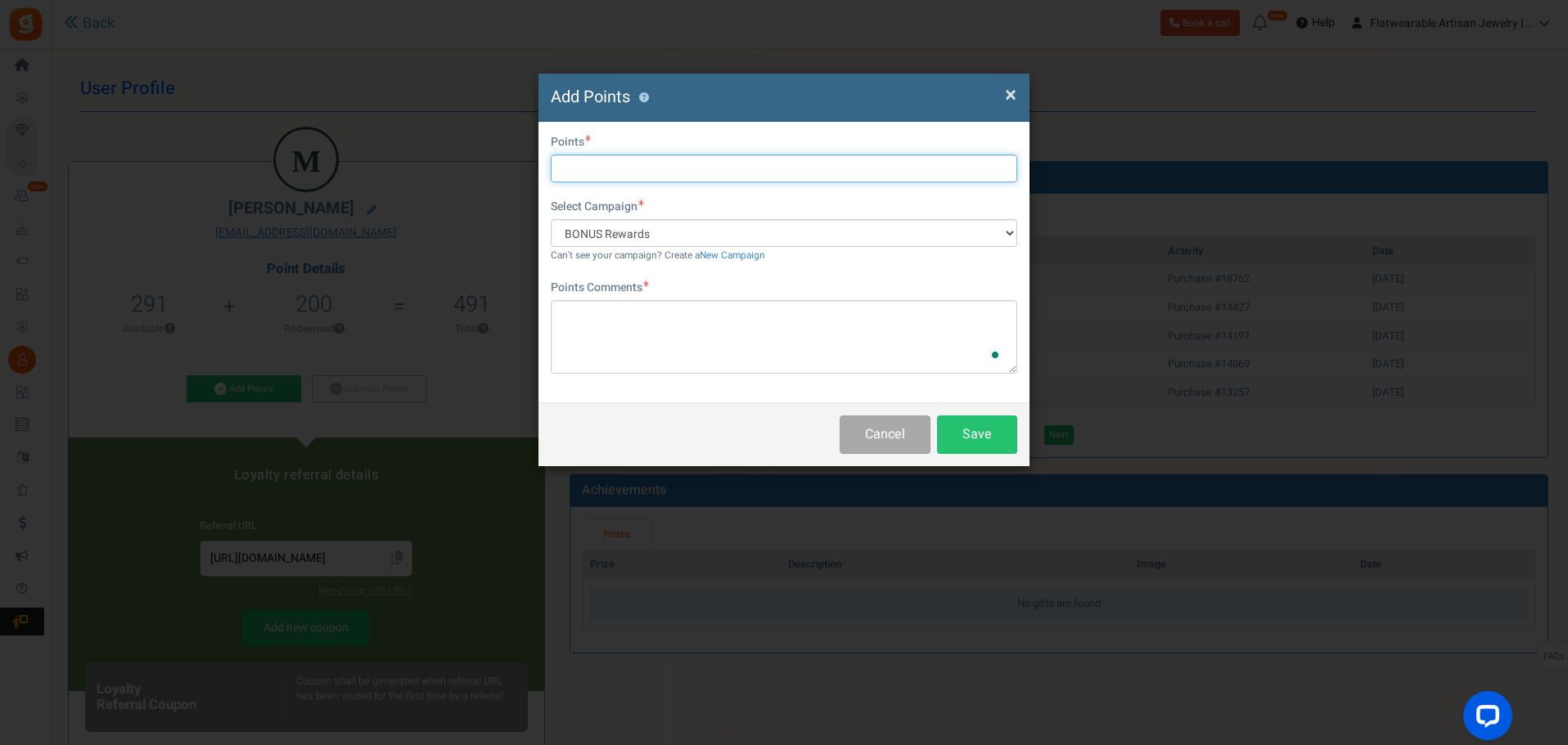
click at [565, 161] on input "text" at bounding box center [784, 169] width 467 height 27
type input "500"
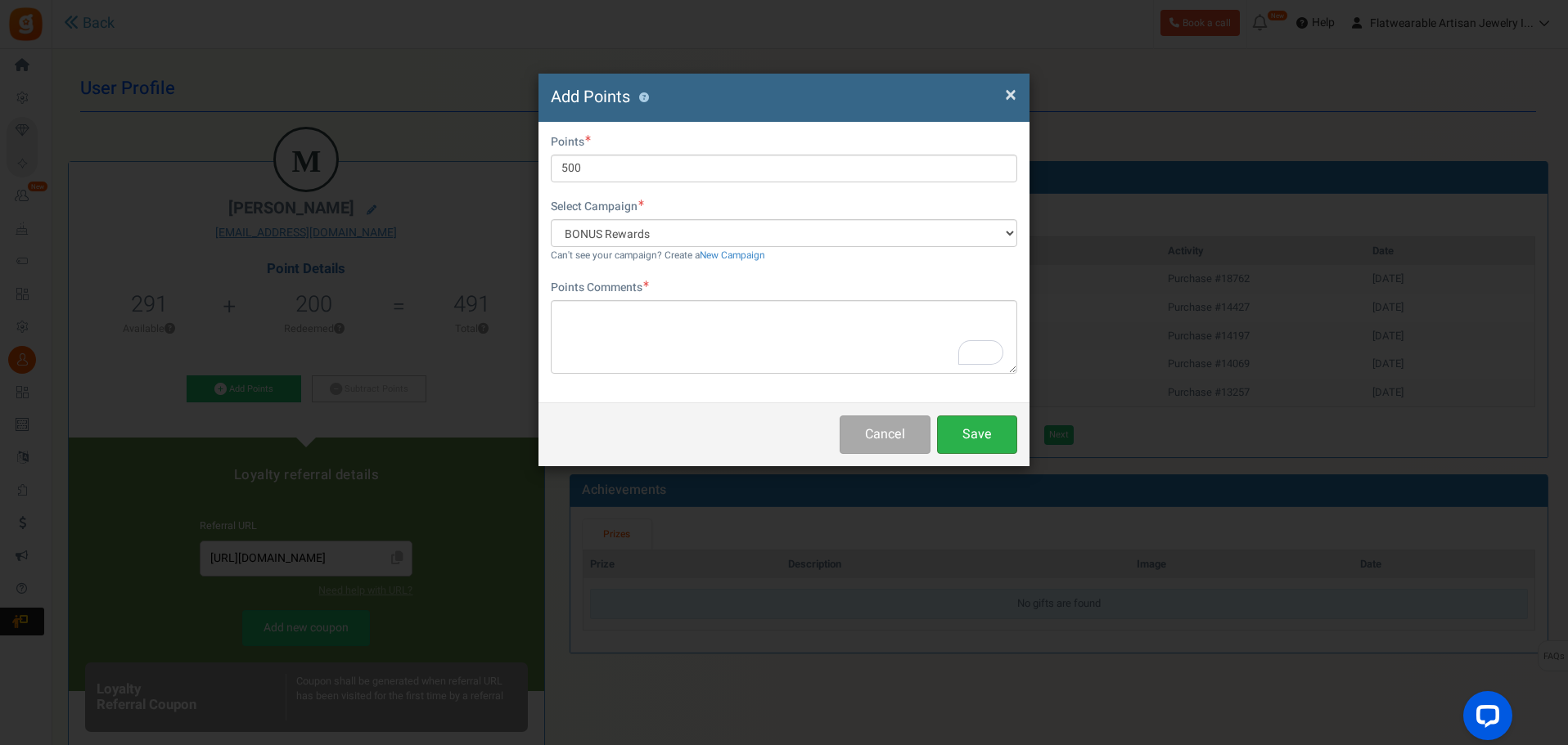
click at [998, 433] on button "Save" at bounding box center [978, 434] width 80 height 38
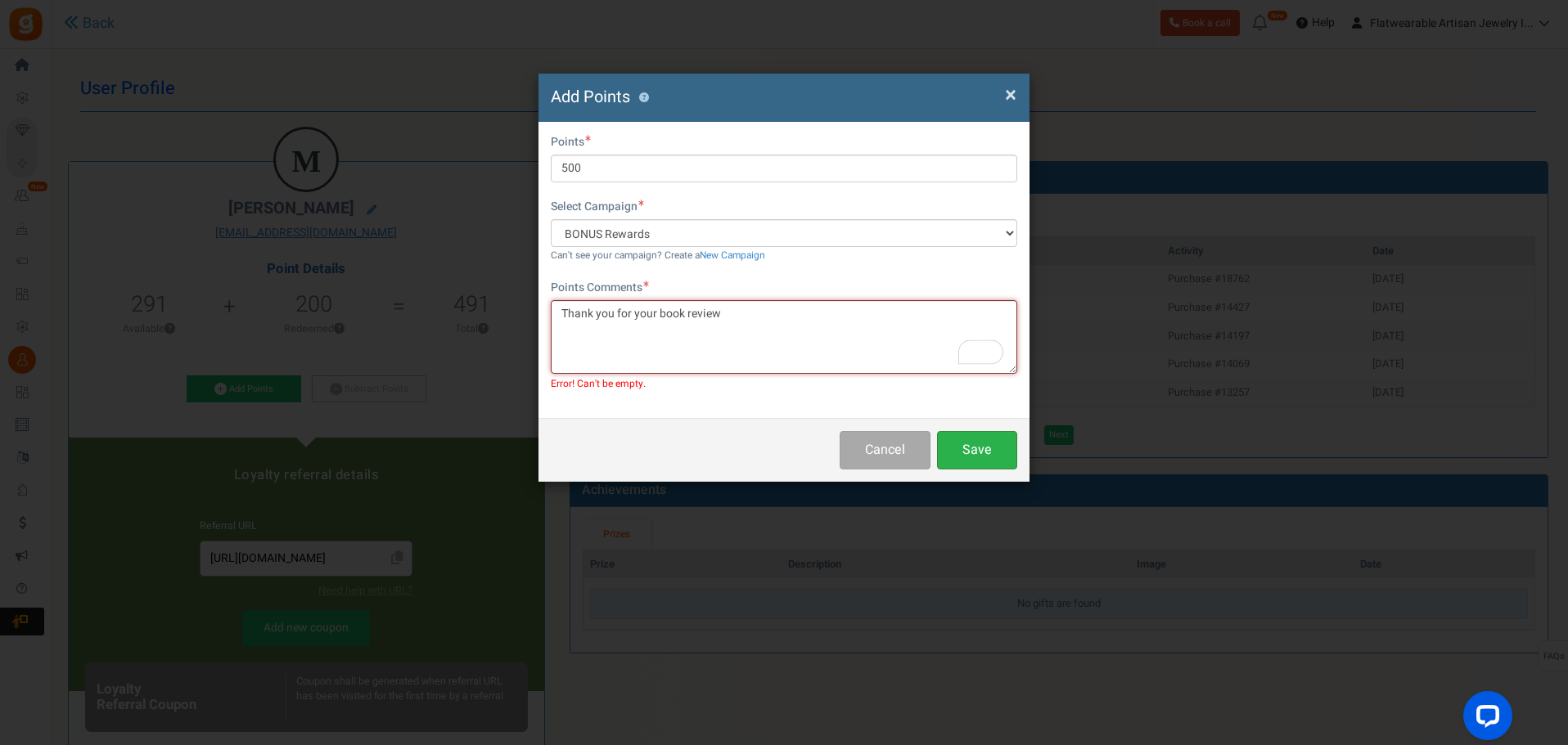
type textarea "Thank you for your book review"
click at [1010, 453] on button "Save" at bounding box center [978, 450] width 80 height 38
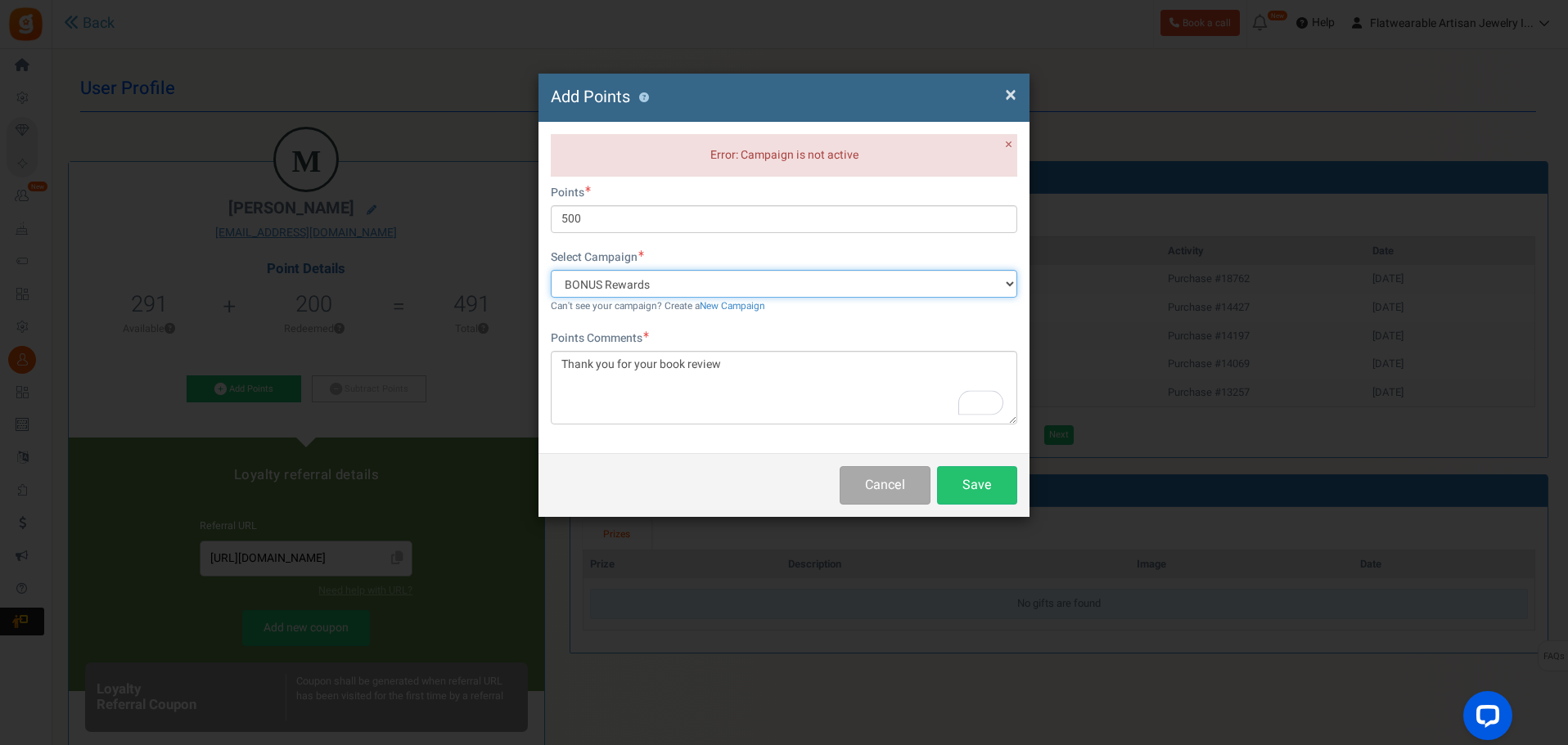
click at [643, 290] on select "BONUS Rewards Get rewarded when you purchase. Enter and refer to win!" at bounding box center [784, 283] width 467 height 27
click at [1008, 91] on span "×" at bounding box center [1011, 95] width 12 height 31
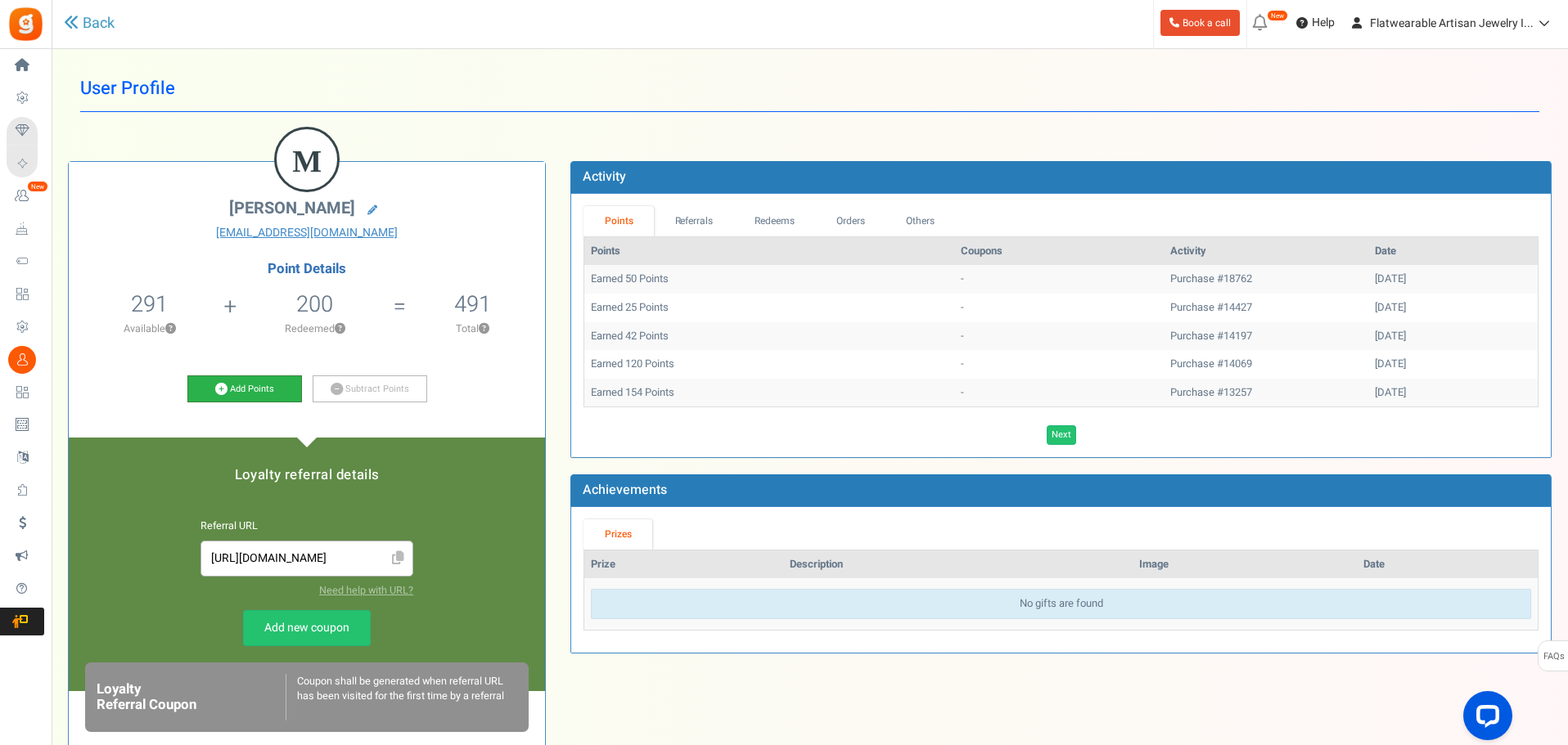
click at [236, 389] on link "Add Points" at bounding box center [244, 389] width 115 height 27
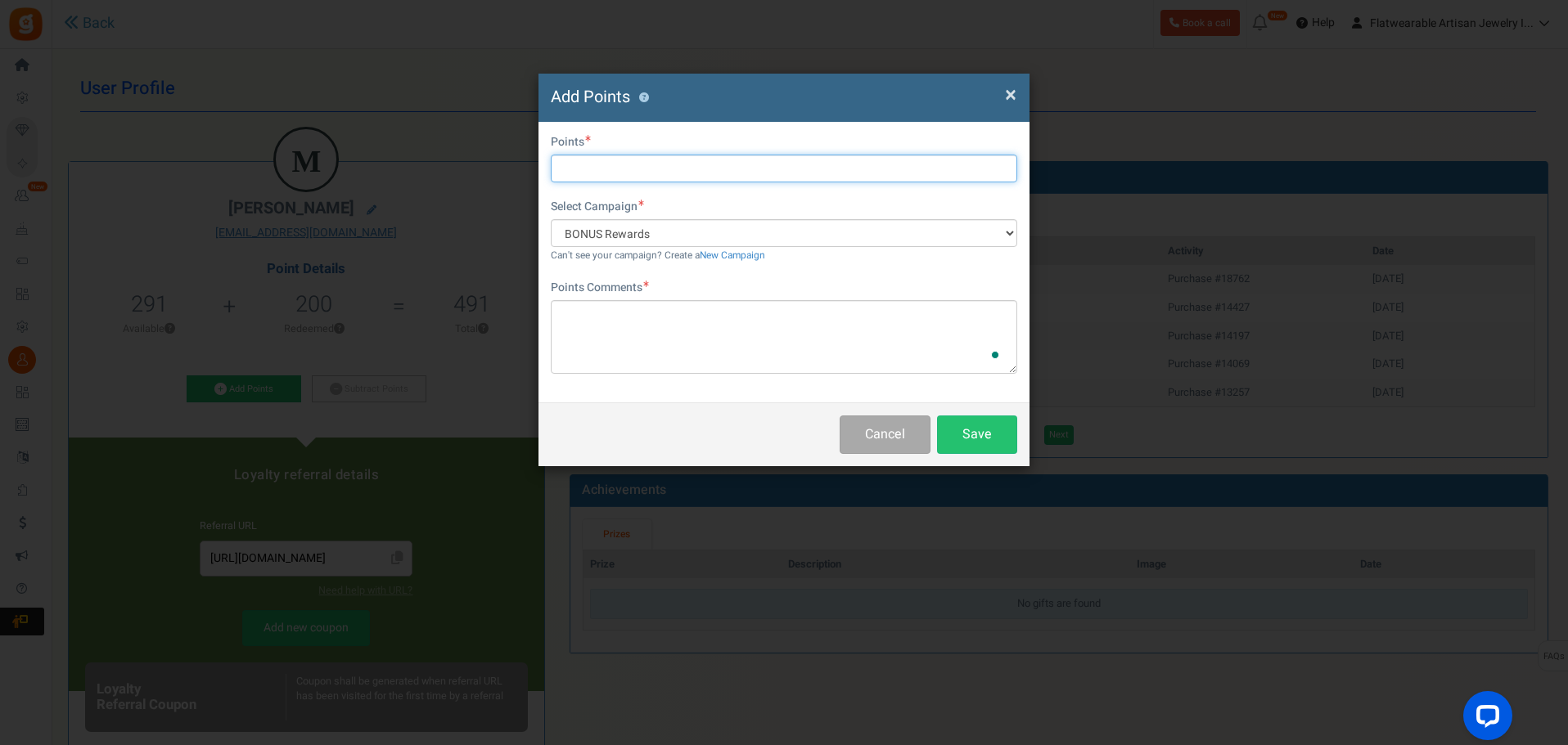
click at [646, 174] on input "text" at bounding box center [784, 169] width 467 height 27
type input "500"
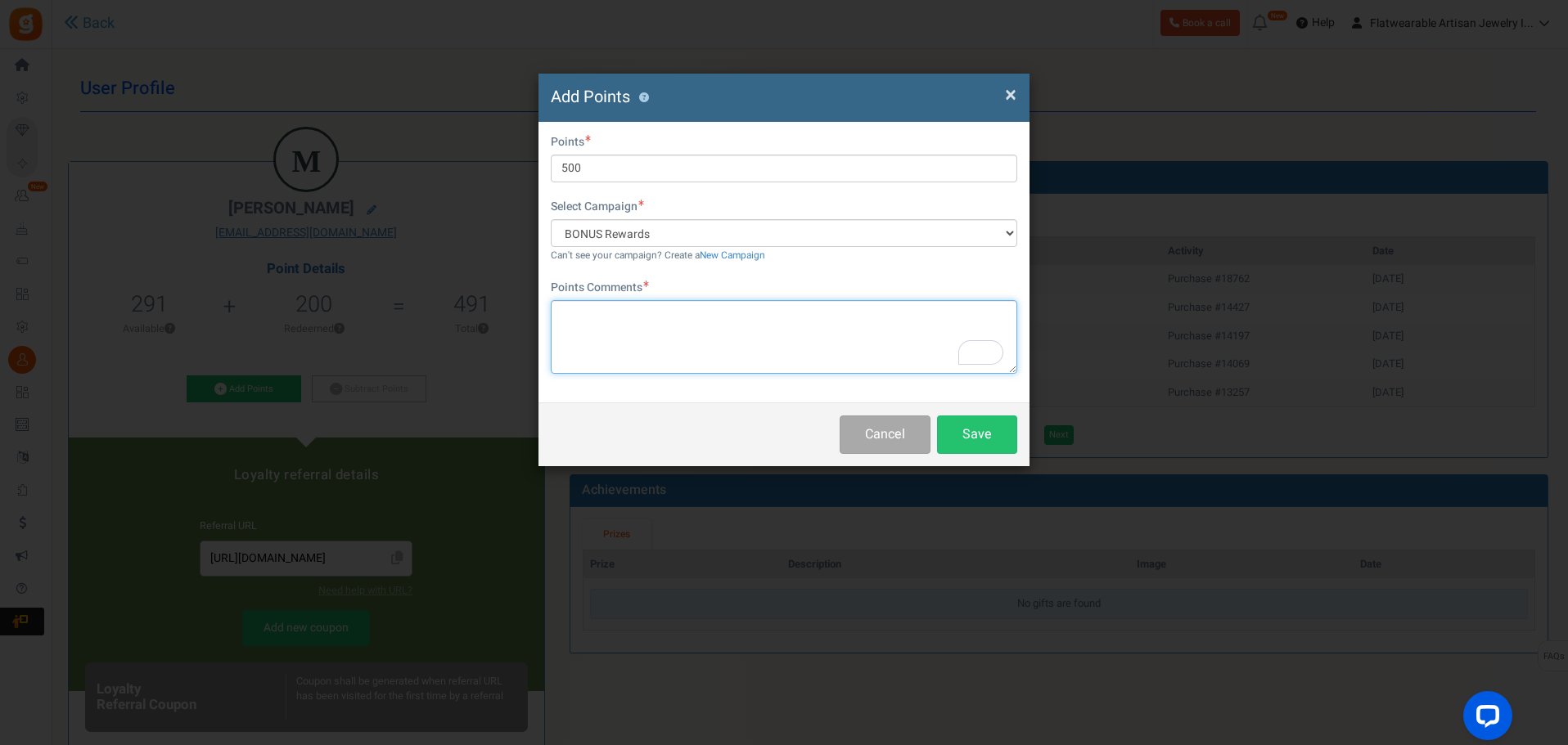
click at [637, 324] on textarea "To enrich screen reader interactions, please activate Accessibility in Grammarl…" at bounding box center [784, 336] width 467 height 74
type textarea "Thank you for your book review."
click at [981, 437] on button "Save" at bounding box center [978, 434] width 80 height 38
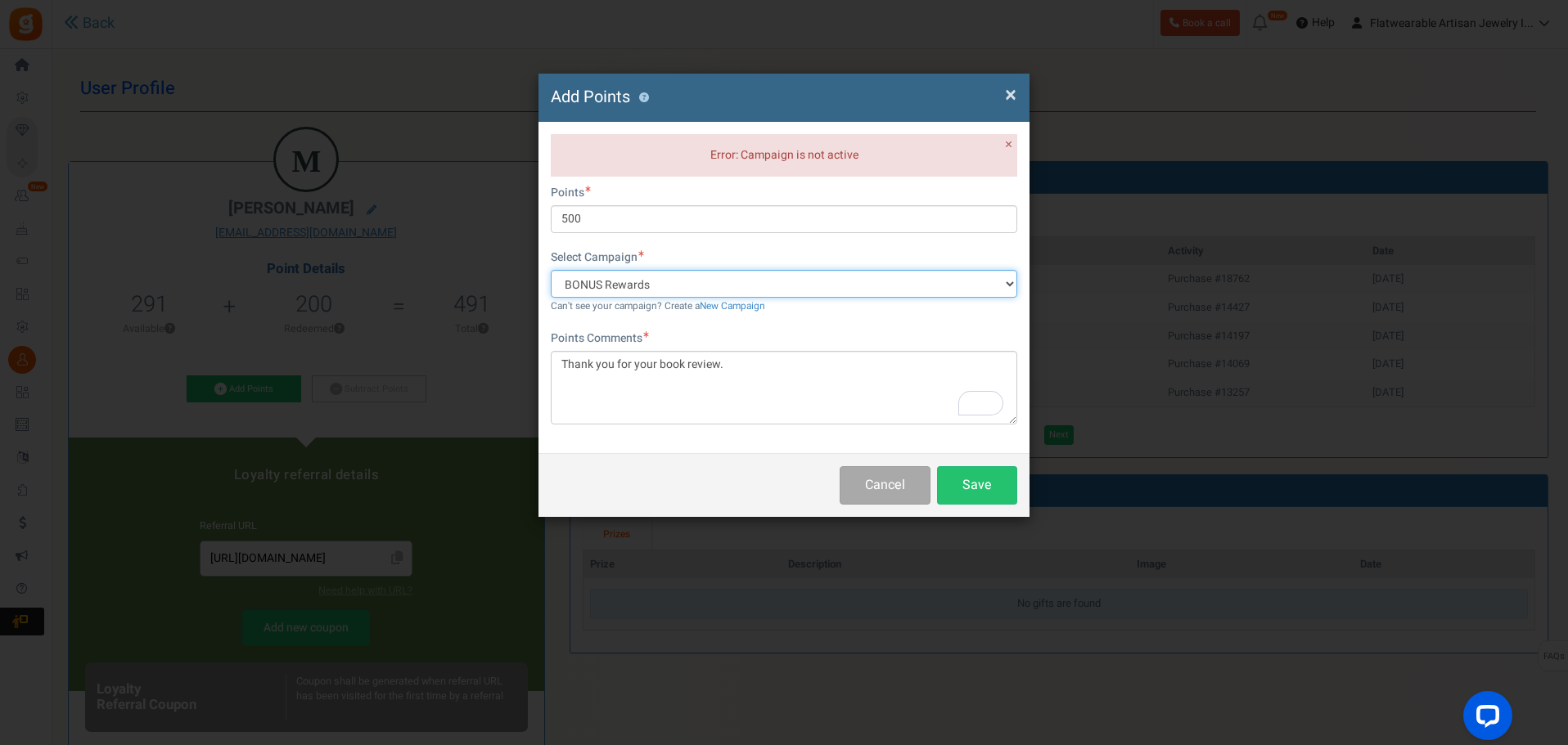
click at [696, 290] on select "BONUS Rewards Get rewarded when you purchase. Enter and refer to win!" at bounding box center [784, 283] width 467 height 27
click at [697, 290] on select "BONUS Rewards Get rewarded when you purchase. Enter and refer to win!" at bounding box center [784, 283] width 467 height 27
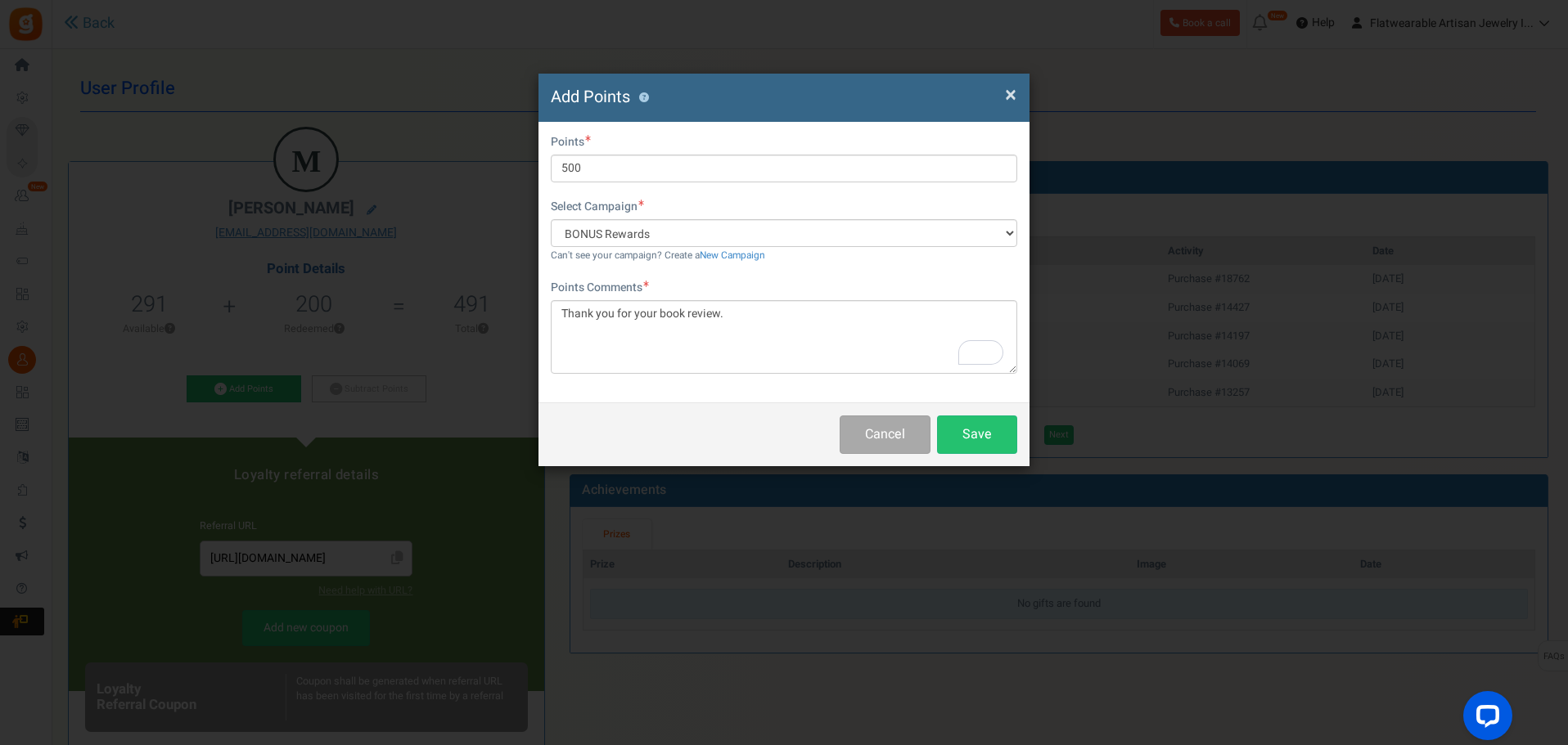
click at [1013, 97] on span "×" at bounding box center [1011, 95] width 12 height 31
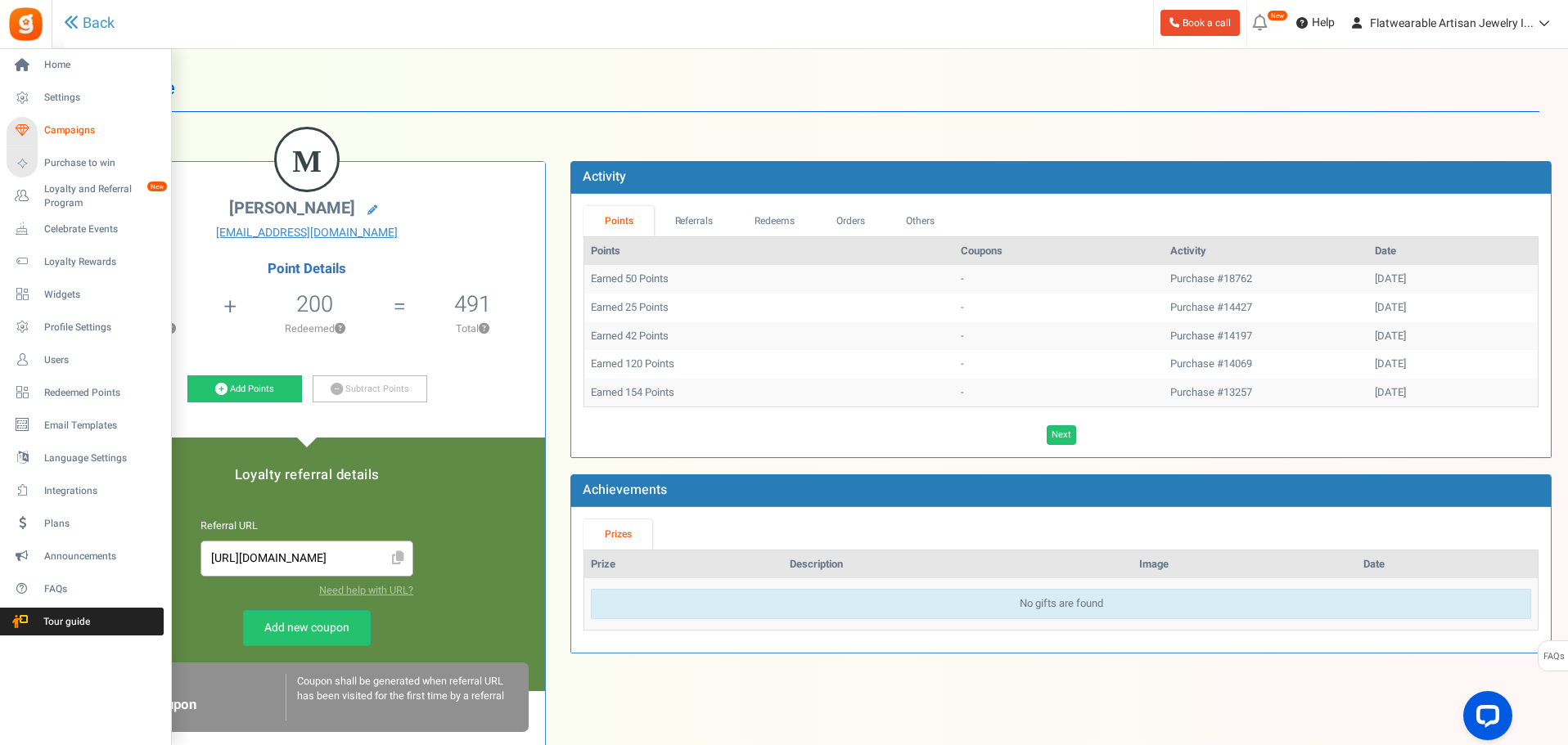
click at [59, 125] on span "Campaigns" at bounding box center [101, 130] width 115 height 14
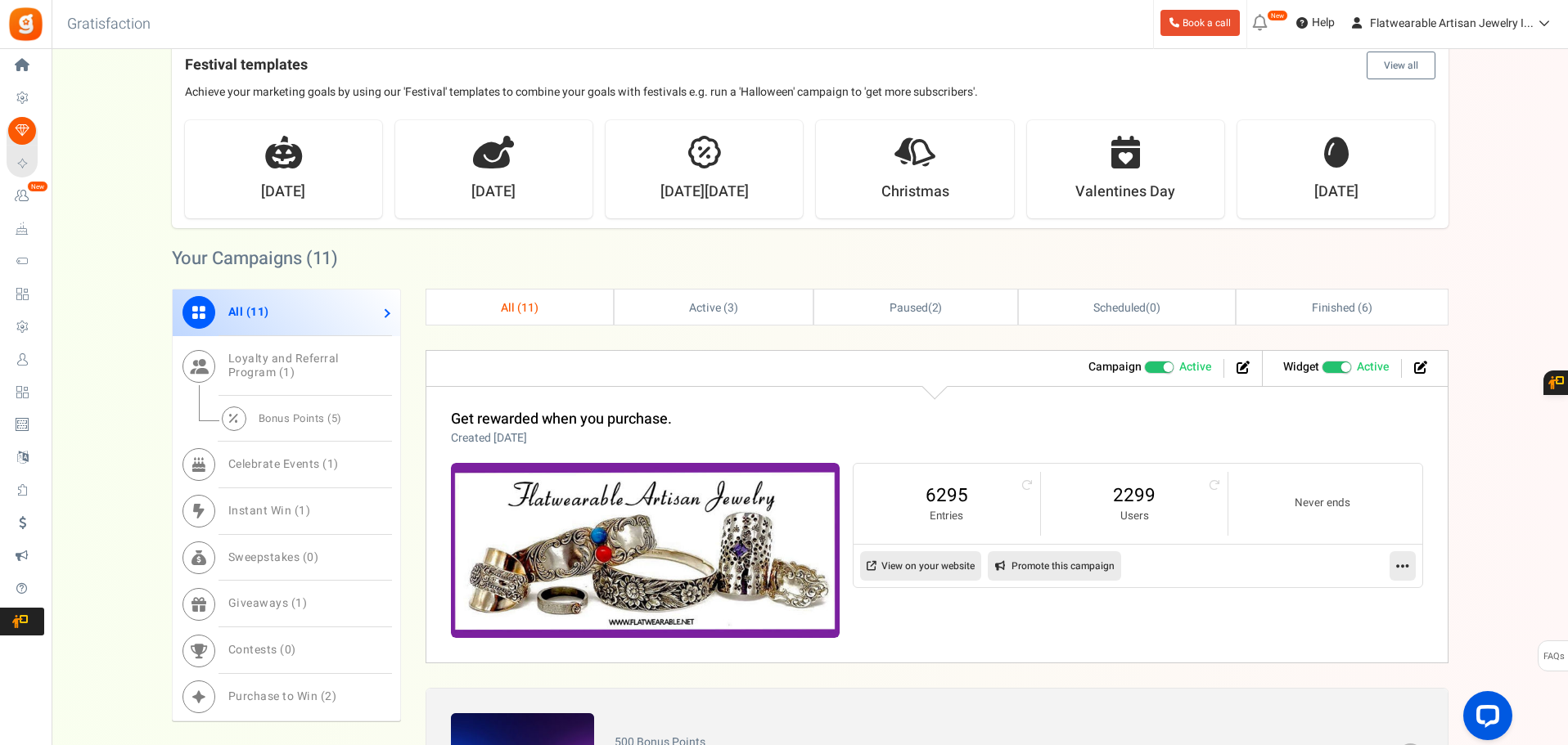
scroll to position [409, 0]
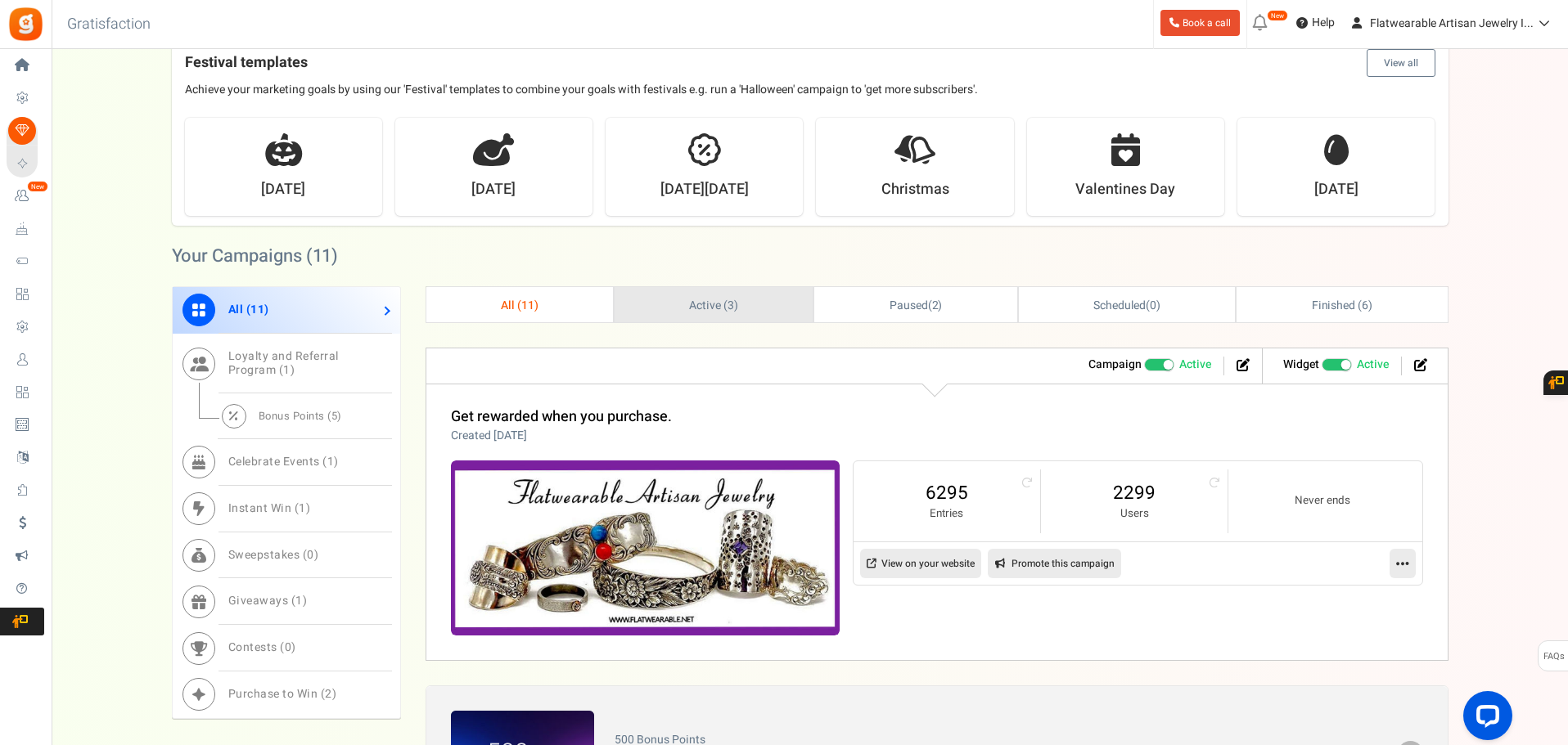
click at [735, 305] on span "Active ( 3 )" at bounding box center [714, 306] width 49 height 18
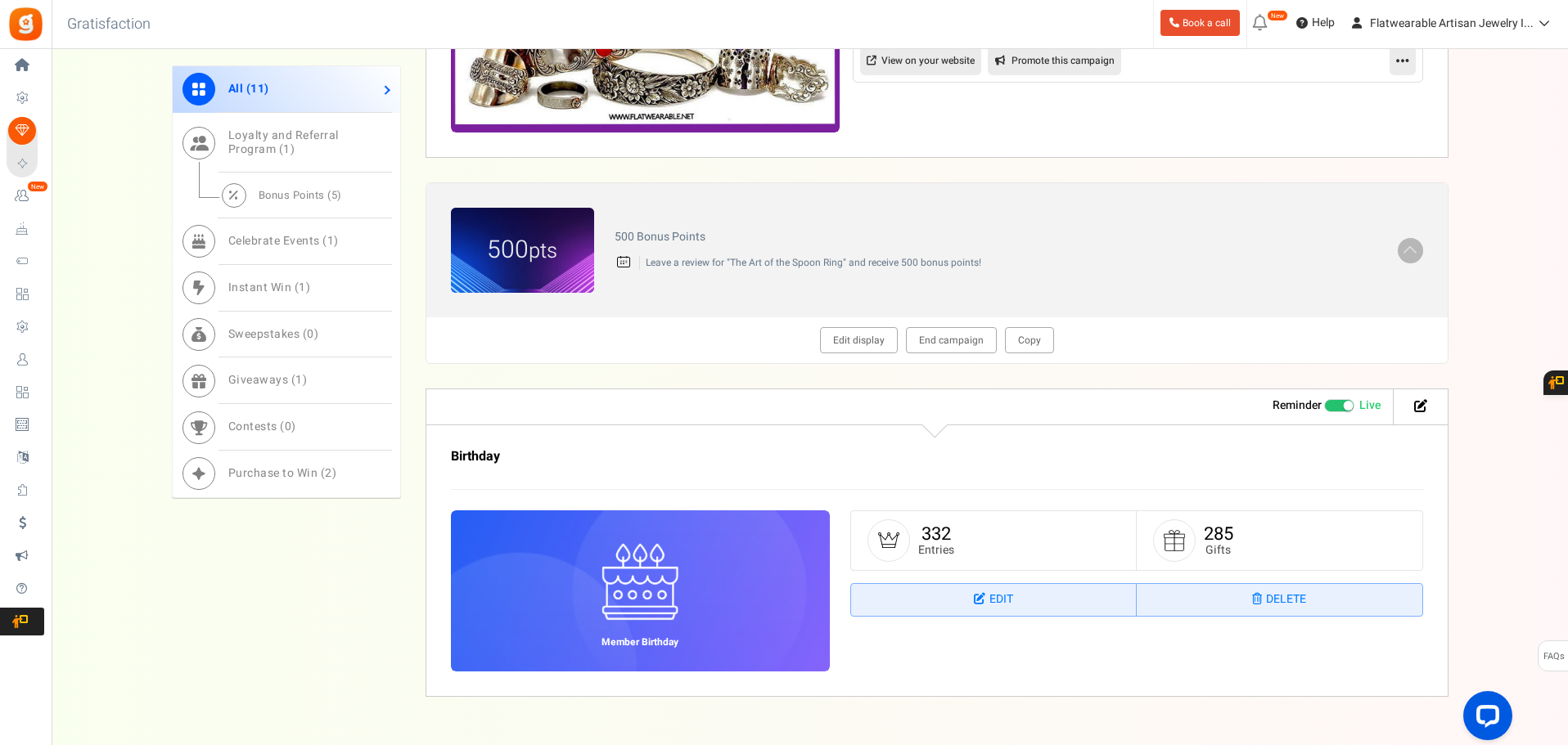
scroll to position [988, 0]
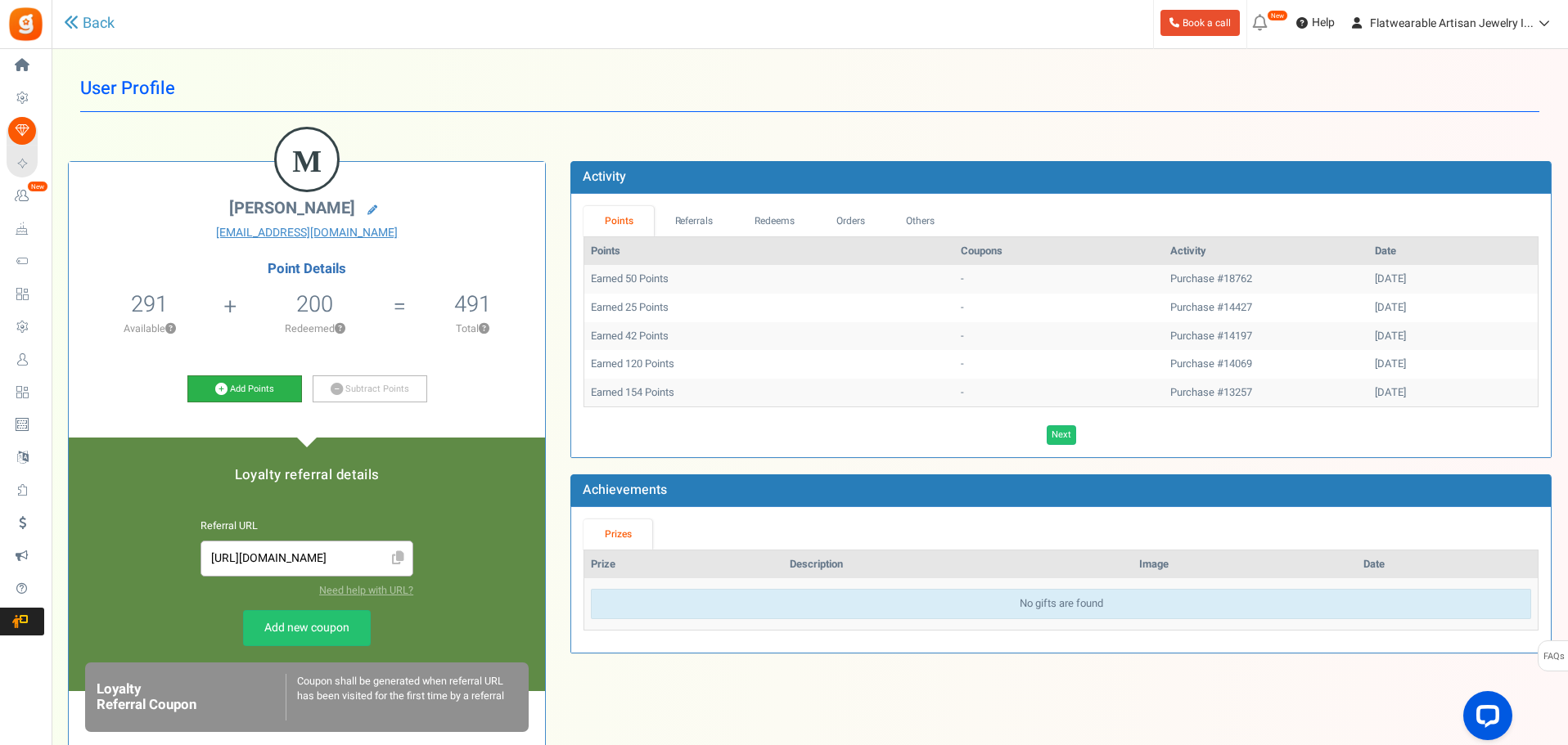
click at [245, 391] on link "Add Points" at bounding box center [244, 389] width 115 height 27
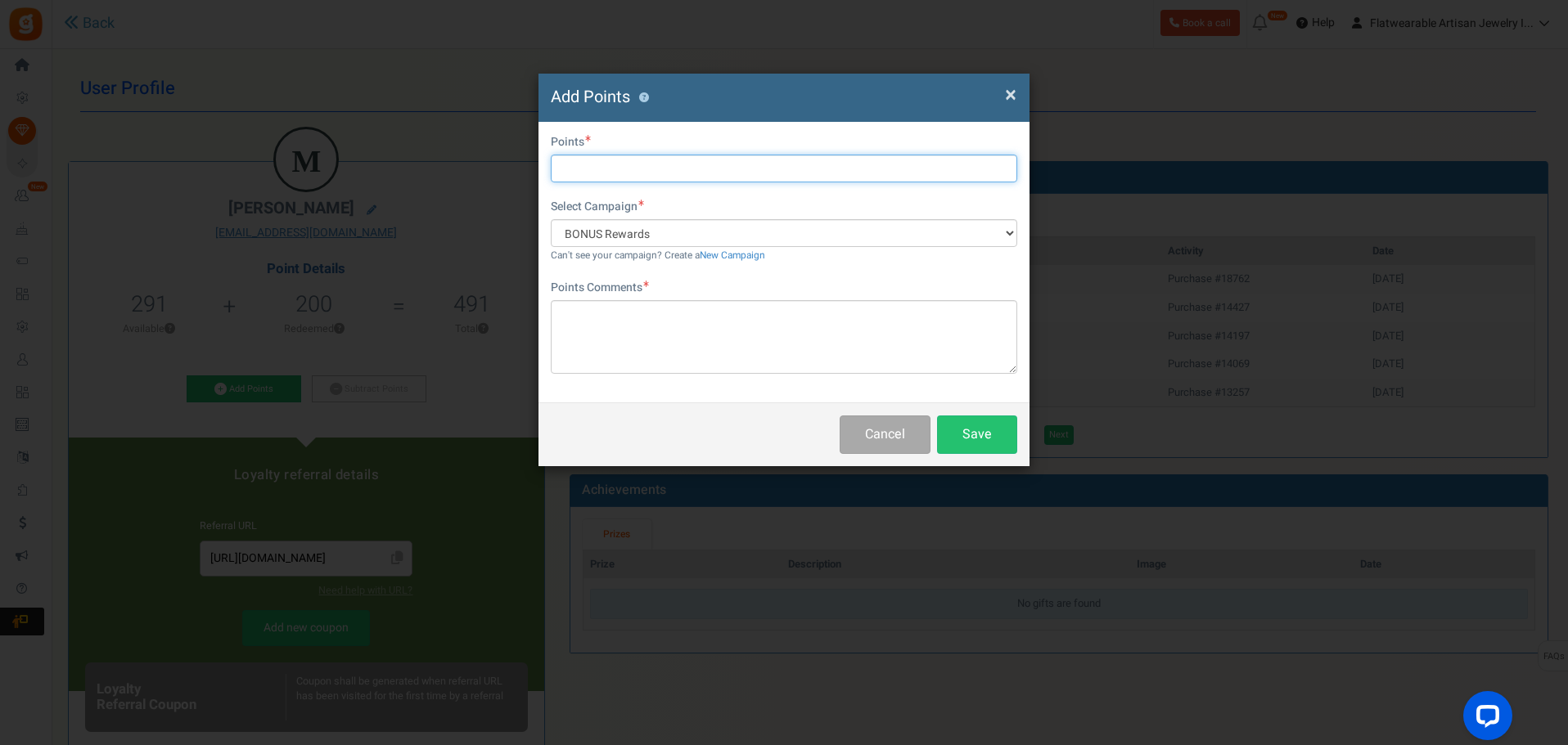
click at [599, 161] on input "text" at bounding box center [784, 169] width 467 height 27
type input "500"
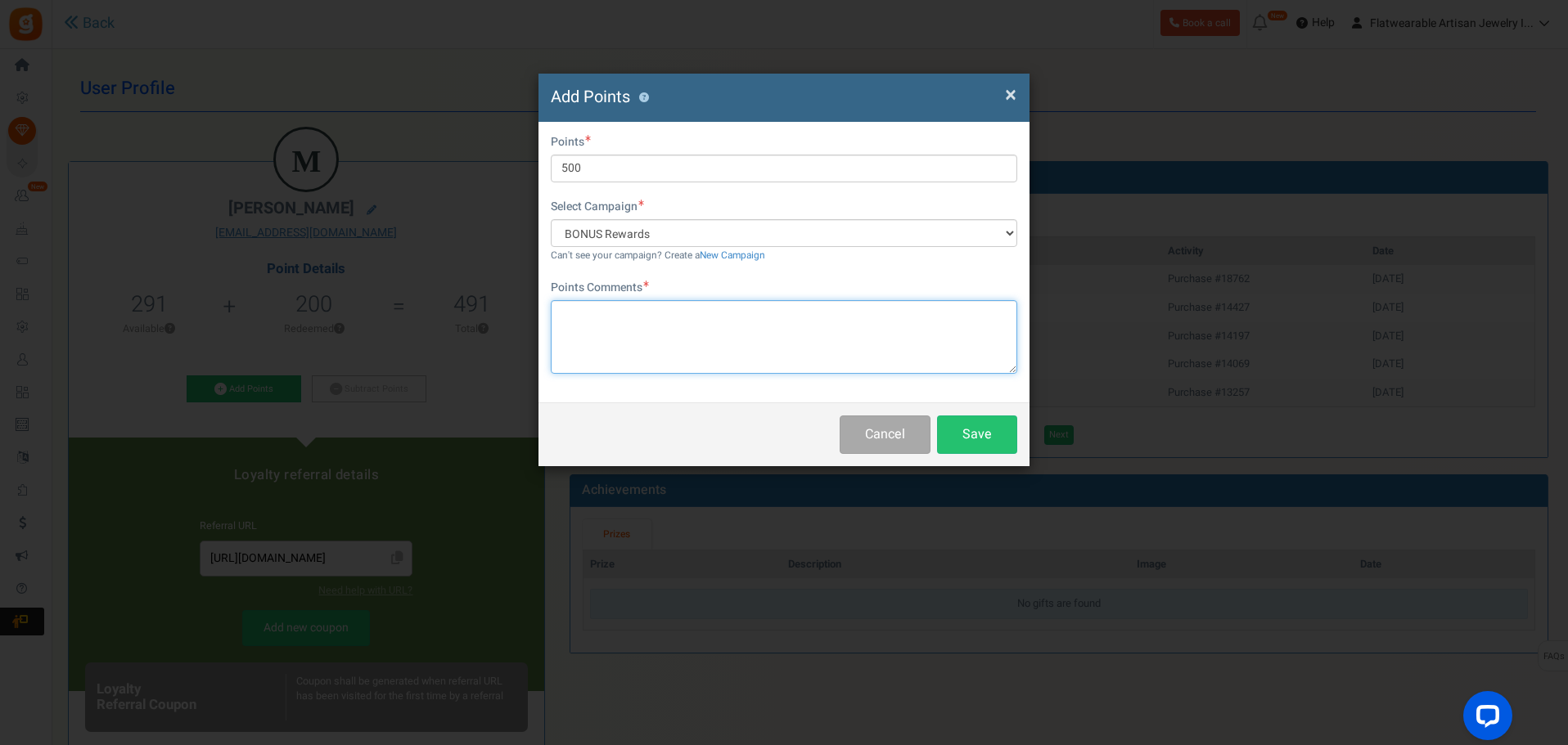
click at [670, 331] on textarea at bounding box center [784, 336] width 467 height 74
type textarea "Thank you for your book review"
click at [968, 427] on button "Save" at bounding box center [978, 434] width 80 height 38
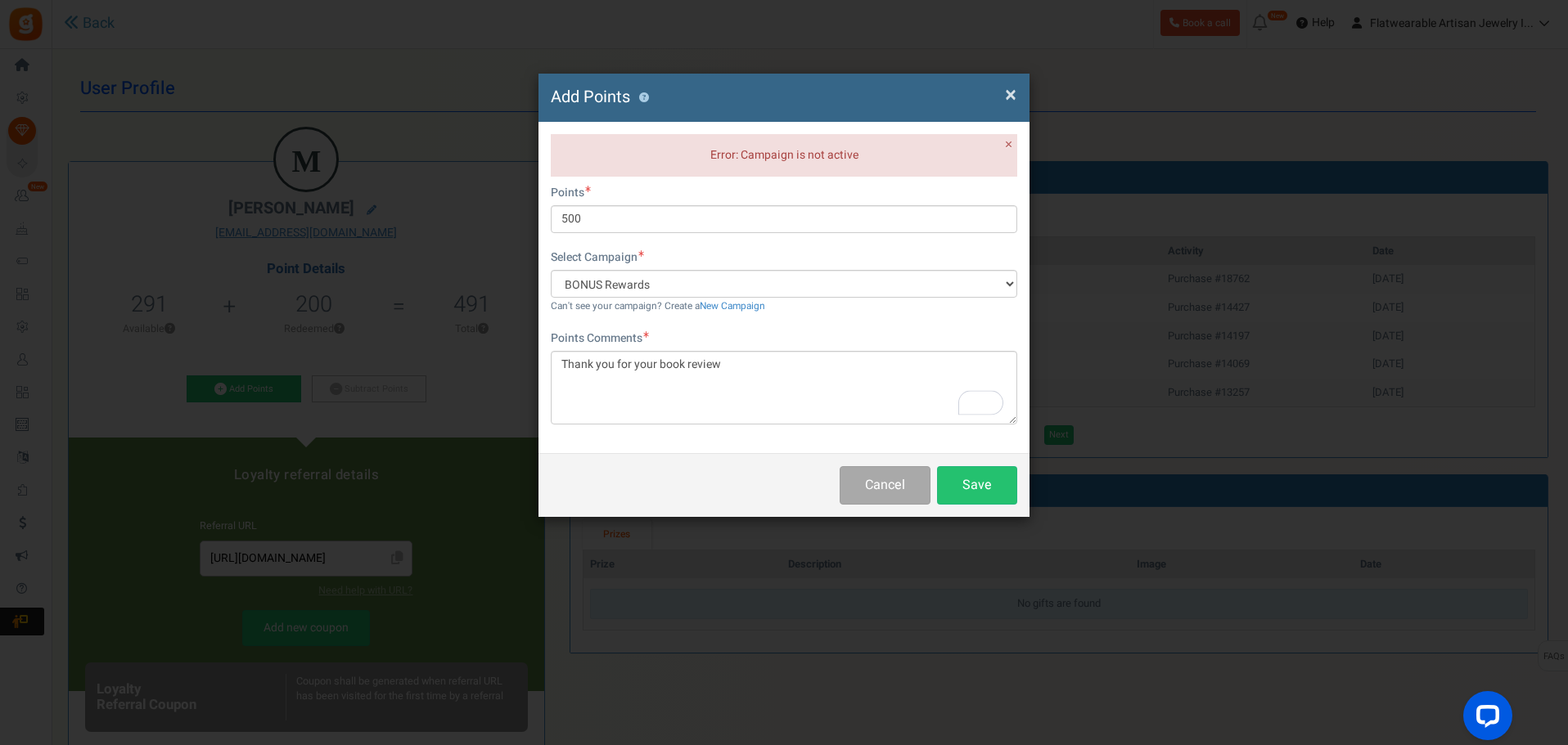
click at [1015, 90] on span "×" at bounding box center [1011, 95] width 12 height 31
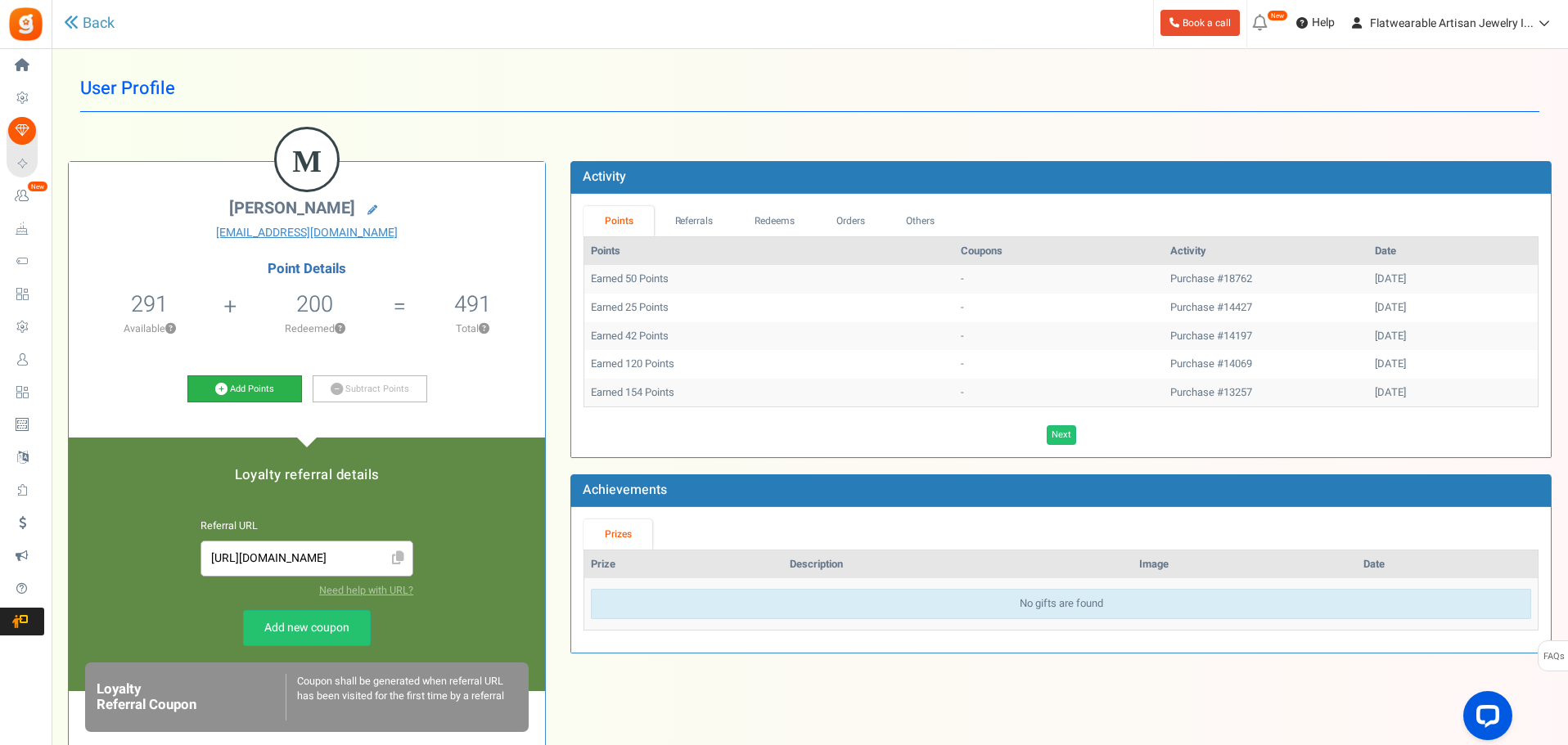
click at [255, 389] on link "Add Points" at bounding box center [244, 389] width 115 height 27
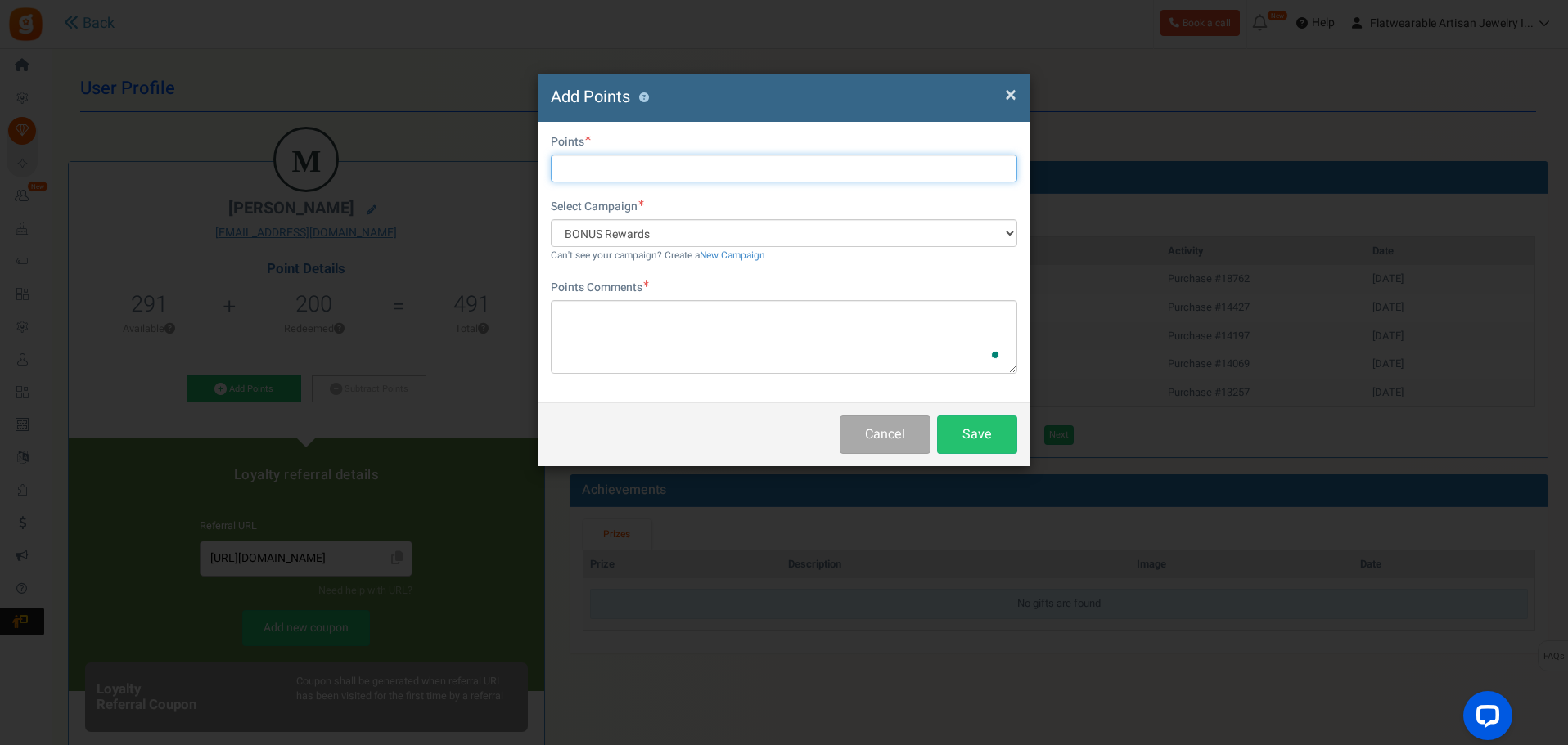
click at [654, 167] on input "text" at bounding box center [784, 169] width 467 height 27
type input "500"
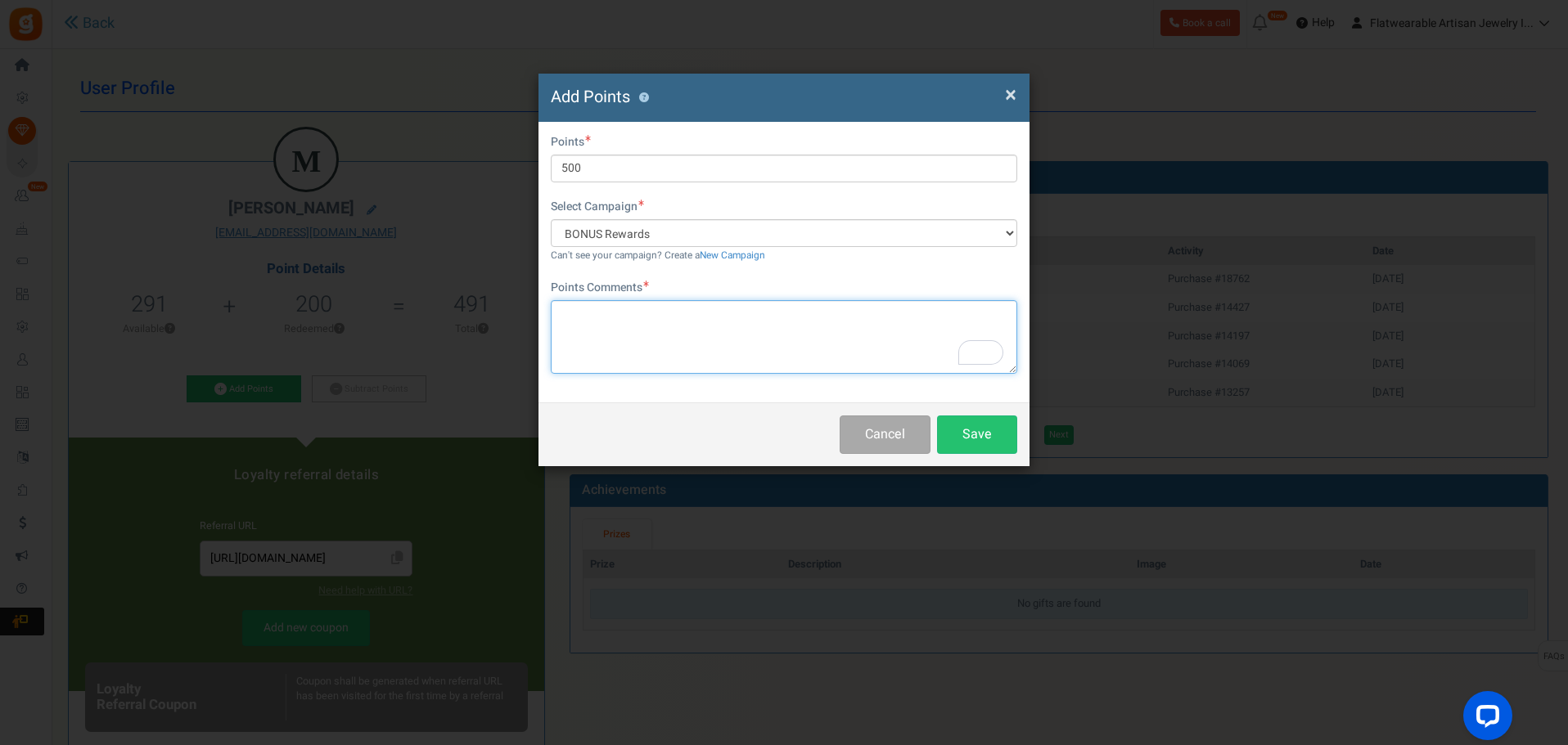
click at [685, 317] on textarea "To enrich screen reader interactions, please activate Accessibility in Grammarl…" at bounding box center [784, 336] width 467 height 74
type textarea "Thank you for your book review."
click at [979, 441] on button "Save" at bounding box center [978, 434] width 80 height 38
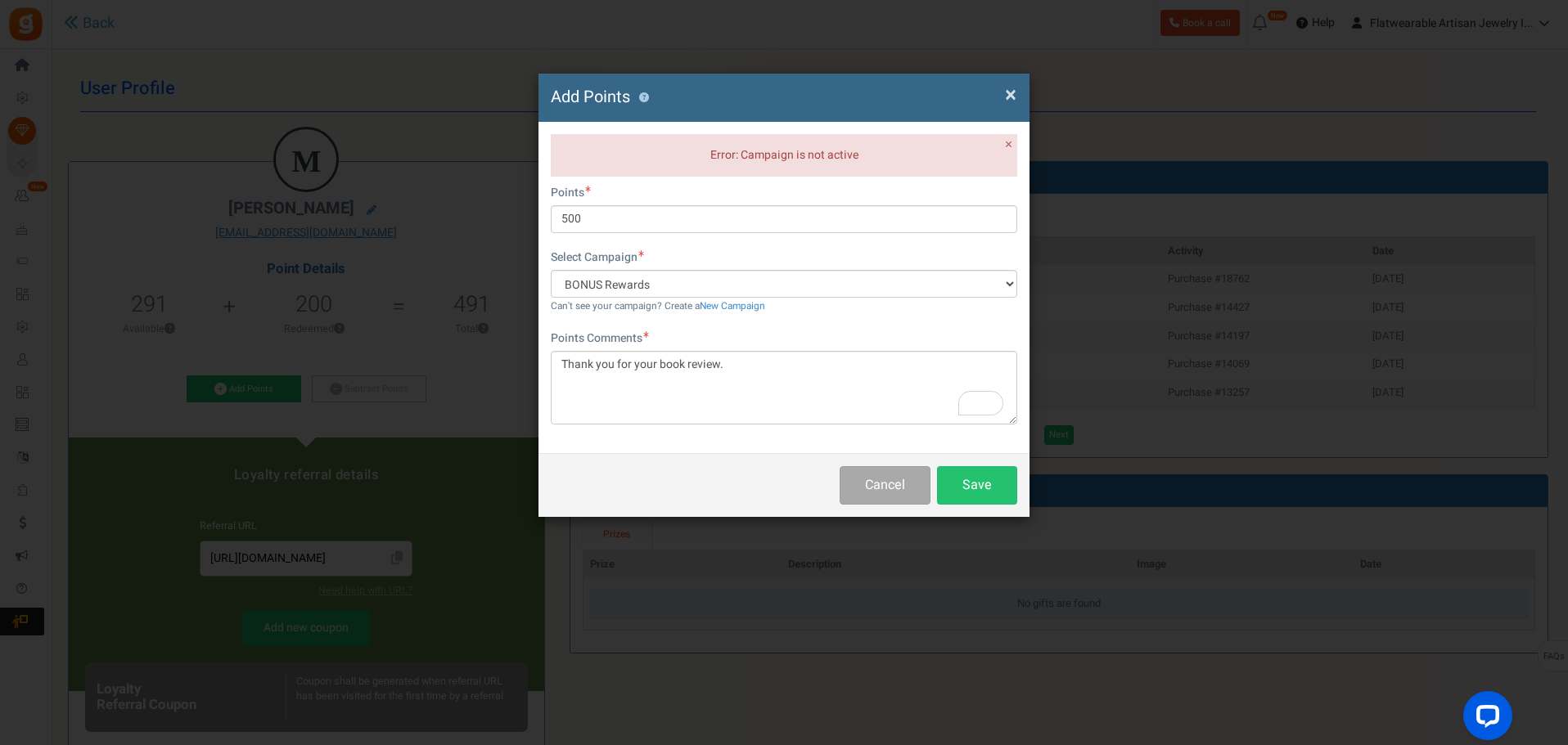
click at [1008, 93] on span "×" at bounding box center [1011, 95] width 12 height 31
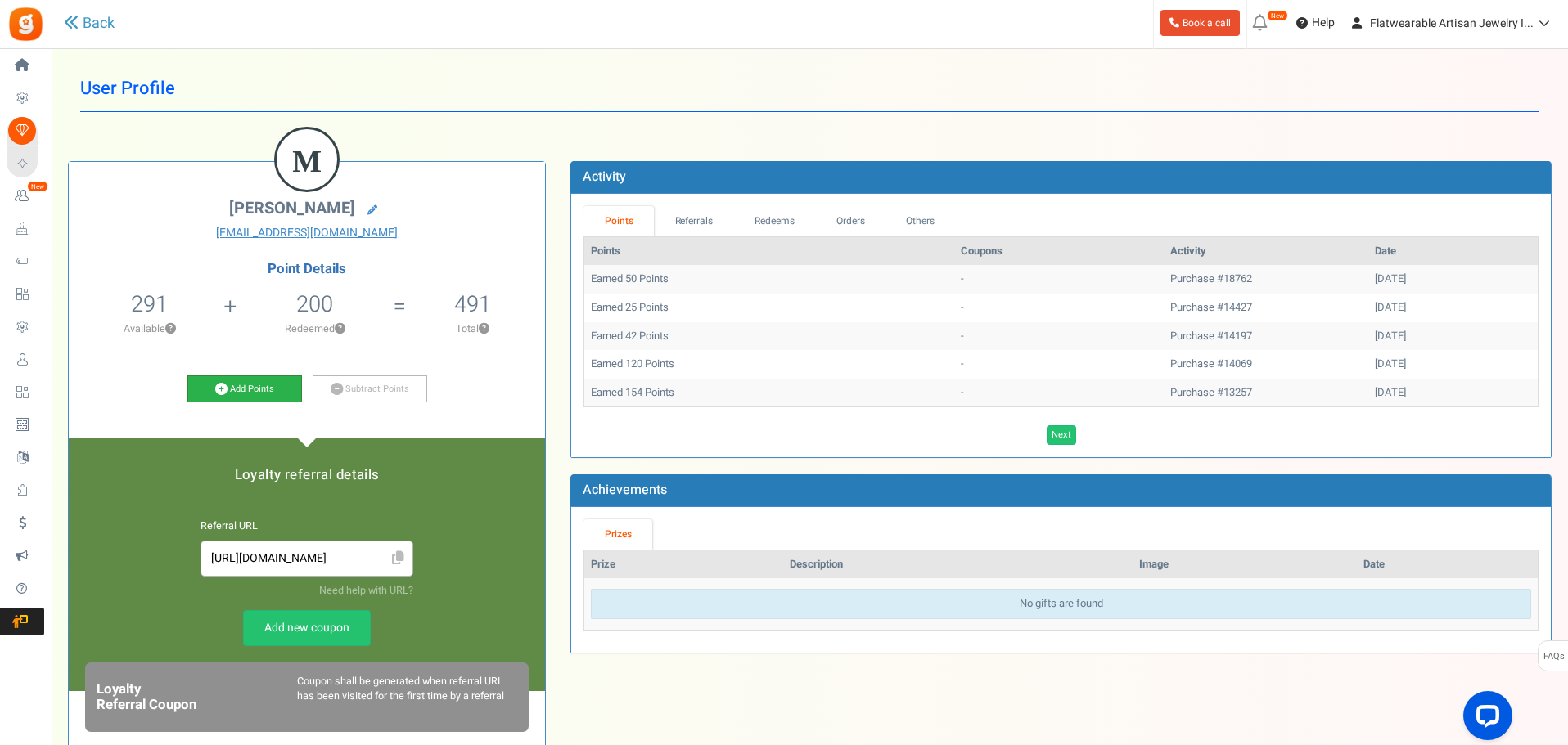
click at [272, 388] on link "Add Points" at bounding box center [244, 389] width 115 height 27
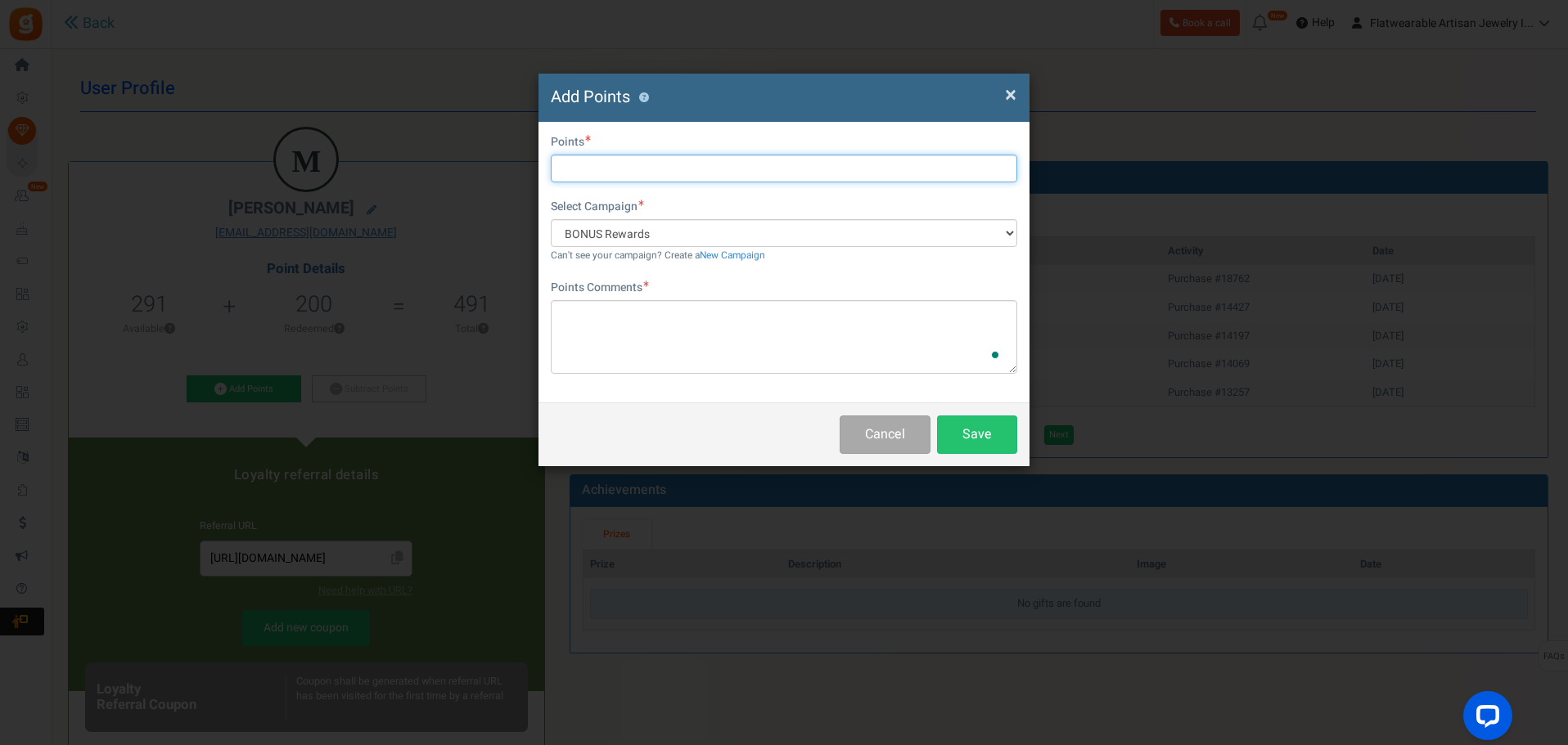
click at [640, 166] on input "text" at bounding box center [784, 169] width 467 height 27
type input "500"
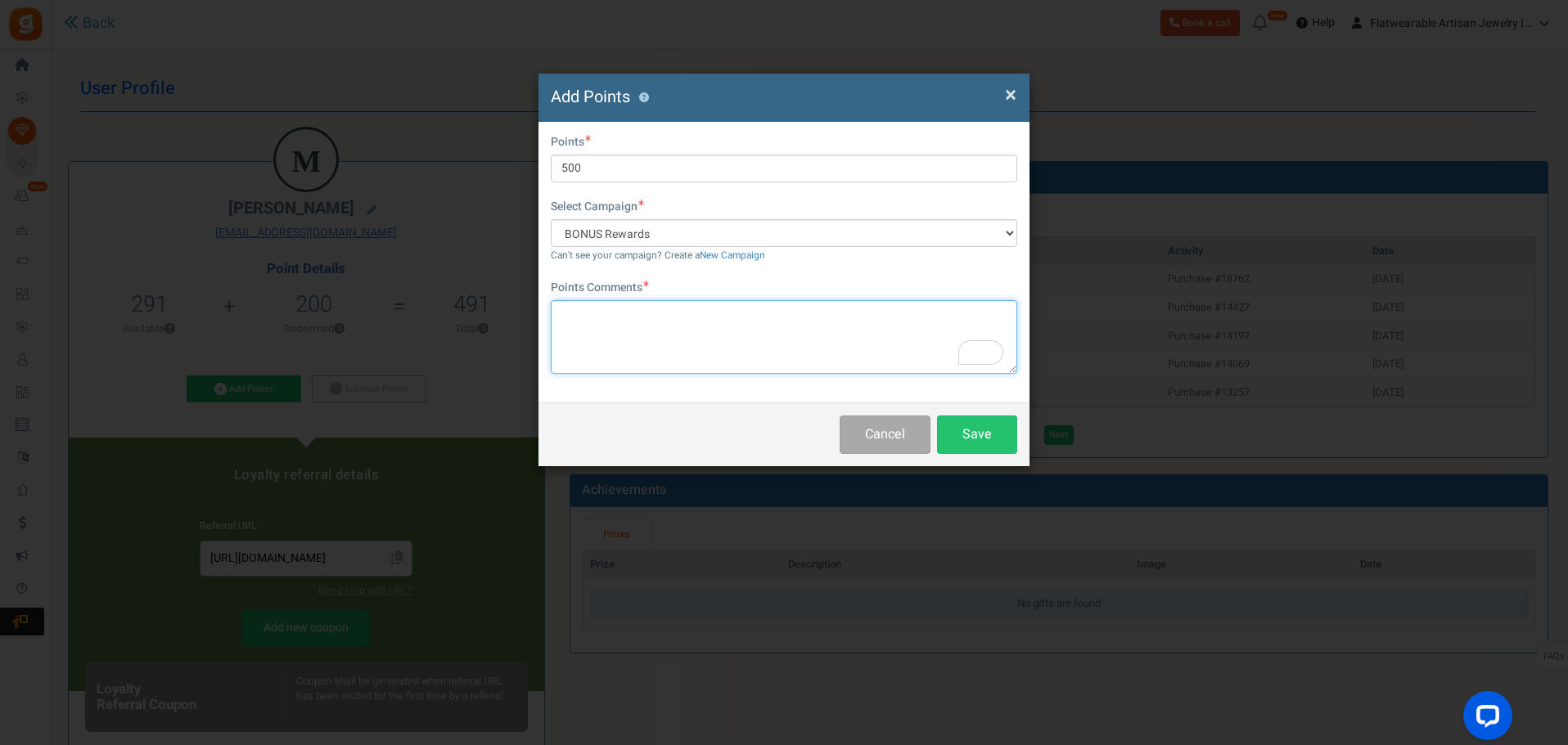
click at [634, 316] on textarea "To enrich screen reader interactions, please activate Accessibility in Grammarl…" at bounding box center [784, 336] width 467 height 74
type textarea "Thank you for your book review"
click at [955, 433] on button "Save" at bounding box center [978, 434] width 80 height 38
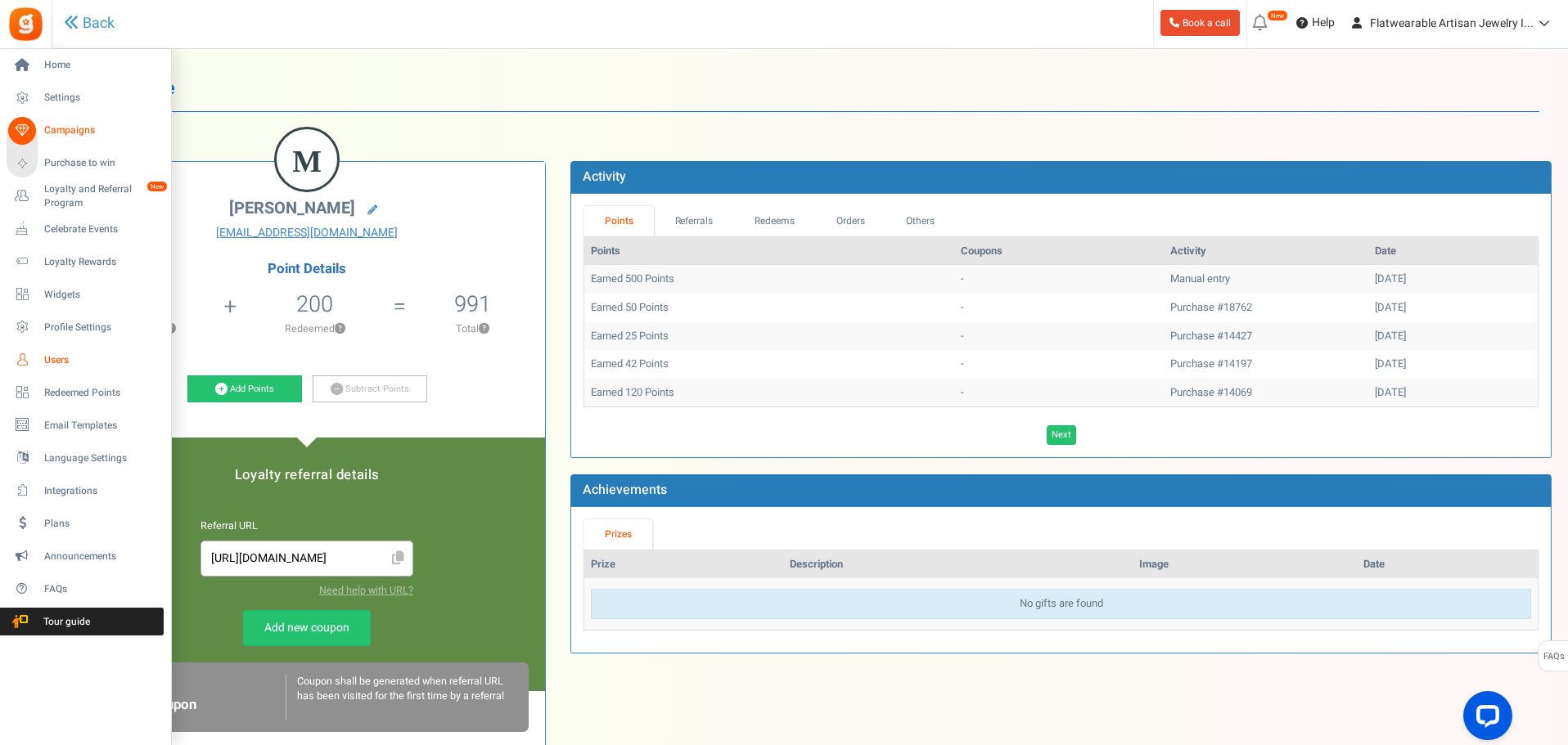
click at [29, 359] on icon at bounding box center [22, 360] width 27 height 27
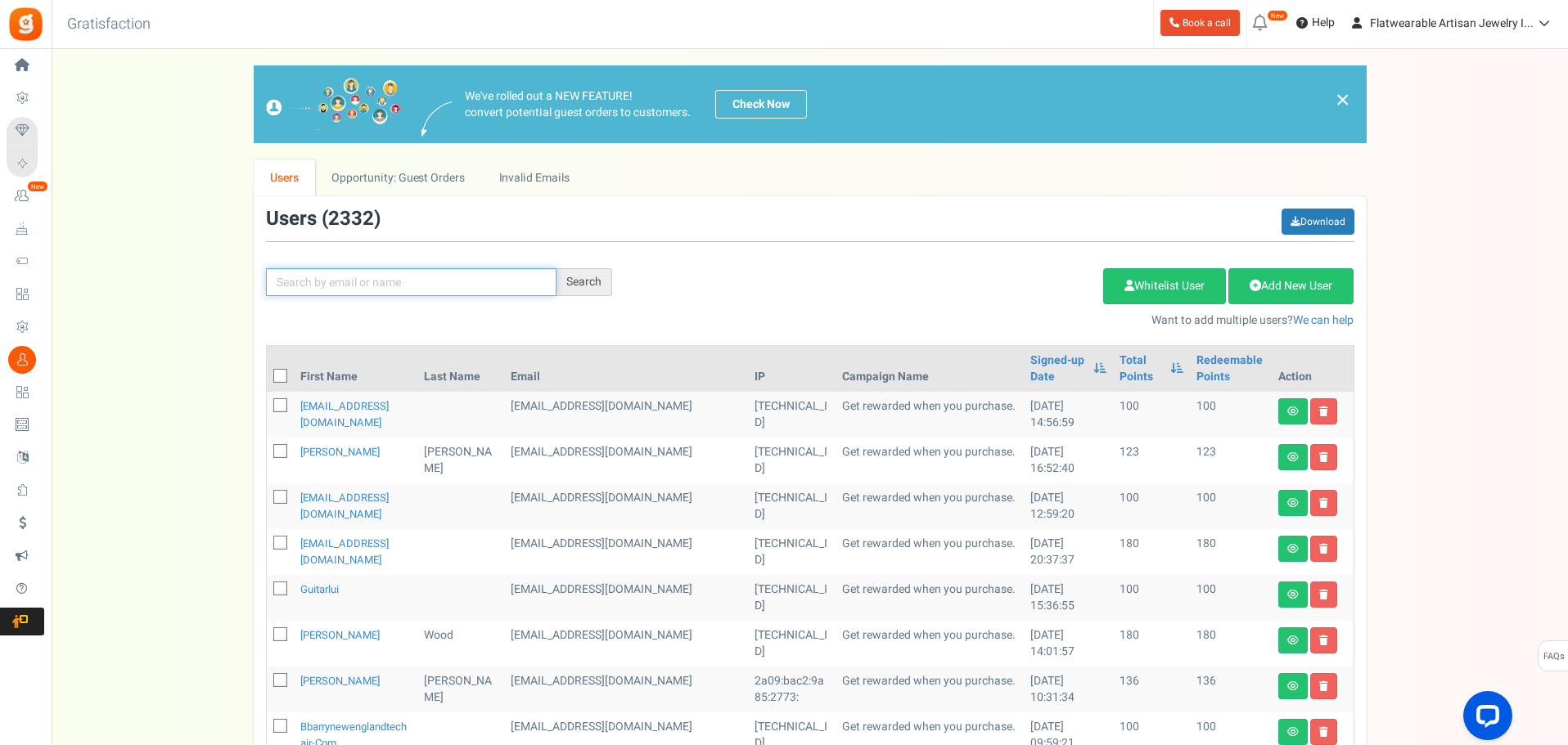
click at [375, 284] on input "text" at bounding box center [411, 282] width 290 height 27
paste input "antleycreations@yahoo.com"
type input "antleycreations@yahoo.com"
click at [582, 279] on div "Search" at bounding box center [584, 282] width 56 height 27
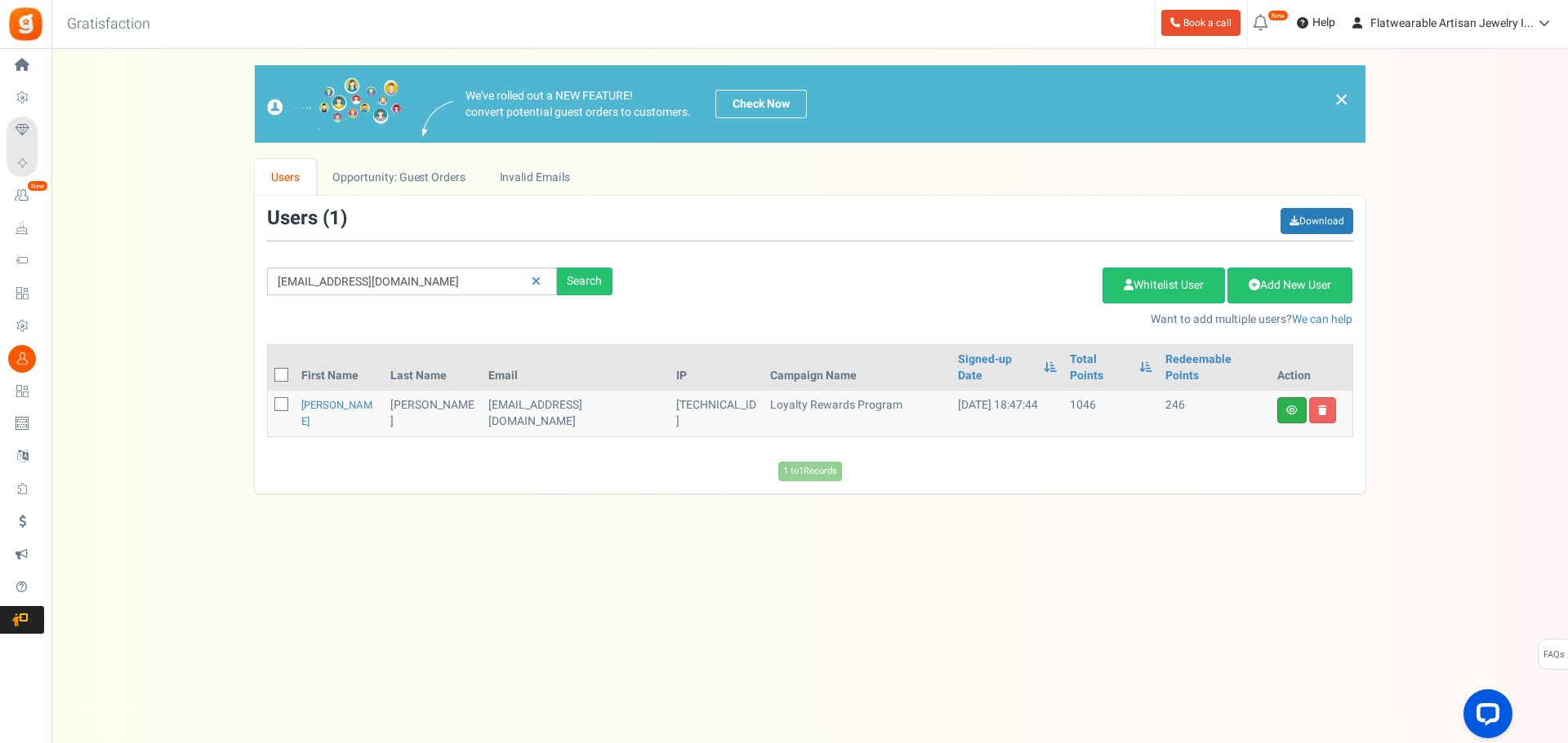
click at [1292, 399] on link at bounding box center [1292, 411] width 29 height 26
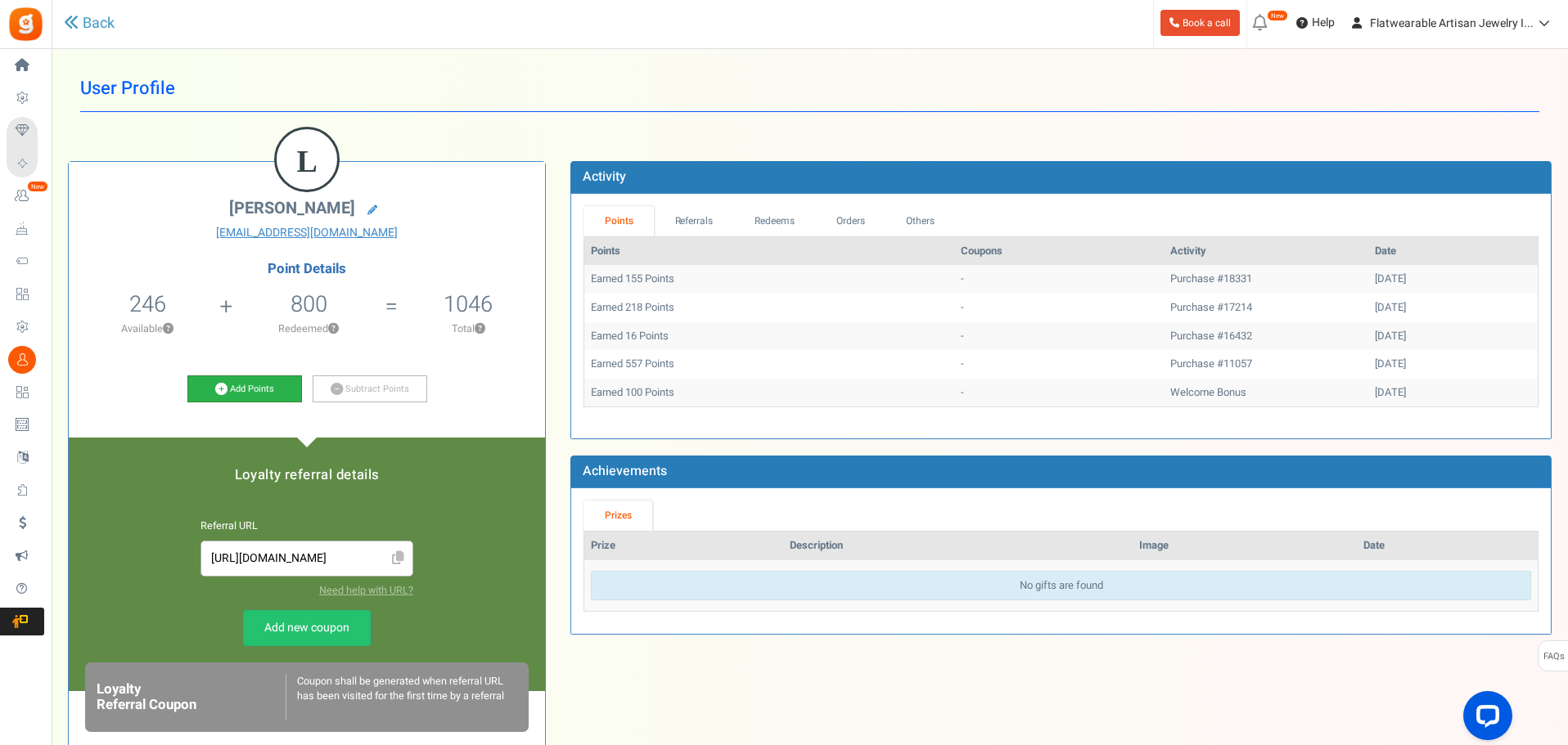
click at [240, 385] on link "Add Points" at bounding box center [244, 389] width 115 height 27
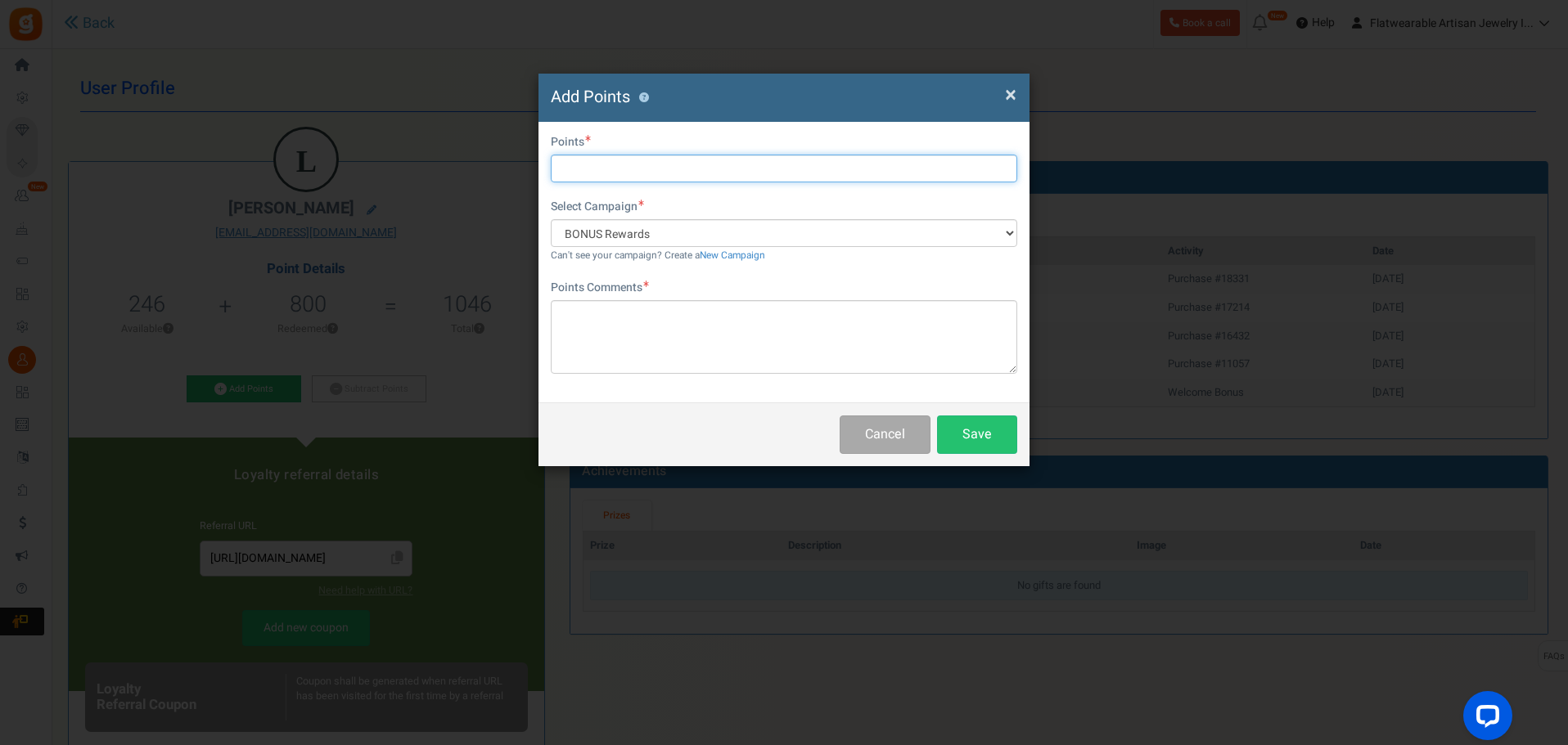
click at [682, 163] on input "text" at bounding box center [784, 169] width 467 height 27
type input "500"
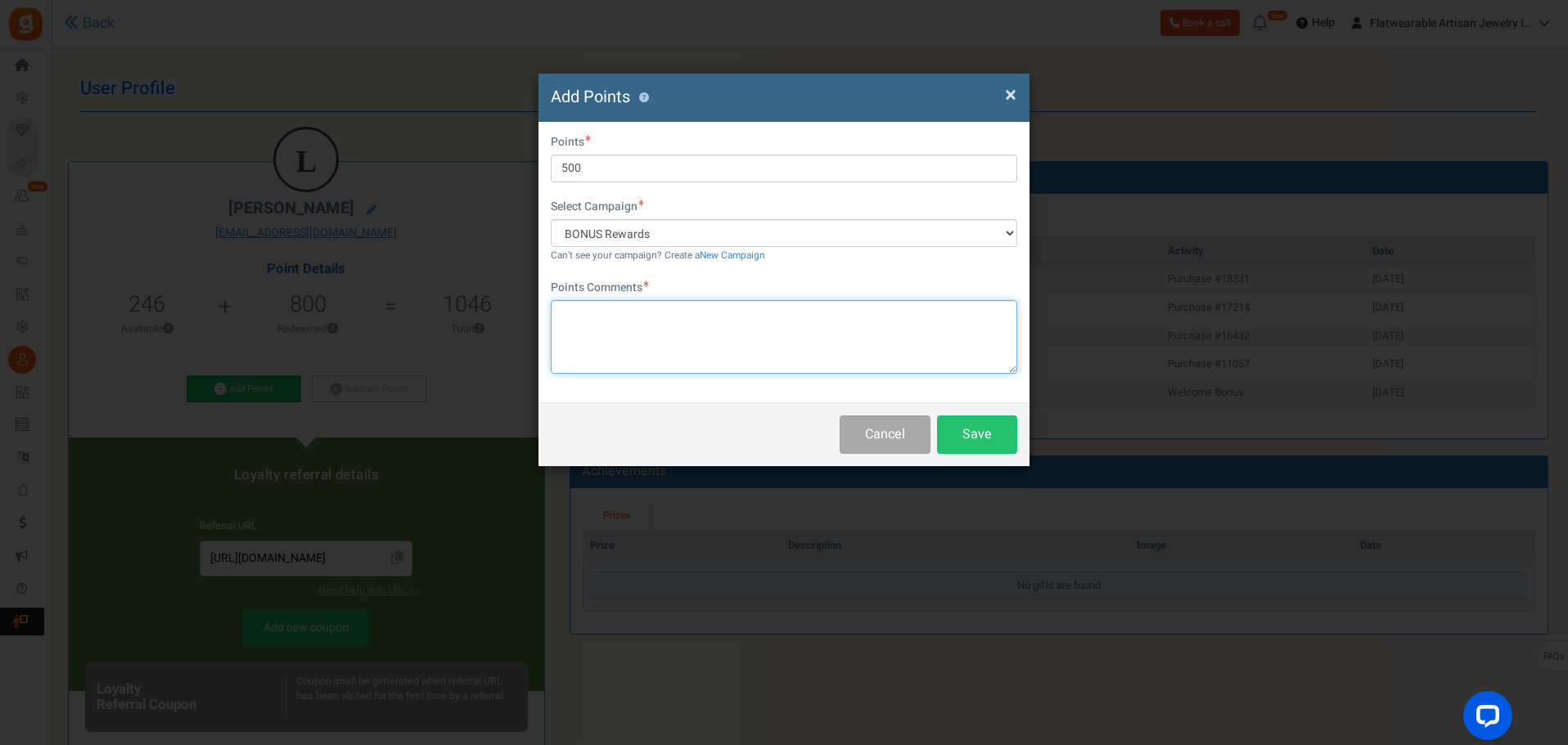
click at [671, 324] on textarea at bounding box center [784, 336] width 467 height 74
type textarea "Thank you for your book review"
click at [993, 440] on button "Save" at bounding box center [978, 434] width 80 height 38
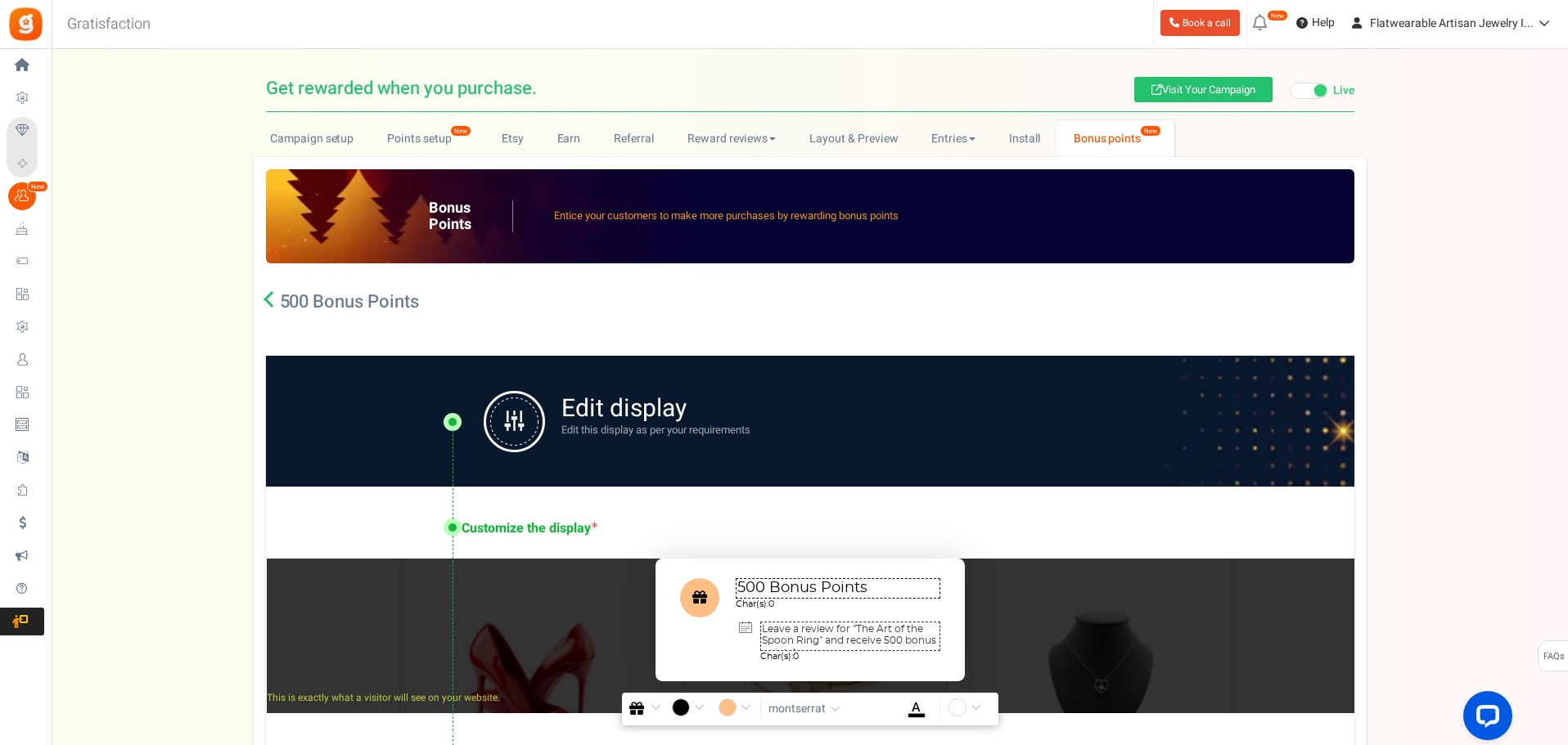
click at [622, 428] on p "Edit this display as per your requirements" at bounding box center [656, 431] width 189 height 16
click at [587, 396] on h3 "Edit display" at bounding box center [656, 410] width 189 height 27
click at [457, 406] on div at bounding box center [453, 422] width 20 height 131
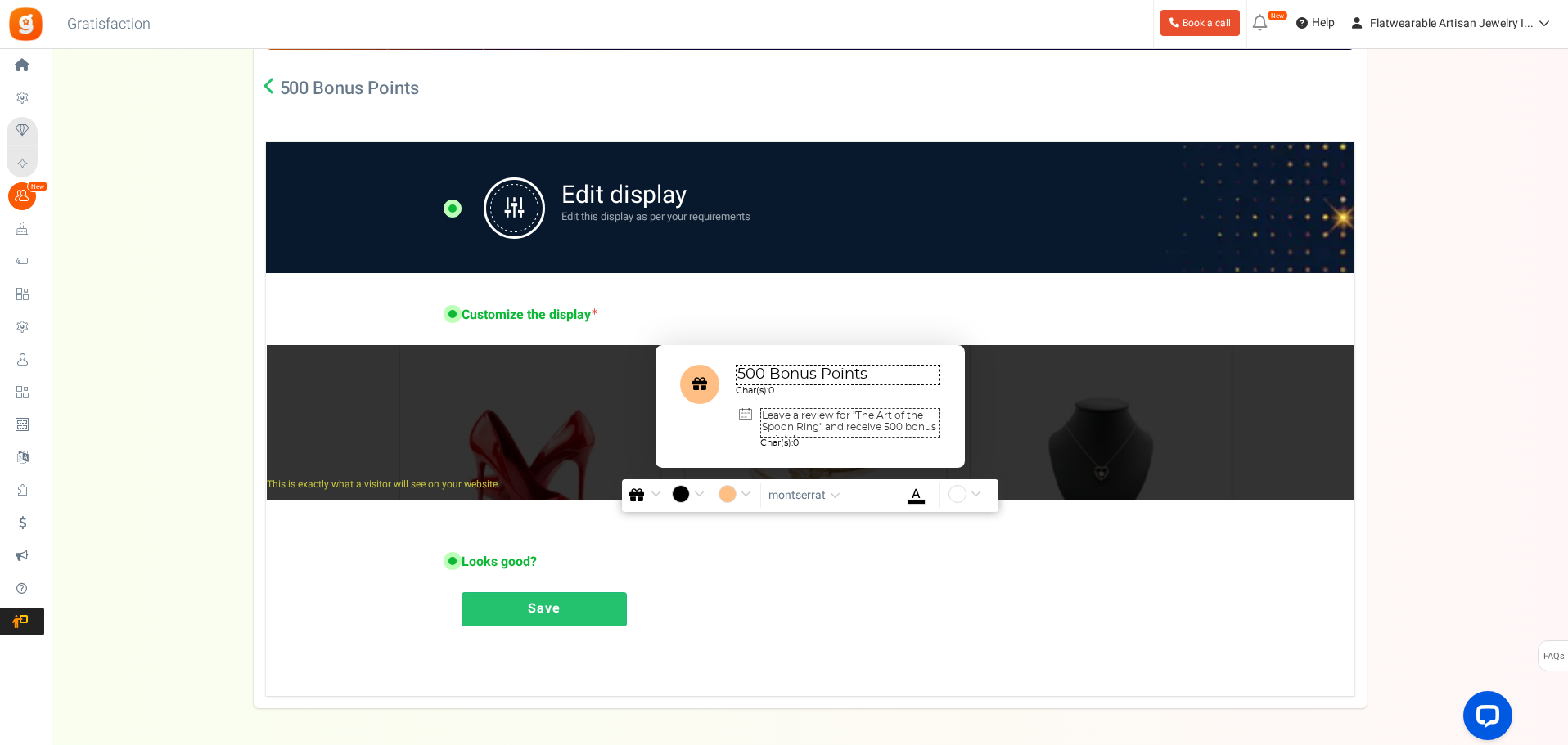
scroll to position [245, 0]
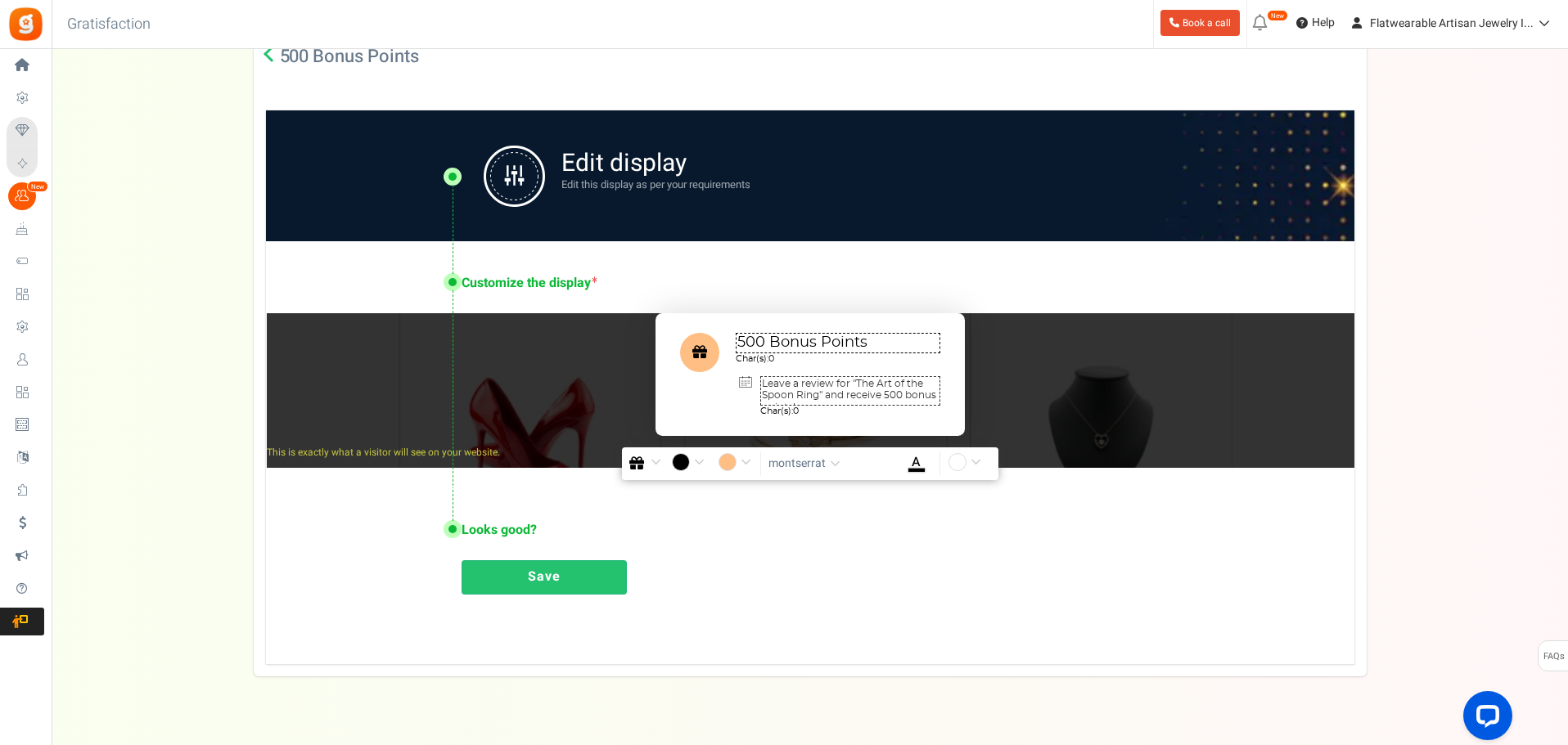
click at [551, 583] on link "Save" at bounding box center [544, 577] width 166 height 34
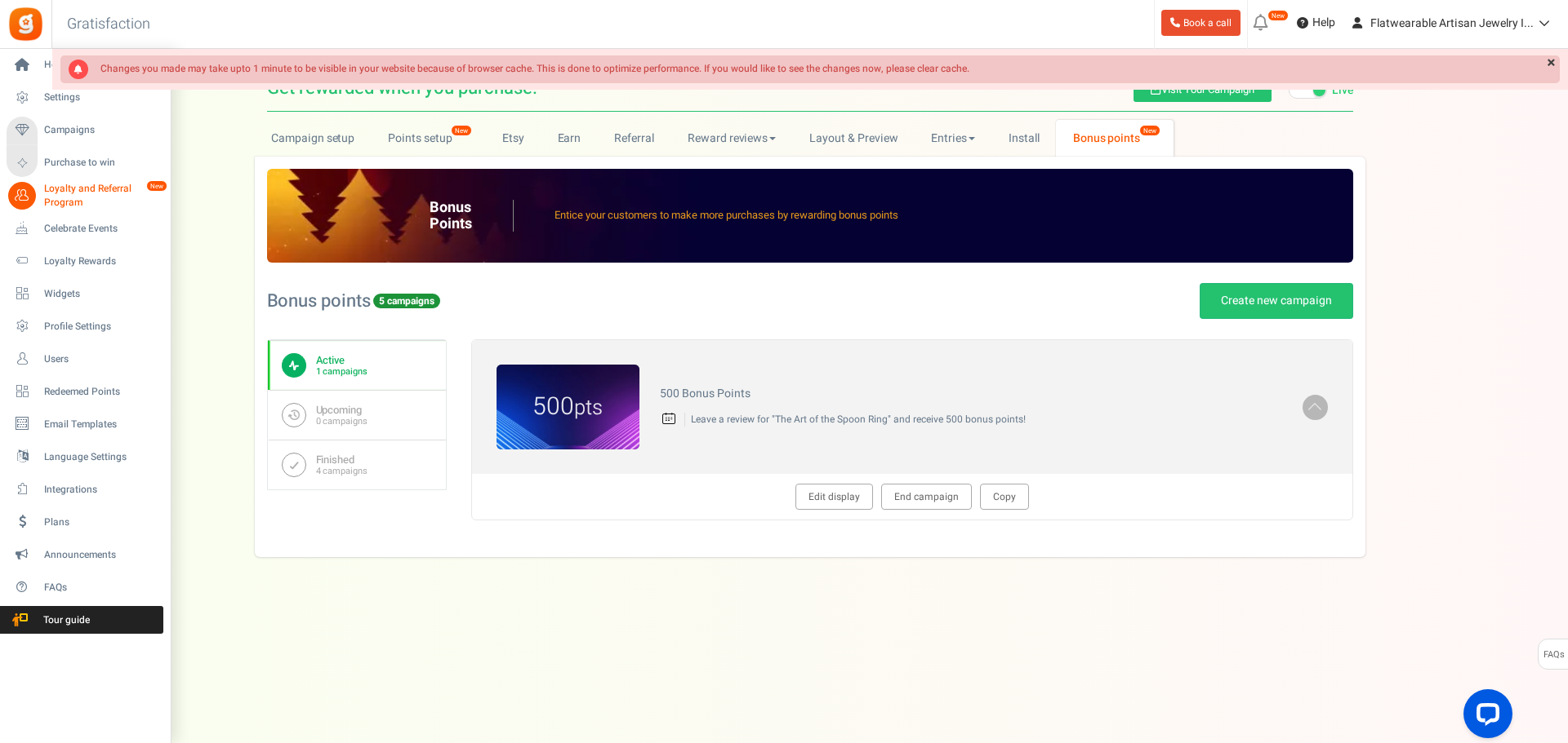
click at [53, 195] on span "Loyalty and Referral Program" at bounding box center [104, 196] width 119 height 27
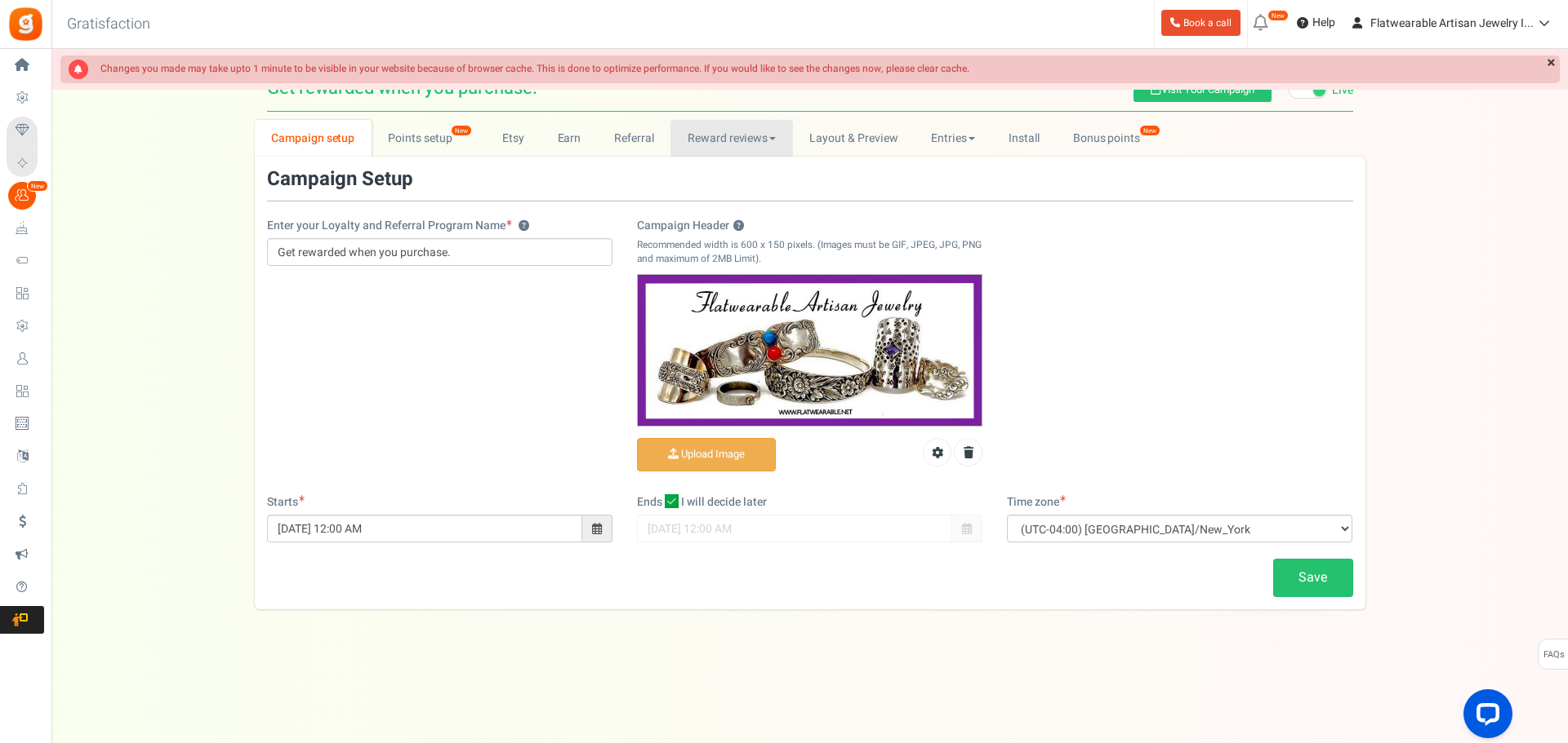
click at [750, 136] on link "Reward reviews" at bounding box center [731, 139] width 121 height 37
click at [703, 173] on link "WOO" at bounding box center [736, 174] width 131 height 23
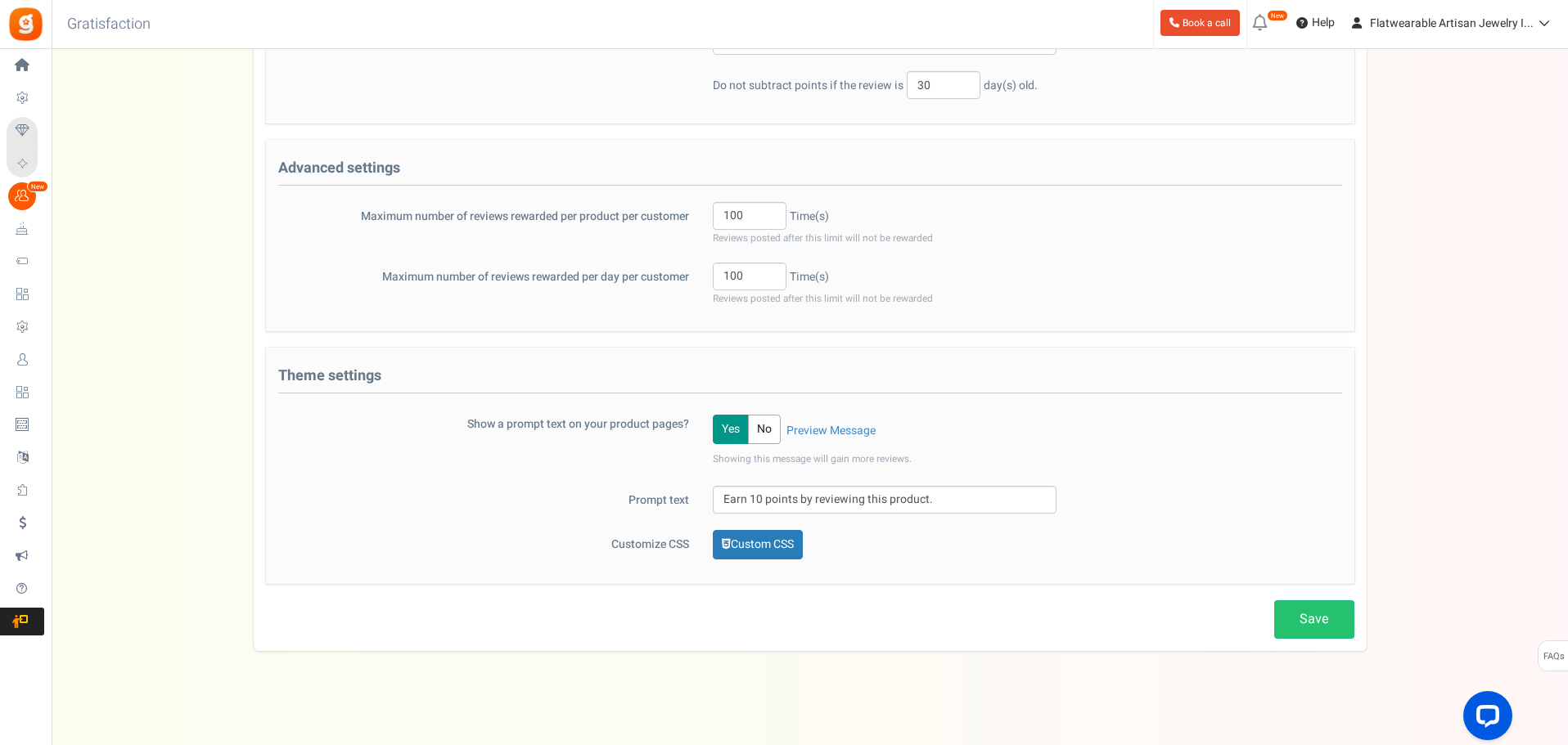
scroll to position [418, 0]
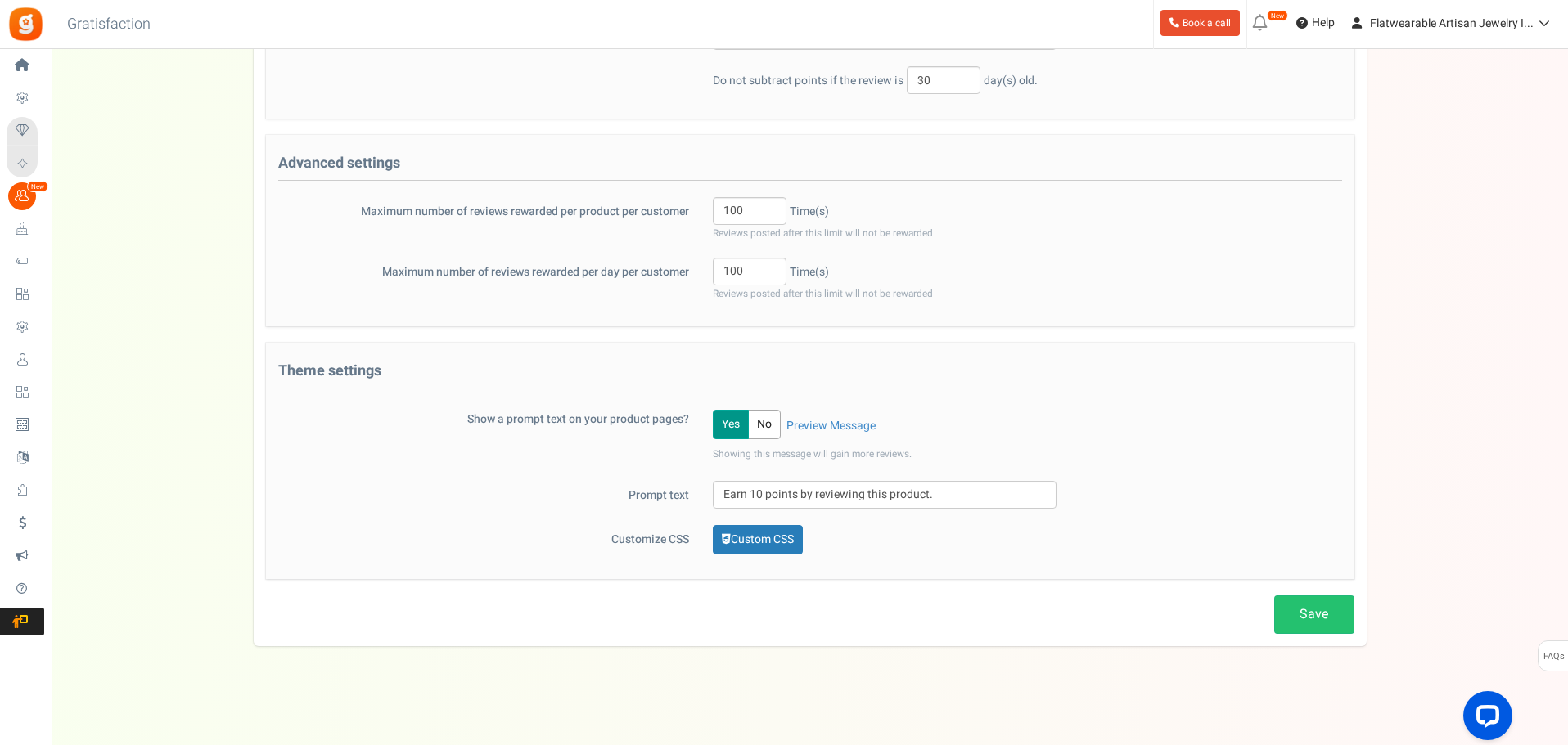
click at [732, 423] on button "Yes" at bounding box center [731, 424] width 36 height 29
click at [831, 423] on link "Preview Message" at bounding box center [831, 426] width 89 height 17
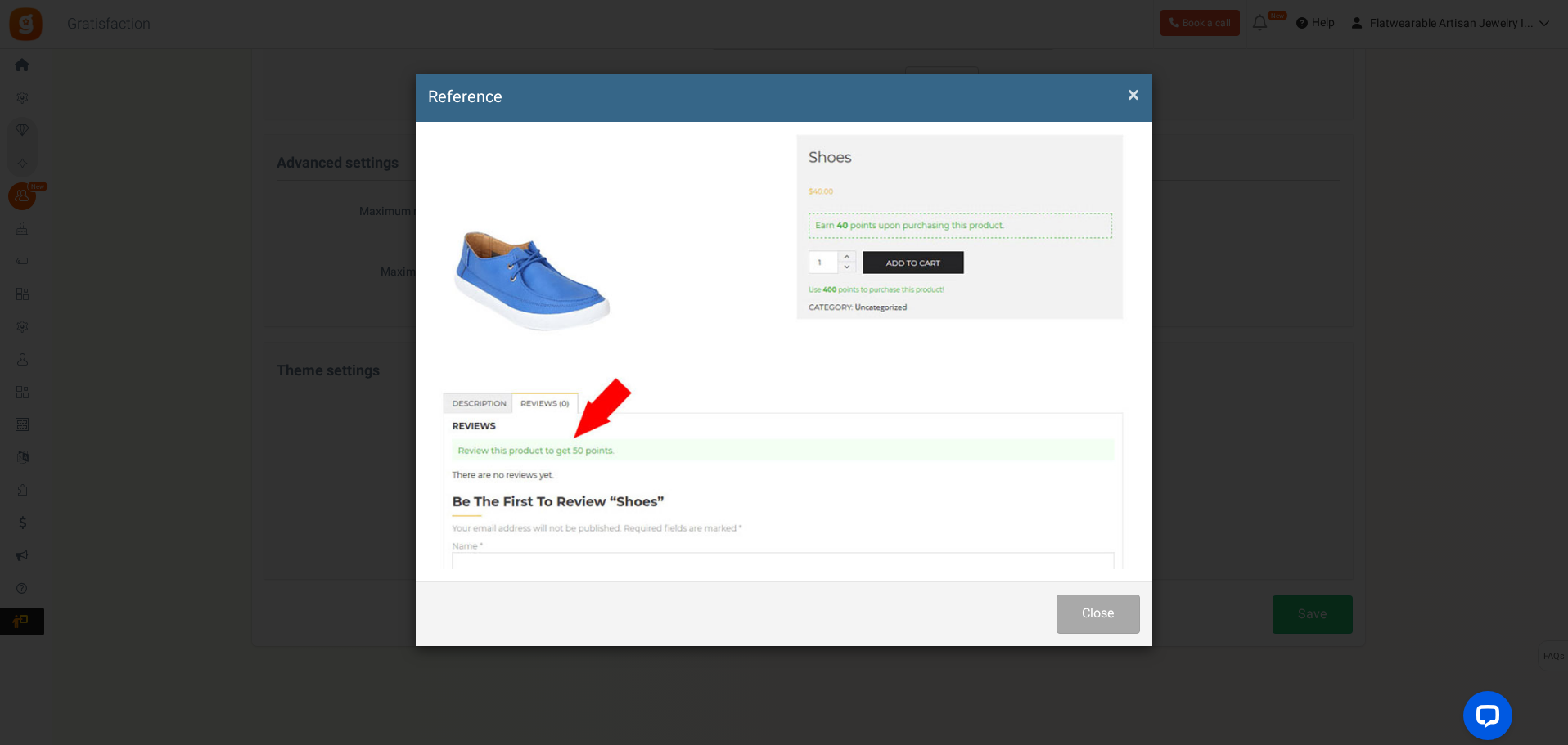
click at [1137, 88] on span "×" at bounding box center [1134, 95] width 12 height 31
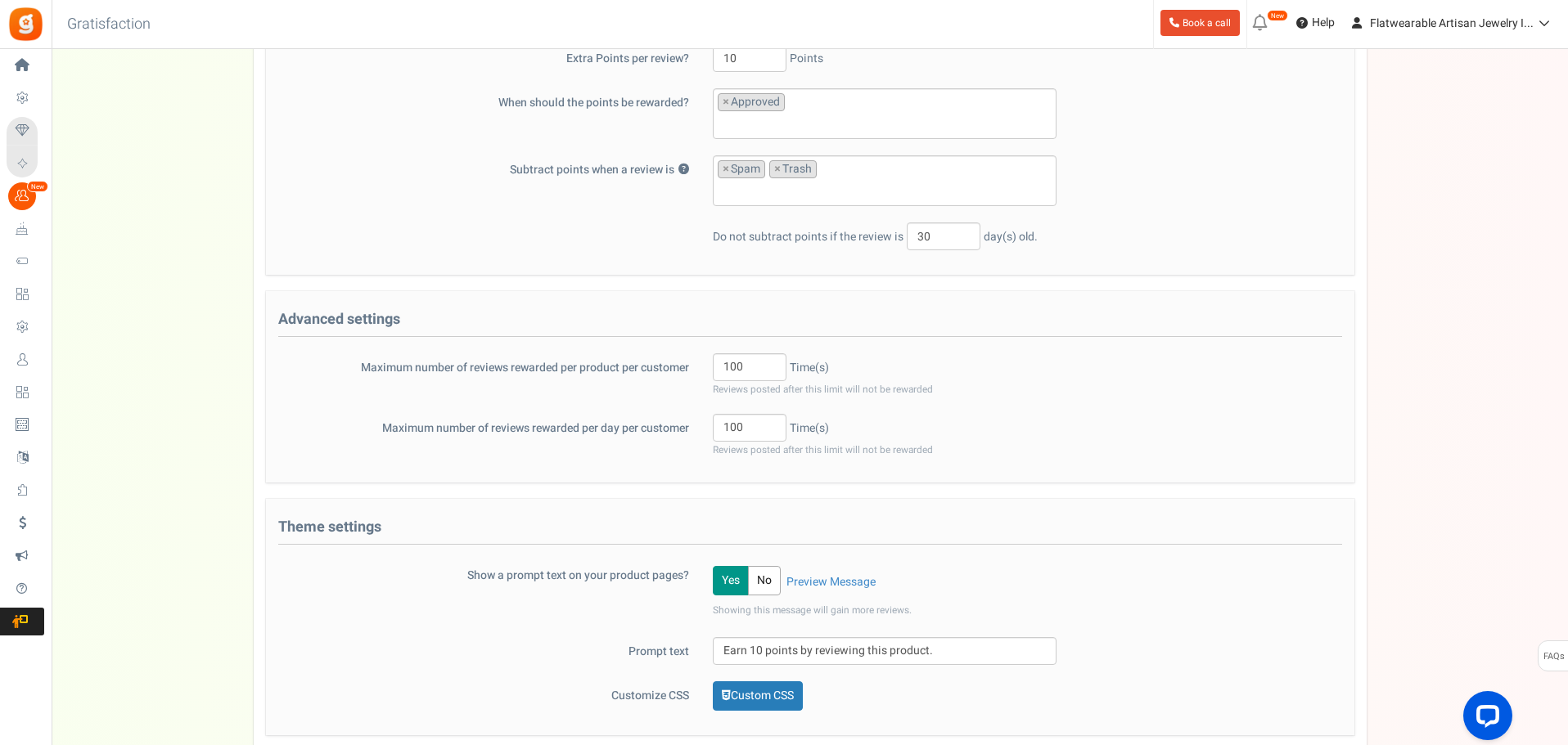
scroll to position [0, 0]
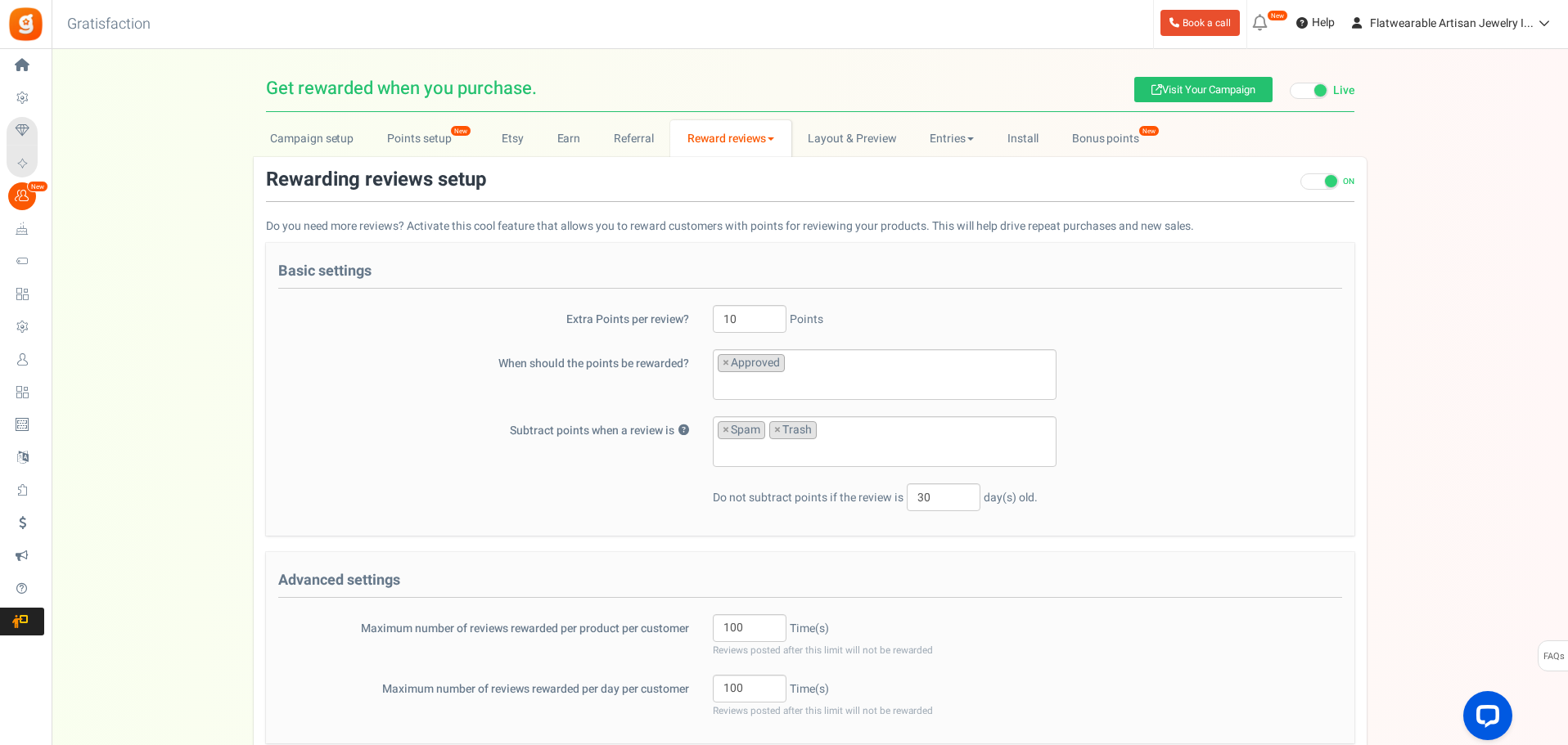
click at [727, 136] on link "Reward reviews" at bounding box center [731, 139] width 121 height 37
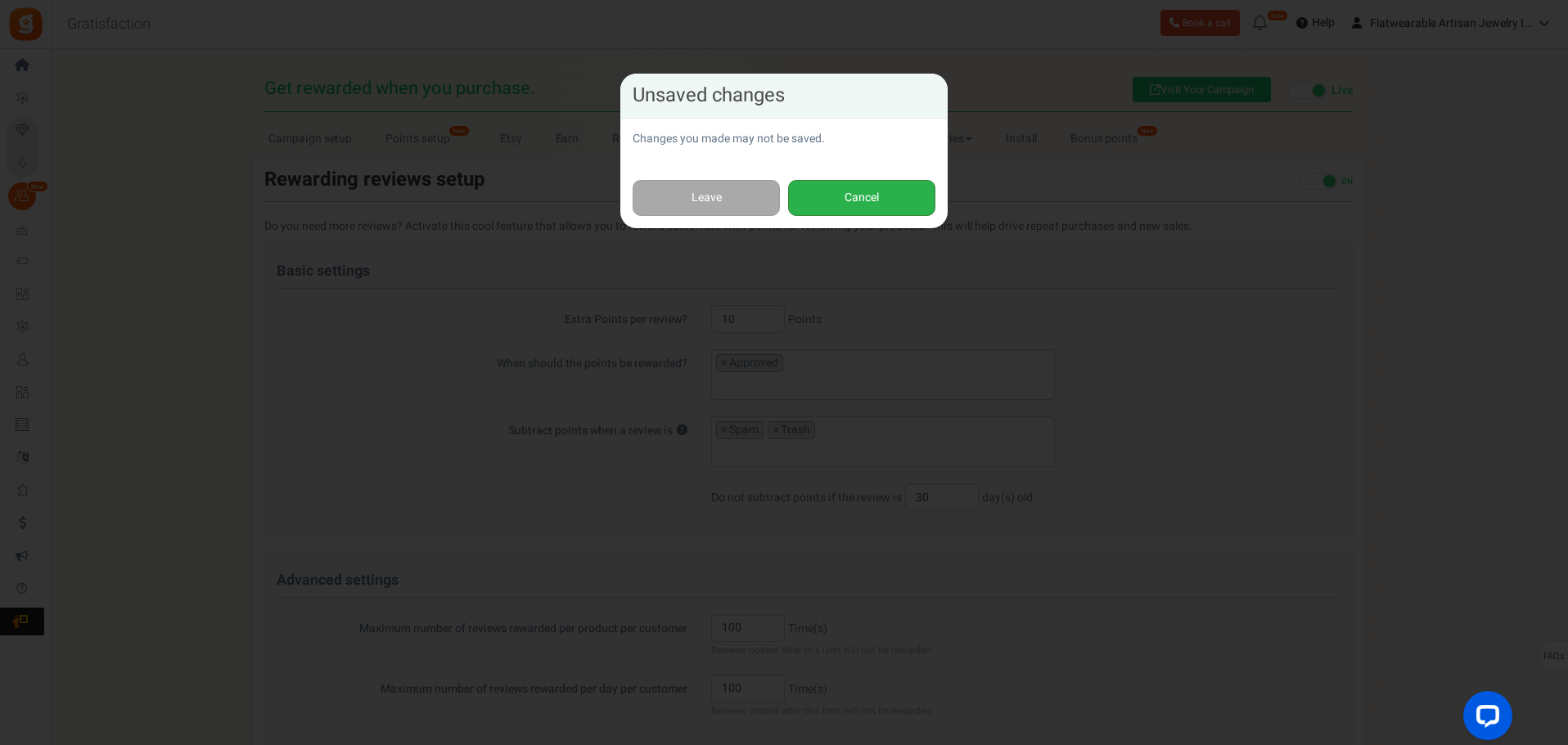
click at [850, 192] on button "Cancel" at bounding box center [862, 199] width 147 height 37
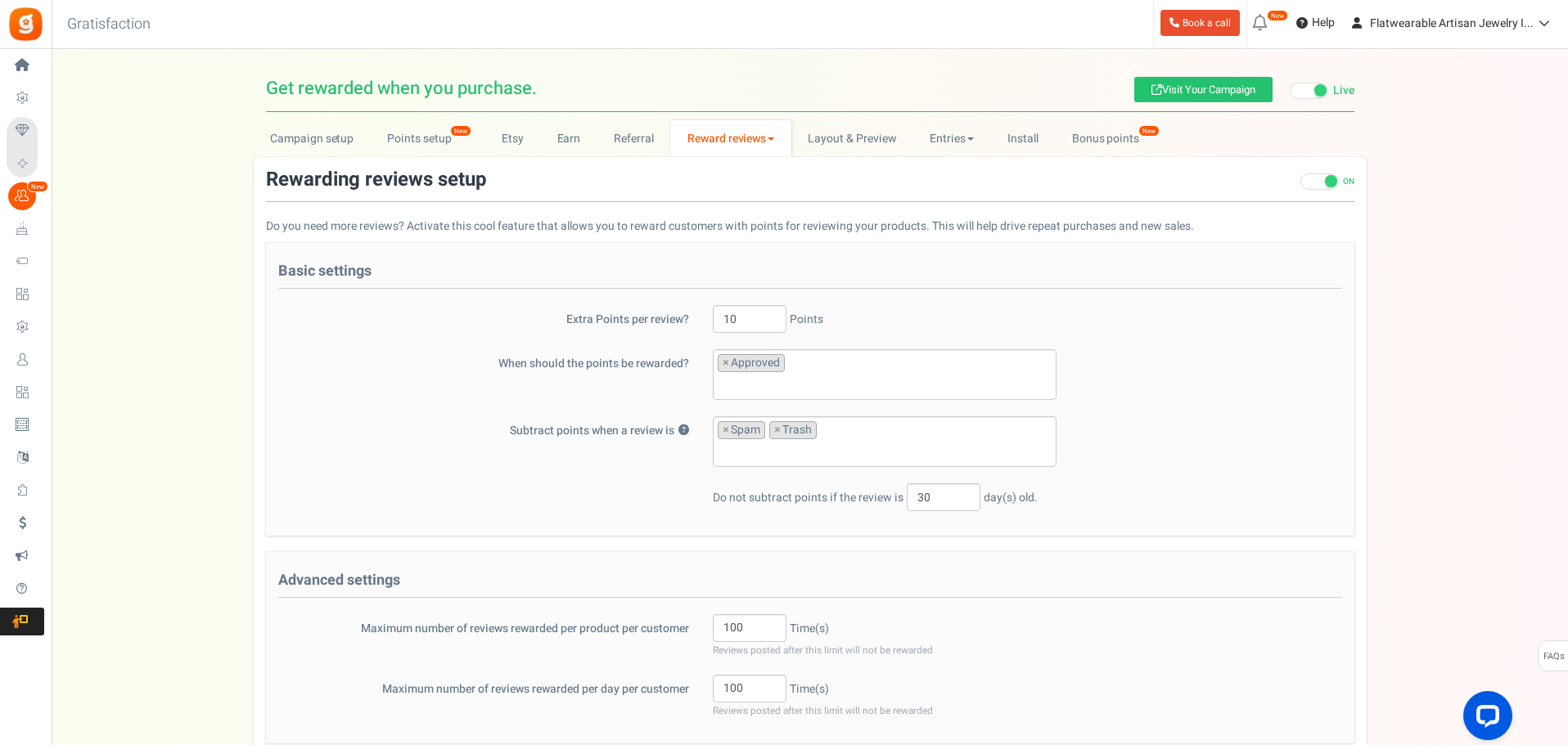
click at [749, 145] on link "Reward reviews" at bounding box center [731, 139] width 121 height 37
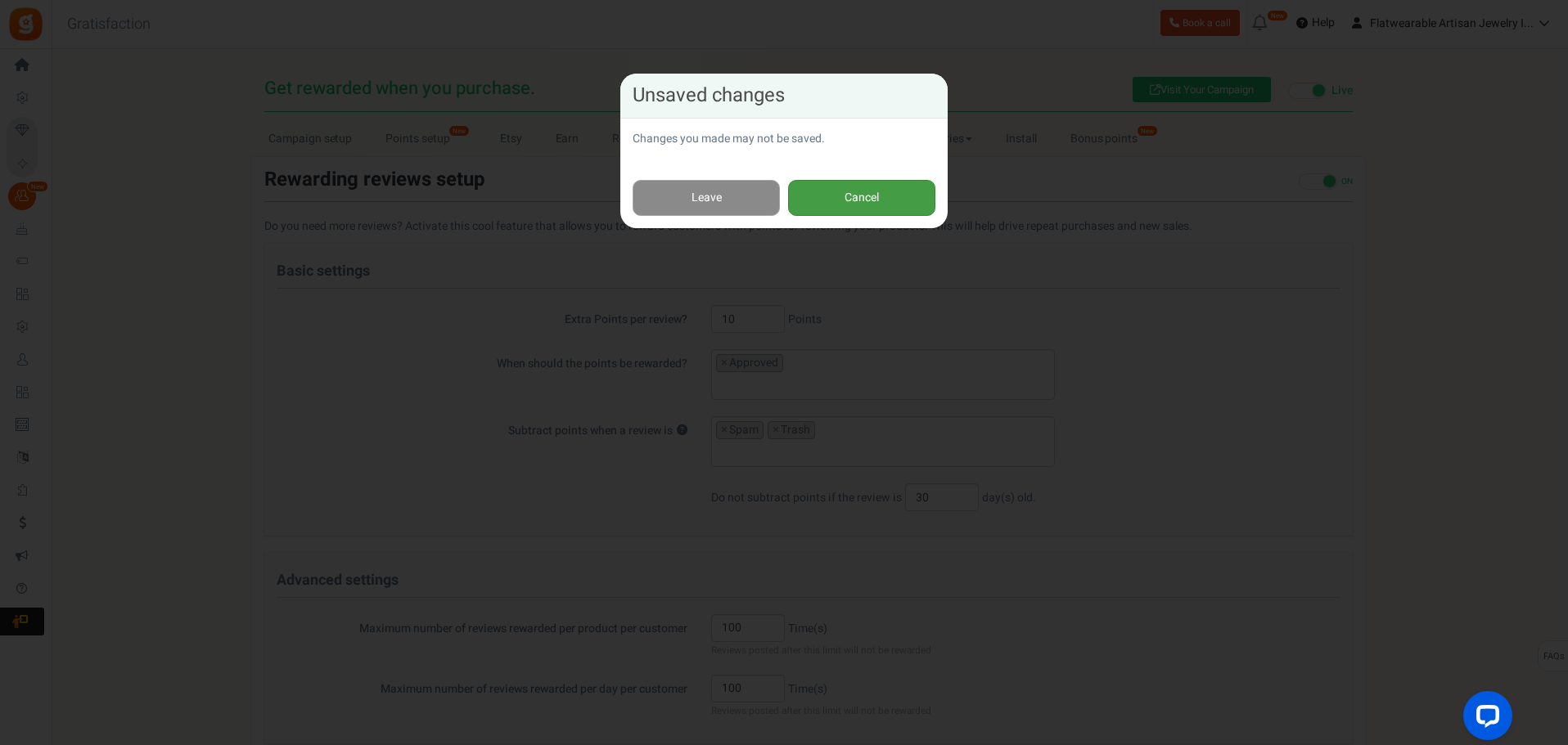
drag, startPoint x: 846, startPoint y: 203, endPoint x: 675, endPoint y: 203, distance: 171.0
click at [675, 203] on div "Leave Cancel" at bounding box center [784, 198] width 328 height 62
click at [676, 202] on link "Leave" at bounding box center [706, 199] width 147 height 37
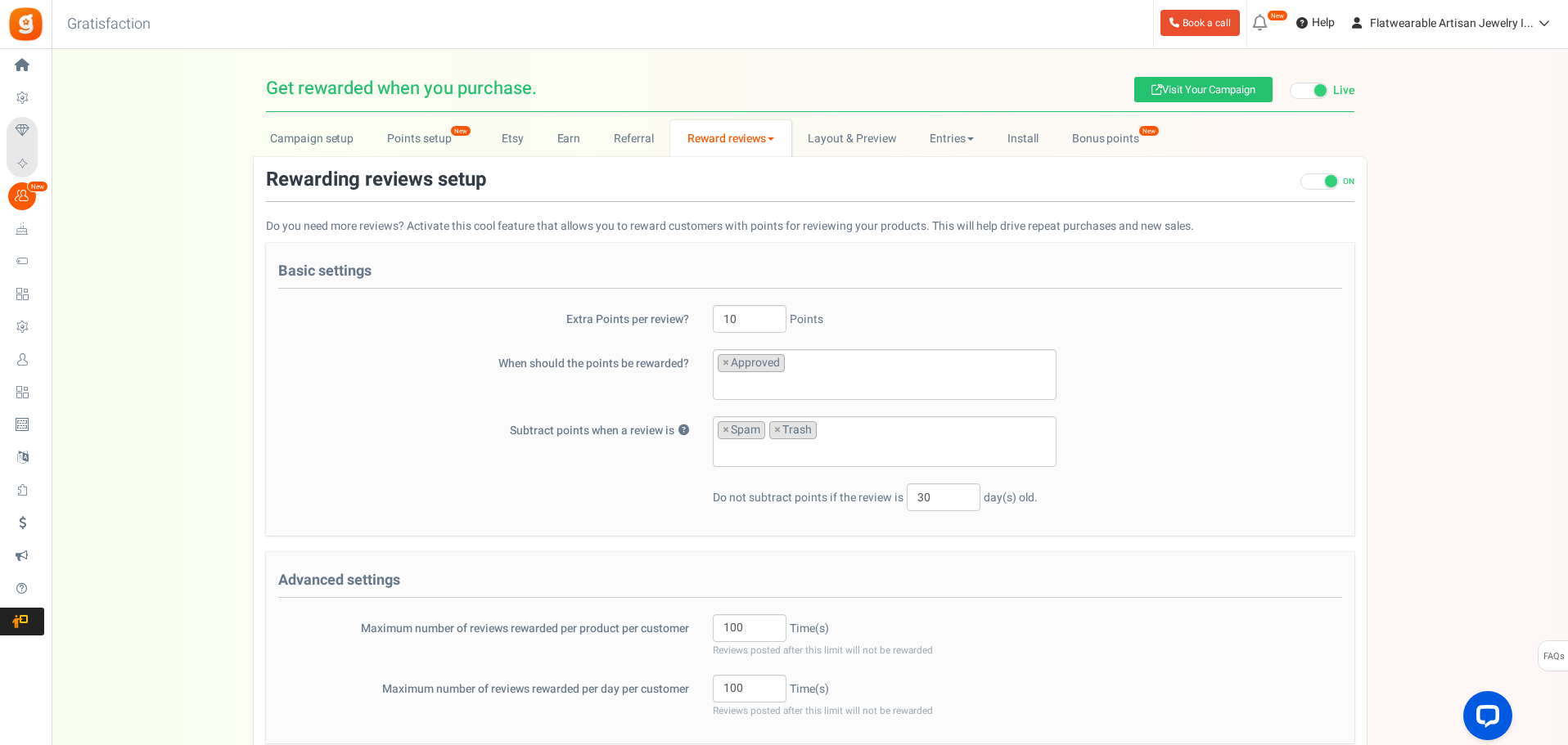
click at [720, 141] on link "Reward reviews" at bounding box center [731, 139] width 121 height 37
click at [716, 196] on link "[DOMAIN_NAME]" at bounding box center [736, 198] width 131 height 24
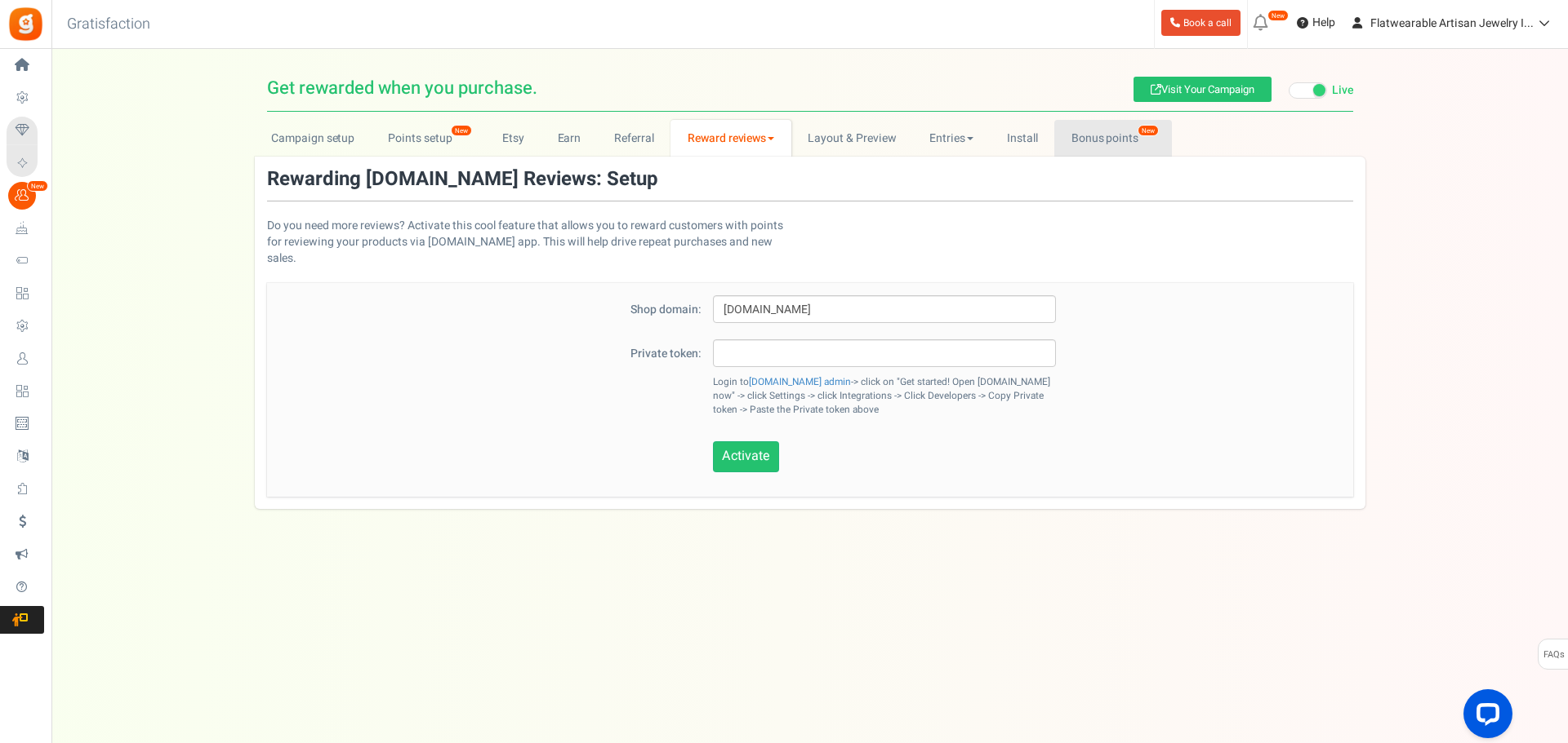
click at [1097, 144] on link "Bonus points New" at bounding box center [1112, 139] width 116 height 37
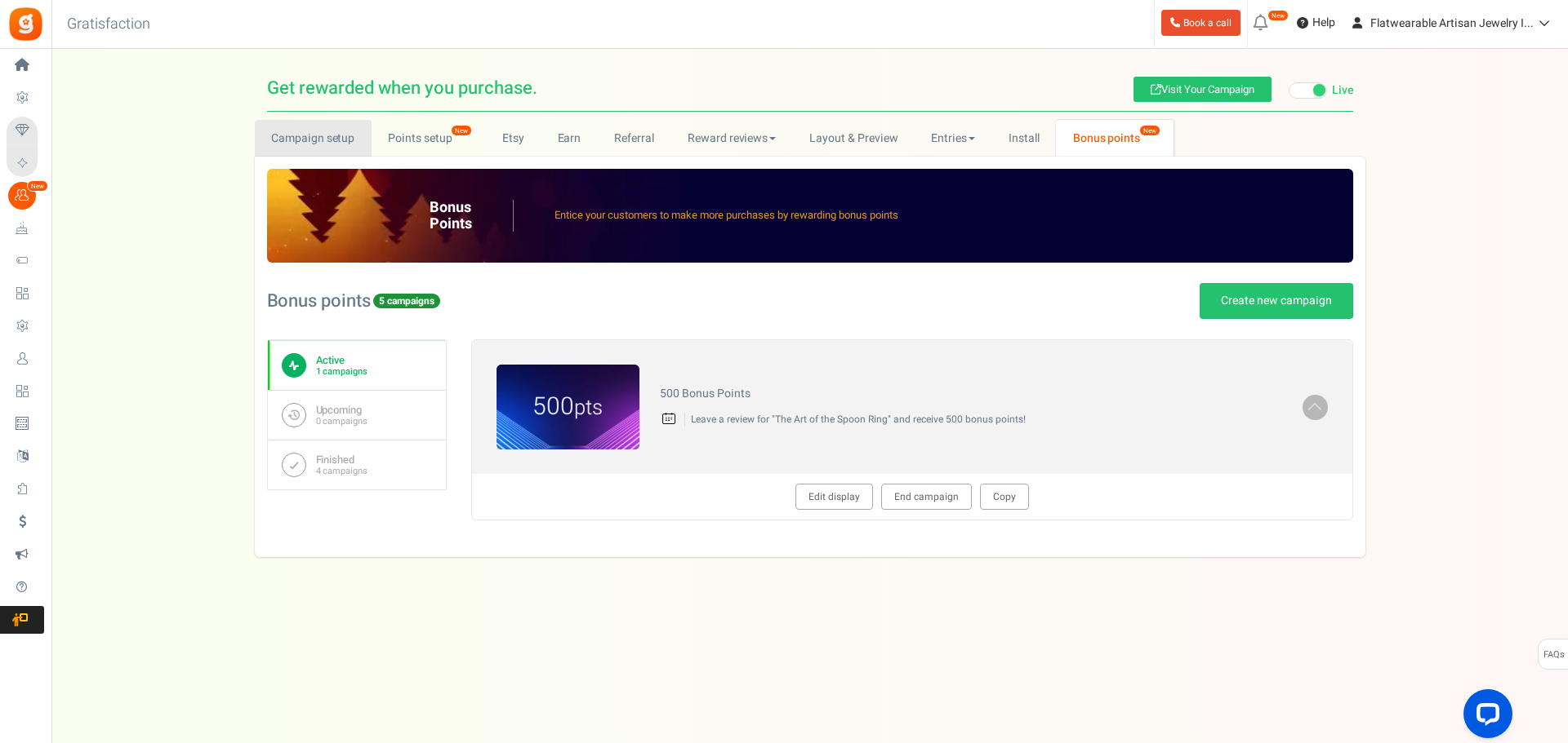
click at [307, 141] on link "Campaign setup" at bounding box center [312, 139] width 116 height 37
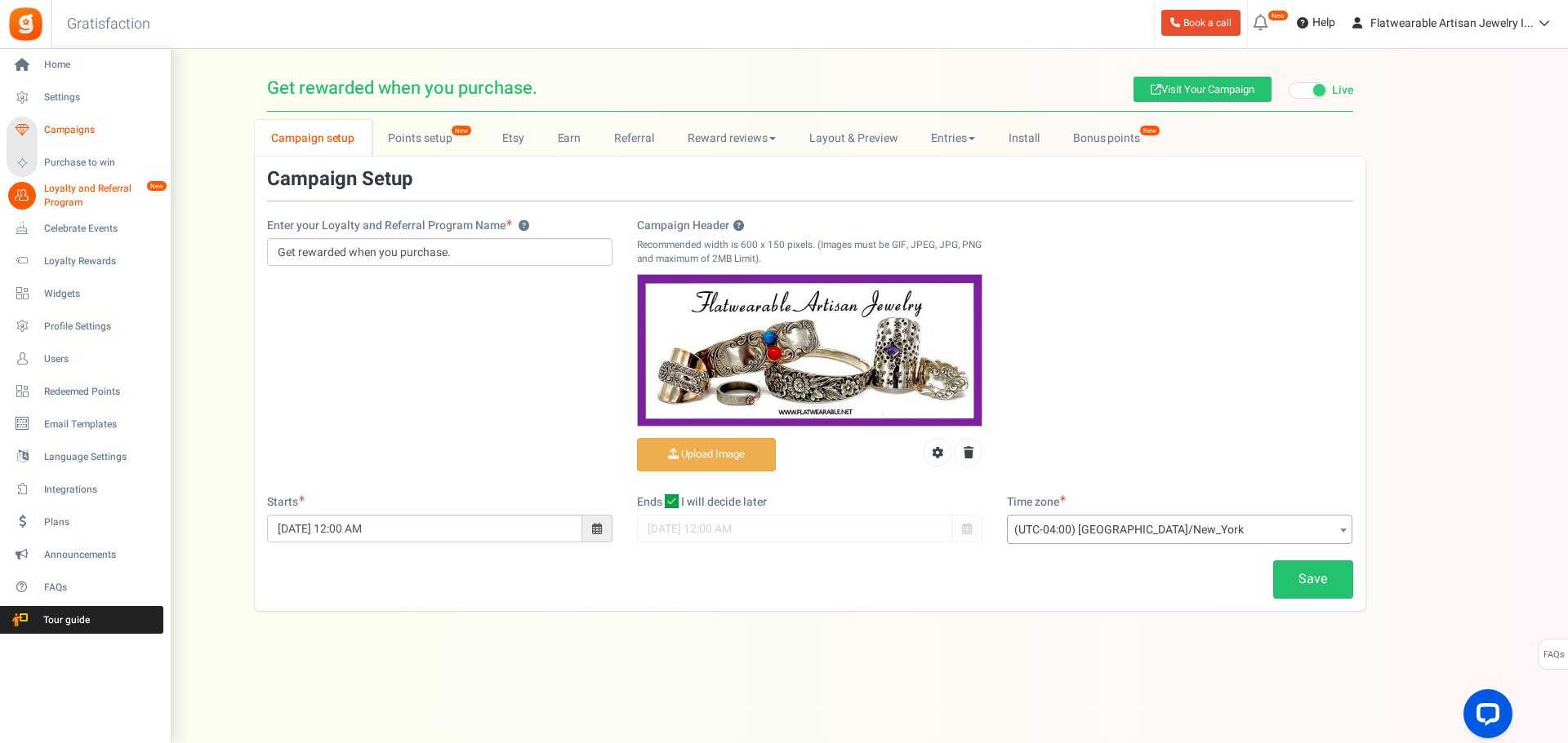
click at [65, 128] on span "Campaigns" at bounding box center [101, 130] width 114 height 14
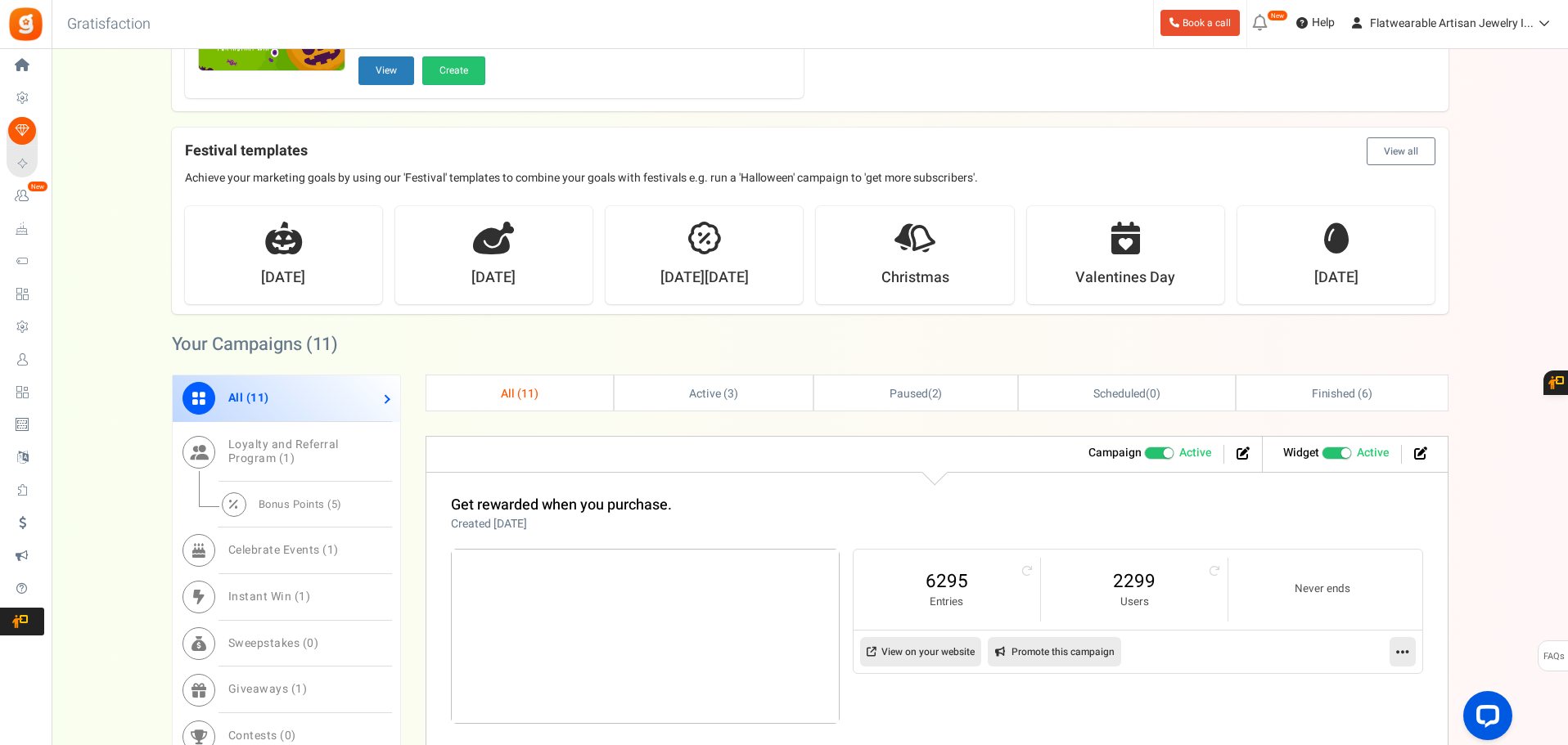
scroll to position [491, 0]
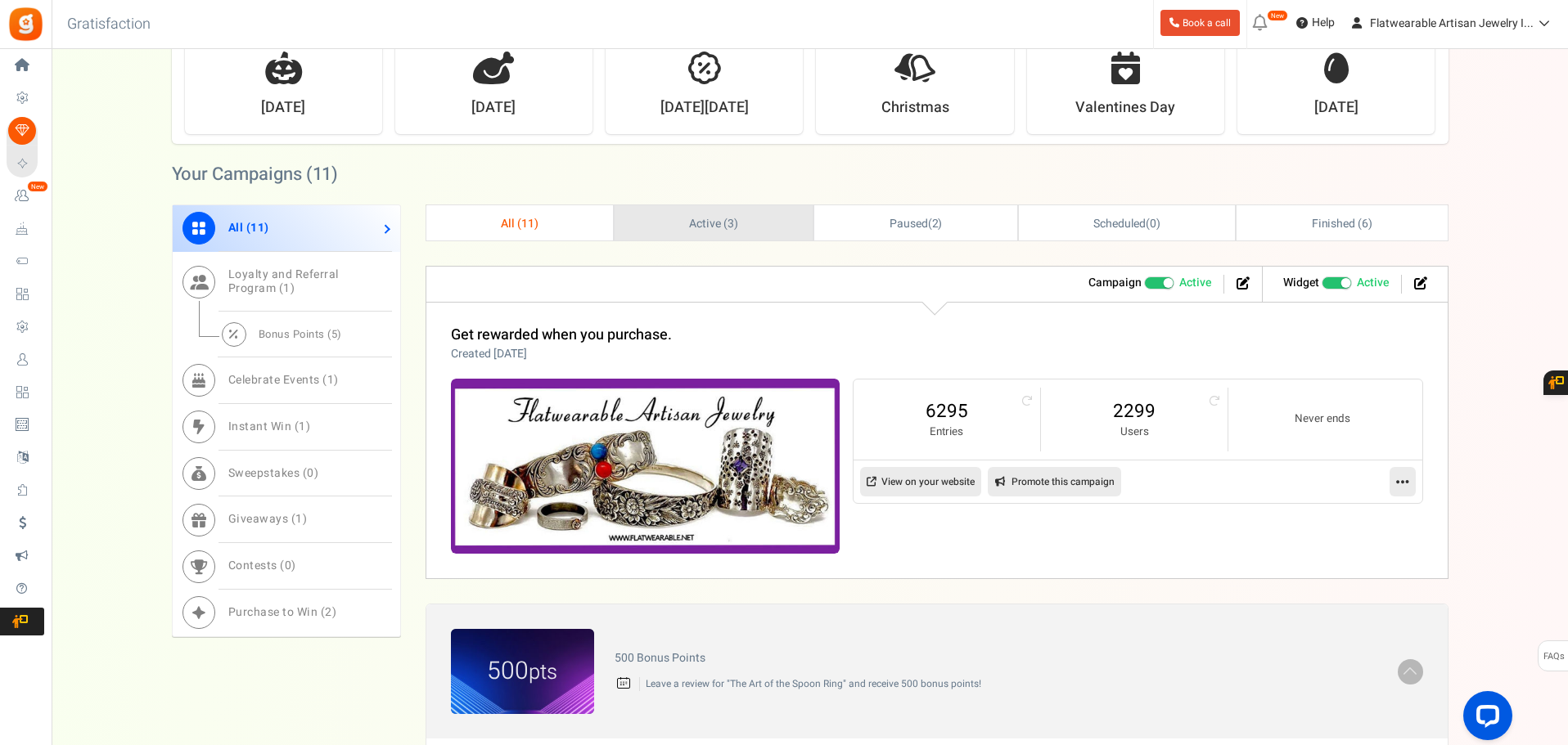
click at [718, 219] on span "Active ( 3 )" at bounding box center [714, 224] width 49 height 18
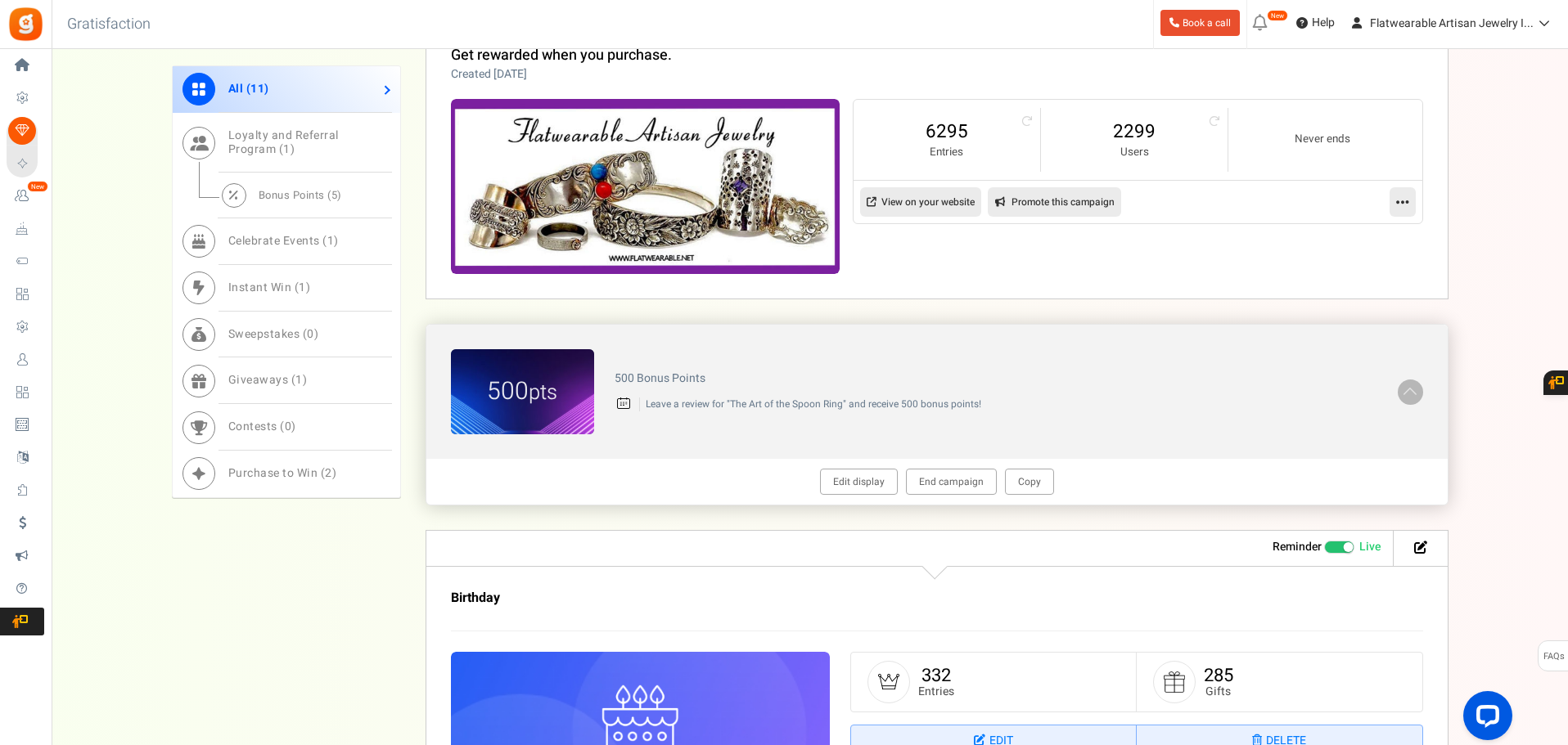
scroll to position [819, 0]
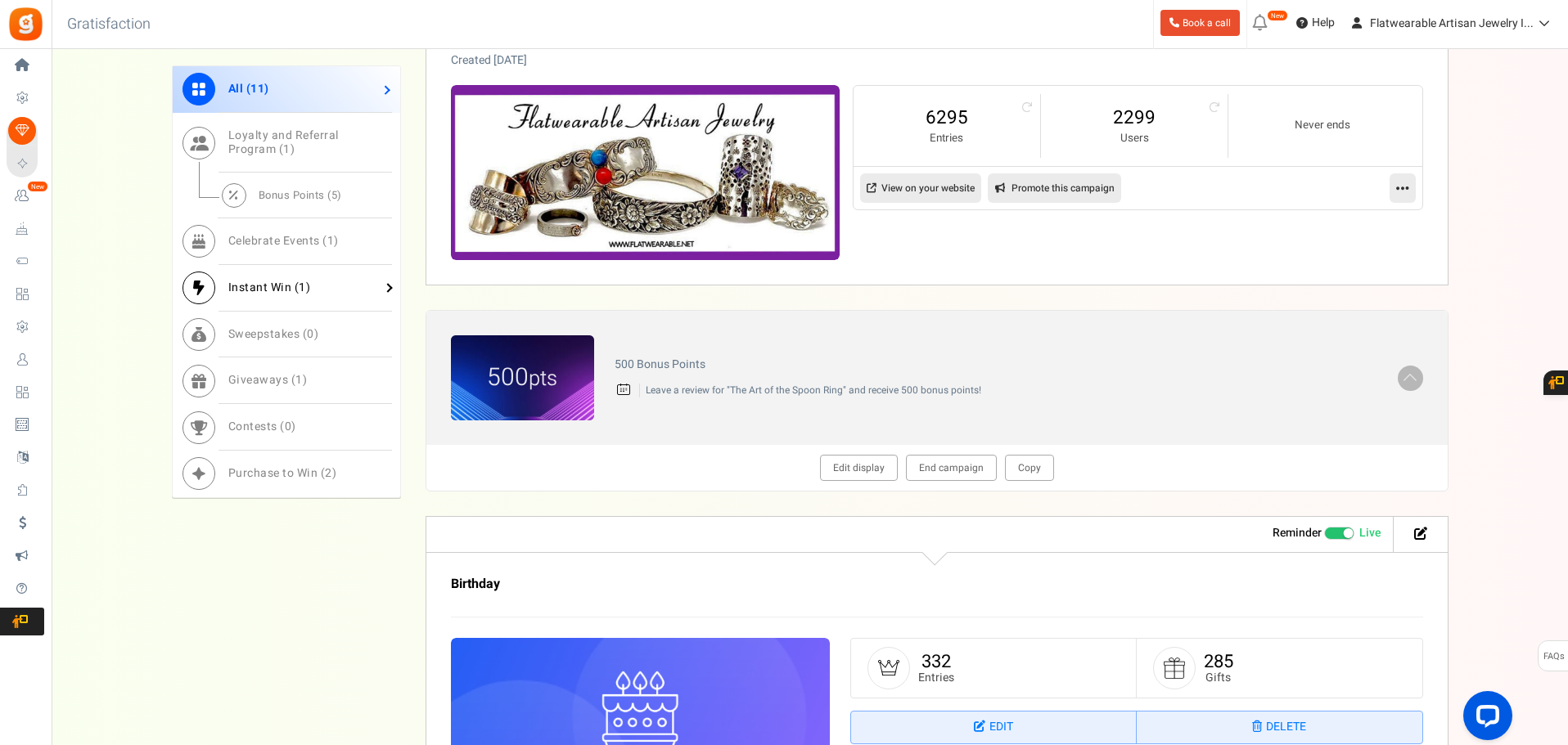
click at [267, 281] on span "Instant Win ( 1 )" at bounding box center [270, 288] width 82 height 18
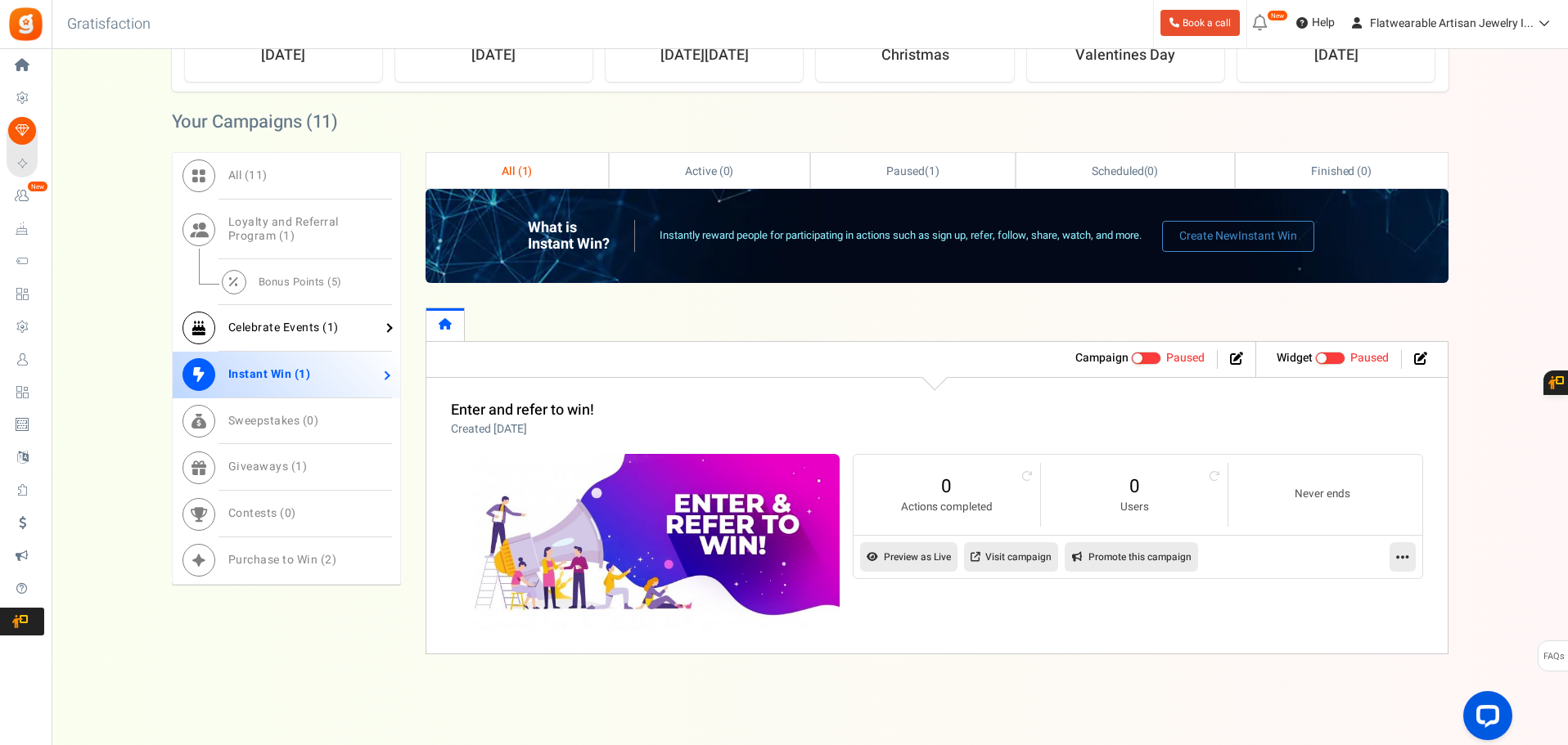
click at [273, 323] on span "Celebrate Events ( 1 )" at bounding box center [283, 328] width 111 height 18
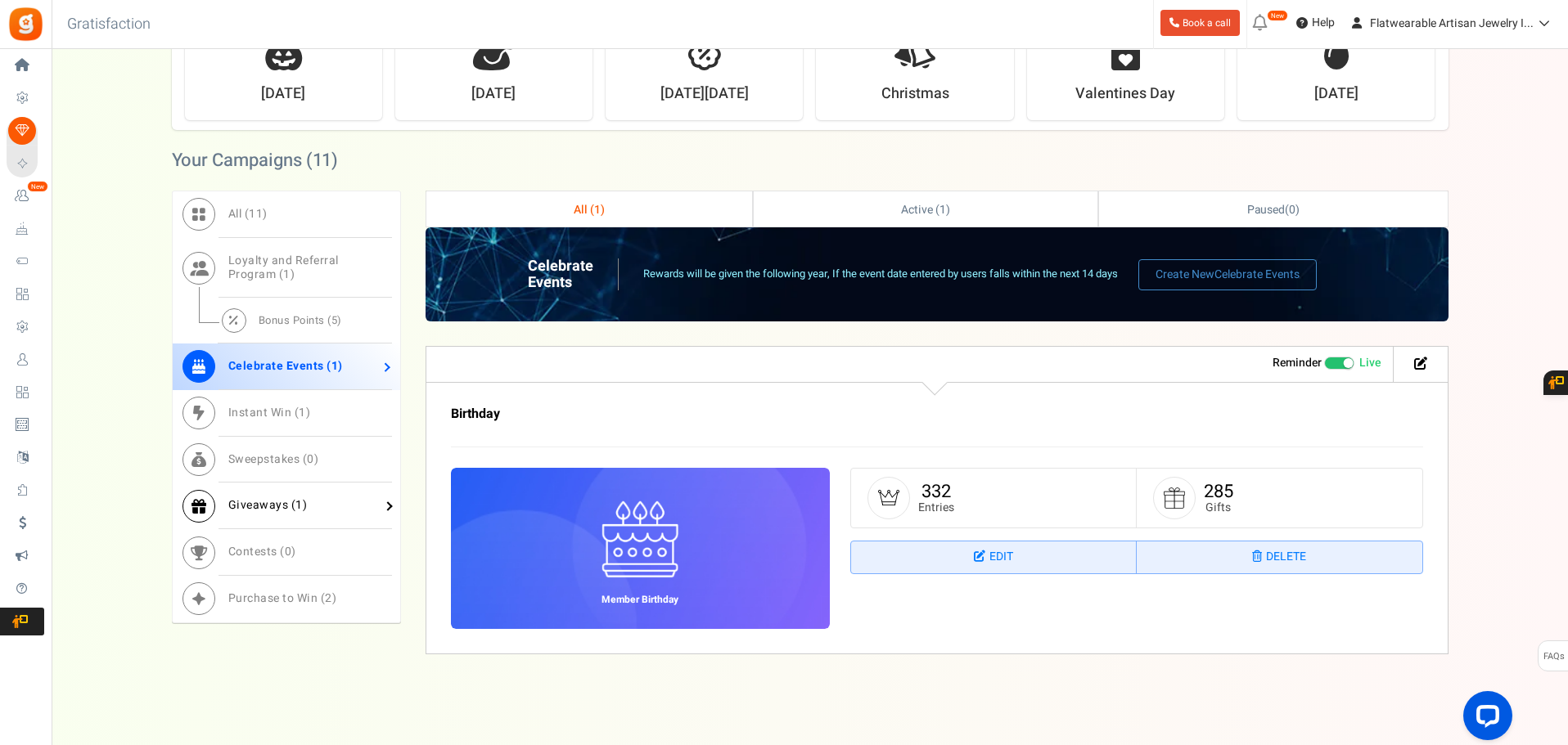
click at [283, 508] on span "Giveaways ( 1 )" at bounding box center [268, 506] width 79 height 18
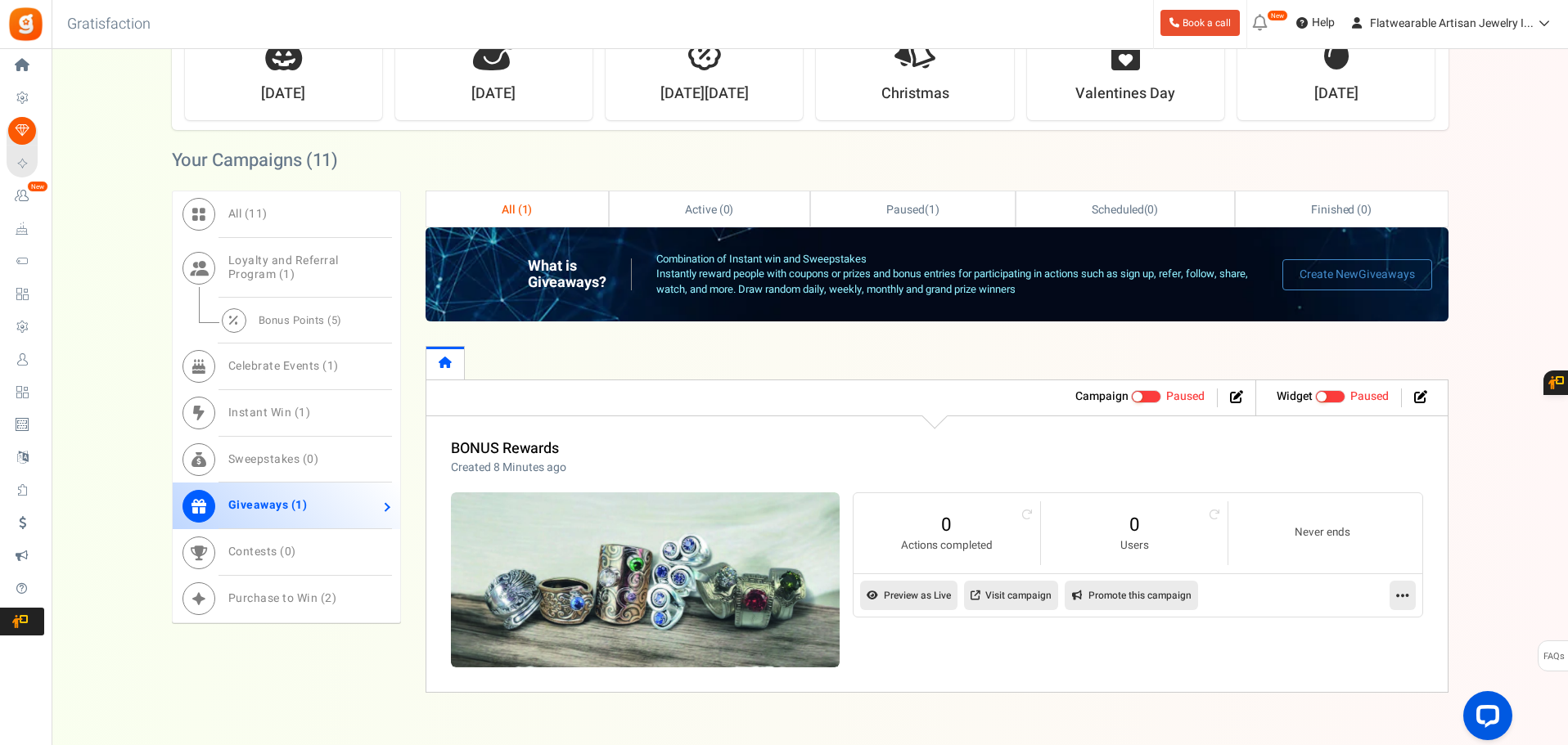
scroll to position [543, 0]
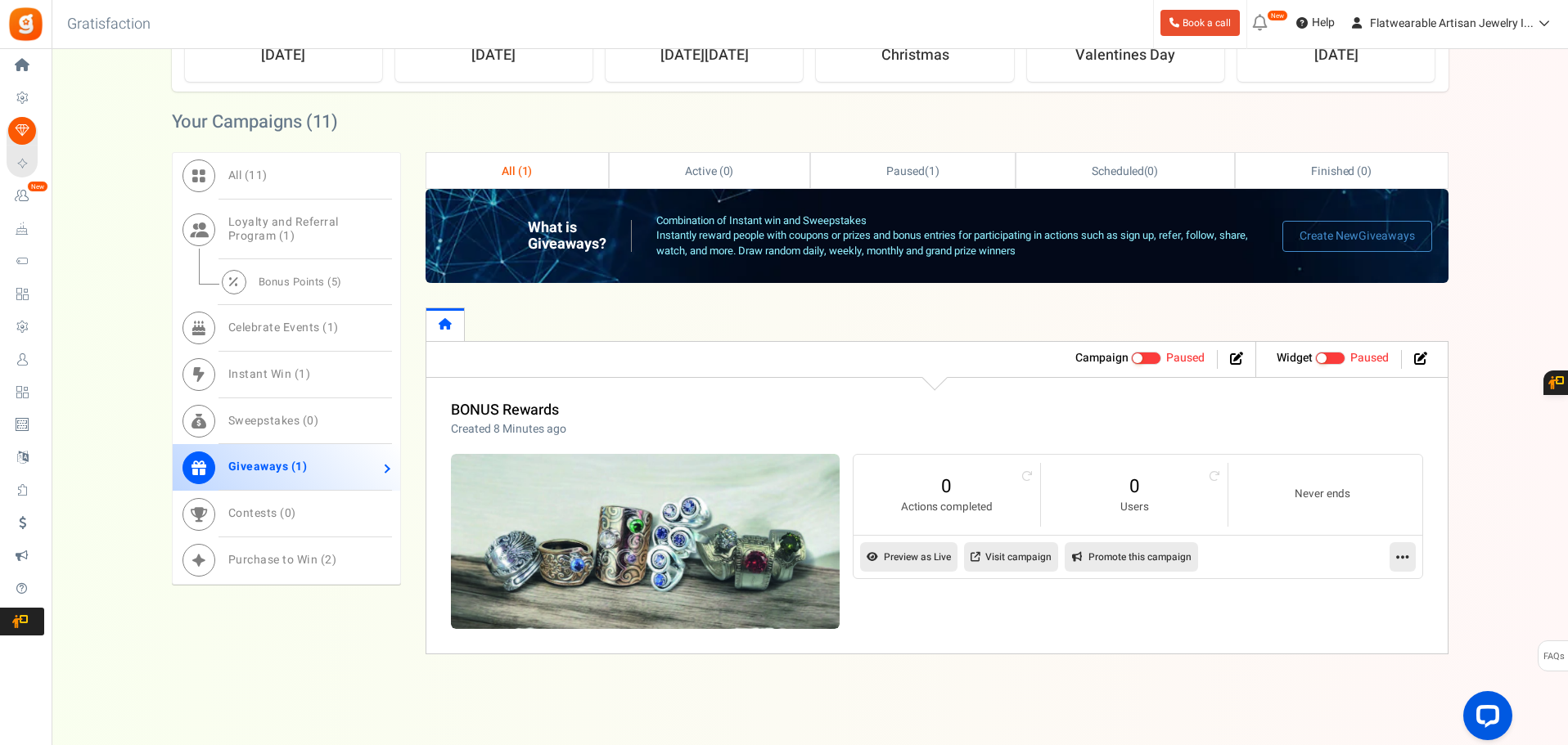
click at [988, 568] on link "Visit campaign" at bounding box center [1011, 557] width 94 height 29
click at [1159, 359] on span at bounding box center [1147, 358] width 31 height 13
click at [1132, 359] on input "Active Paused" at bounding box center [1132, 359] width 0 height 11
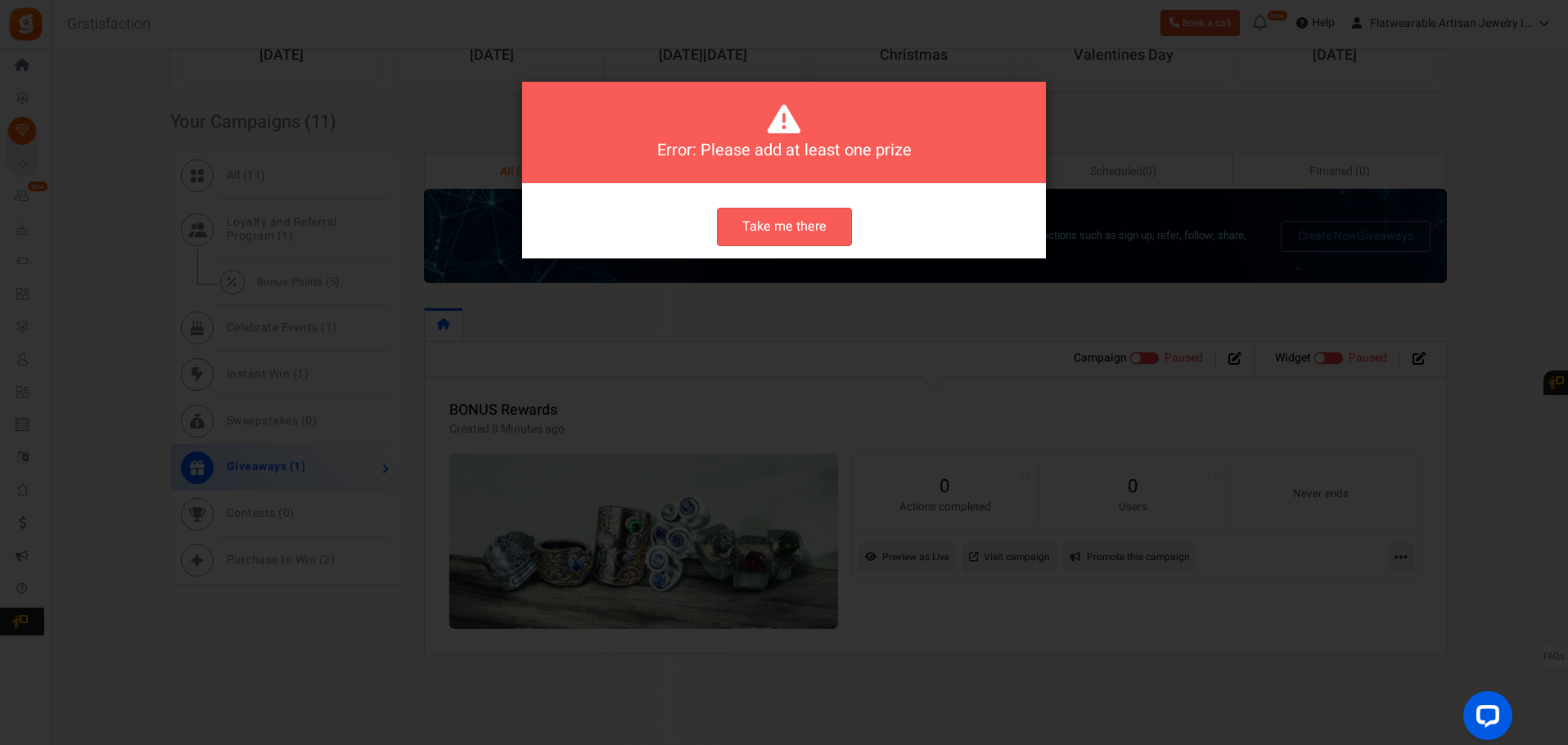
scroll to position [0, 0]
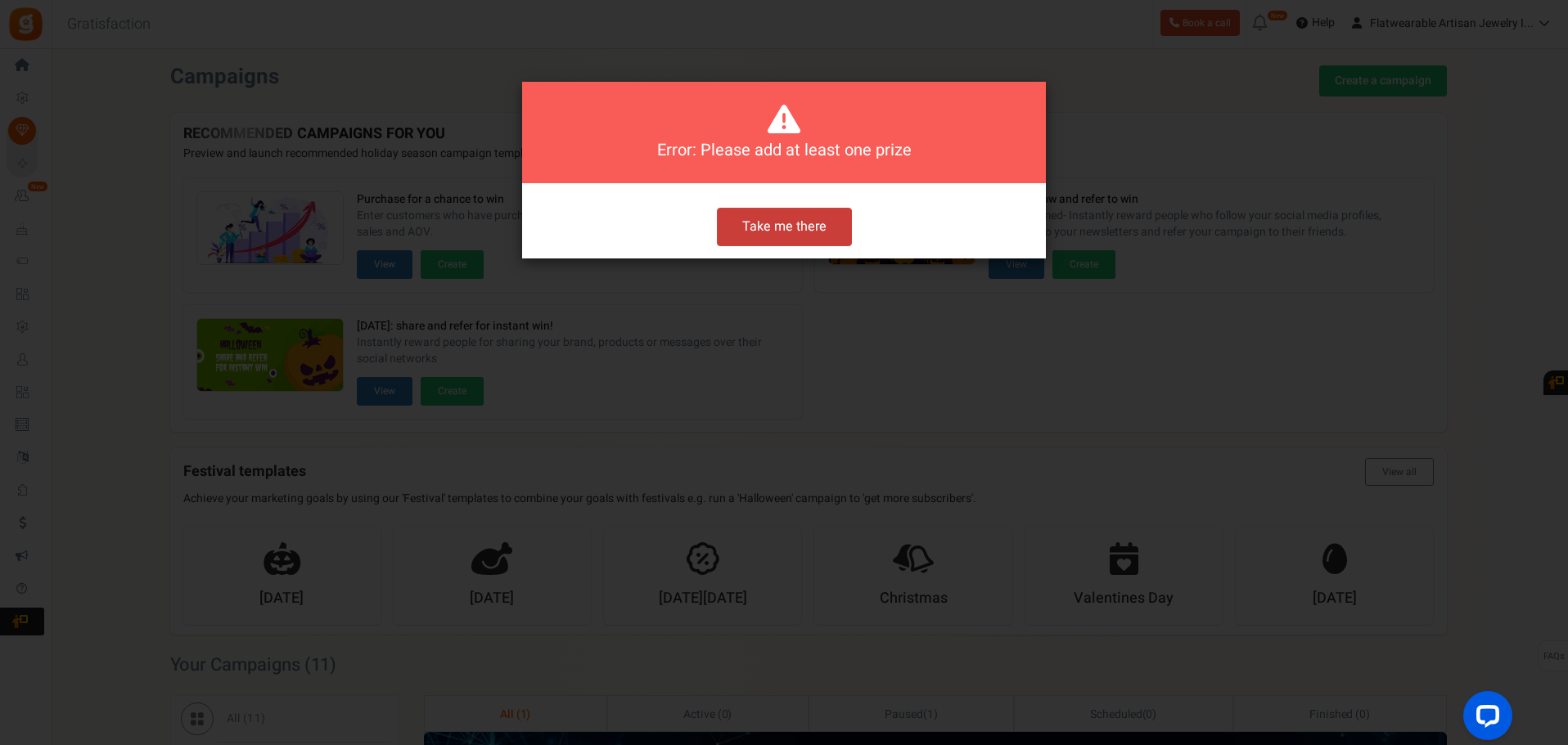
click at [782, 233] on button "Take me there" at bounding box center [784, 226] width 135 height 38
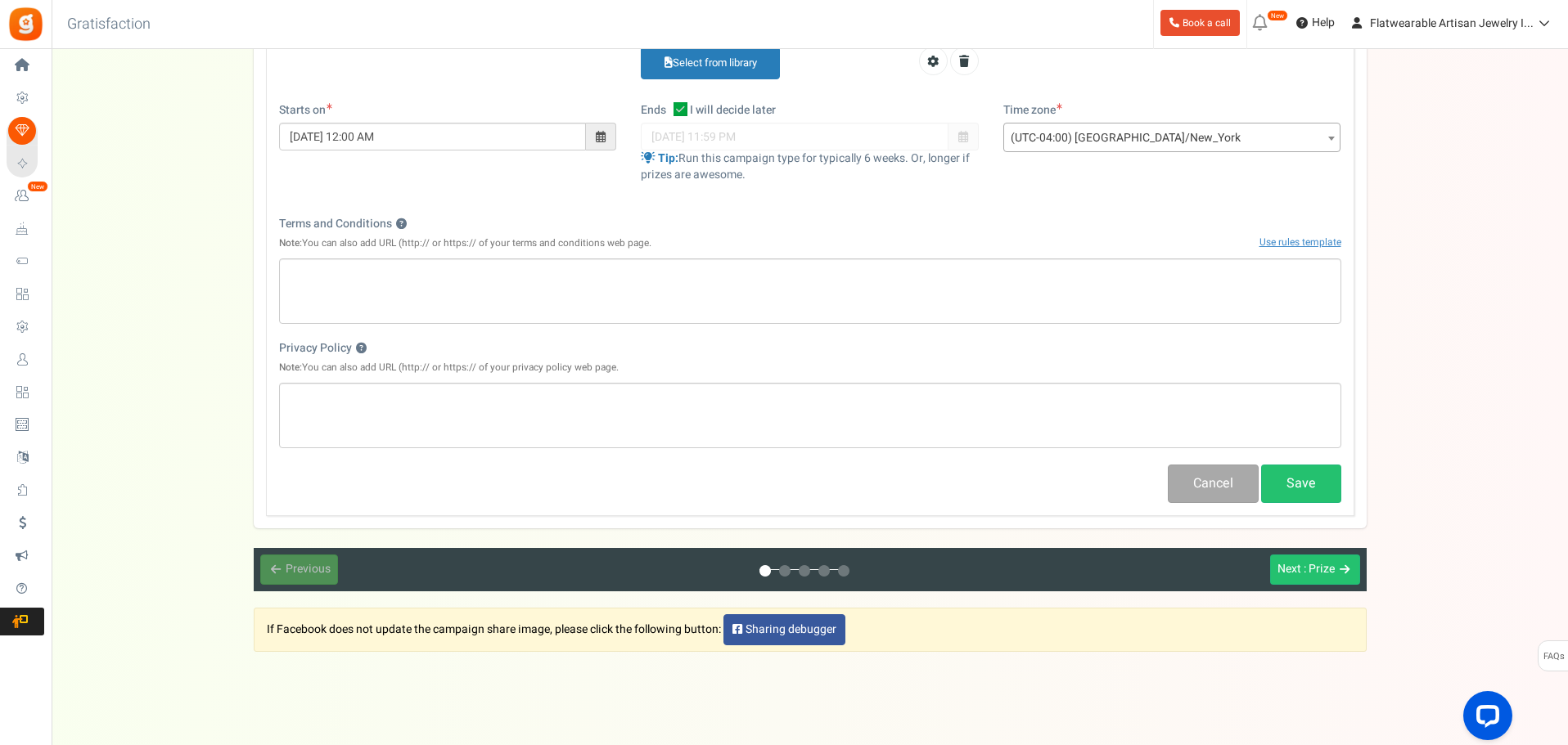
scroll to position [586, 0]
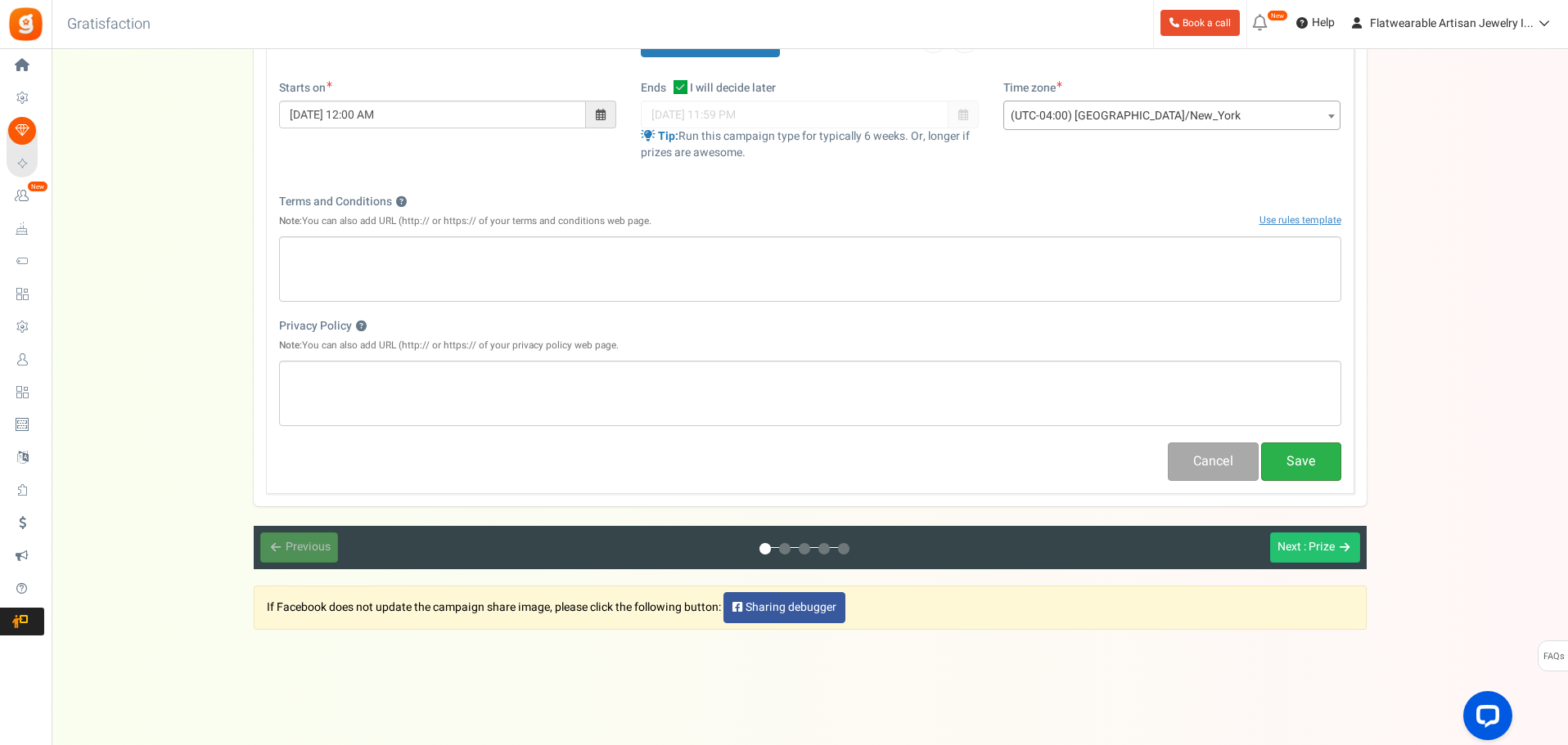
click at [1308, 469] on button "Save" at bounding box center [1301, 462] width 80 height 38
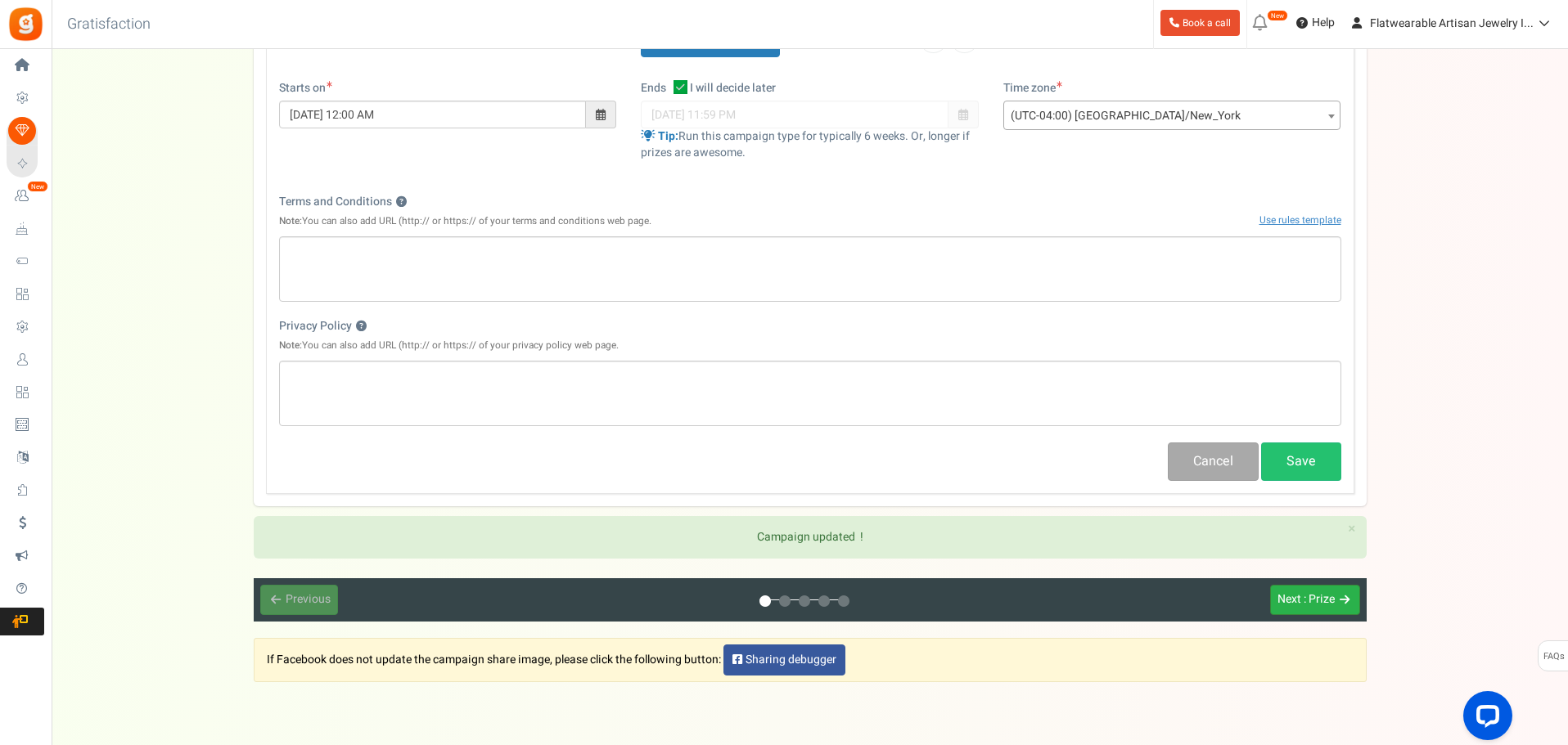
click at [1305, 597] on span ": Prize" at bounding box center [1320, 600] width 31 height 18
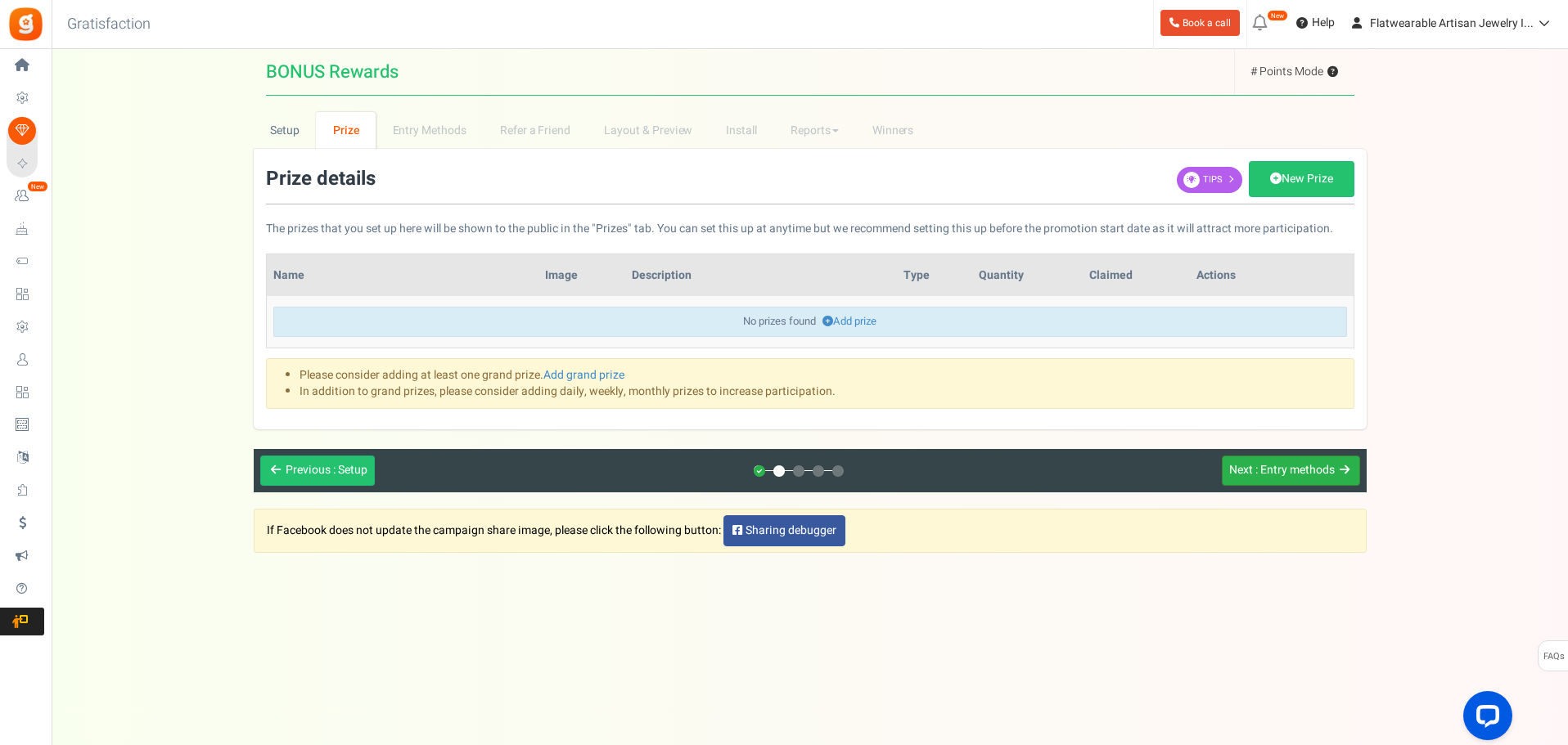
scroll to position [0, 0]
click at [848, 320] on link "Add prize" at bounding box center [851, 322] width 54 height 16
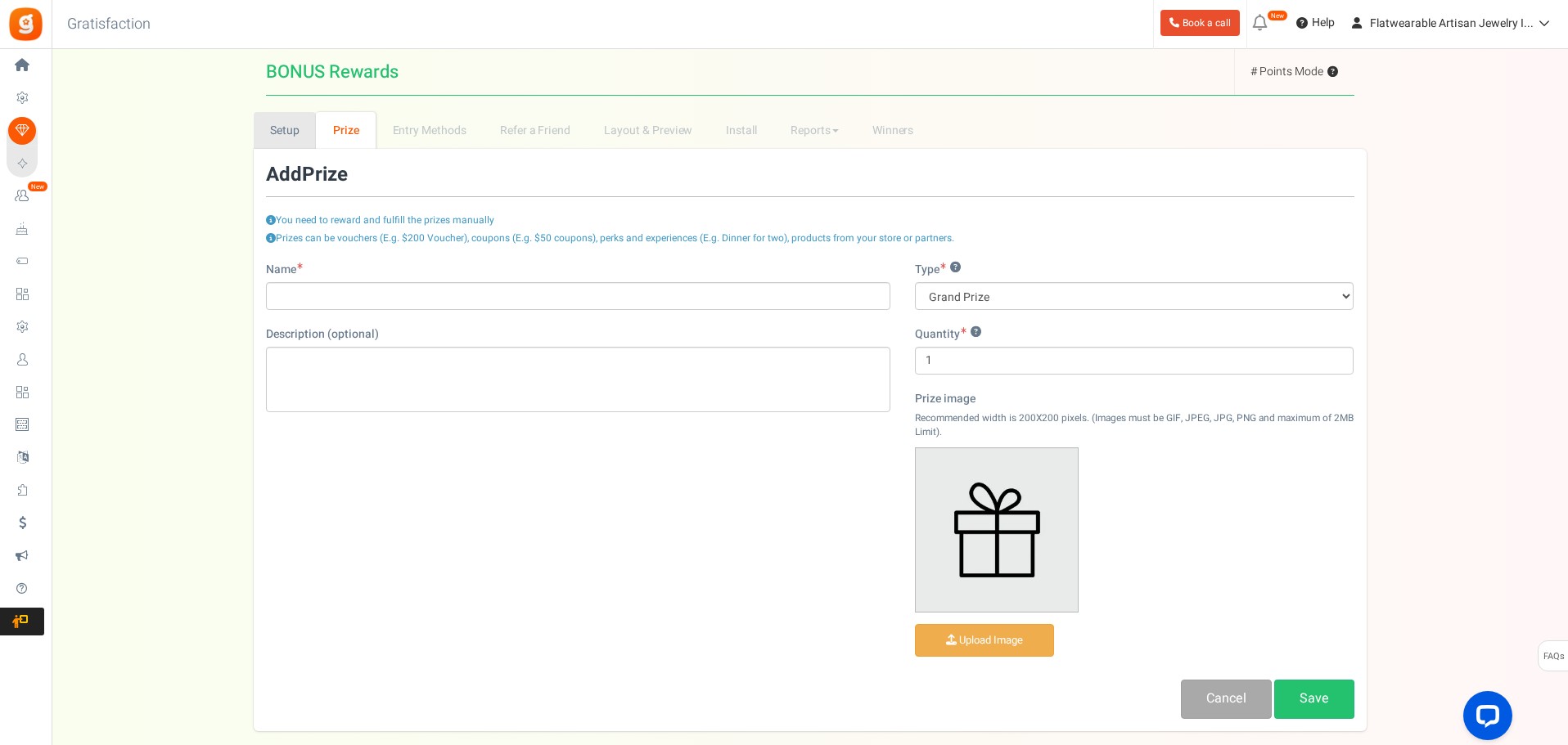
click at [295, 135] on link "Setup" at bounding box center [285, 130] width 63 height 37
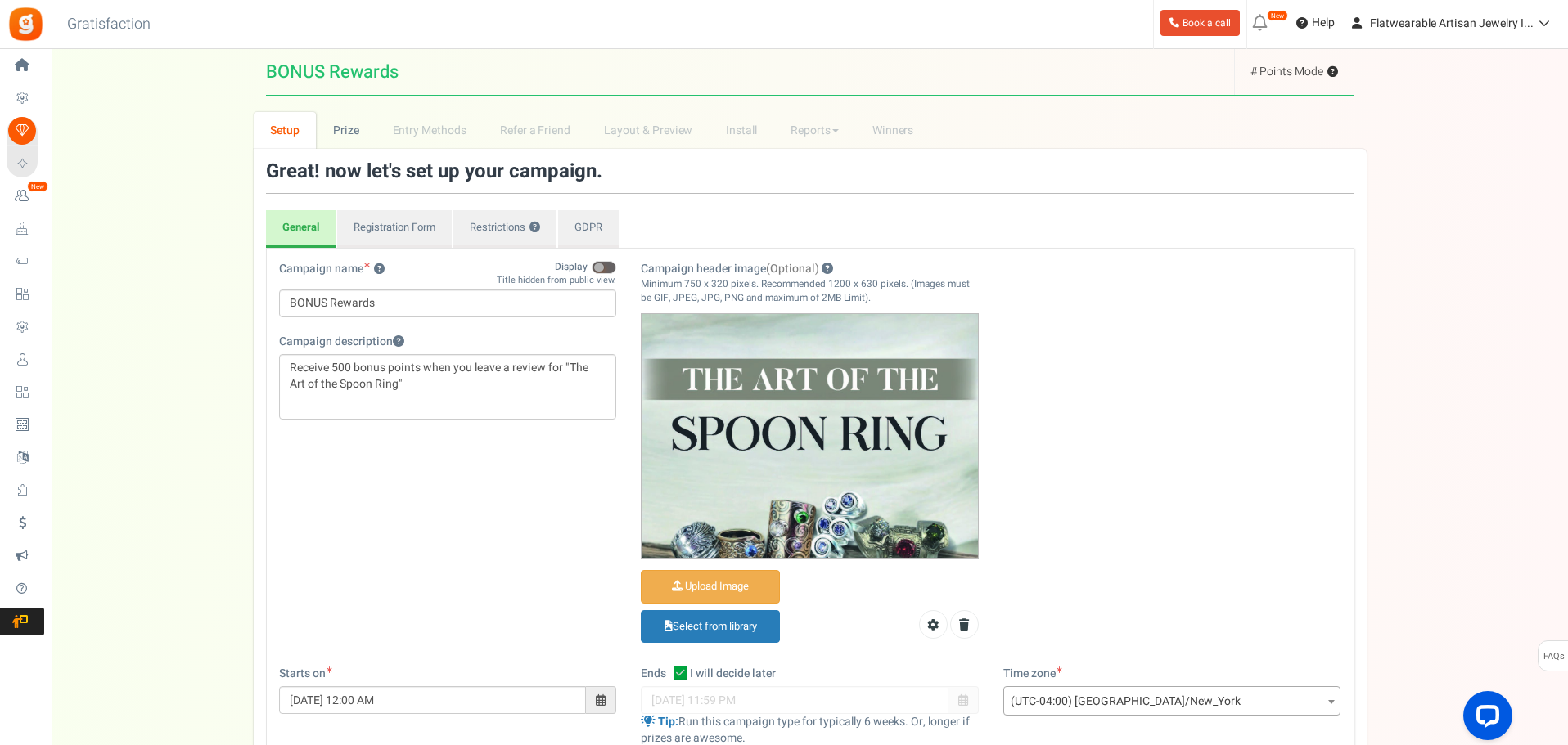
click at [598, 269] on span at bounding box center [599, 268] width 10 height 8
click at [617, 269] on input "Display" at bounding box center [617, 260] width 0 height 27
click at [599, 270] on span at bounding box center [604, 267] width 25 height 13
click at [617, 270] on input "Display" at bounding box center [617, 260] width 0 height 27
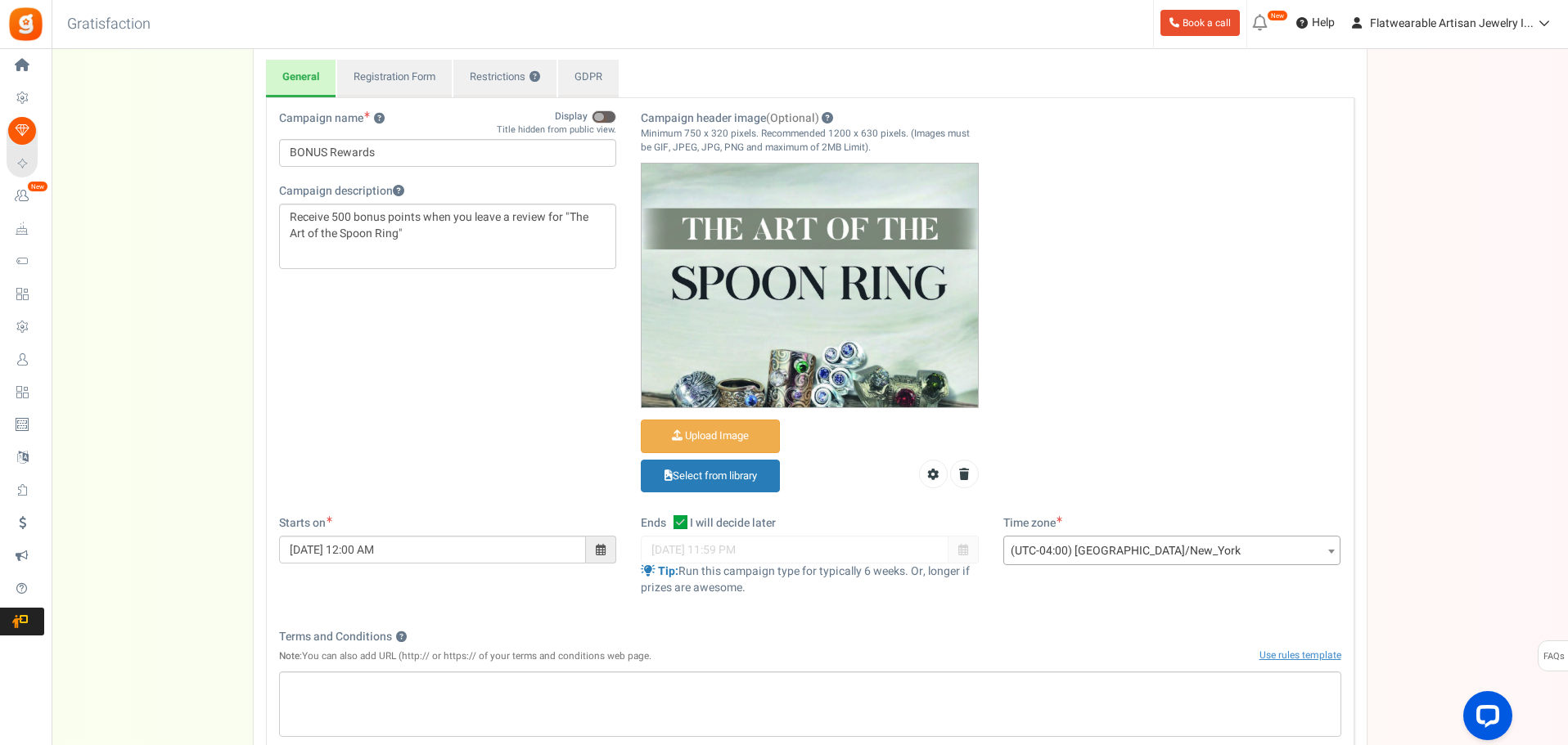
scroll to position [409, 0]
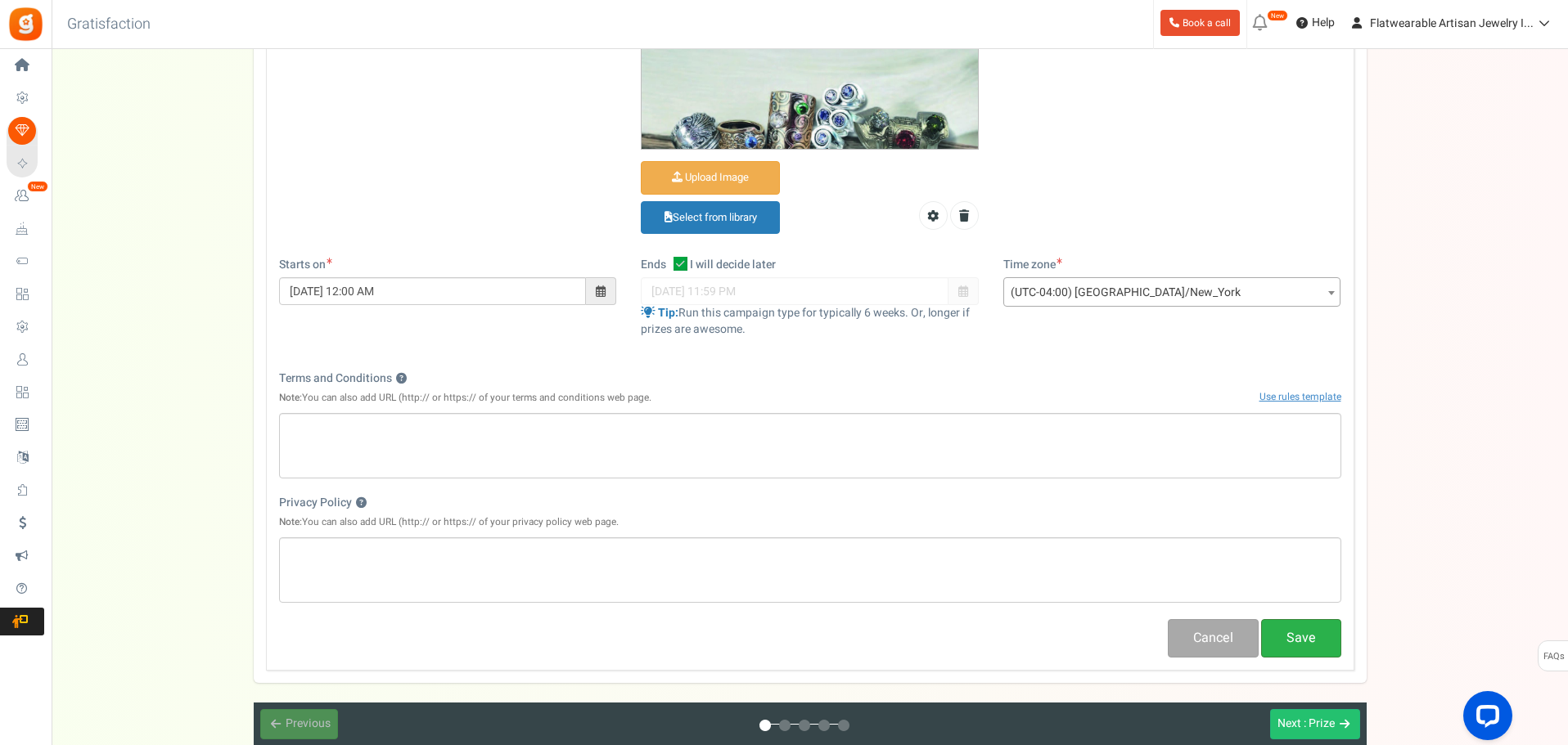
click at [1293, 647] on button "Save" at bounding box center [1301, 638] width 80 height 38
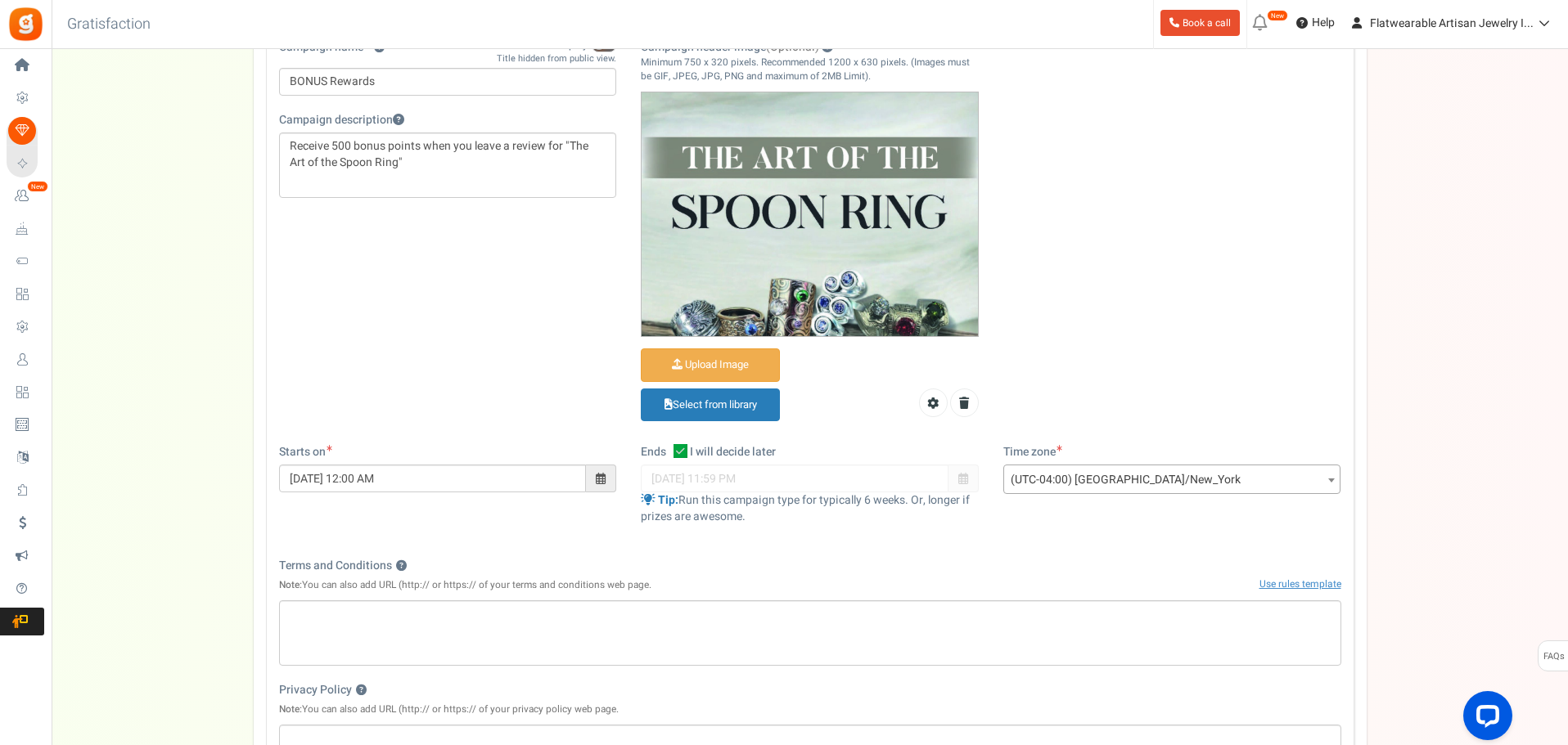
scroll to position [0, 0]
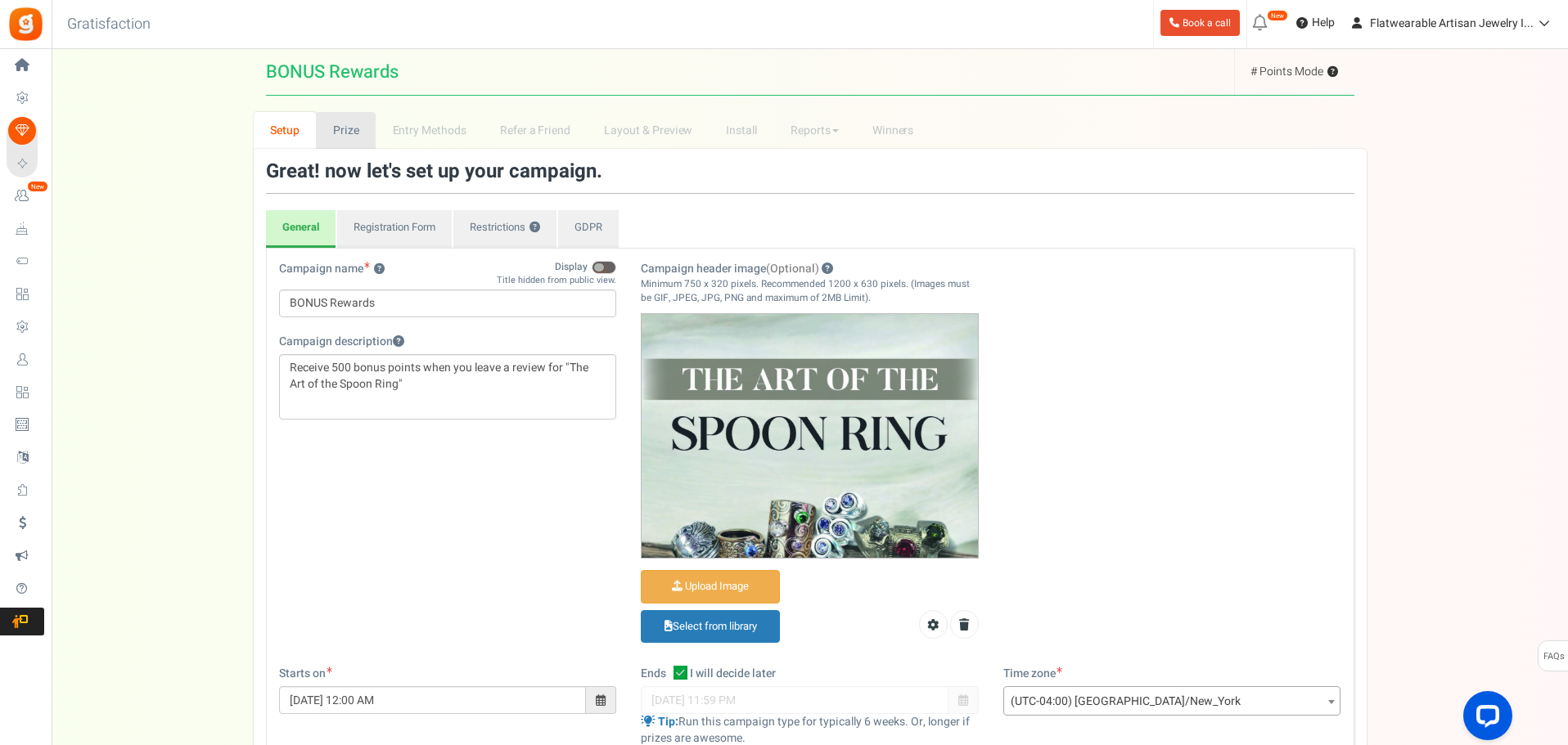
click at [346, 128] on link "Prize" at bounding box center [345, 130] width 60 height 37
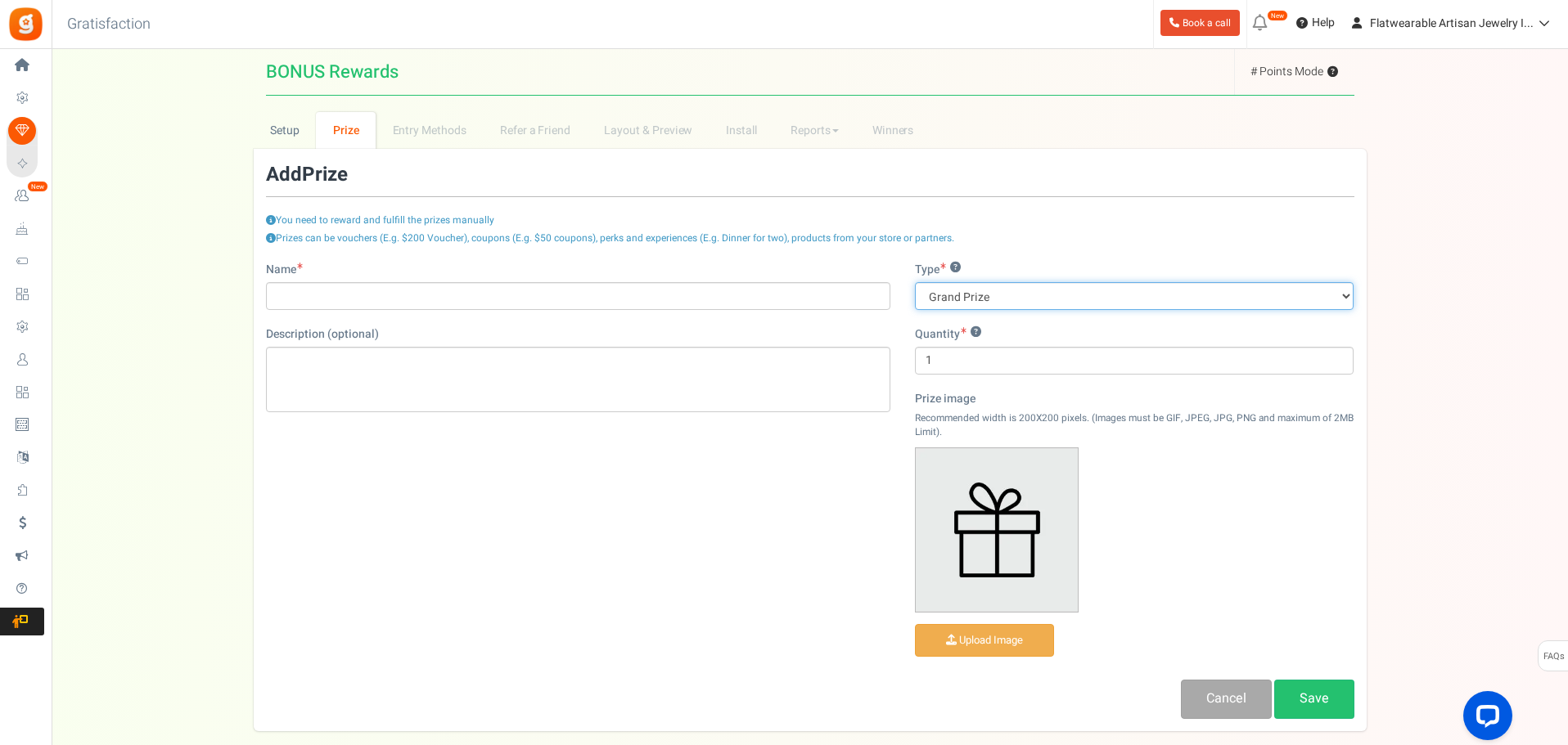
click at [1077, 295] on select "Grand Prize Daily Prize Weekly Prize Monthly Prize" at bounding box center [1135, 296] width 439 height 27
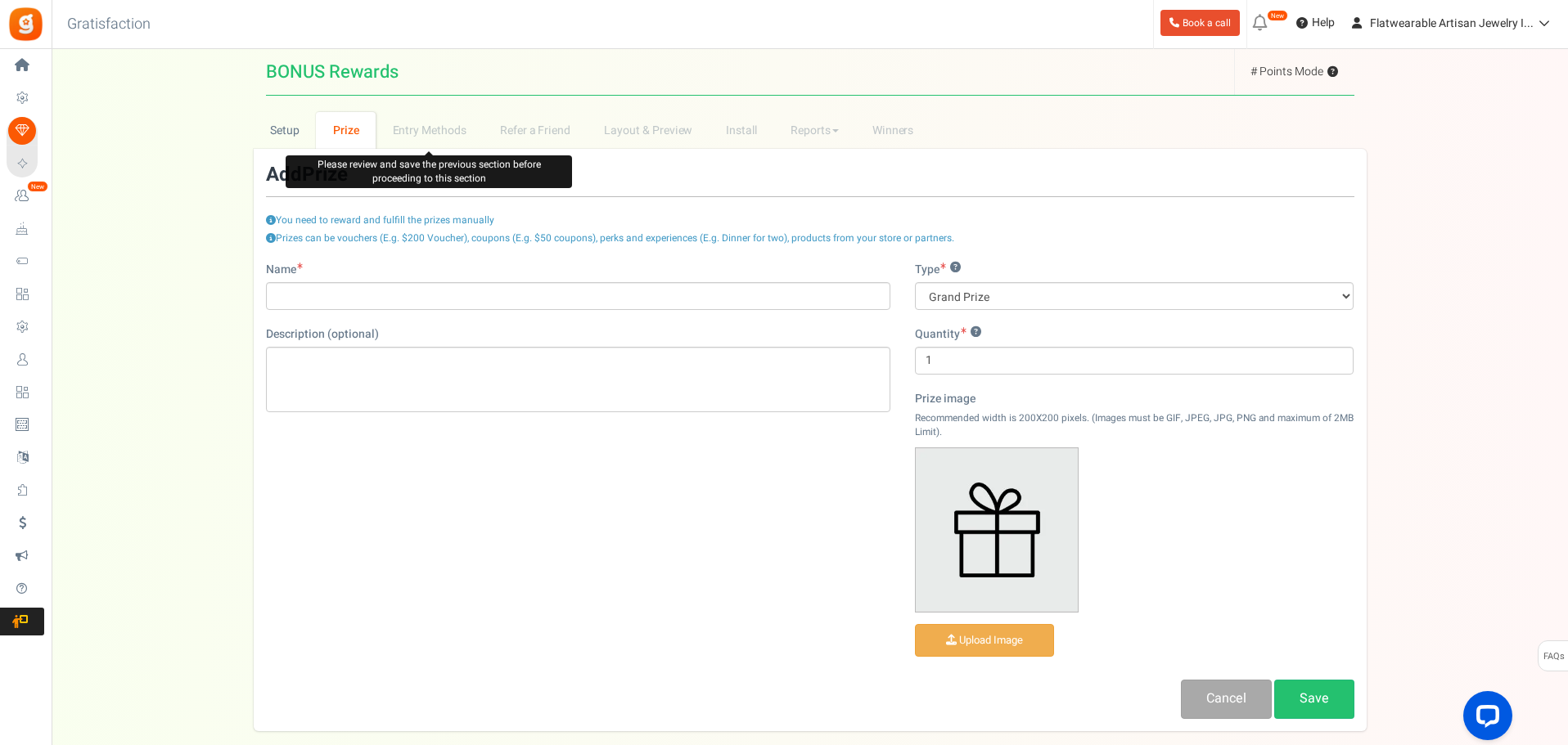
click at [424, 131] on li "Entry Methods" at bounding box center [429, 130] width 107 height 37
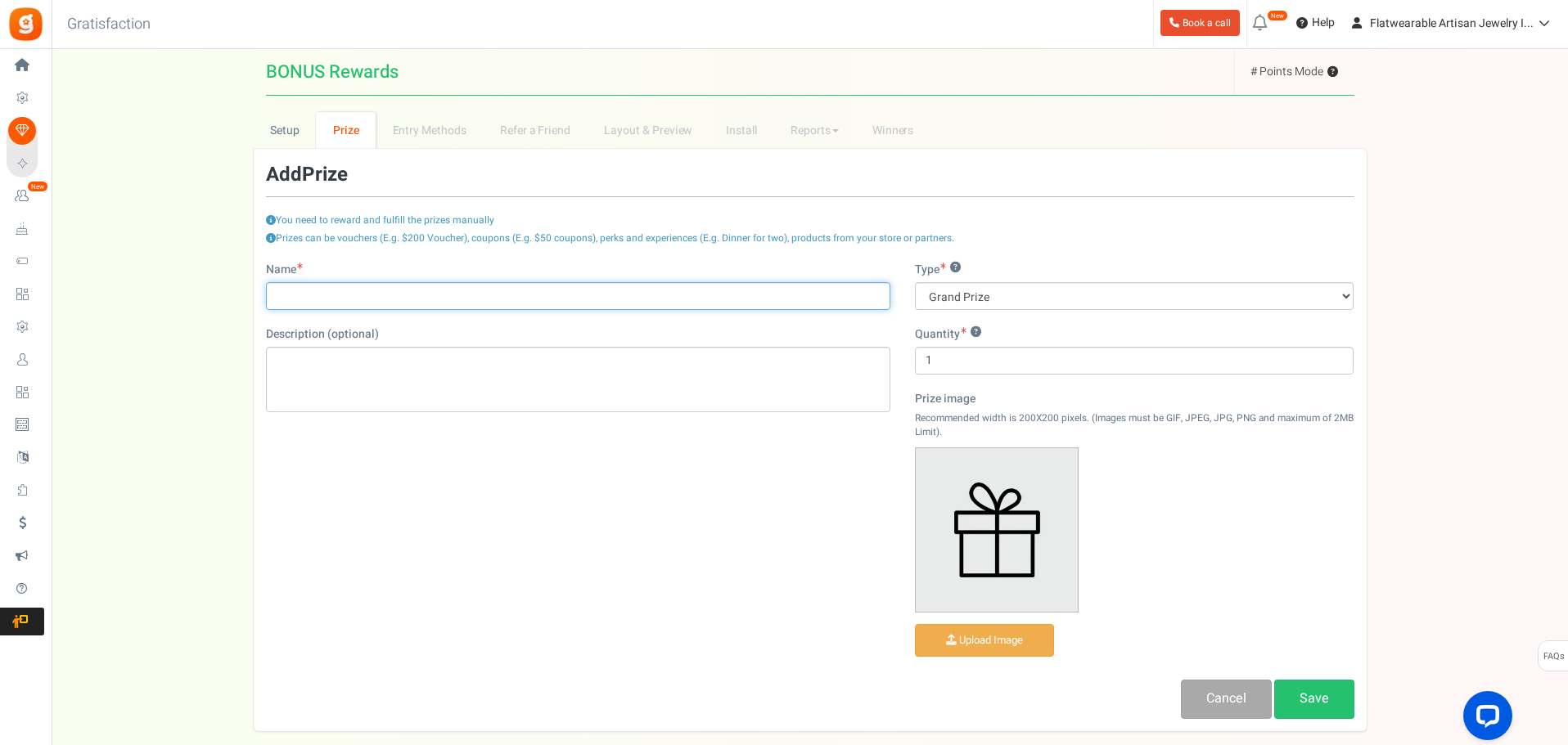
click at [507, 300] on input "Name" at bounding box center [578, 296] width 625 height 27
type input "500 points"
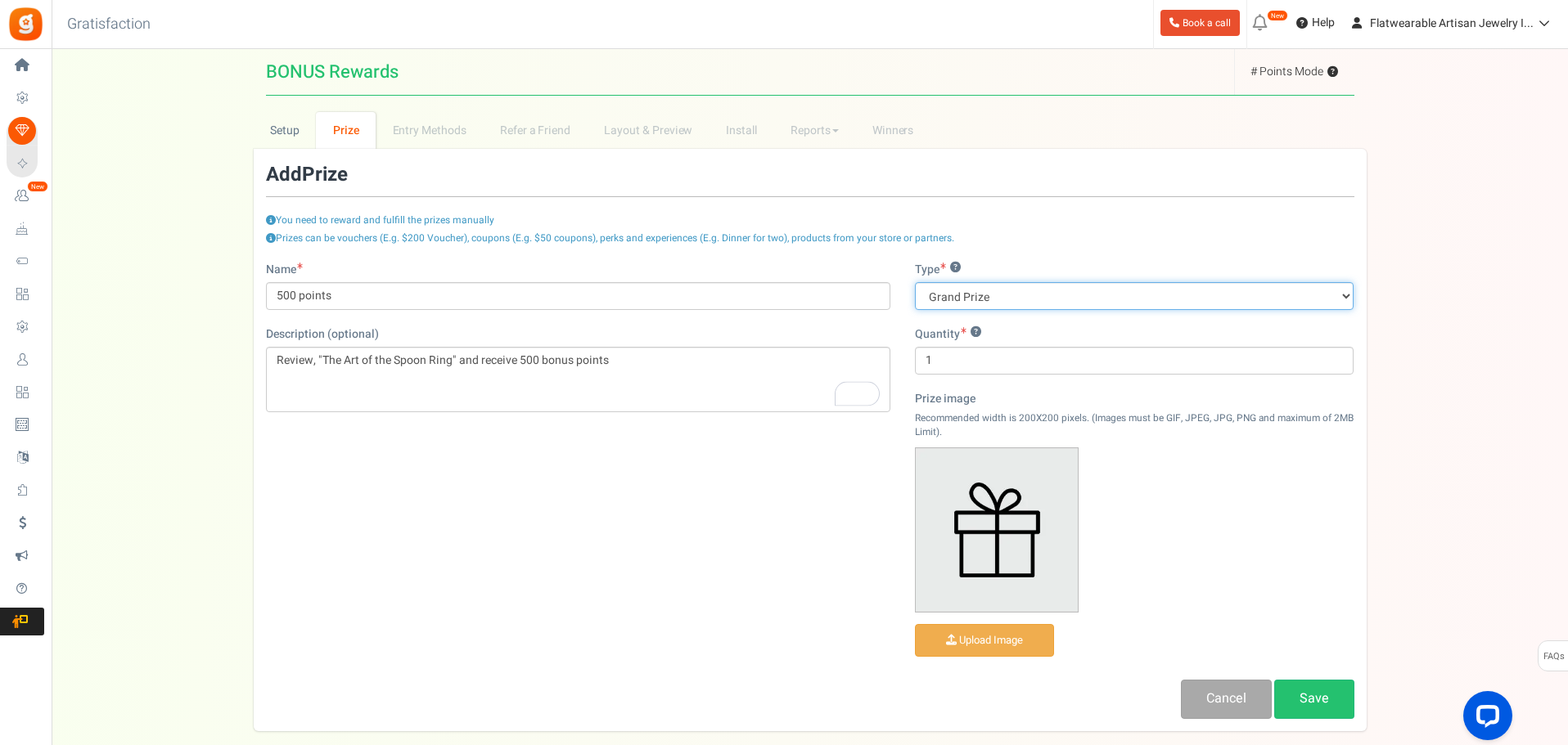
click at [1008, 297] on select "Grand Prize Daily Prize Weekly Prize Monthly Prize" at bounding box center [1135, 296] width 439 height 27
click at [915, 282] on select "Grand Prize Daily Prize Weekly Prize Monthly Prize" at bounding box center [1135, 296] width 439 height 27
click at [793, 530] on div "Name 500 points Description (optional) Review, "The Art of the Spoon Ring" and …" at bounding box center [810, 490] width 1113 height 458
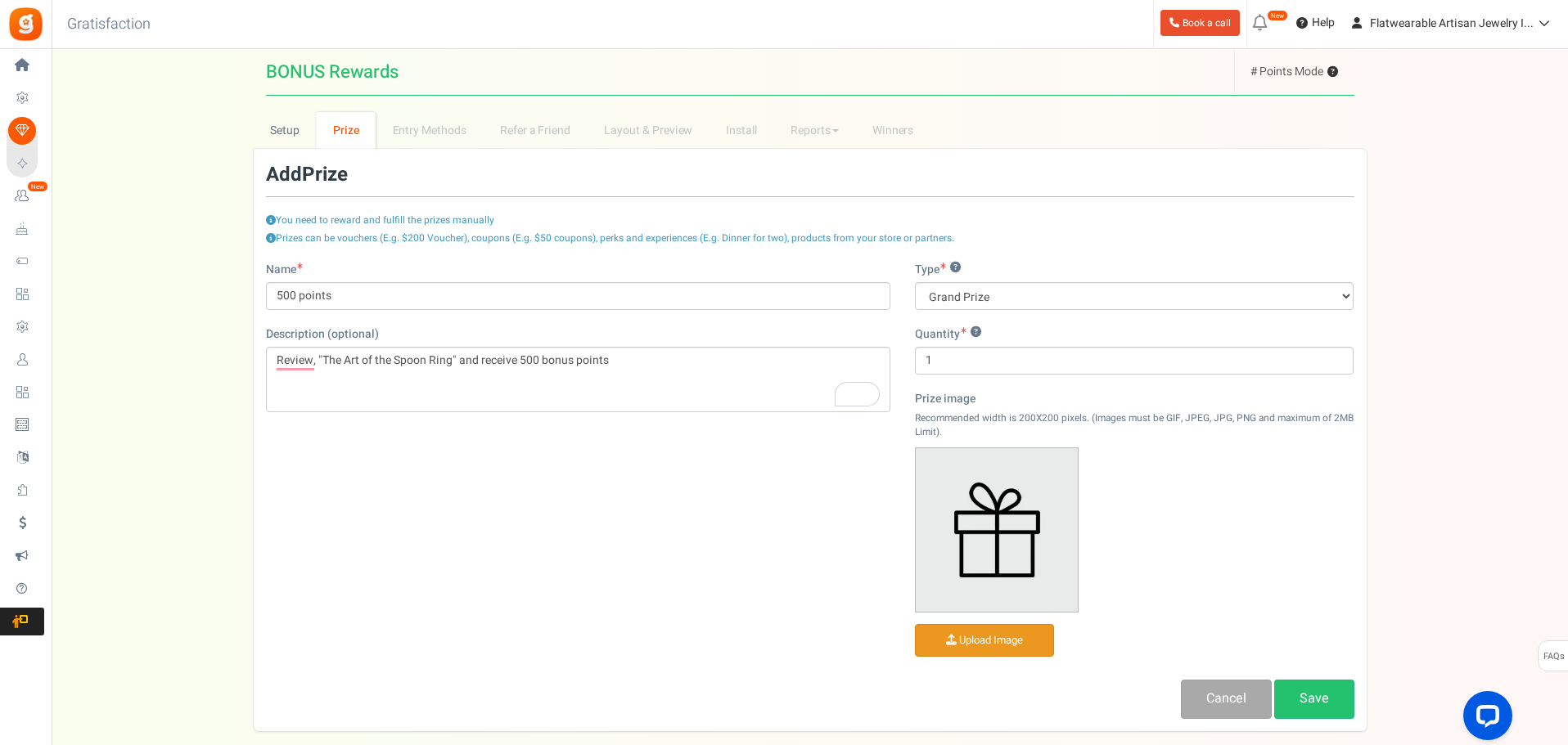
click at [1018, 641] on input "file" at bounding box center [985, 641] width 137 height 32
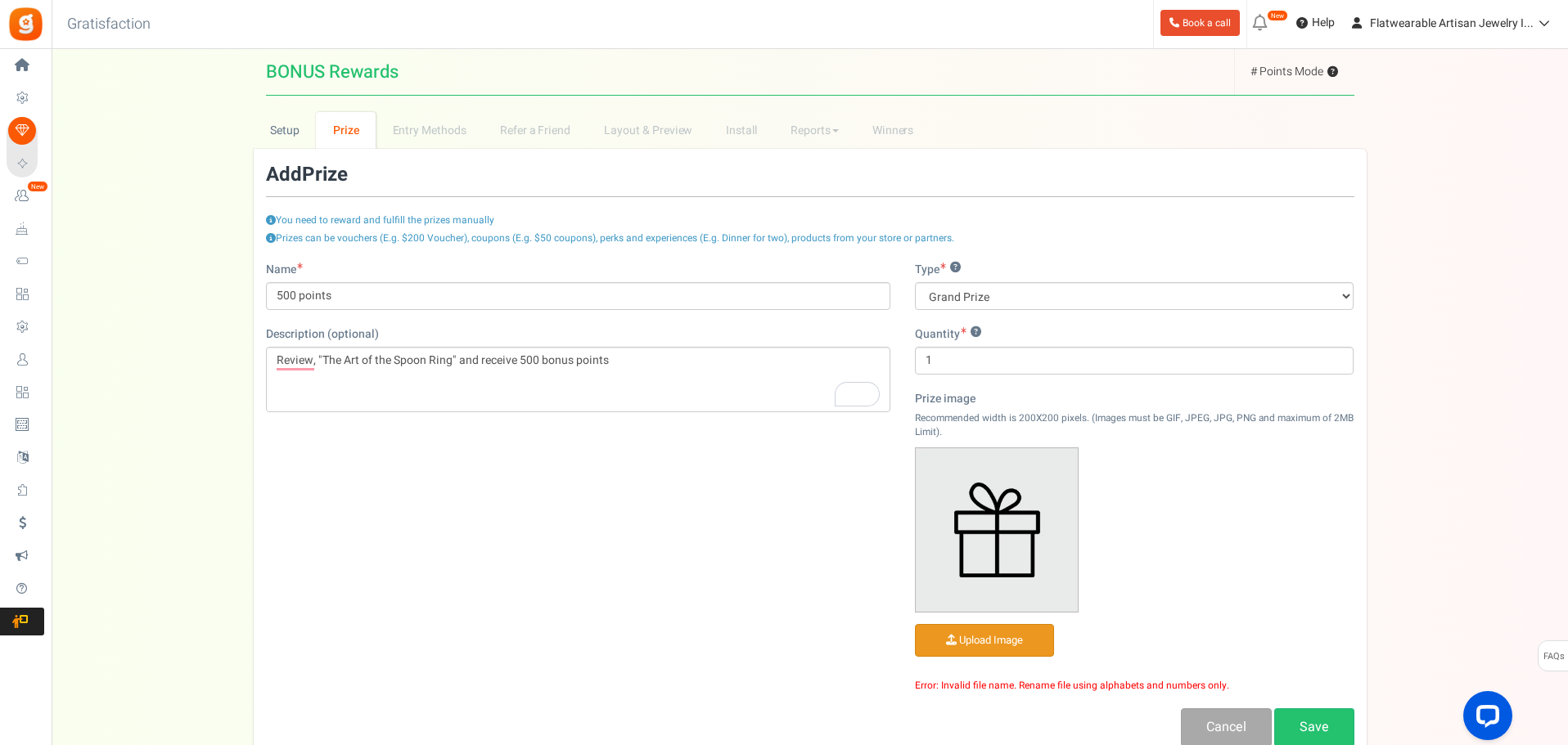
click at [1003, 638] on input "file" at bounding box center [985, 641] width 137 height 32
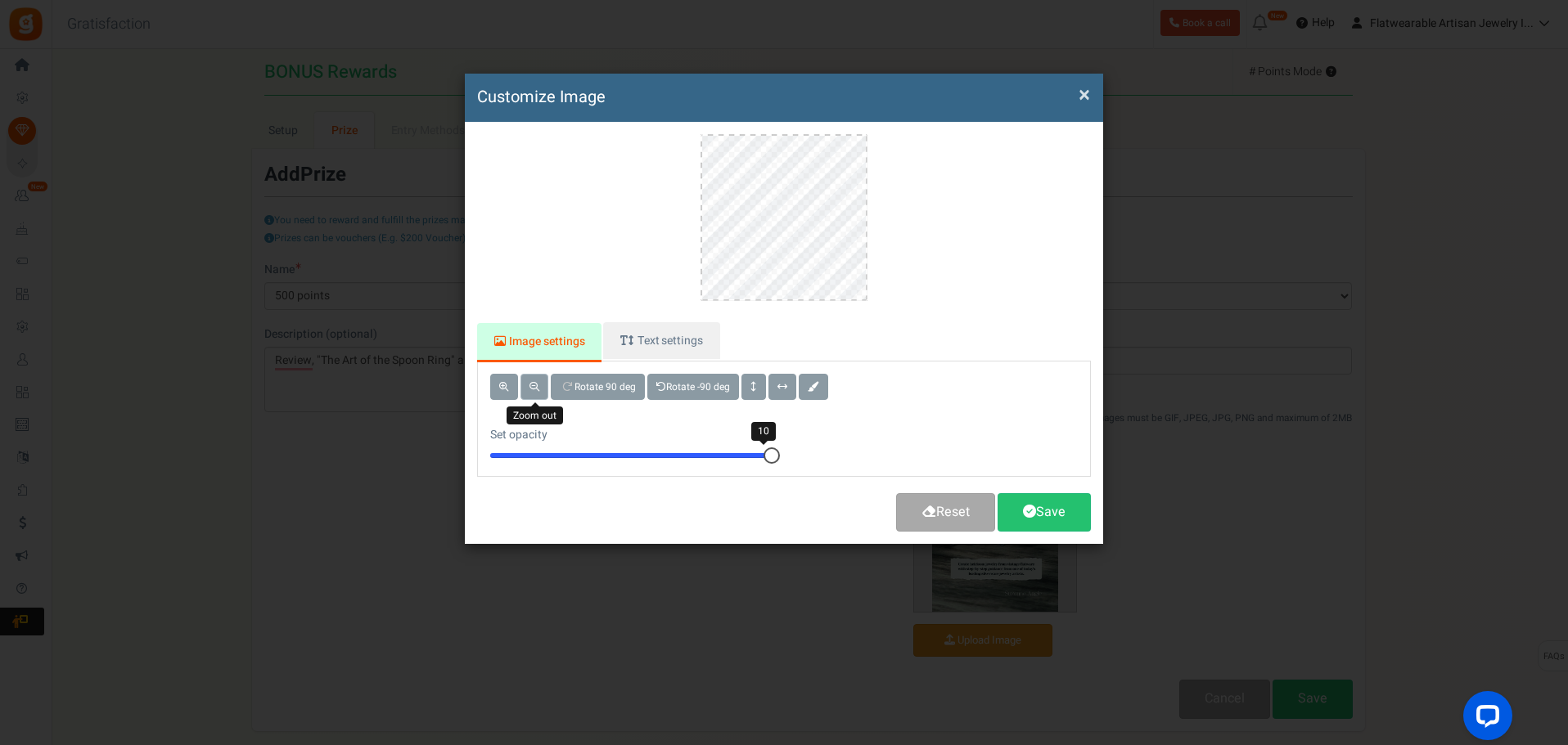
click at [533, 389] on span at bounding box center [534, 387] width 10 height 10
click at [1048, 522] on link "Save" at bounding box center [1044, 512] width 93 height 38
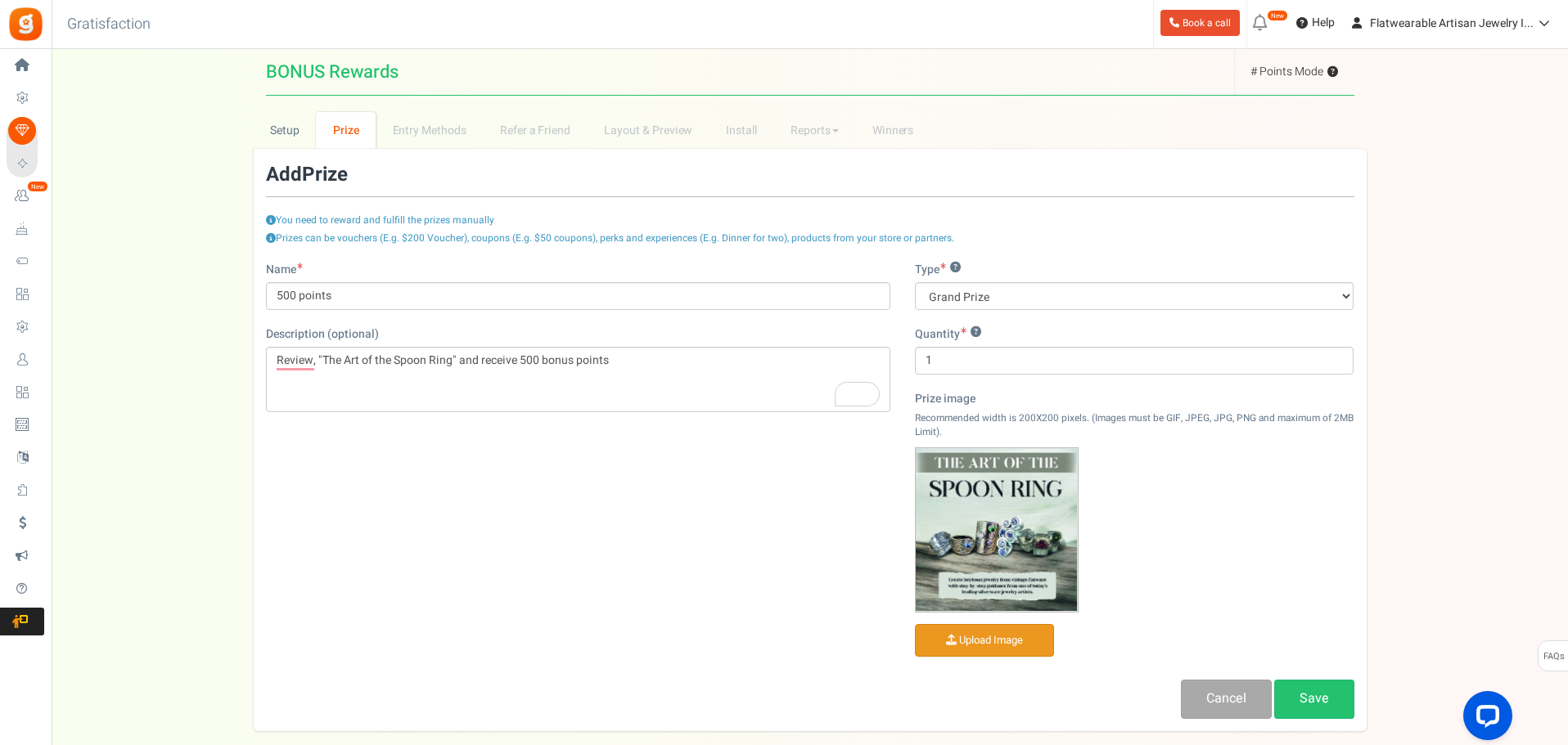
click at [1364, 709] on div "Cancel Save" at bounding box center [810, 699] width 1113 height 38
click at [1313, 706] on link "Save" at bounding box center [1315, 699] width 80 height 38
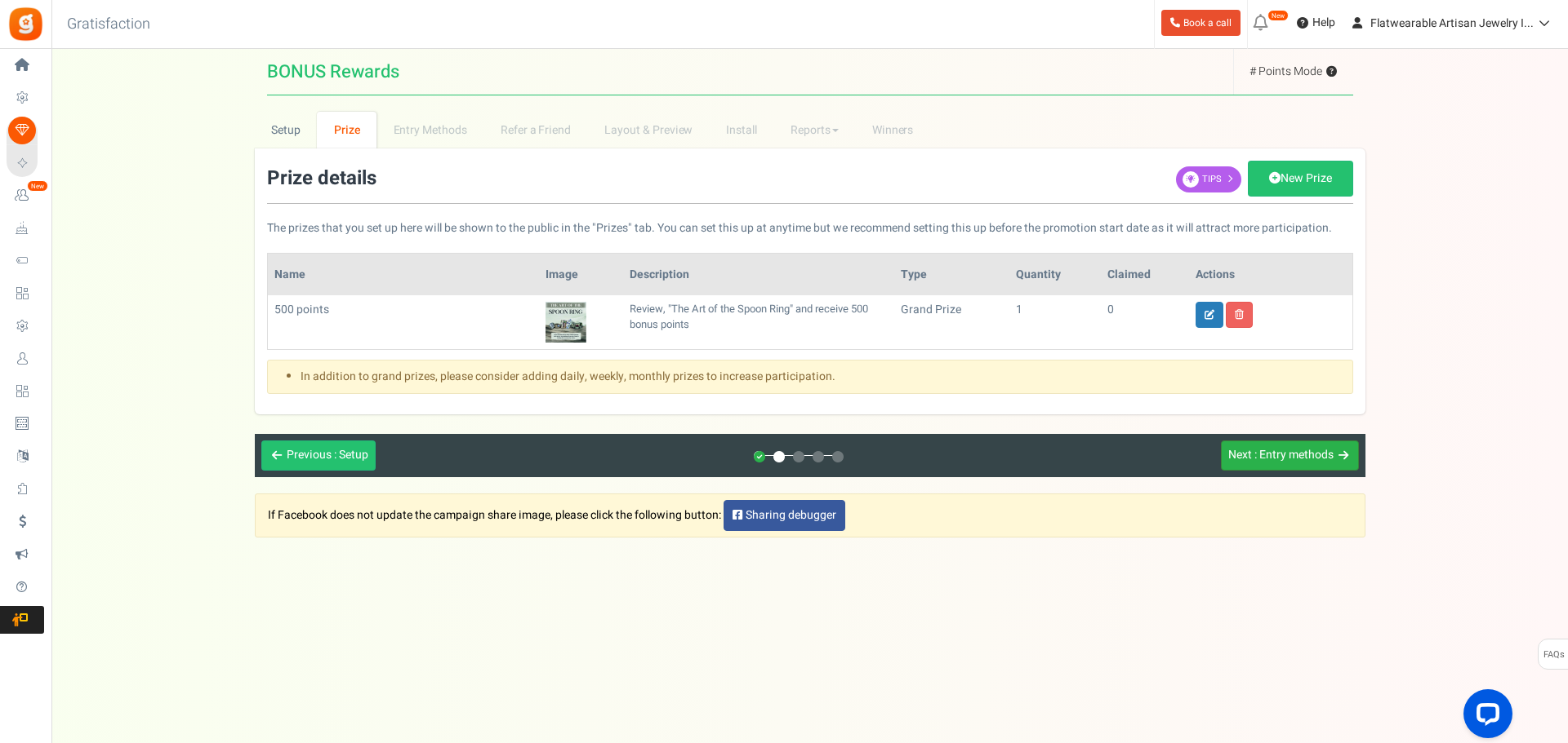
click at [1287, 463] on button "Next : Entry methods" at bounding box center [1289, 456] width 138 height 30
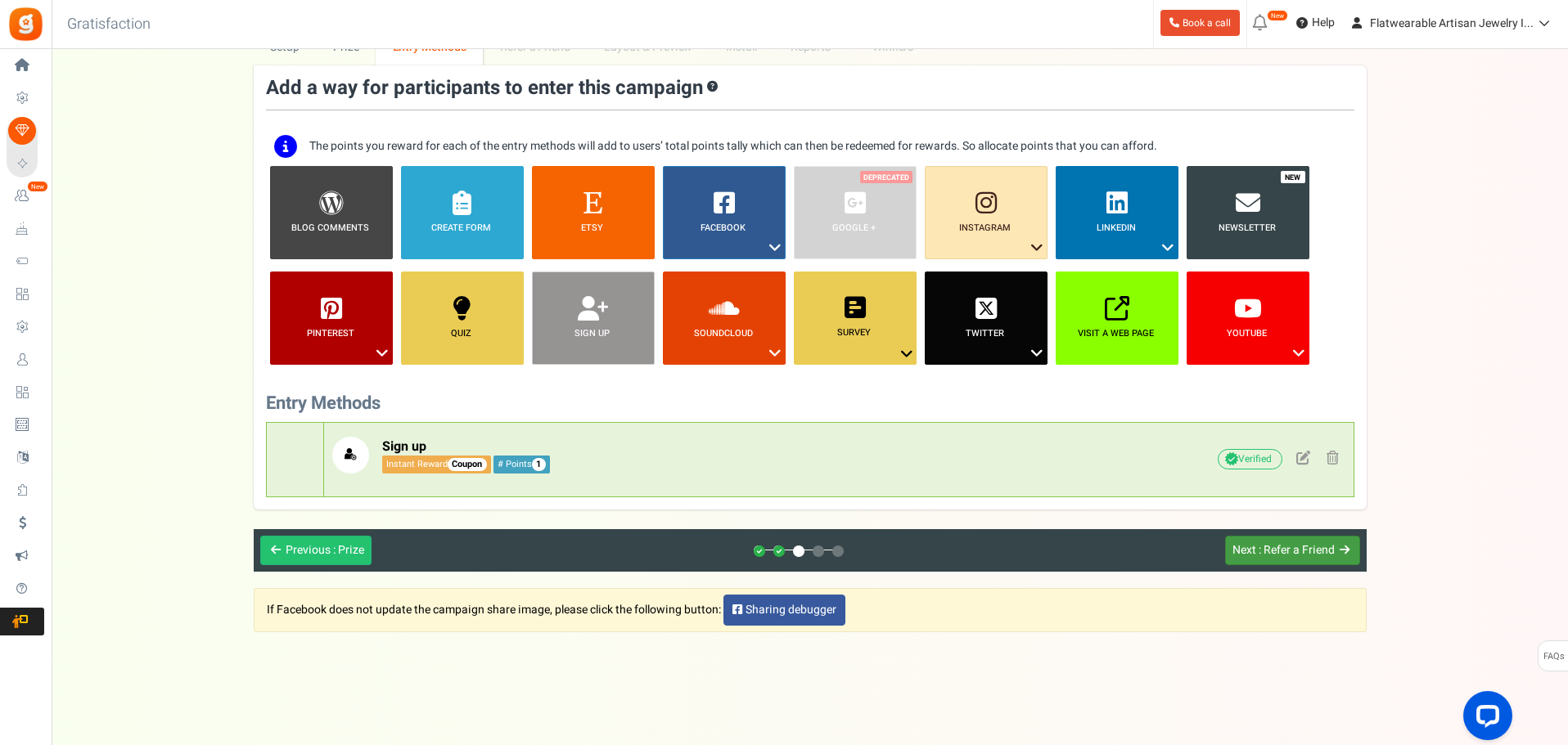
scroll to position [86, 0]
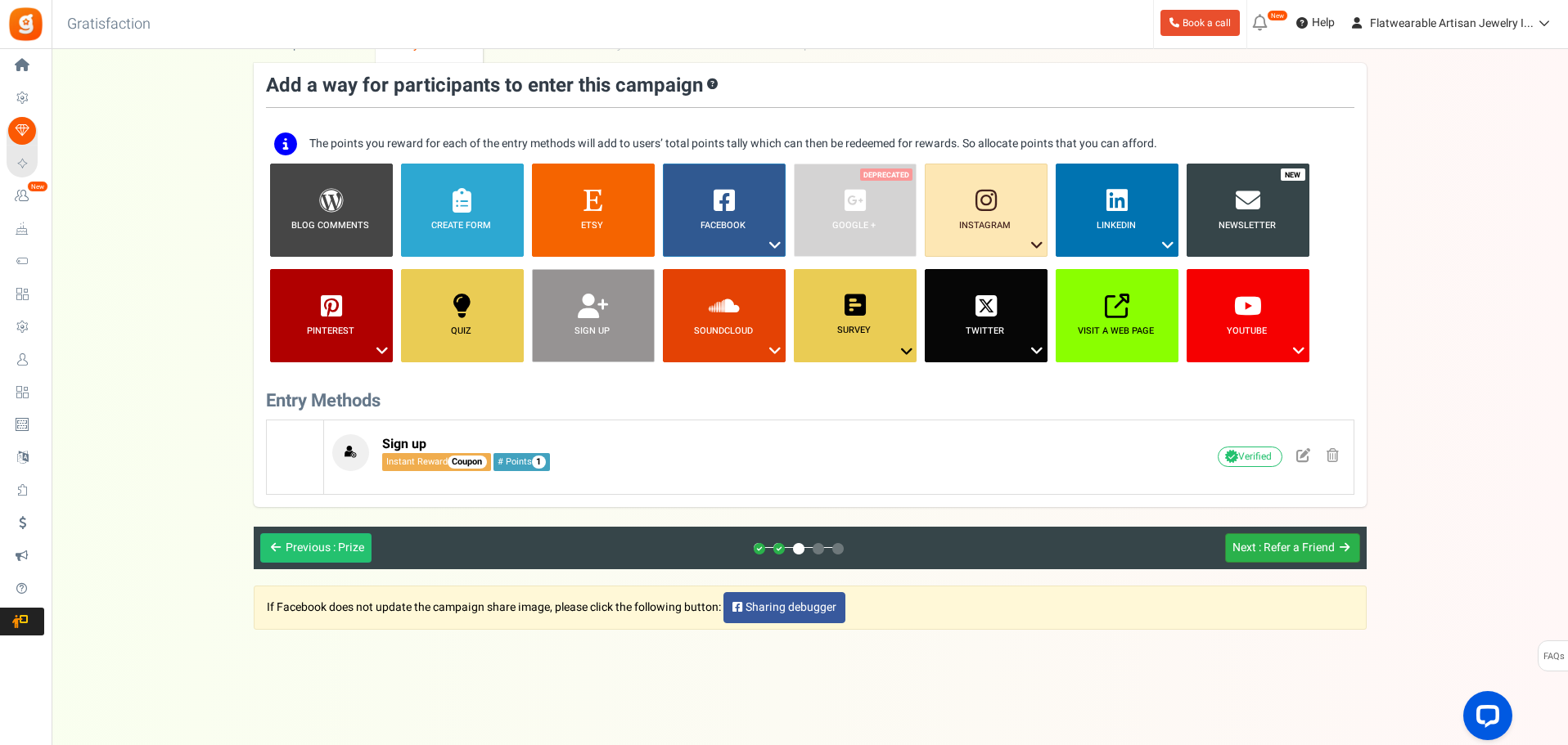
click at [1290, 552] on span ": Refer a Friend" at bounding box center [1297, 548] width 76 height 18
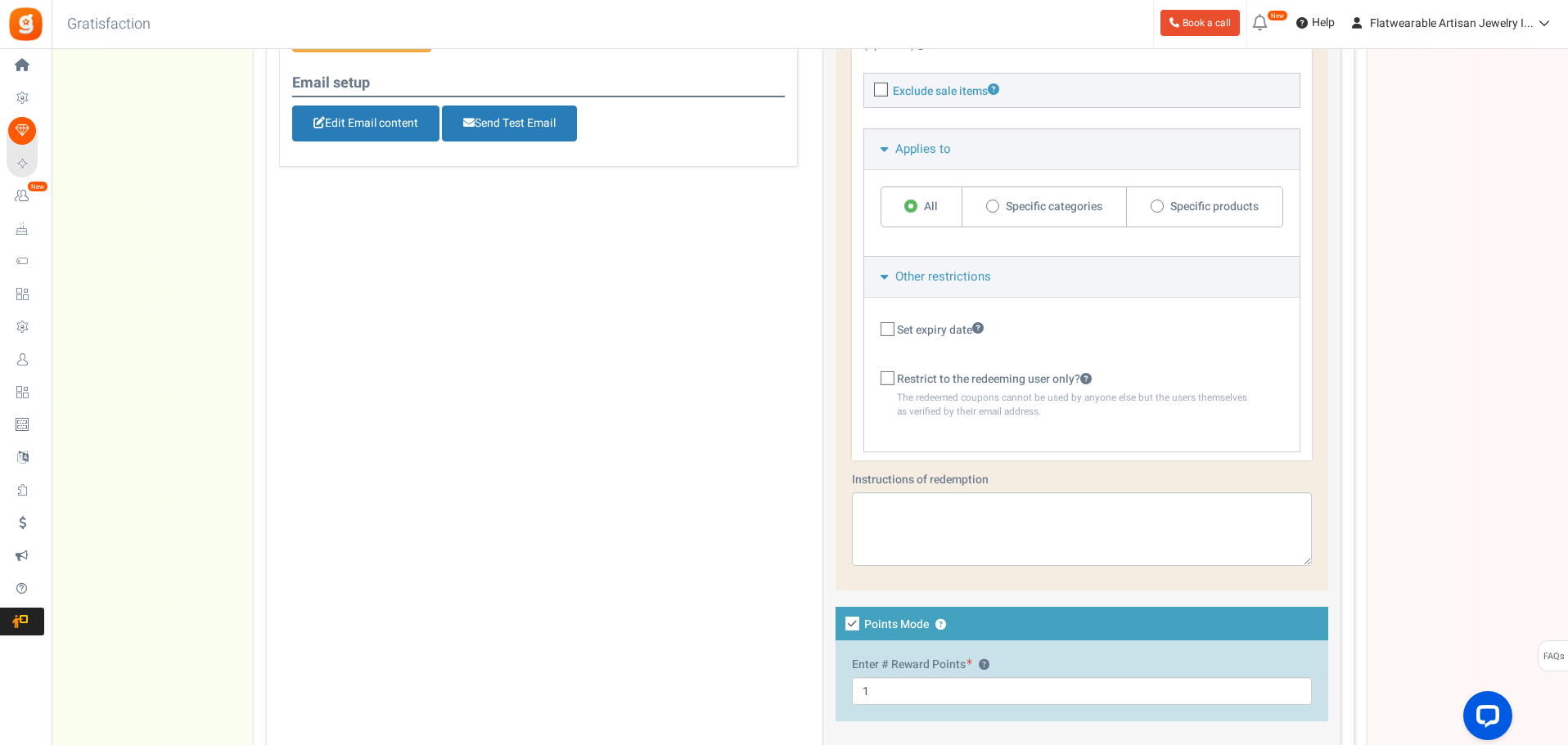
scroll to position [1064, 0]
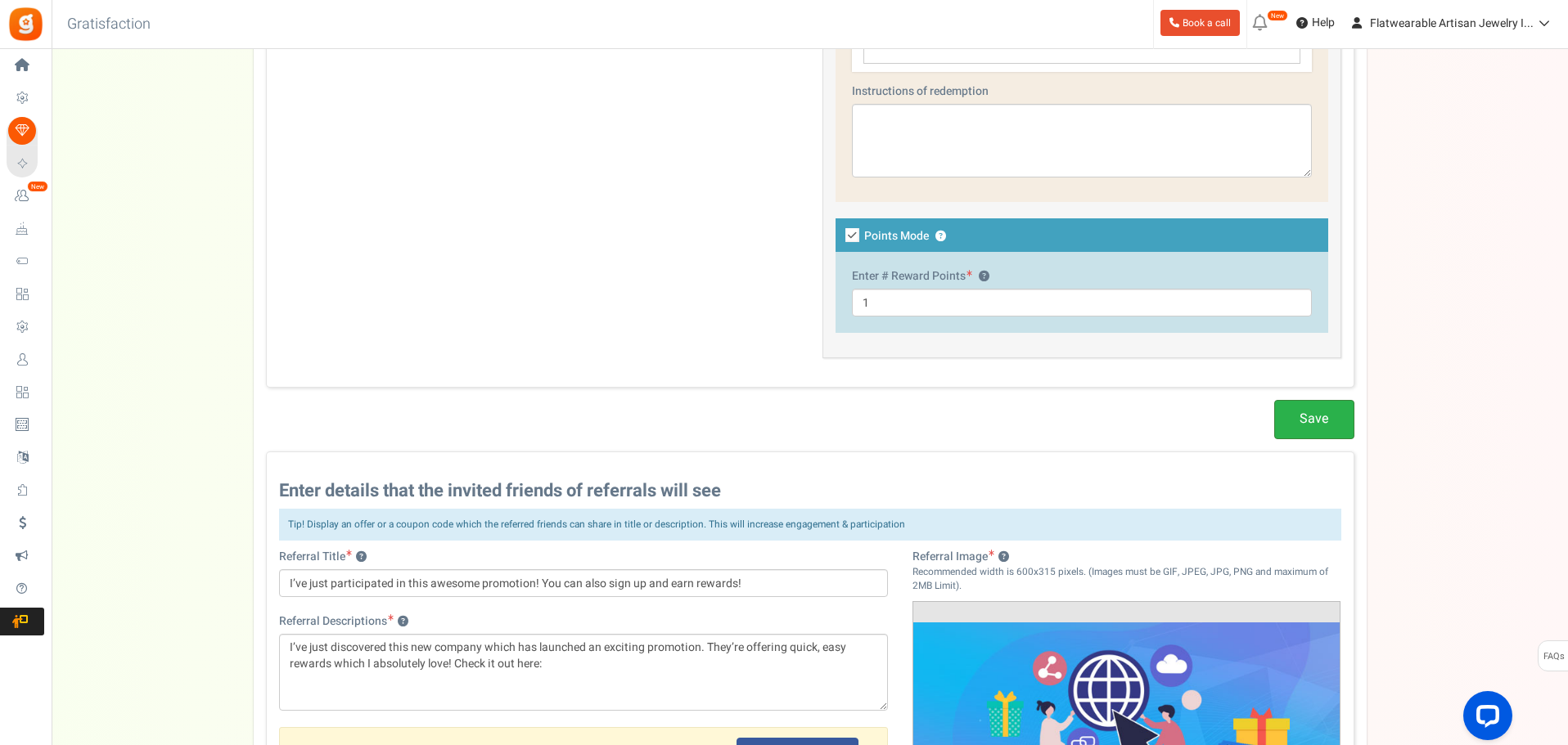
click at [1334, 424] on link "Save" at bounding box center [1315, 419] width 80 height 38
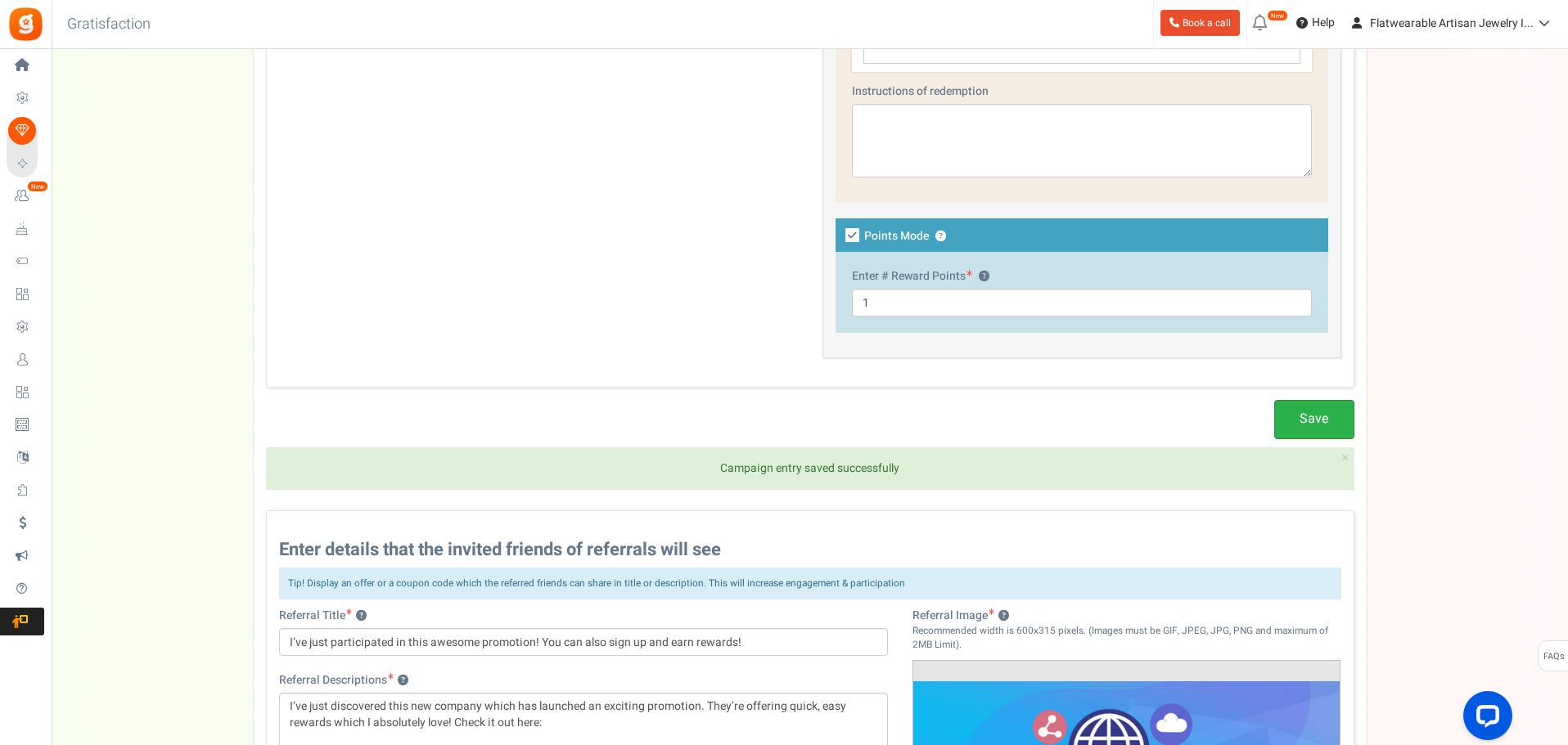
click at [1334, 424] on link "Save" at bounding box center [1315, 419] width 80 height 38
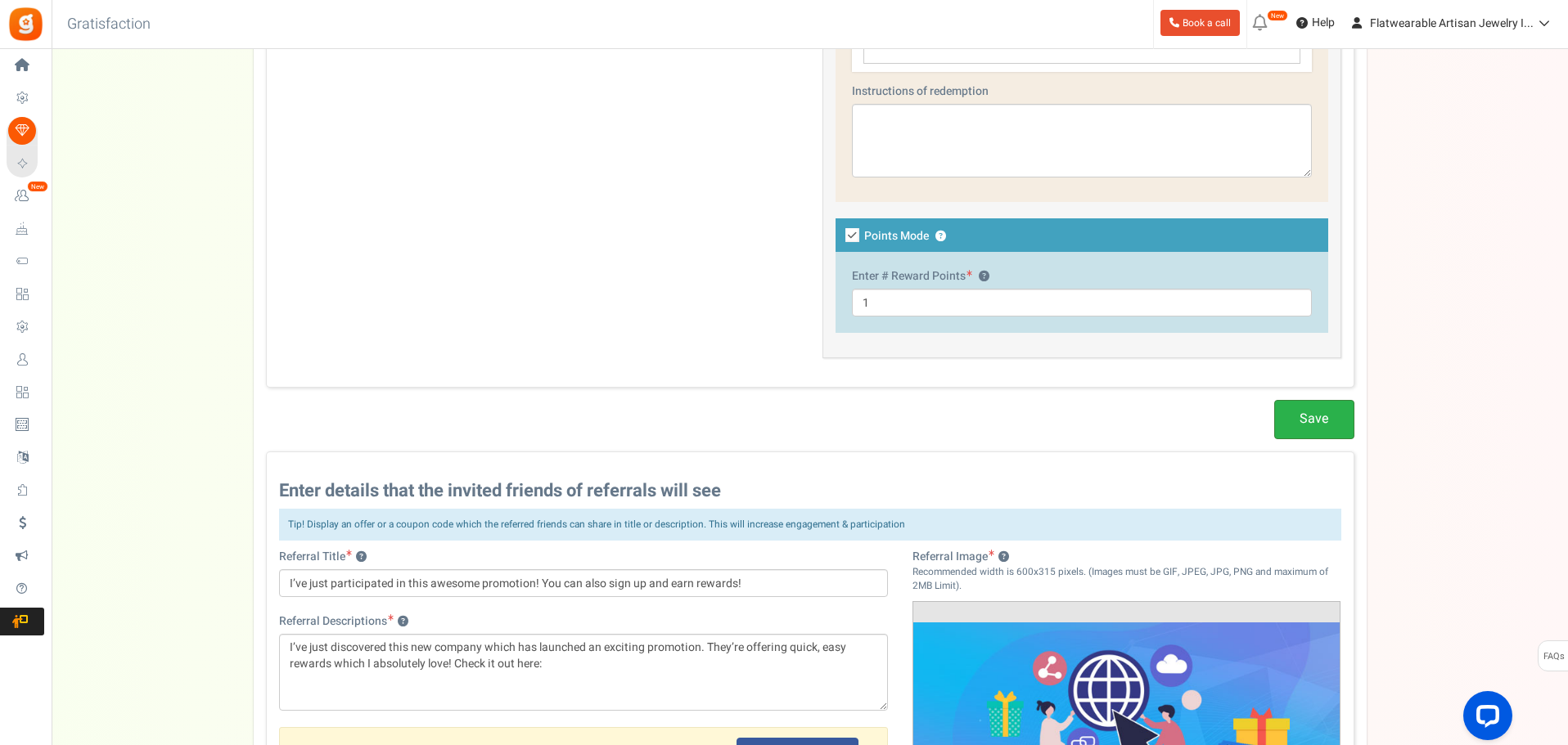
click at [1327, 423] on link "Save" at bounding box center [1315, 419] width 80 height 38
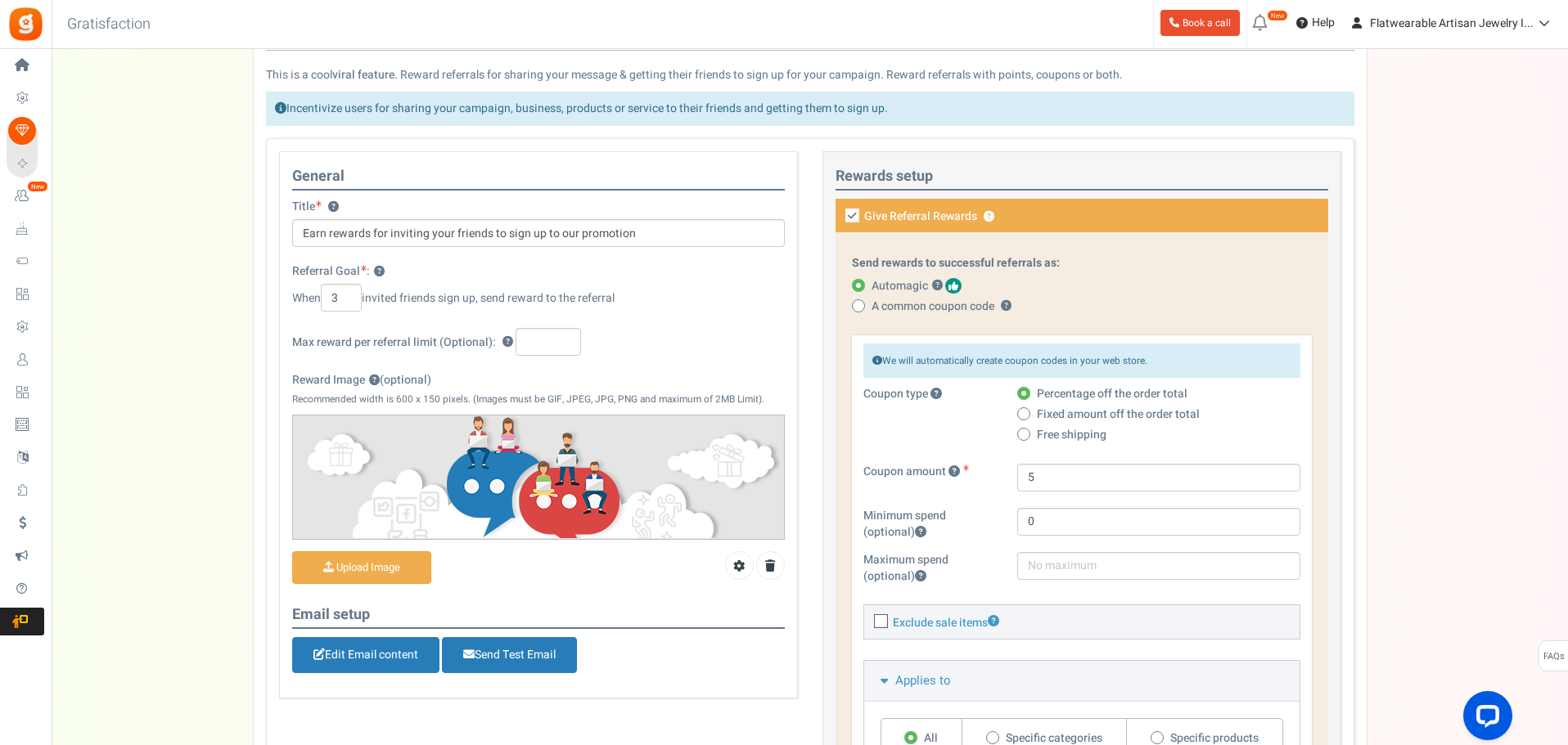
scroll to position [0, 0]
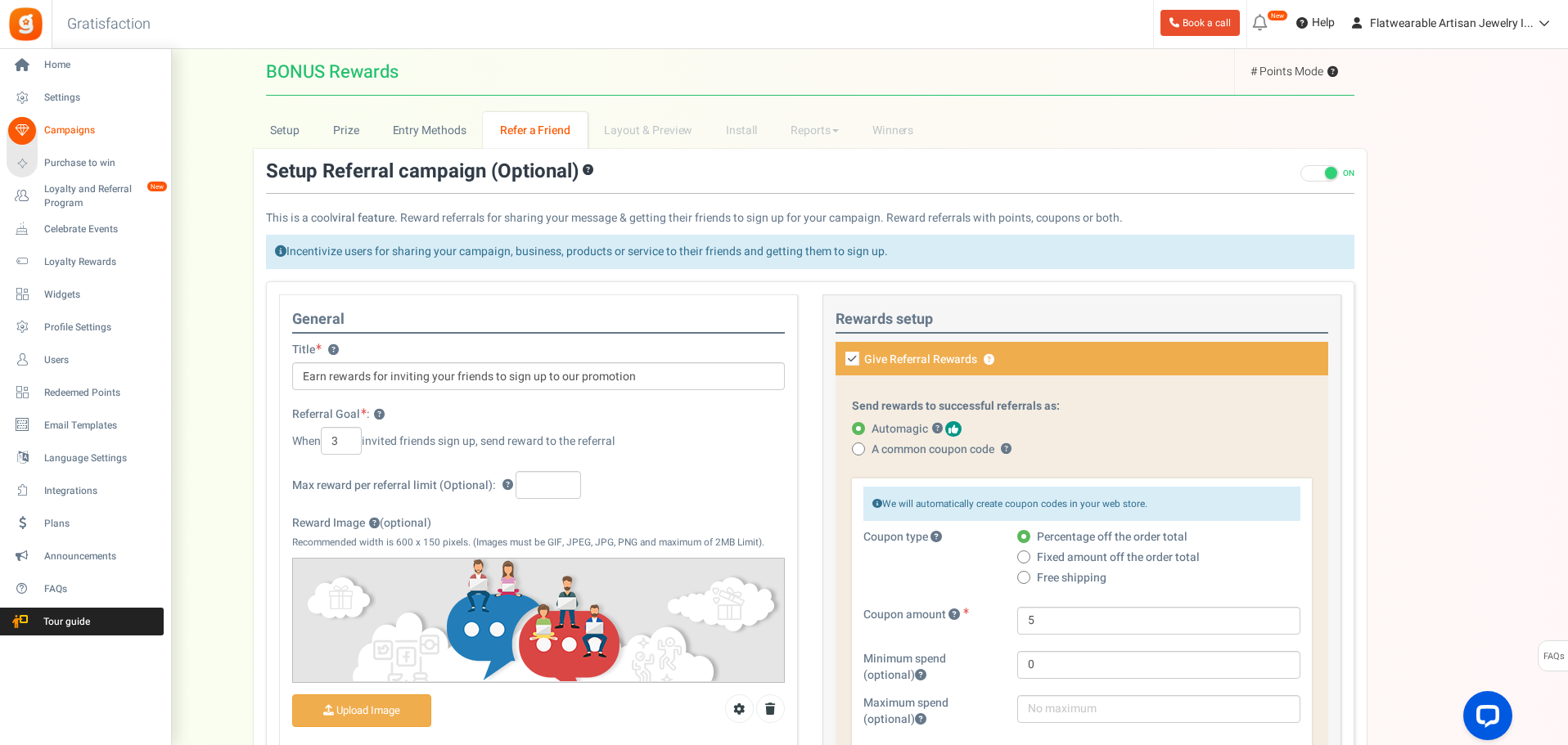
click at [43, 131] on link "Campaigns" at bounding box center [85, 130] width 157 height 27
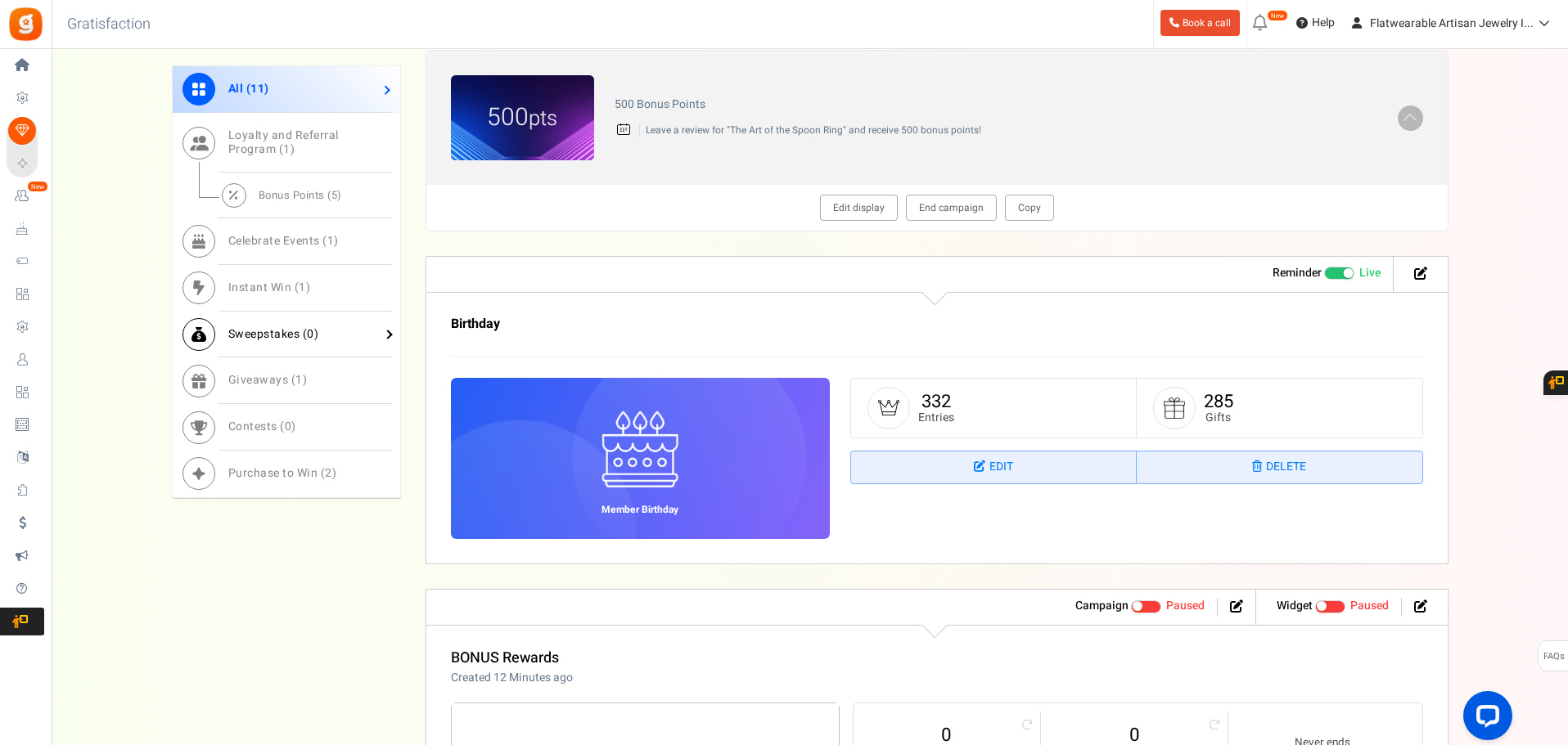
scroll to position [1064, 0]
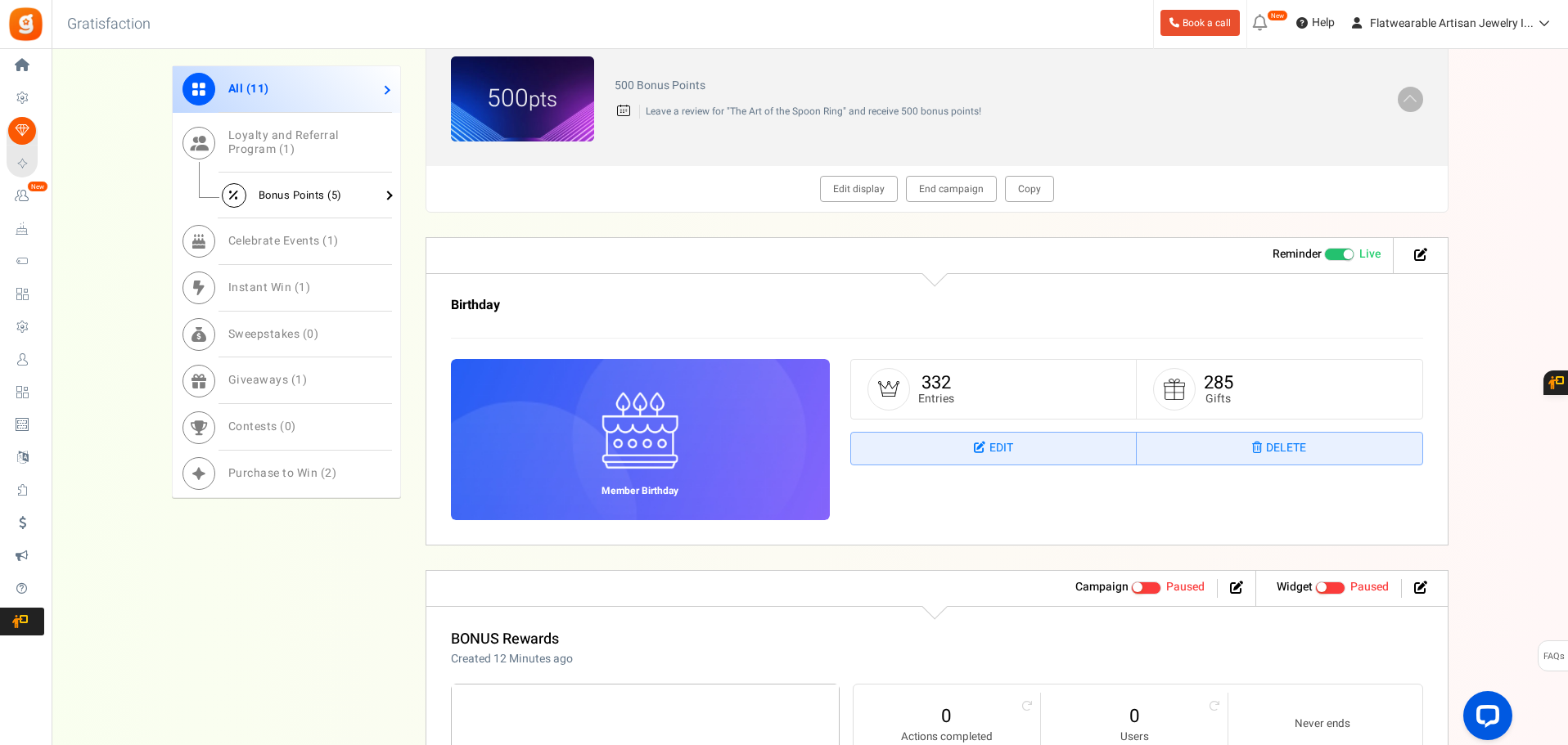
click at [305, 188] on span "Bonus Points ( 5 )" at bounding box center [300, 195] width 83 height 16
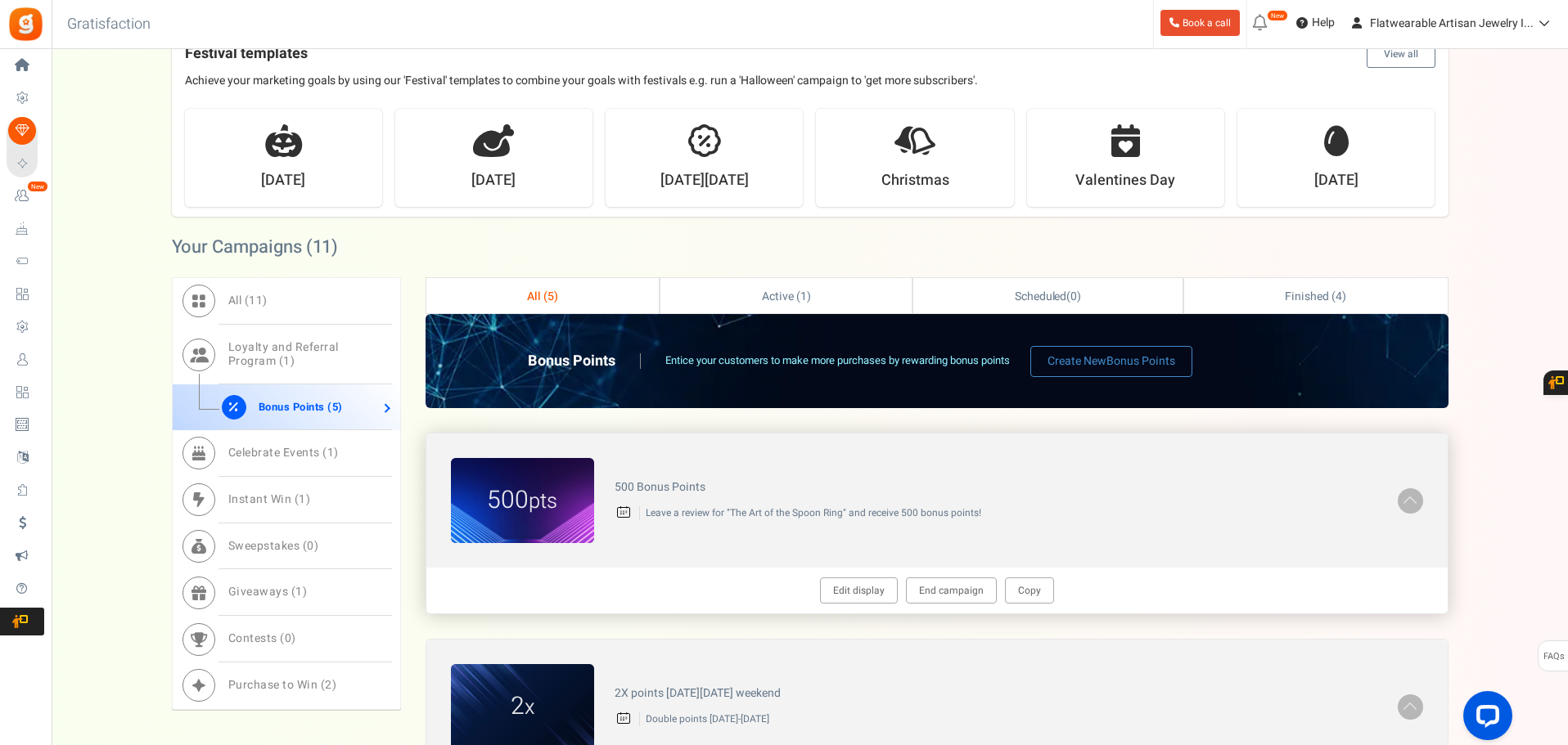
scroll to position [409, 0]
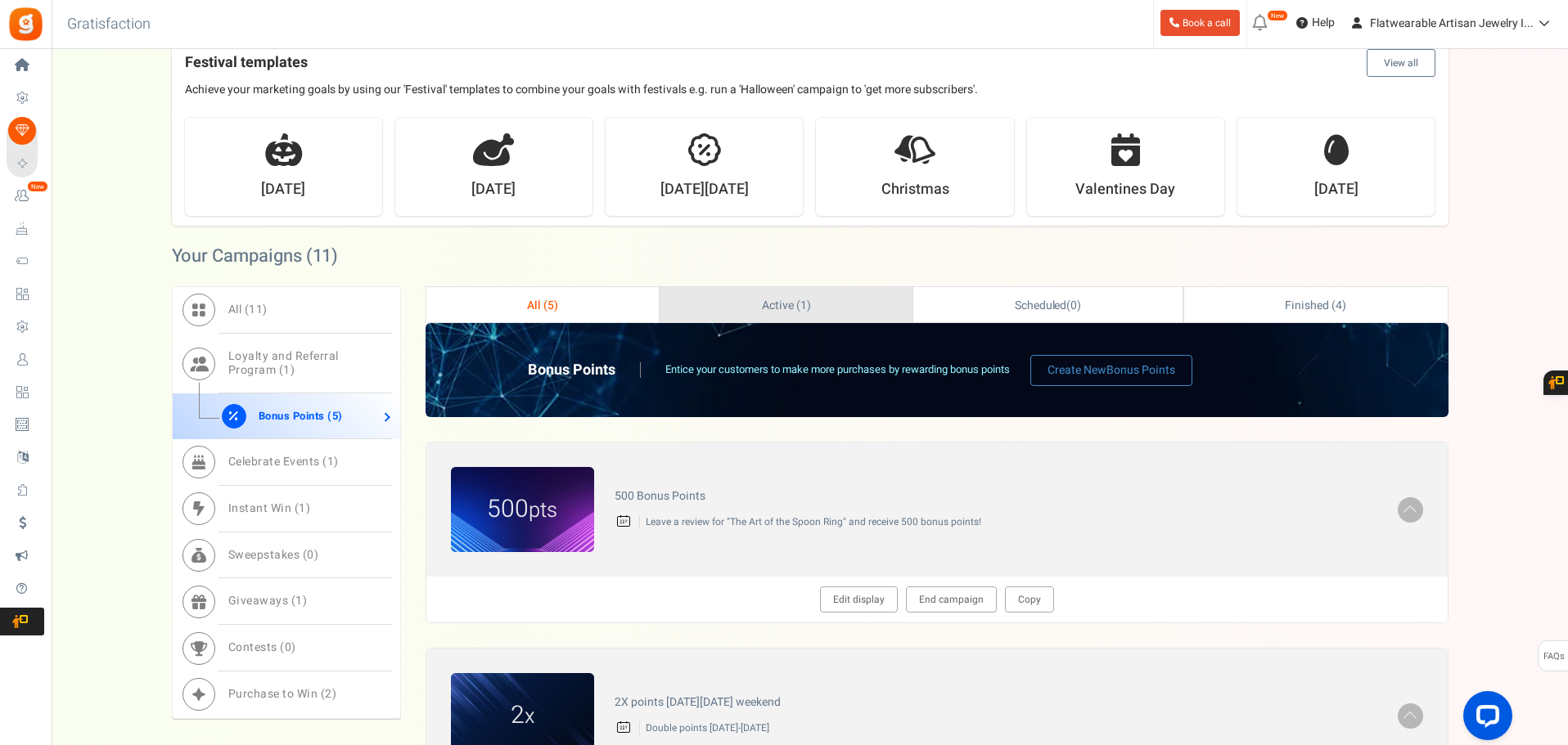
click at [769, 309] on span "Active ( 1 )" at bounding box center [786, 306] width 49 height 18
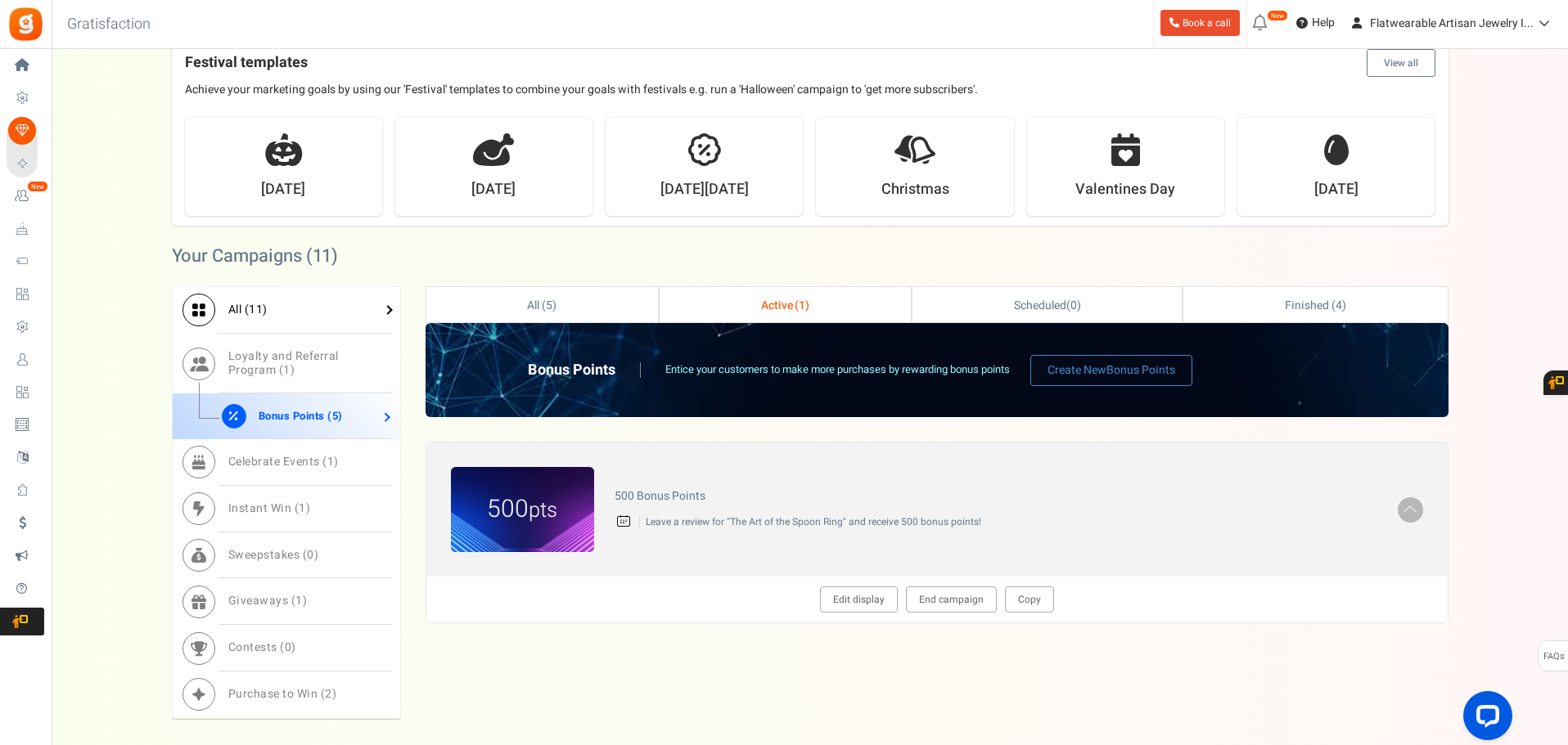
click at [241, 310] on span "All ( 11 )" at bounding box center [248, 310] width 39 height 18
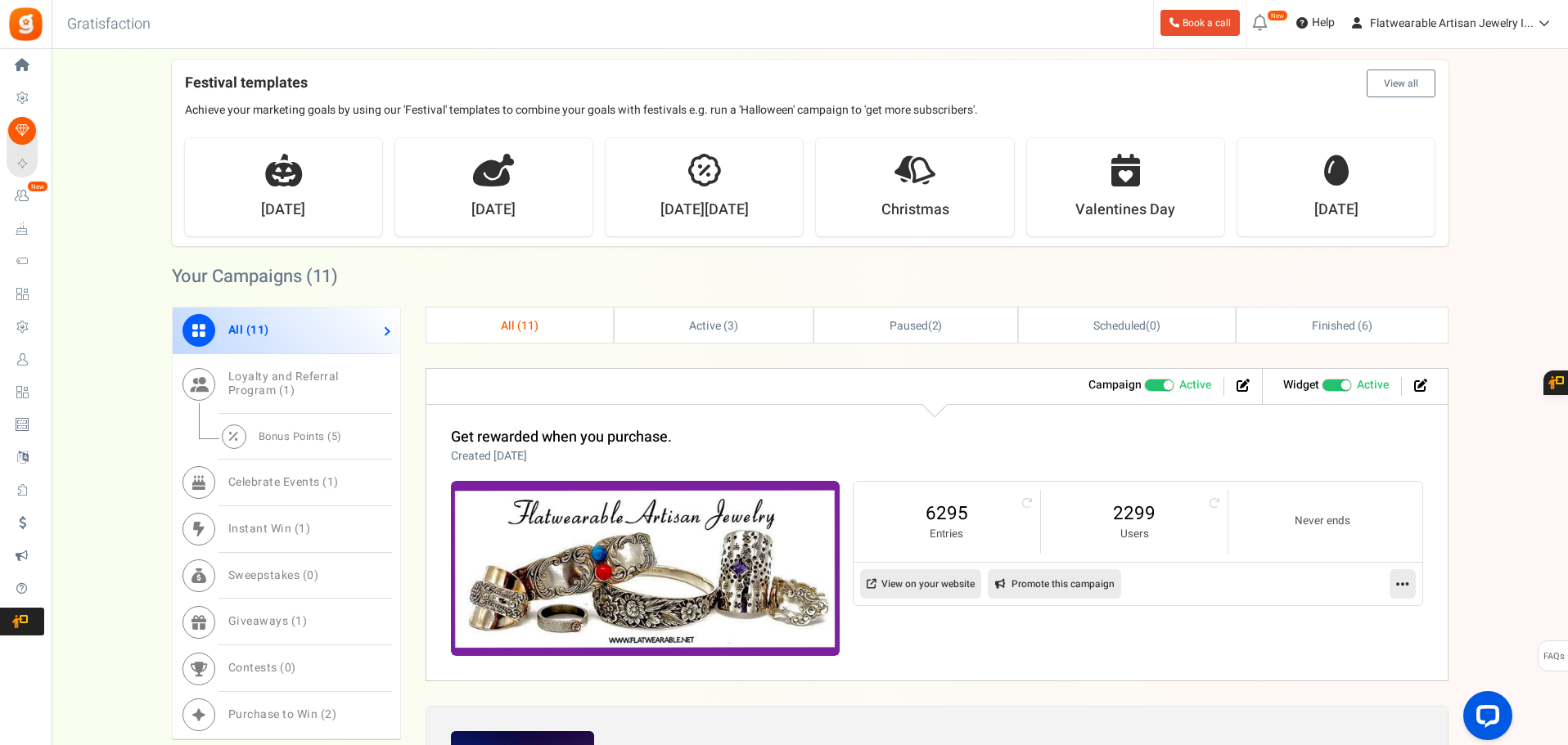
scroll to position [327, 0]
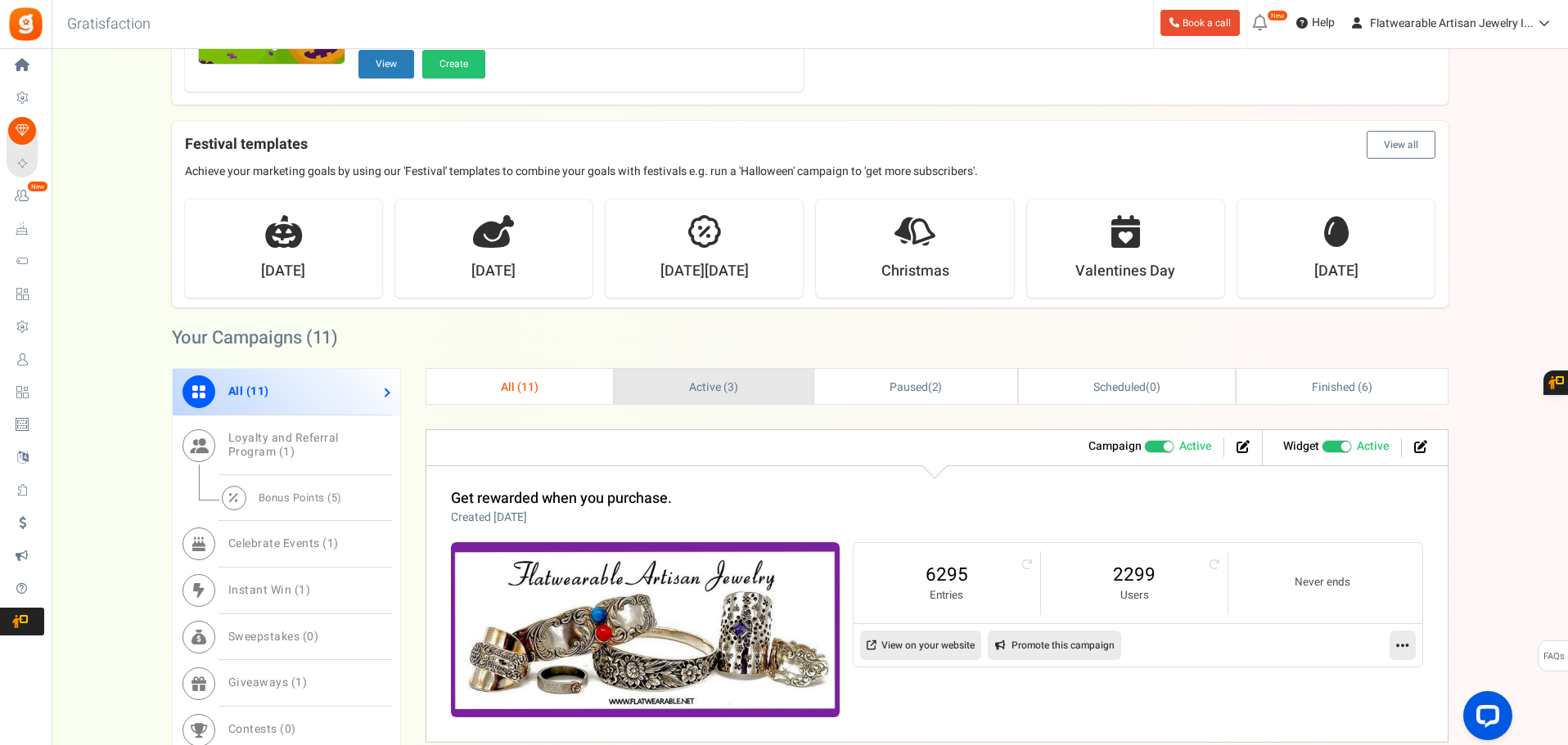
click at [733, 392] on span "Active ( 3 )" at bounding box center [714, 388] width 49 height 18
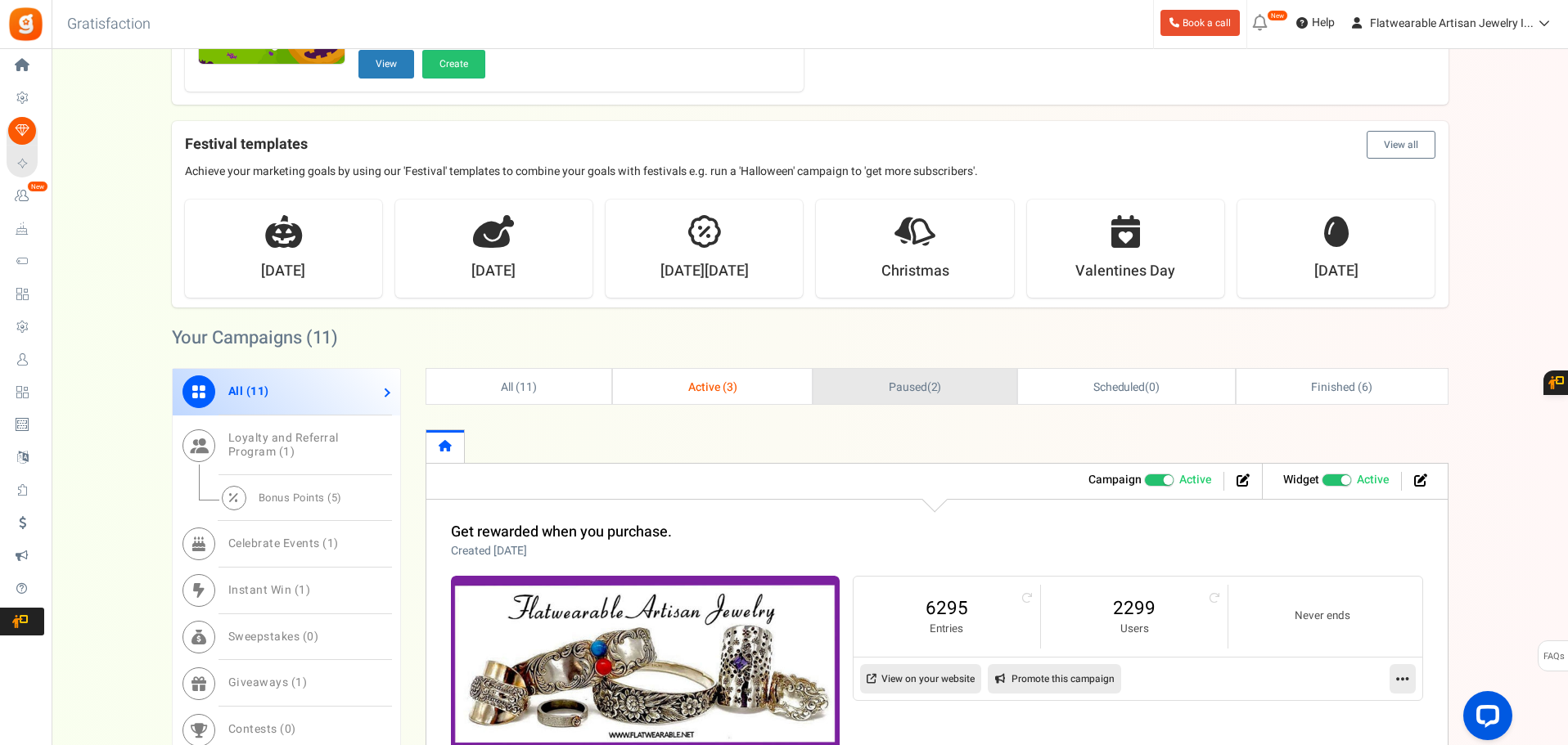
click at [900, 394] on span "Paused" at bounding box center [908, 388] width 38 height 18
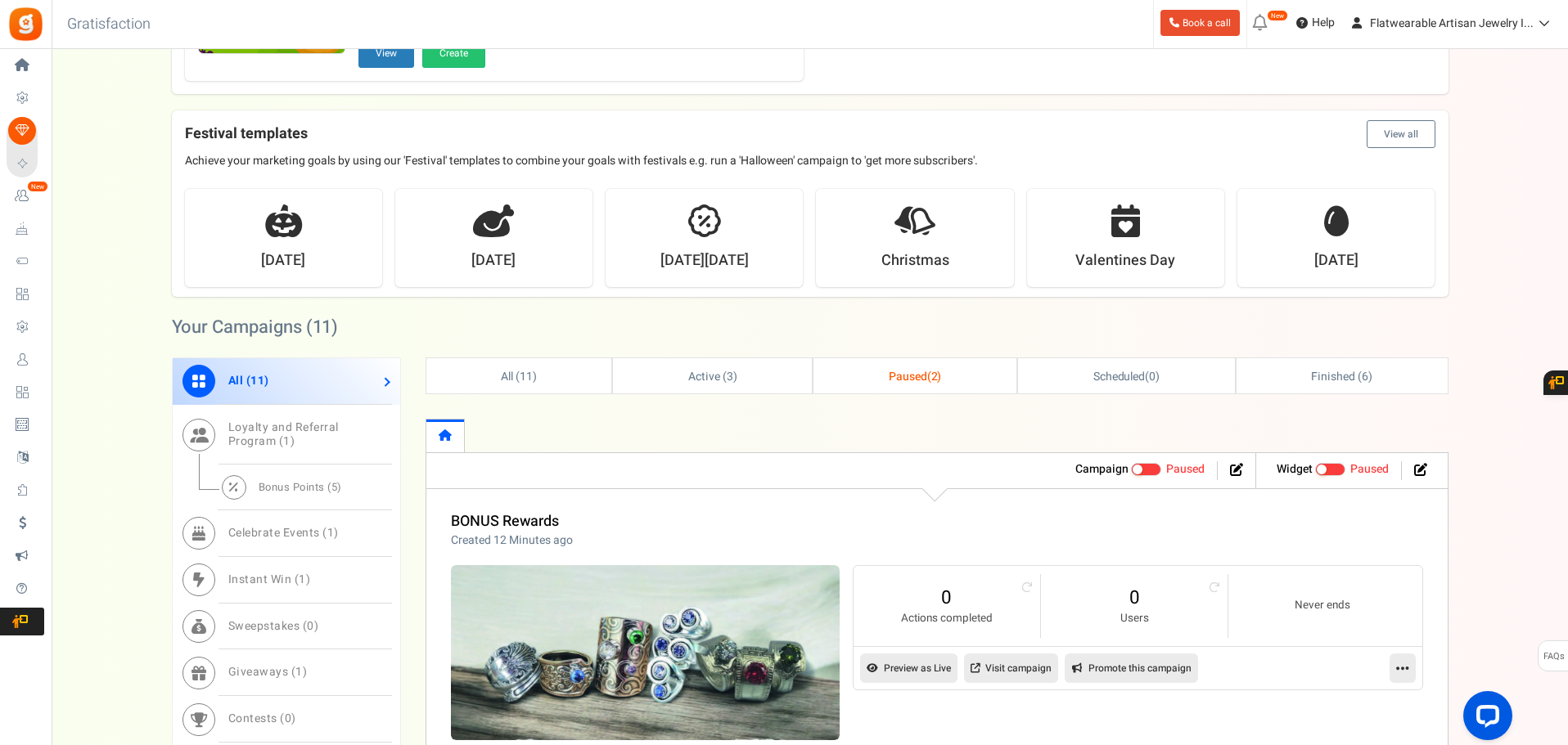
scroll to position [409, 0]
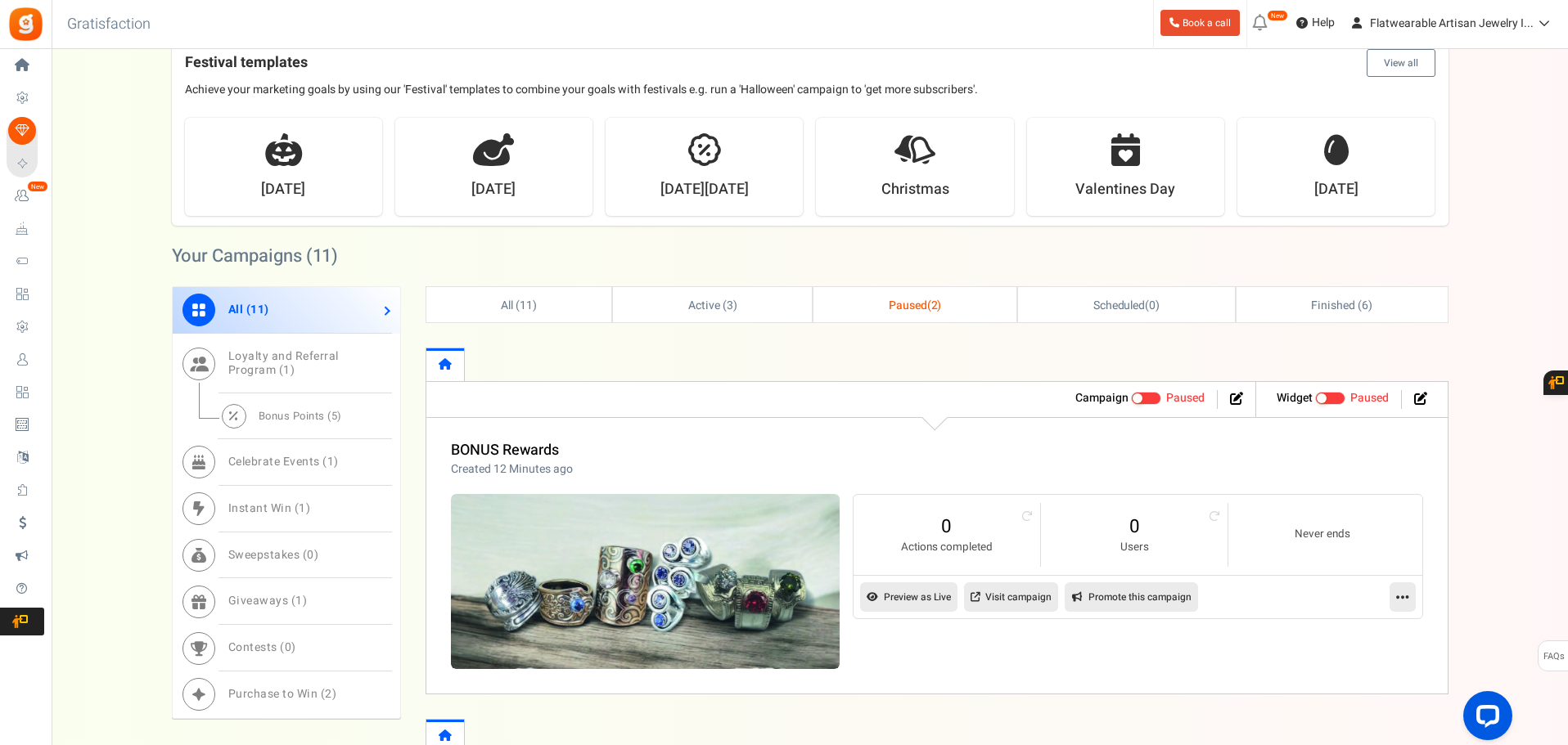
click at [1399, 600] on icon at bounding box center [1402, 597] width 13 height 15
click at [1003, 600] on link "Visit campaign" at bounding box center [1011, 597] width 94 height 29
click at [1340, 631] on link "Edit" at bounding box center [1351, 636] width 122 height 30
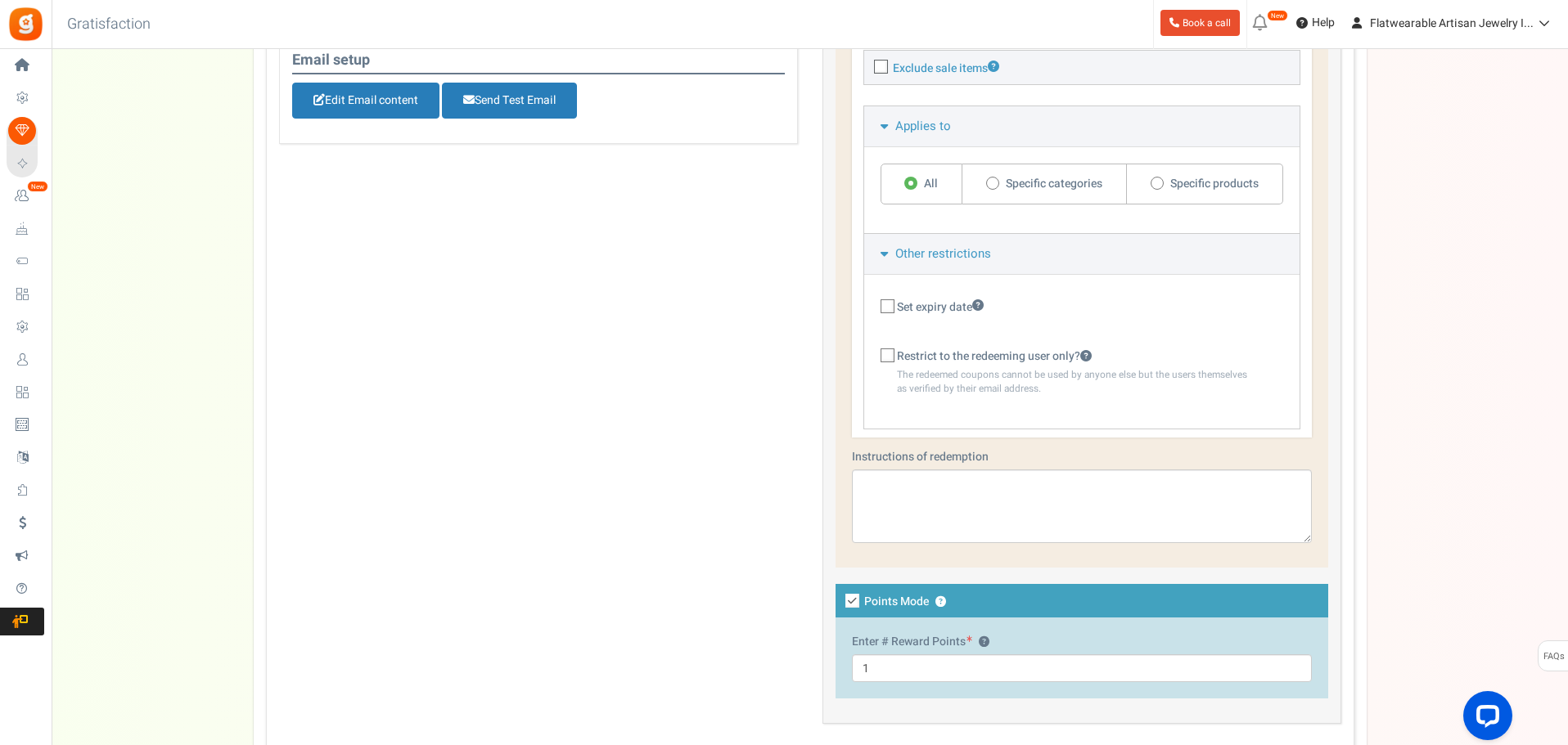
scroll to position [819, 0]
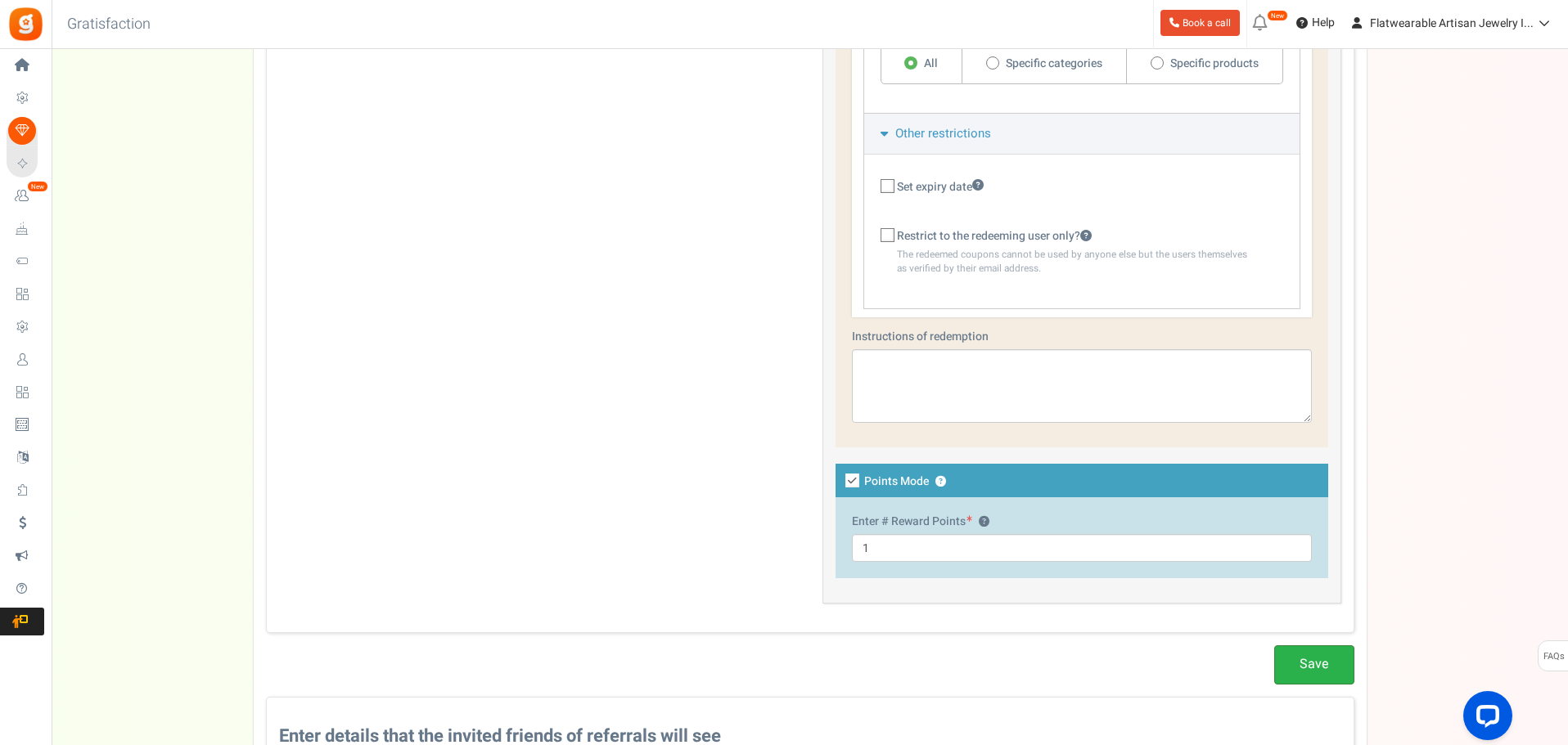
click at [1315, 669] on link "Save" at bounding box center [1315, 665] width 80 height 38
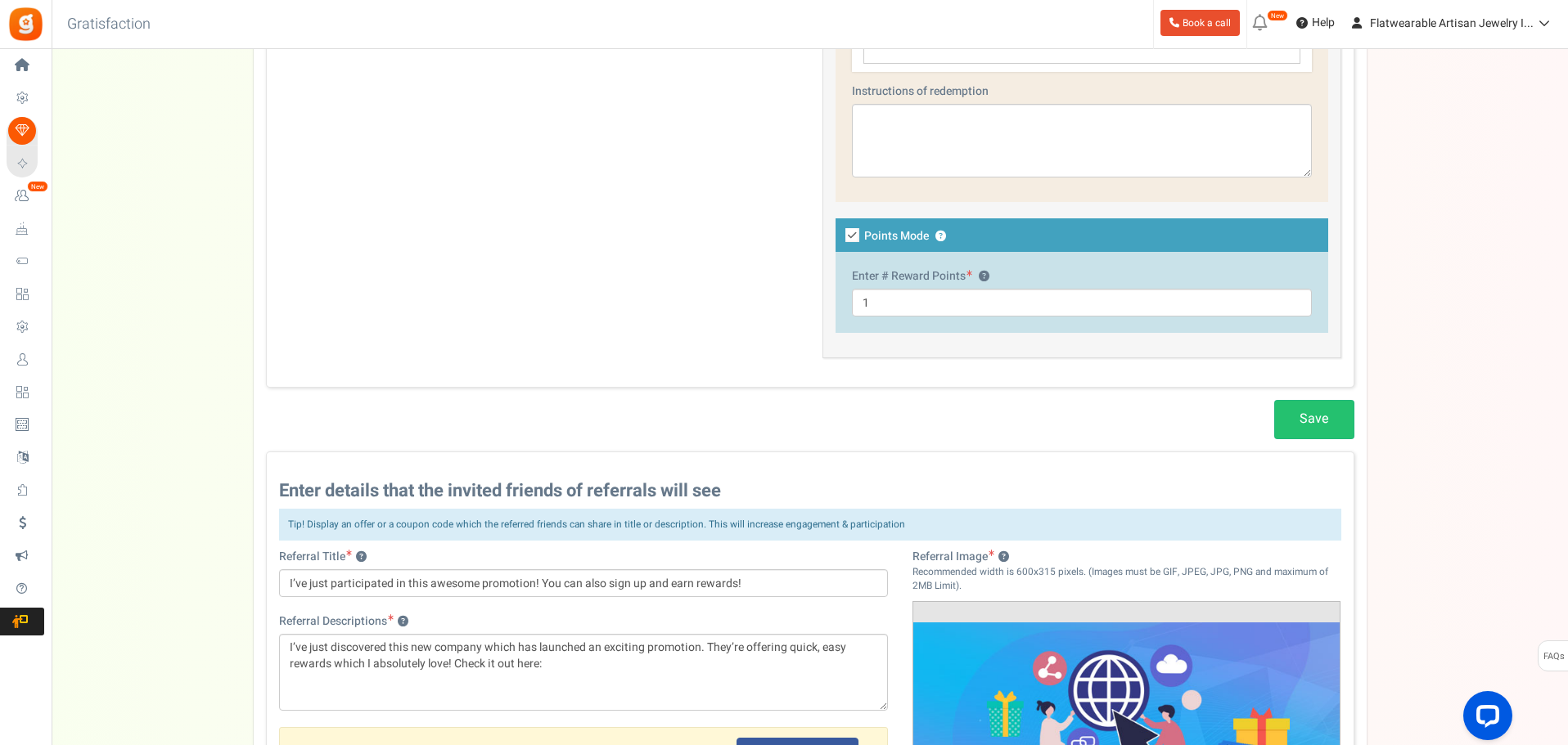
scroll to position [1596, 0]
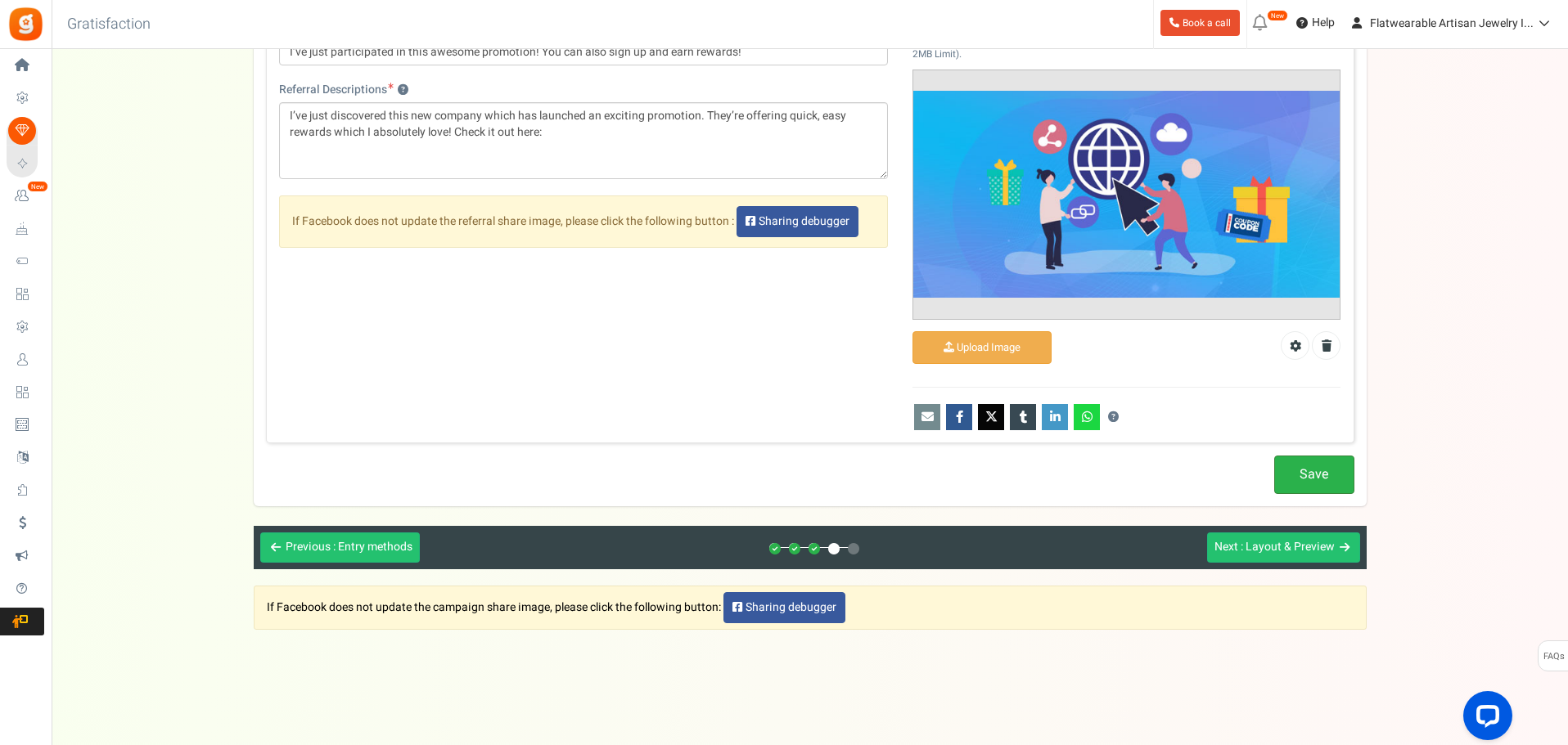
click at [1313, 476] on link "Save" at bounding box center [1315, 474] width 80 height 38
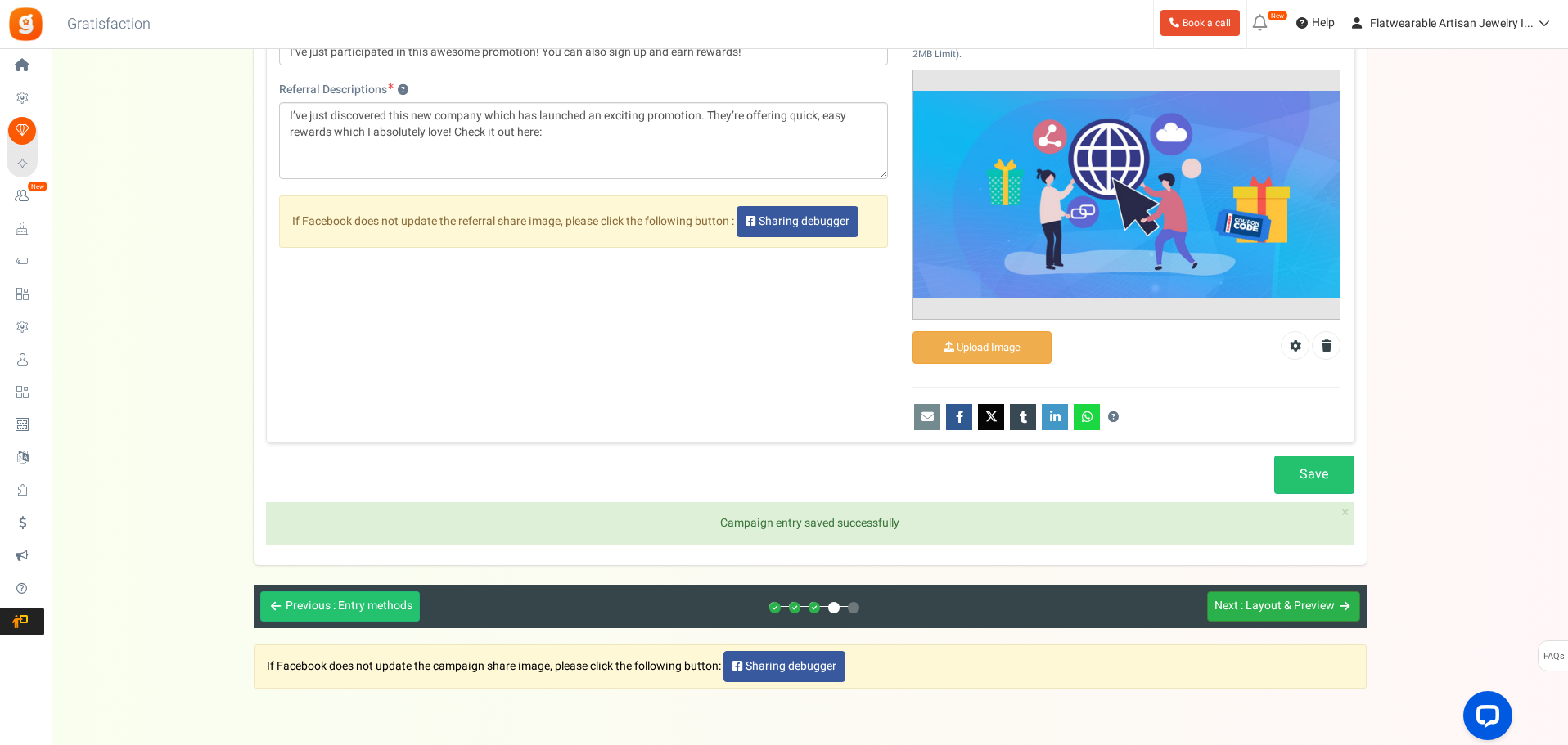
click at [1305, 606] on span ": Layout & Preview" at bounding box center [1289, 606] width 94 height 18
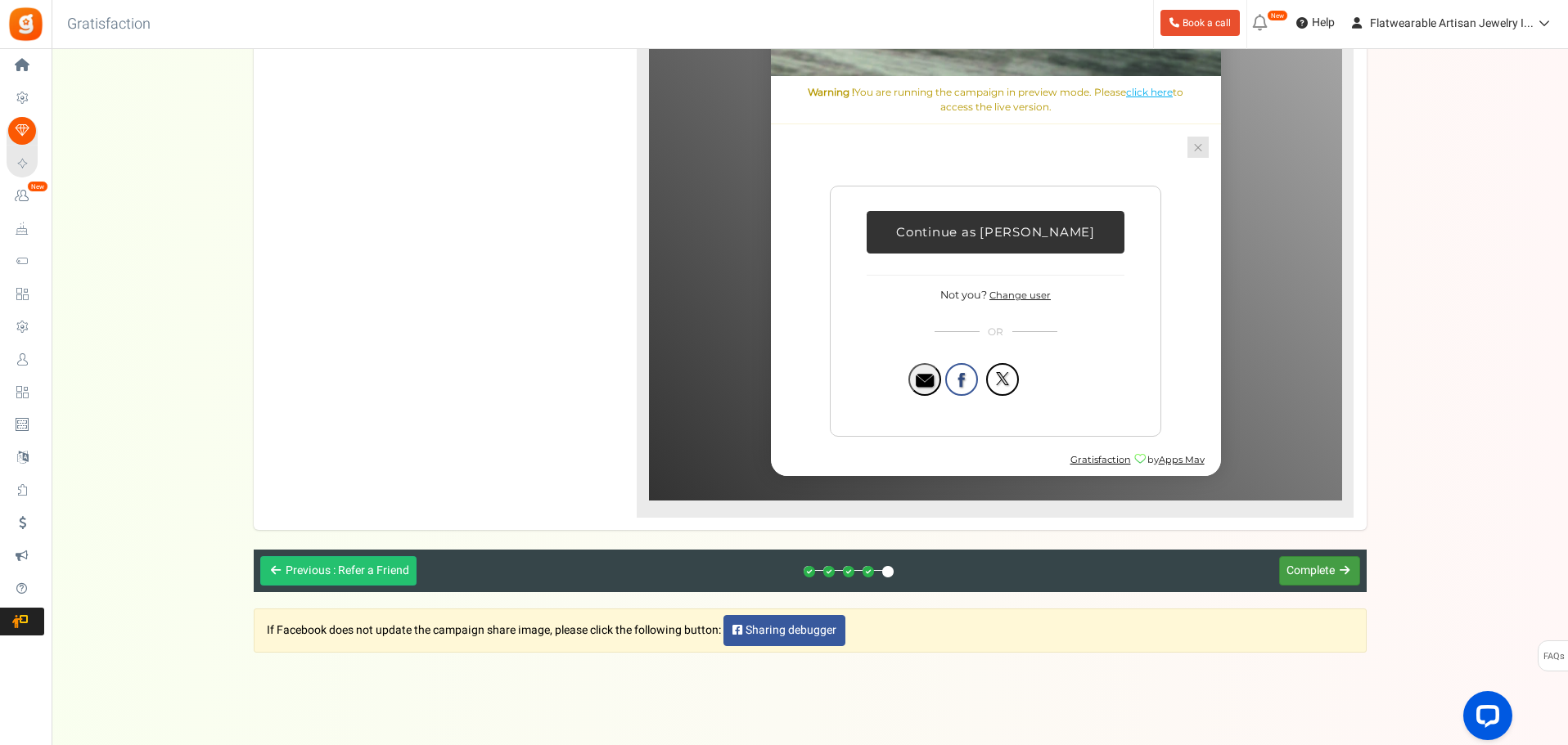
scroll to position [804, 0]
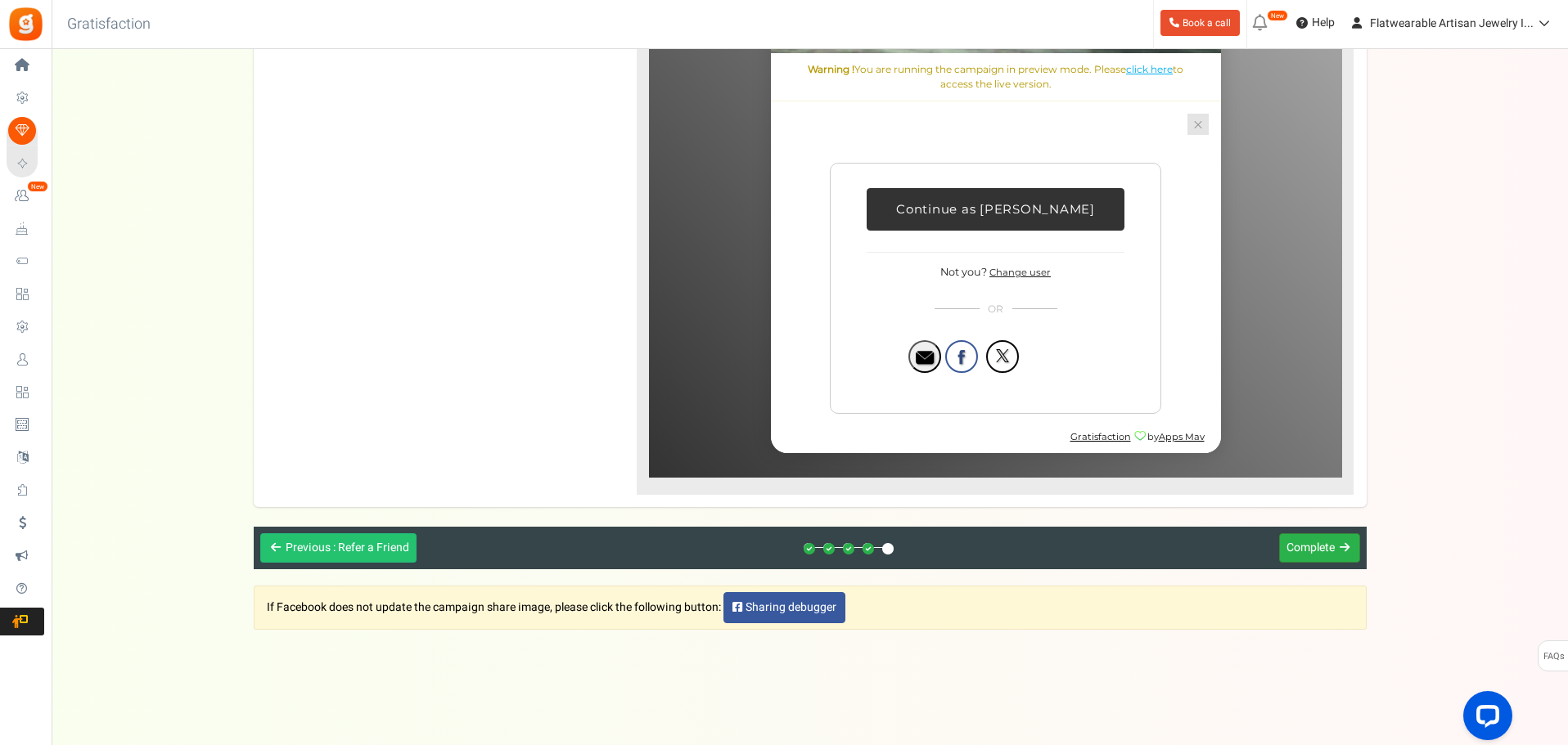
click at [1303, 553] on span "Complete" at bounding box center [1310, 548] width 48 height 18
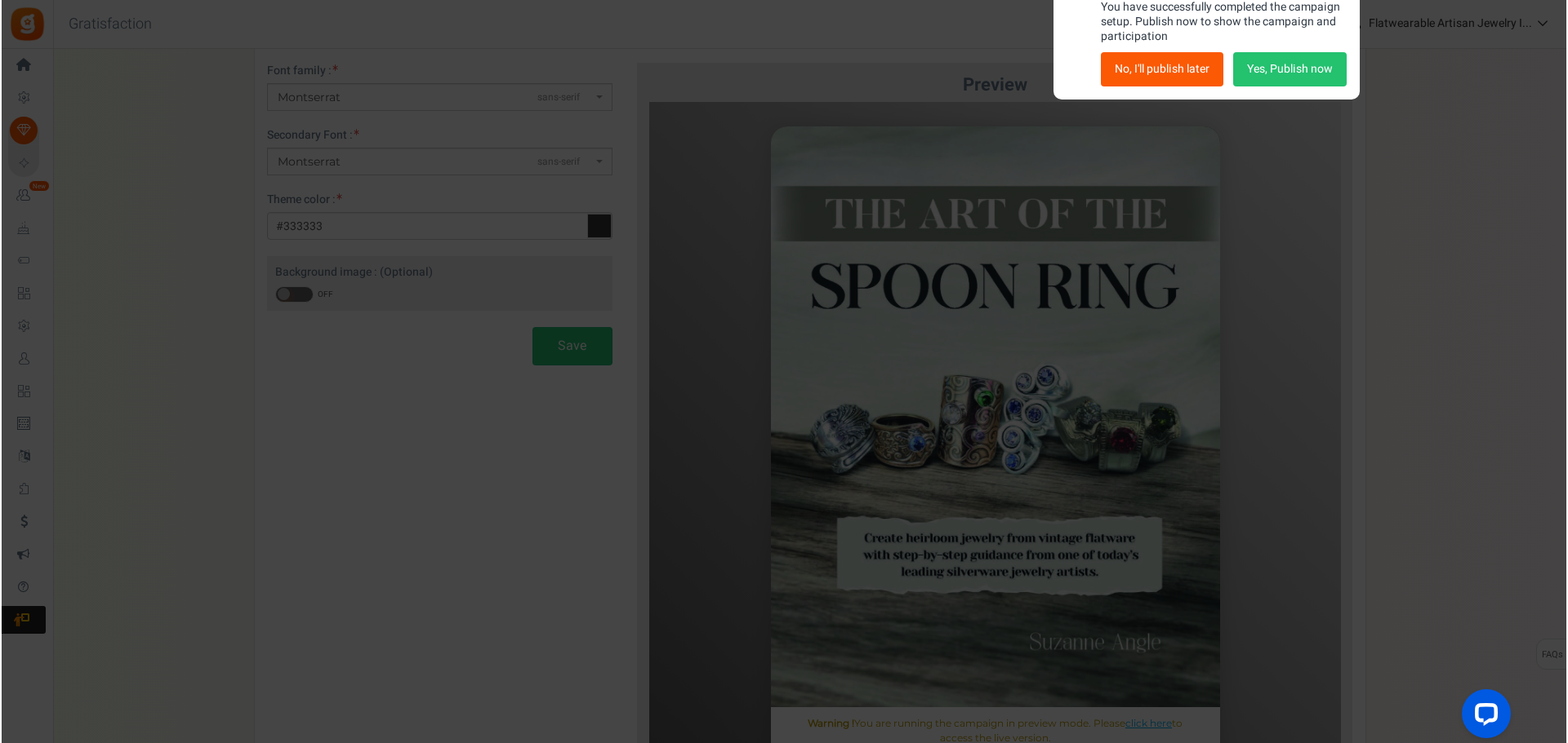
scroll to position [0, 0]
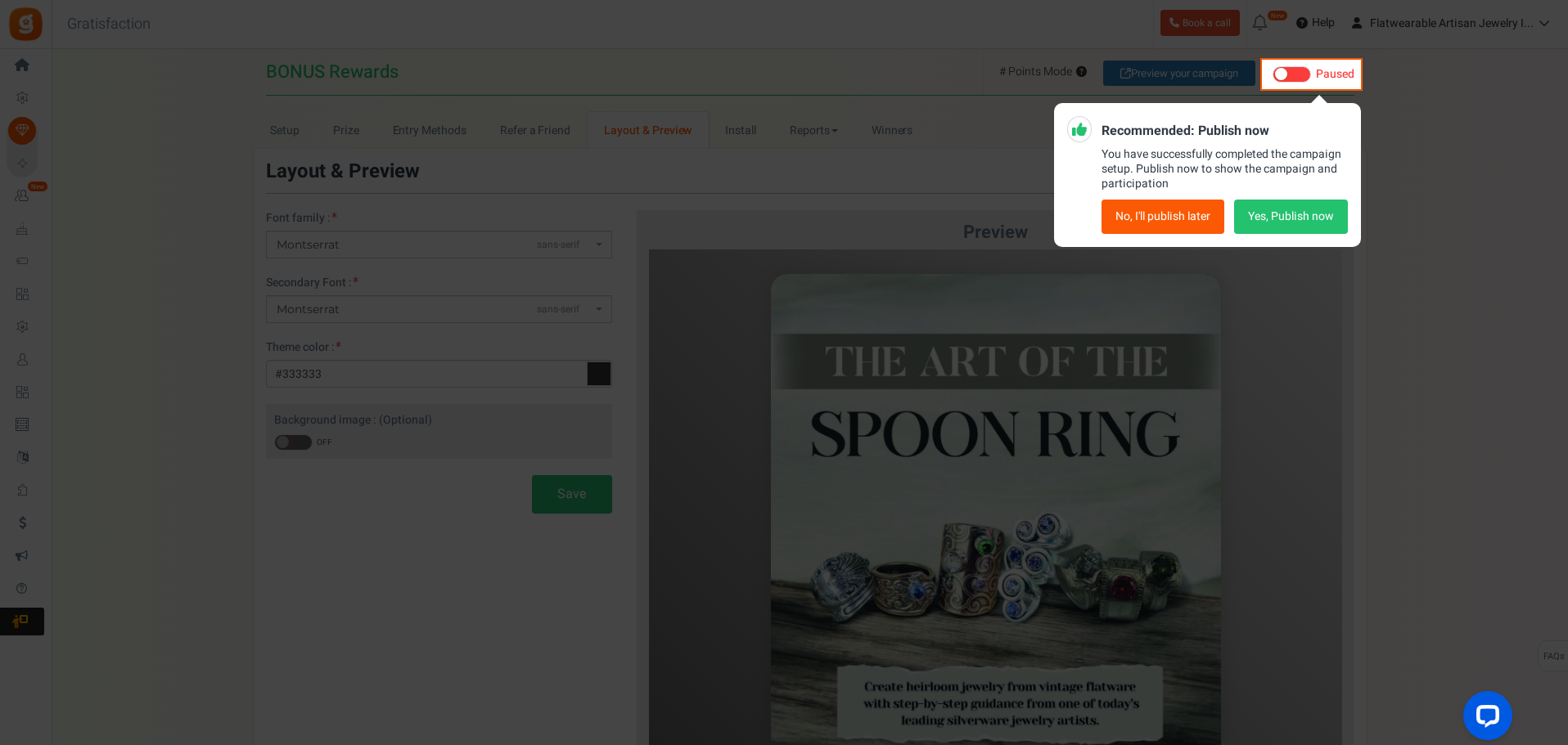
click at [1280, 212] on button "Yes, Publish now" at bounding box center [1291, 217] width 114 height 34
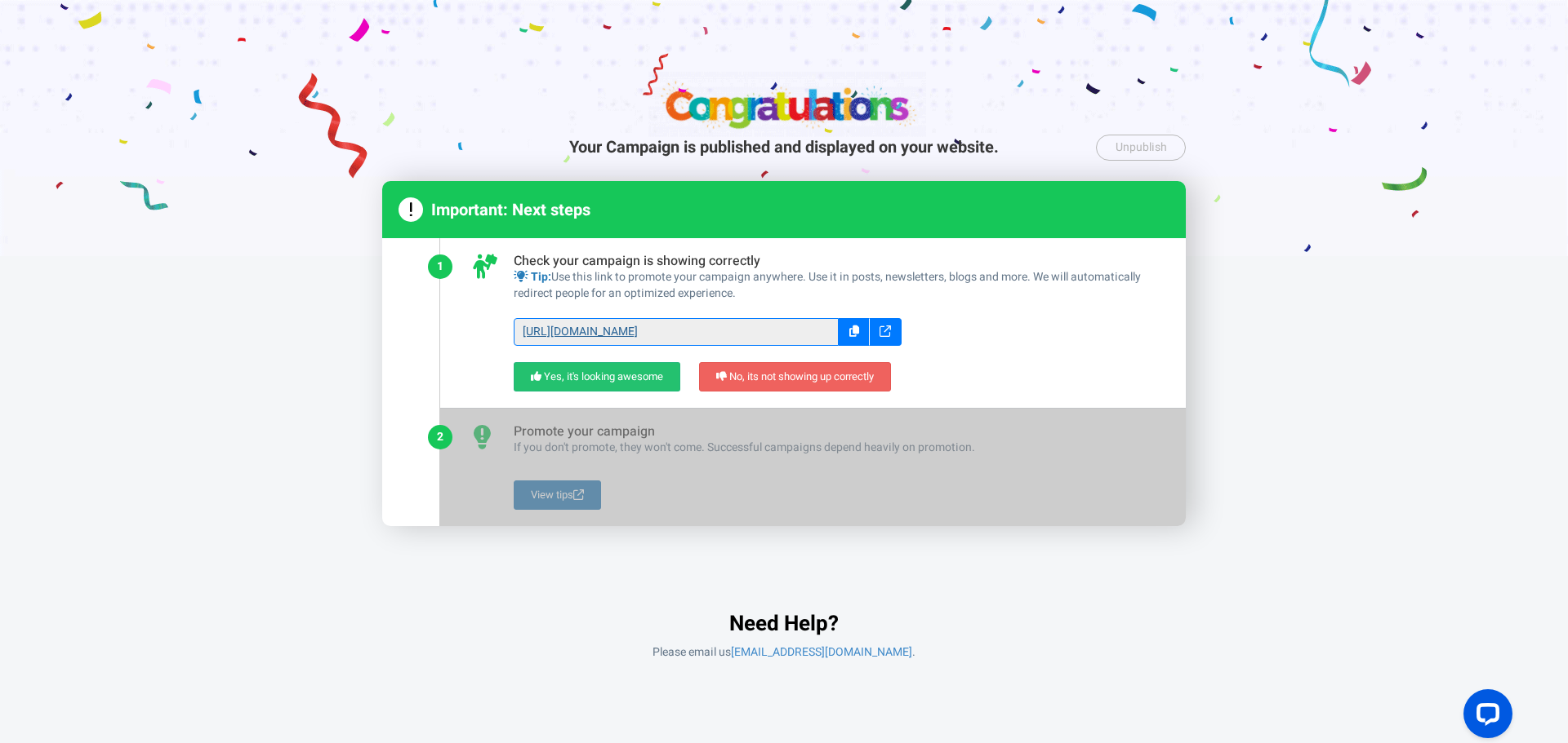
click at [558, 324] on link "[URL][DOMAIN_NAME]" at bounding box center [676, 332] width 325 height 27
